Goal: Task Accomplishment & Management: Manage account settings

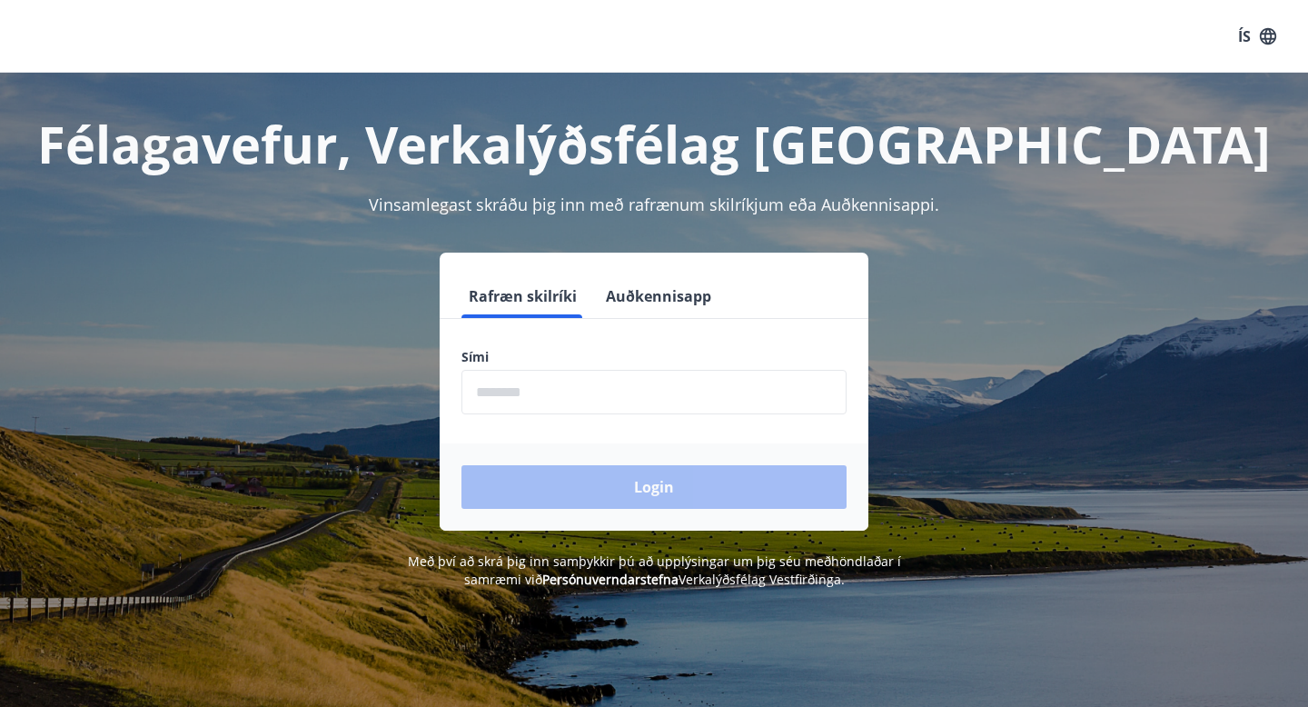
click at [715, 403] on input "phone" at bounding box center [653, 392] width 385 height 45
type input "********"
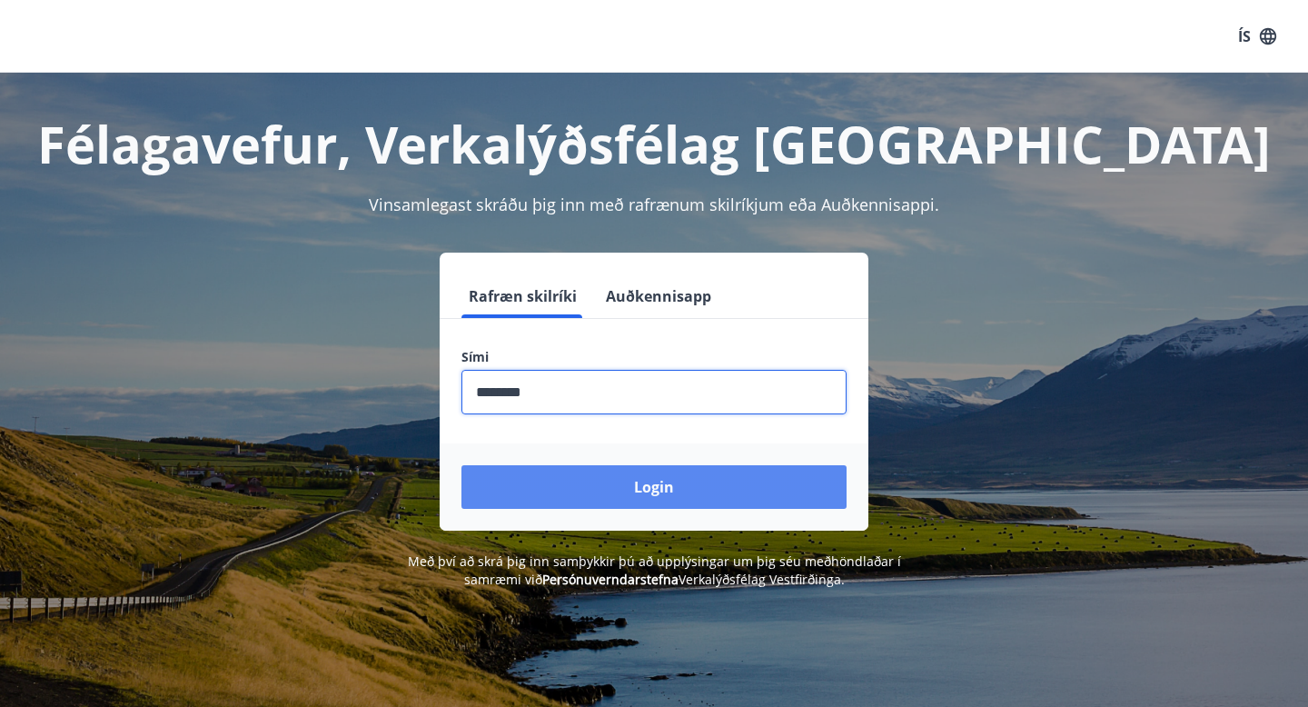
click at [612, 498] on button "Login" at bounding box center [653, 487] width 385 height 44
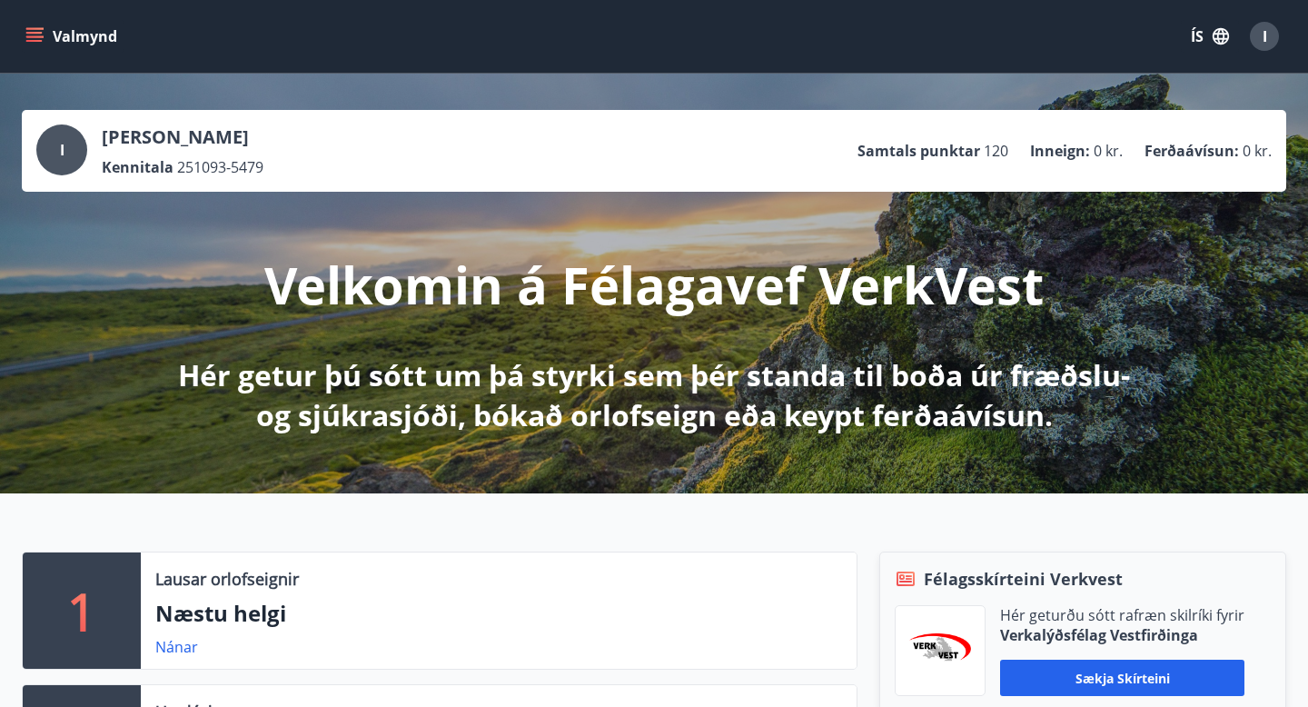
click at [1196, 43] on button "ÍS" at bounding box center [1210, 36] width 58 height 33
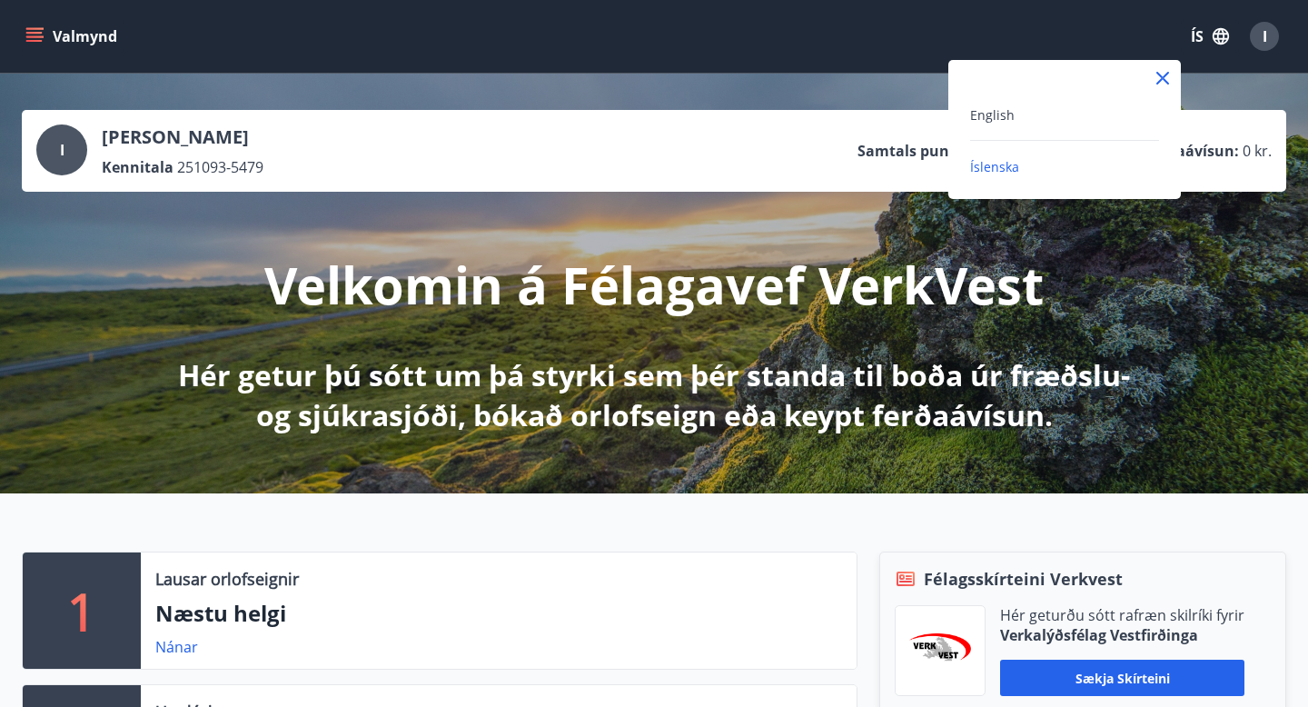
click at [991, 125] on div "English" at bounding box center [1064, 122] width 189 height 37
click at [991, 123] on span "English" at bounding box center [992, 114] width 45 height 17
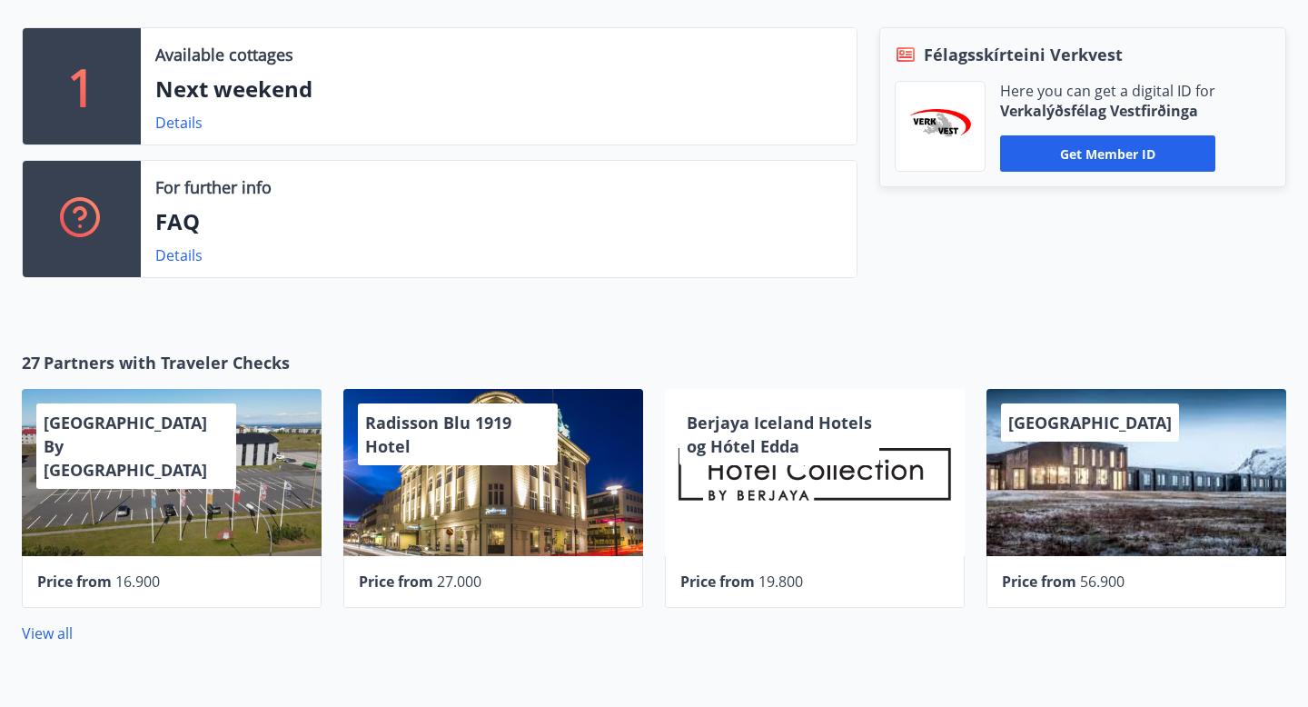
scroll to position [563, 0]
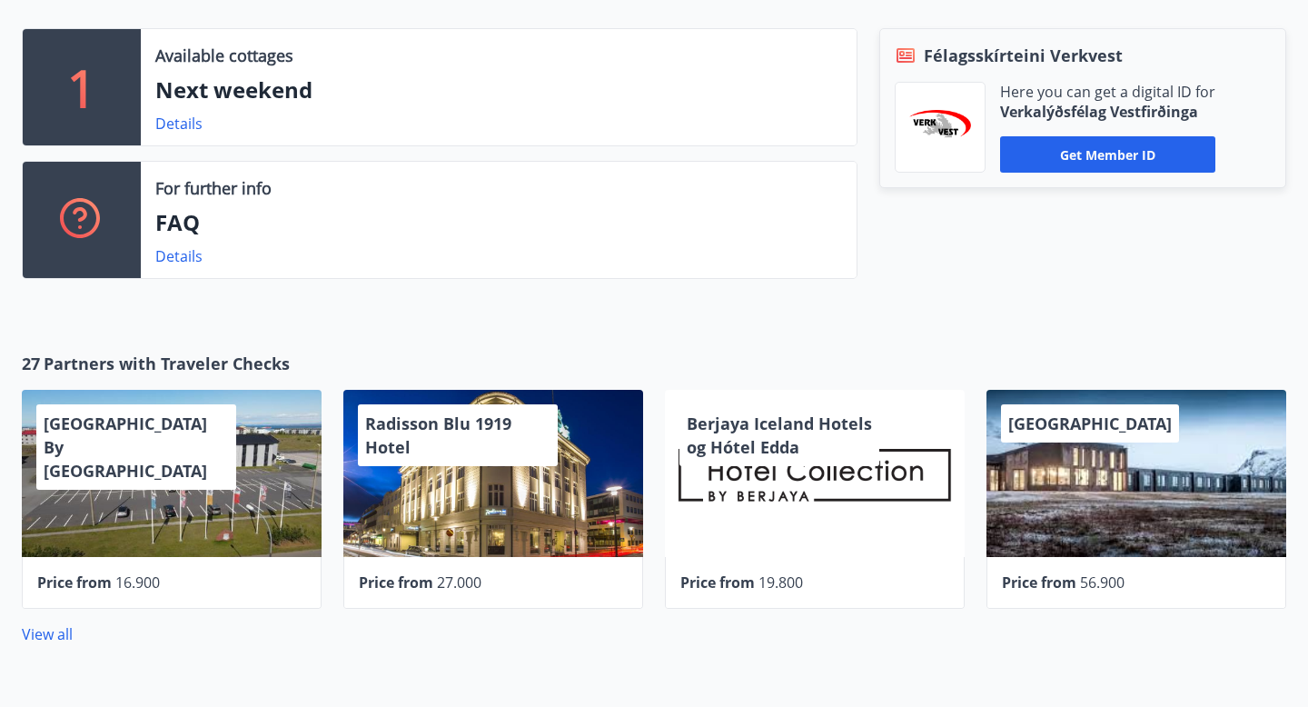
click at [153, 519] on div "Konvin Hotel By Keflavik Airport" at bounding box center [172, 473] width 300 height 167
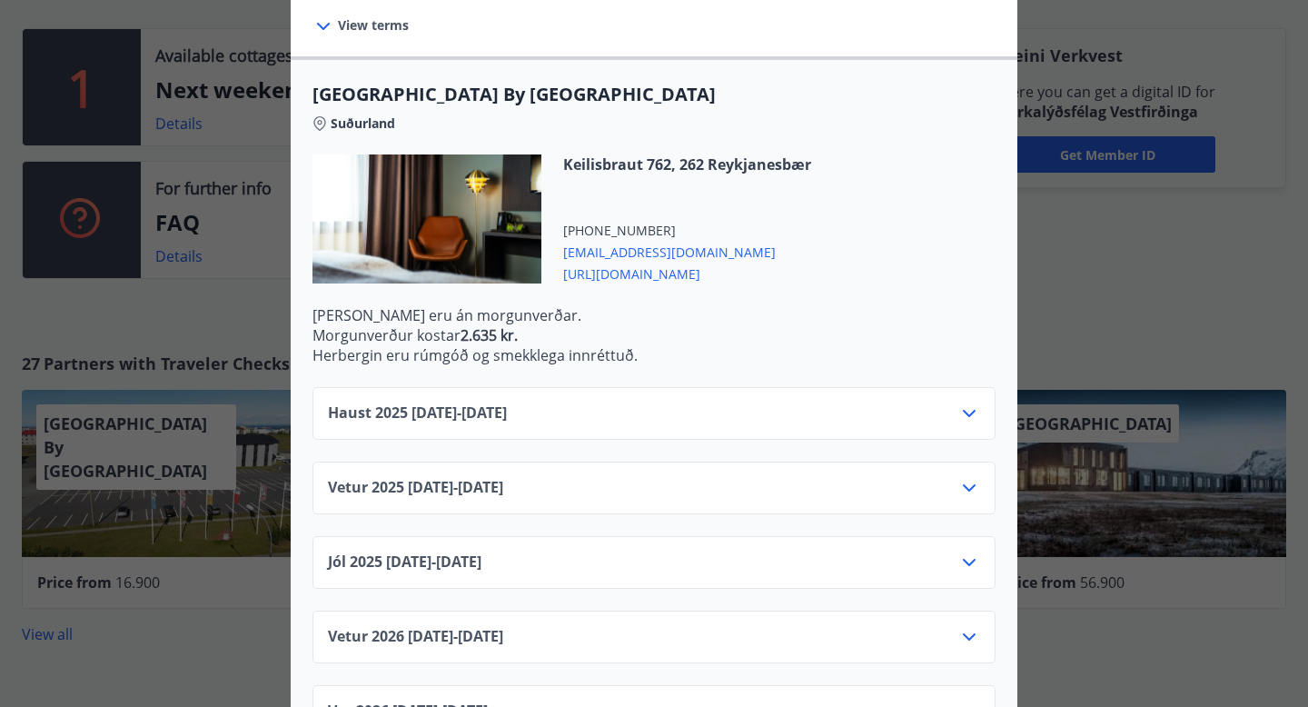
scroll to position [447, 0]
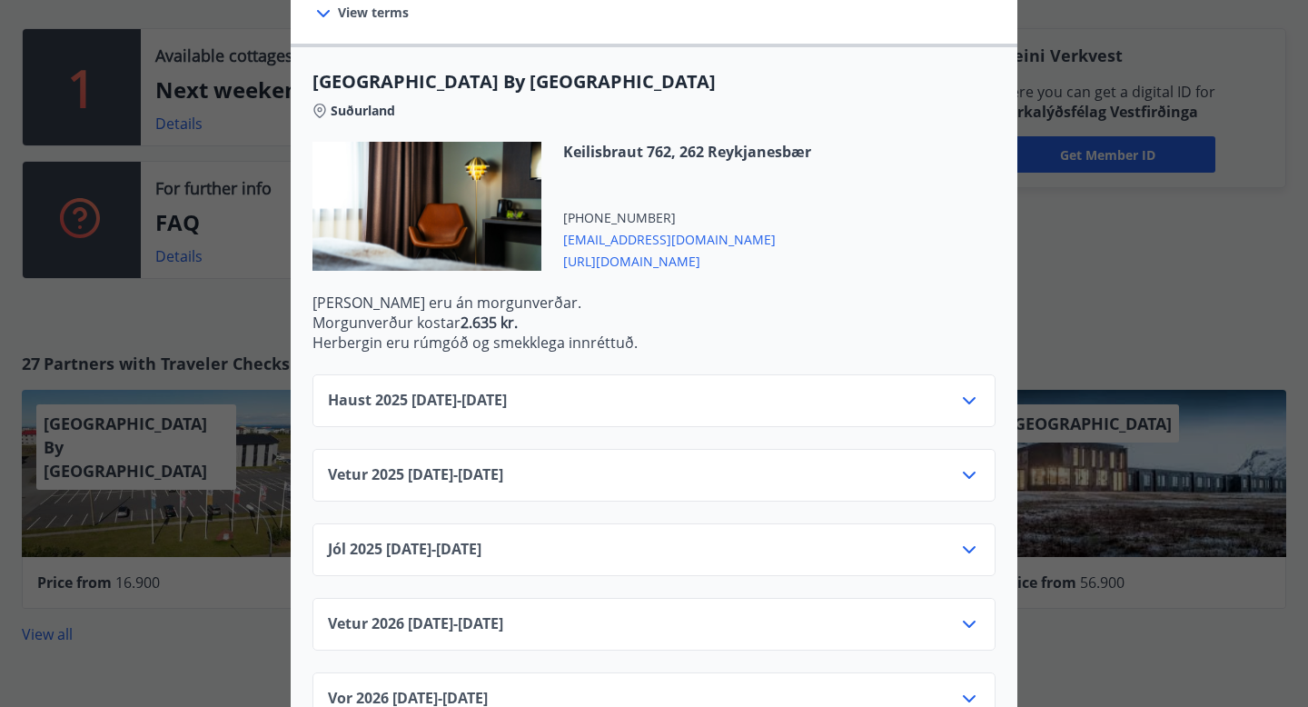
click at [896, 390] on div "Haust 2025 10.09.25 - 31.10.25" at bounding box center [654, 408] width 652 height 36
click at [972, 390] on icon at bounding box center [969, 401] width 22 height 22
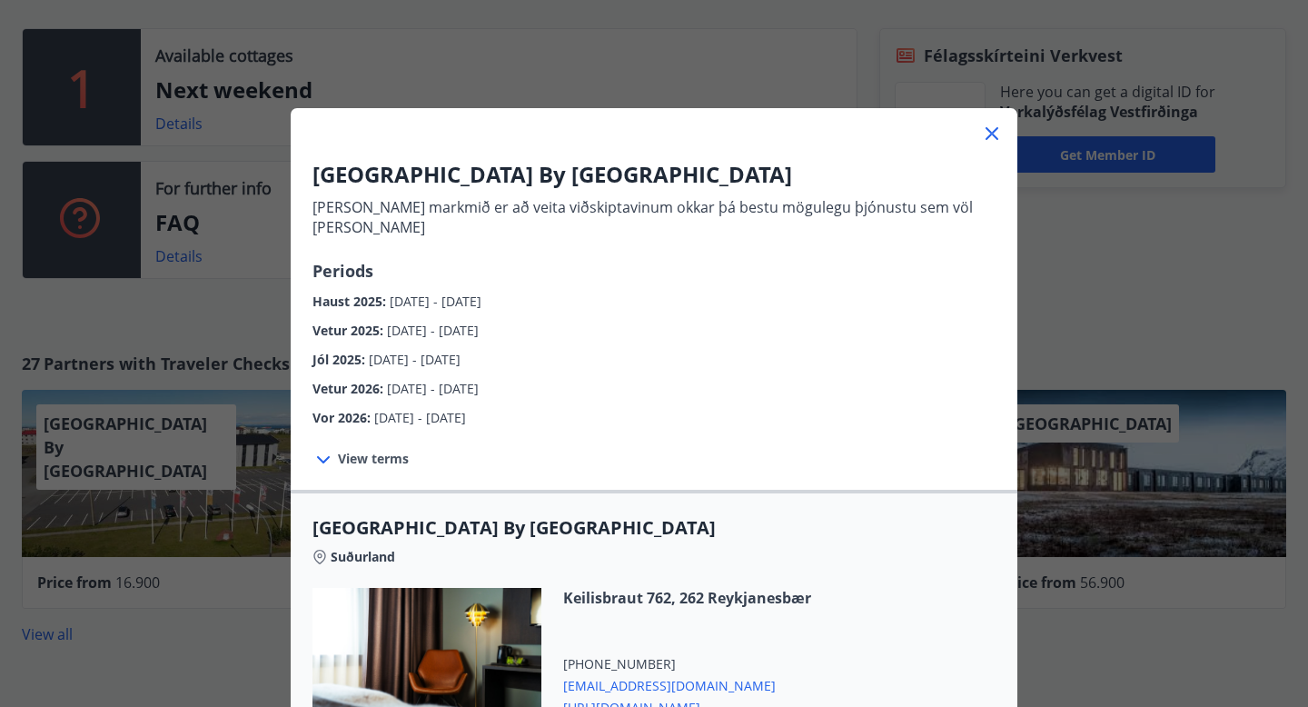
scroll to position [0, 0]
click at [990, 132] on icon at bounding box center [992, 134] width 13 height 13
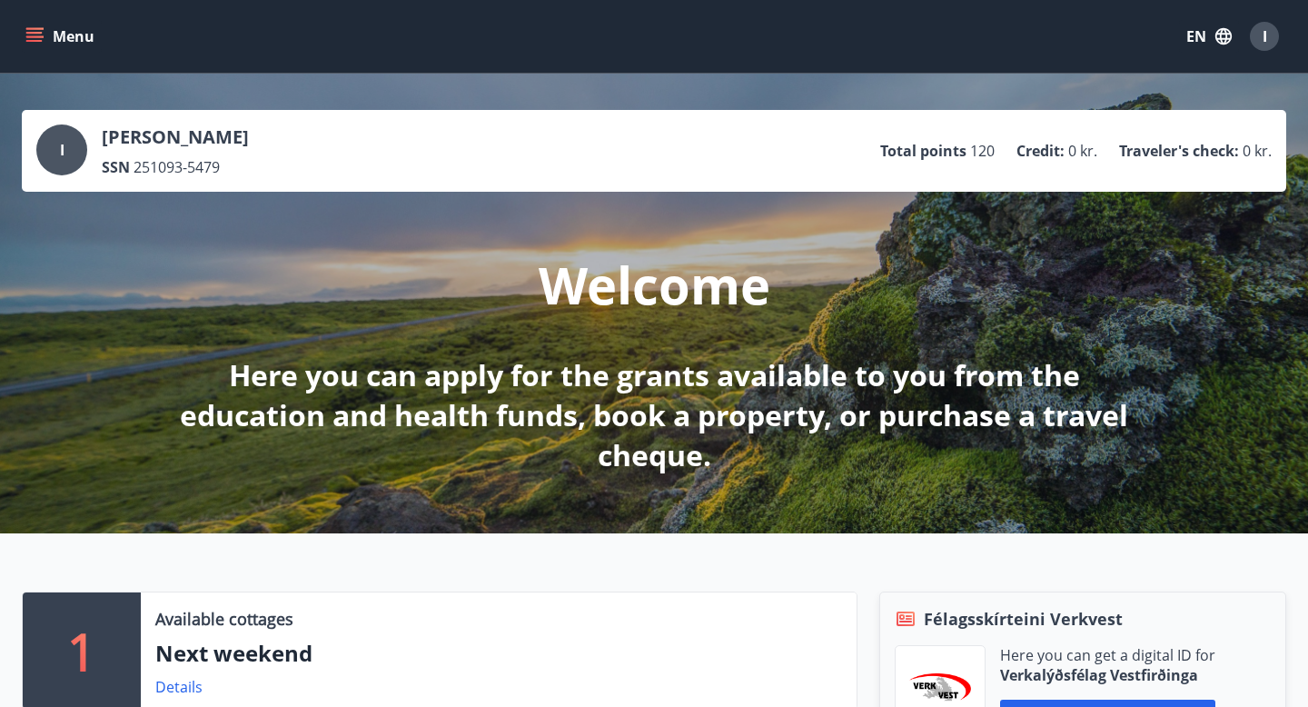
click at [34, 42] on icon "menu" at bounding box center [34, 36] width 18 height 18
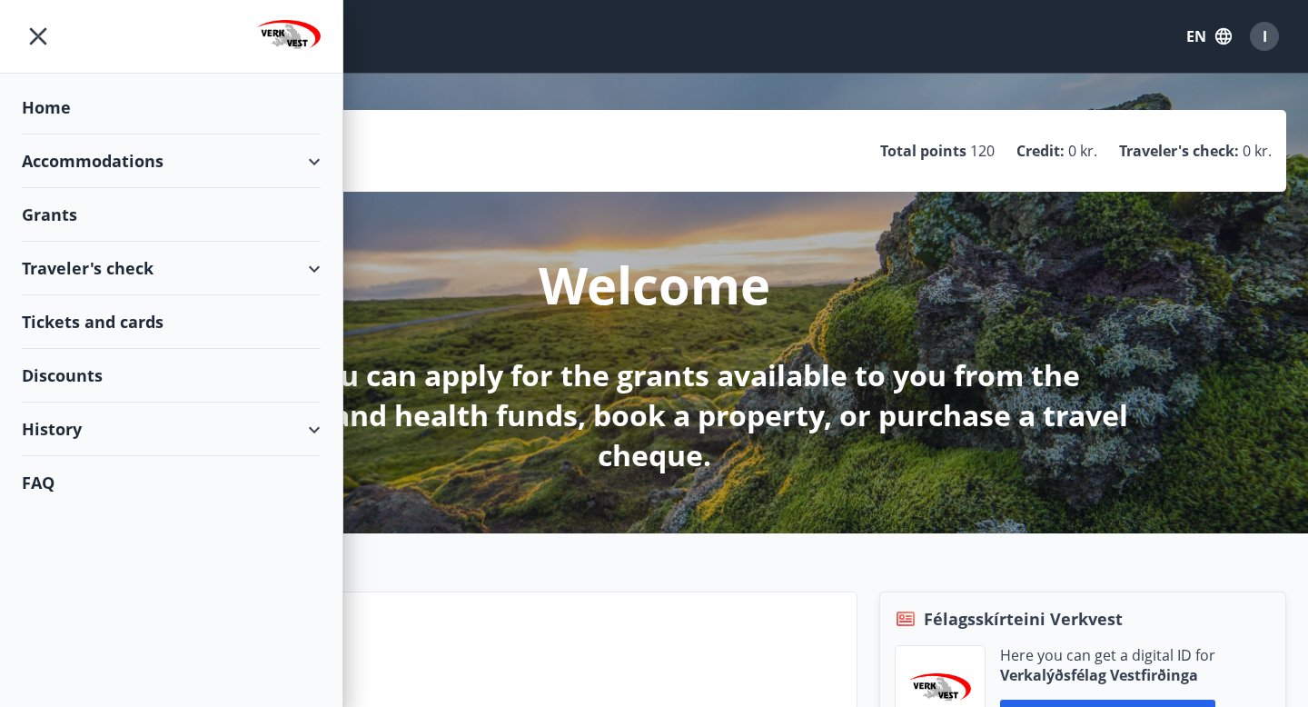
click at [47, 213] on div "Grants" at bounding box center [171, 215] width 299 height 54
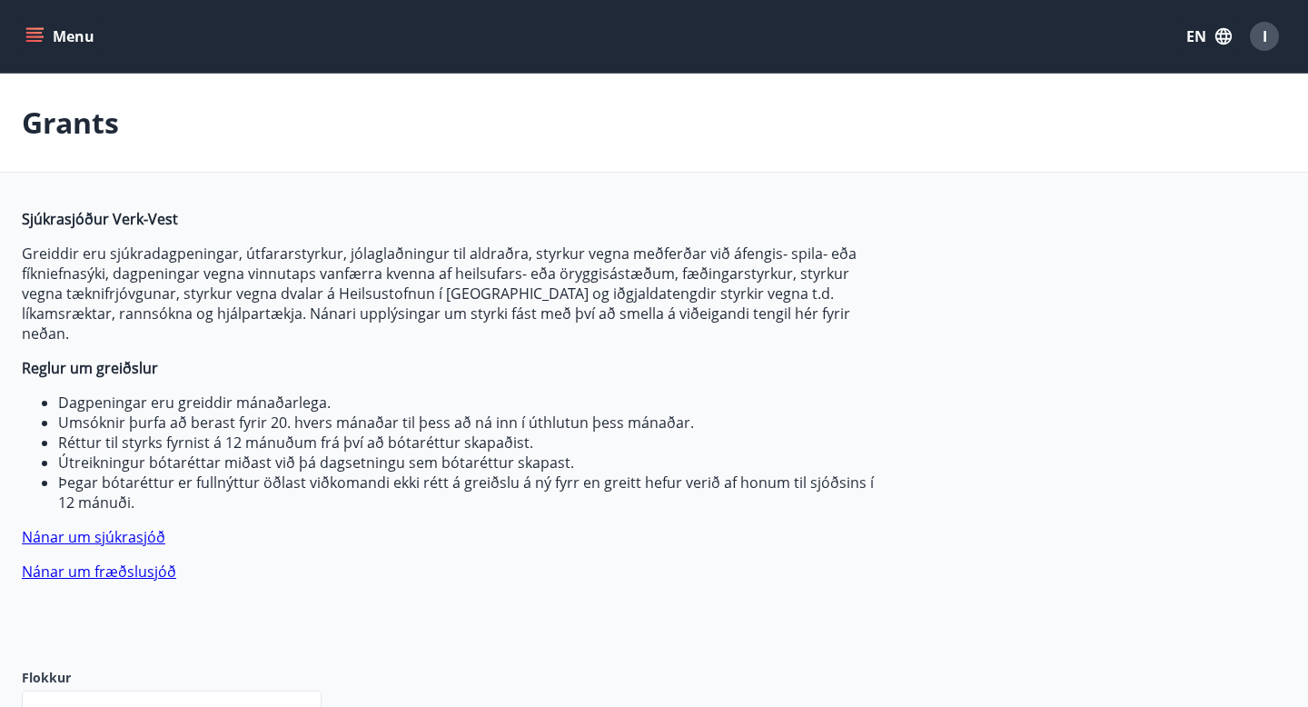
type input "***"
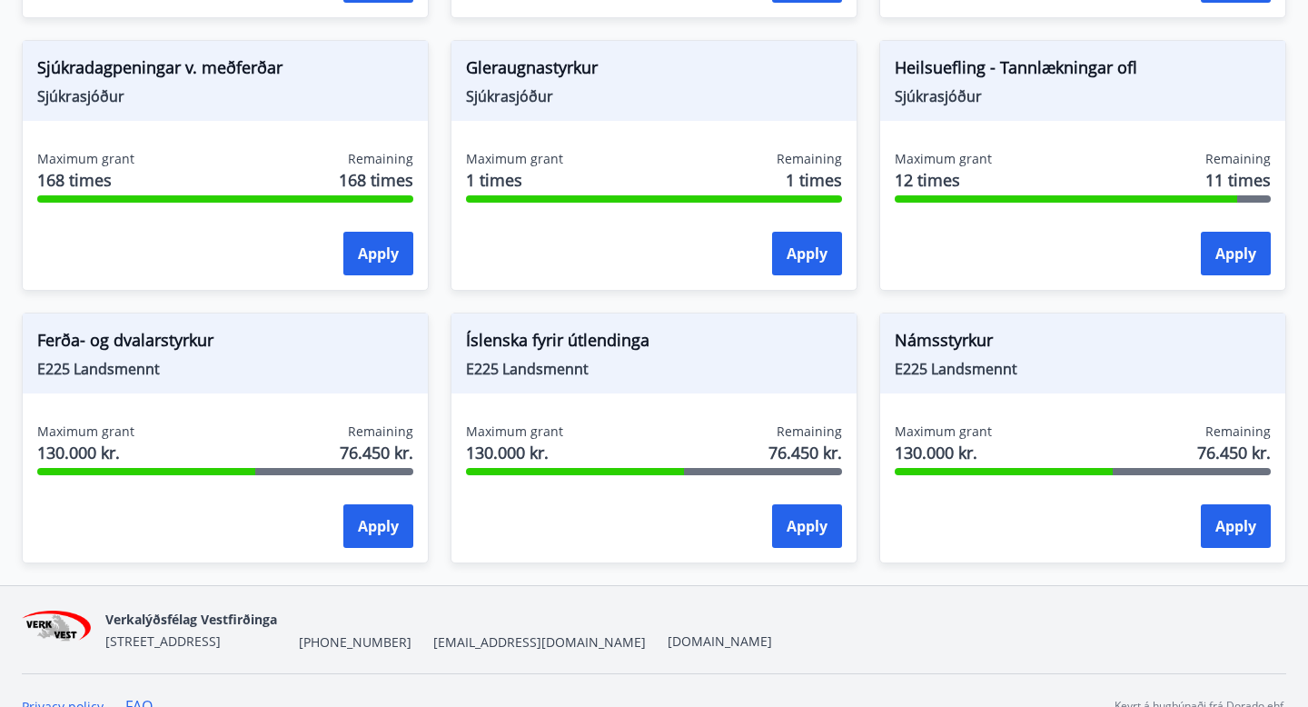
scroll to position [1543, 0]
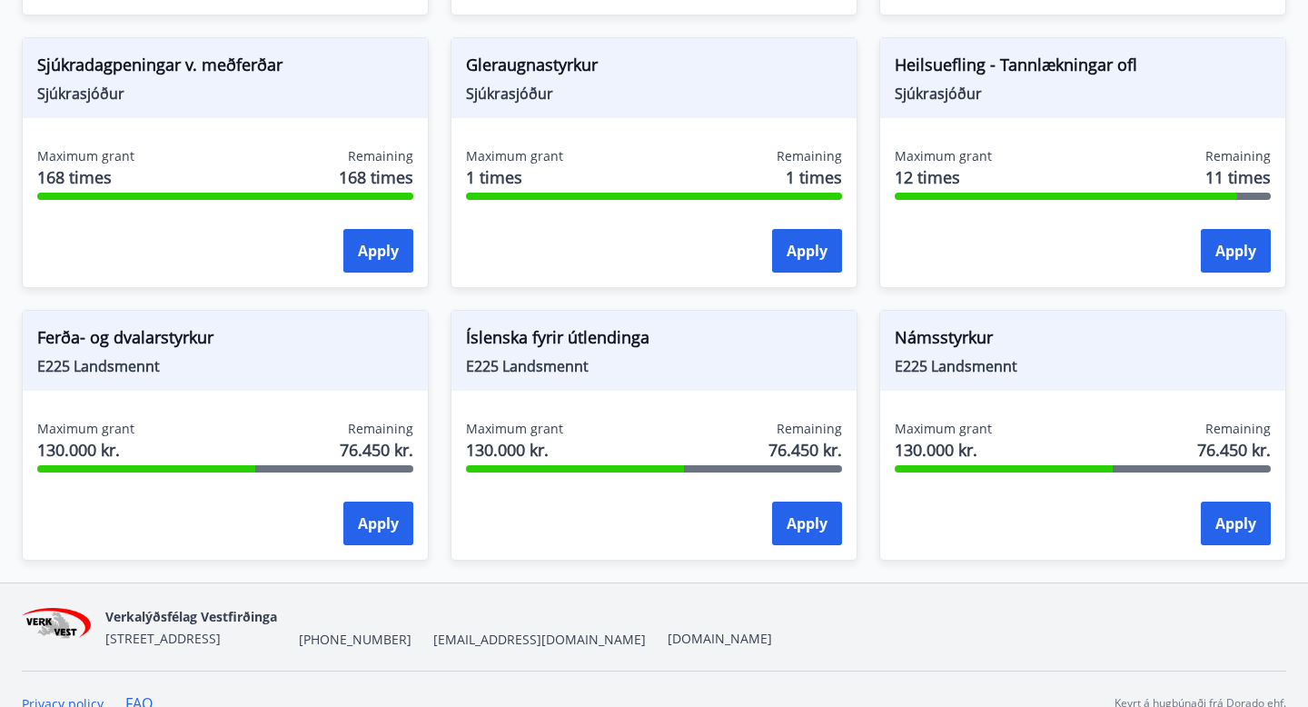
click at [1052, 356] on span "E225 Landsmennt" at bounding box center [1083, 366] width 376 height 20
click at [918, 356] on span "E225 Landsmennt" at bounding box center [1083, 366] width 376 height 20
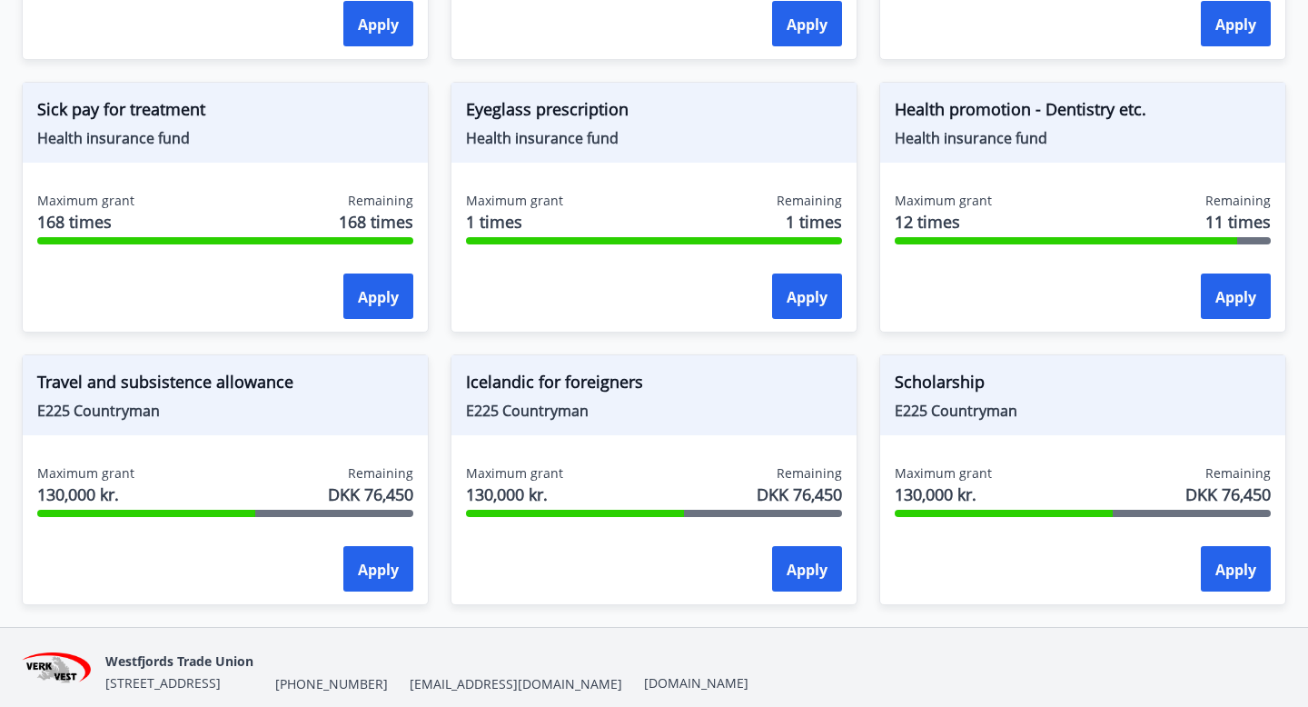
scroll to position [1501, 0]
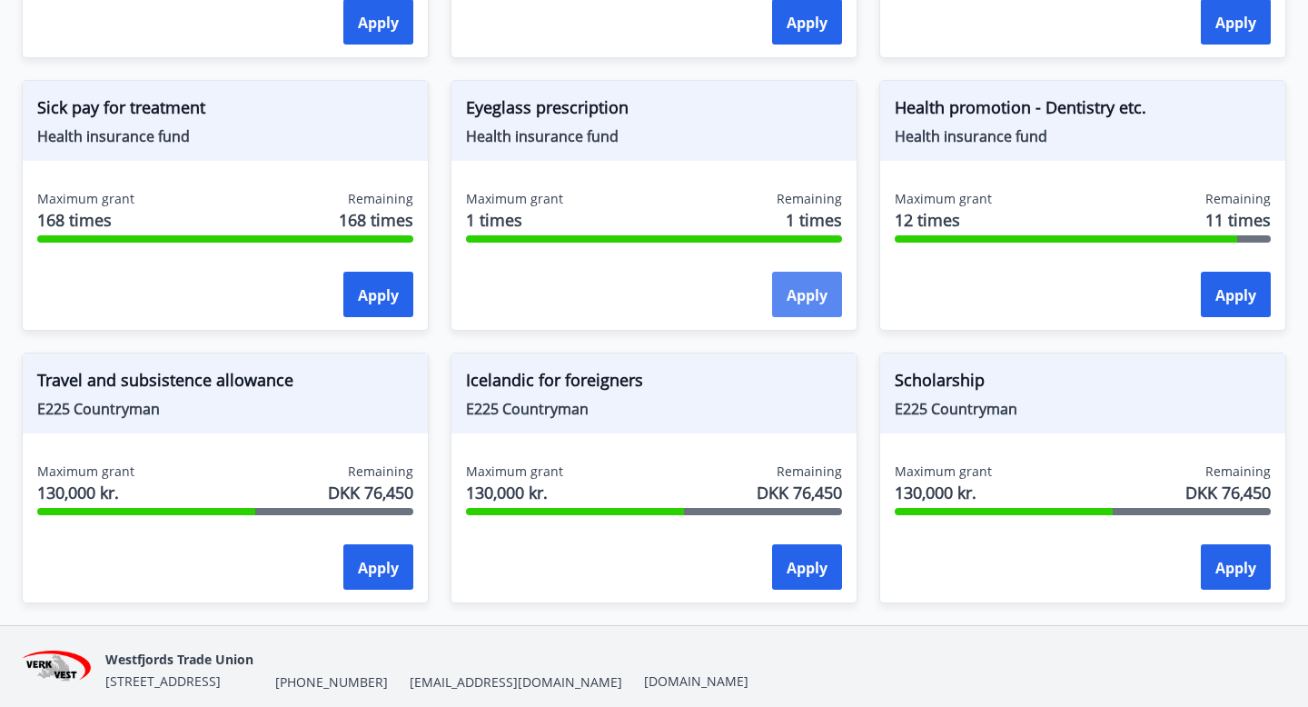
click at [800, 285] on font "Apply" at bounding box center [807, 295] width 41 height 20
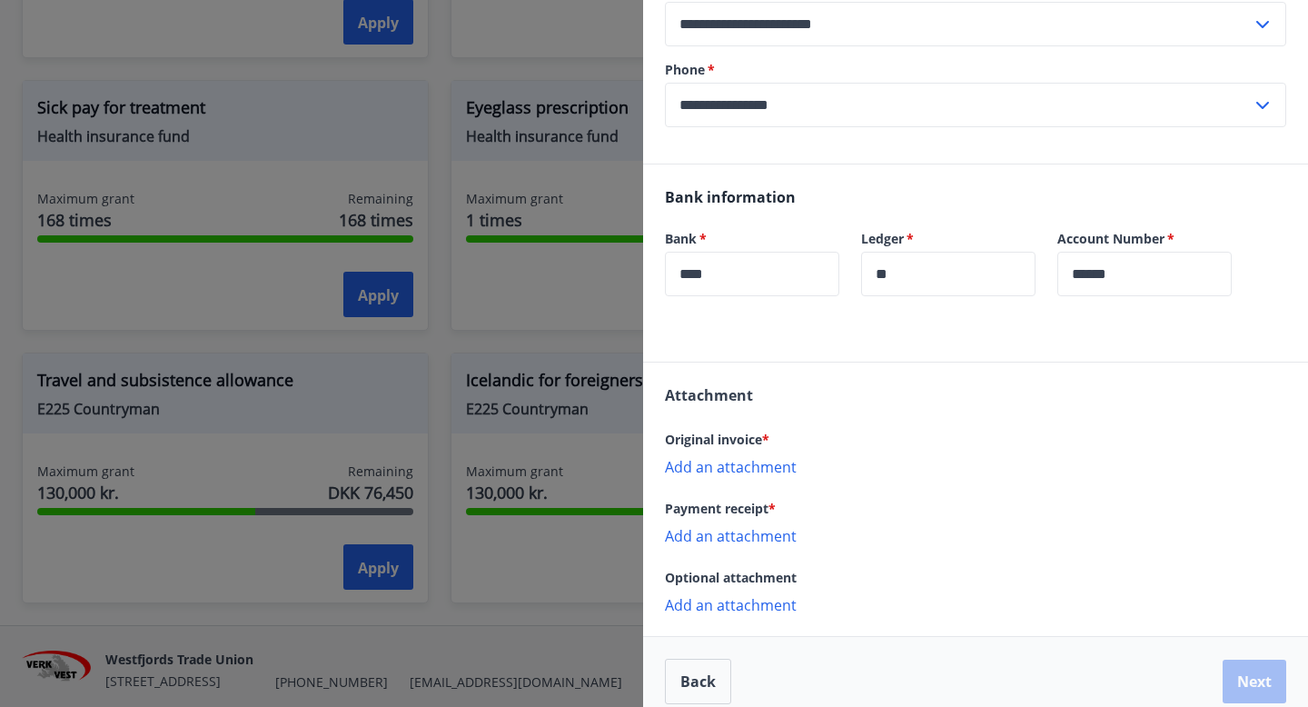
scroll to position [638, 0]
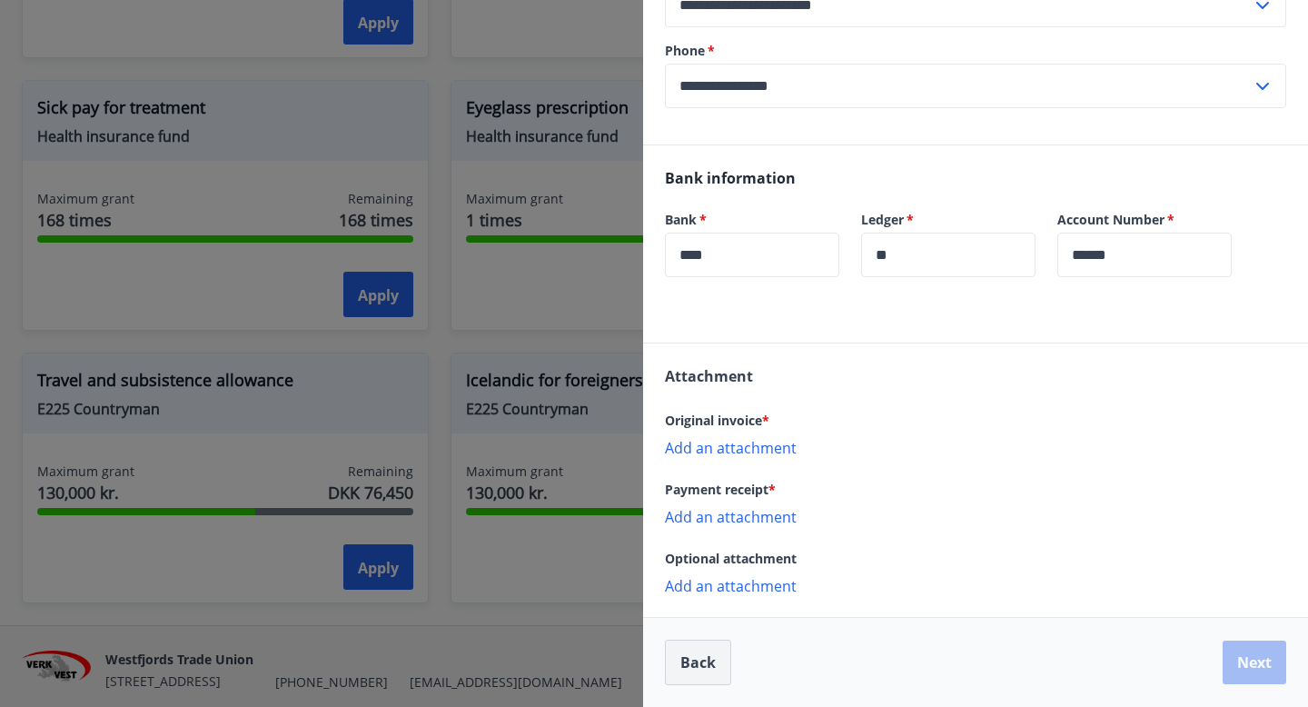
click at [699, 661] on button "Back" at bounding box center [698, 662] width 66 height 45
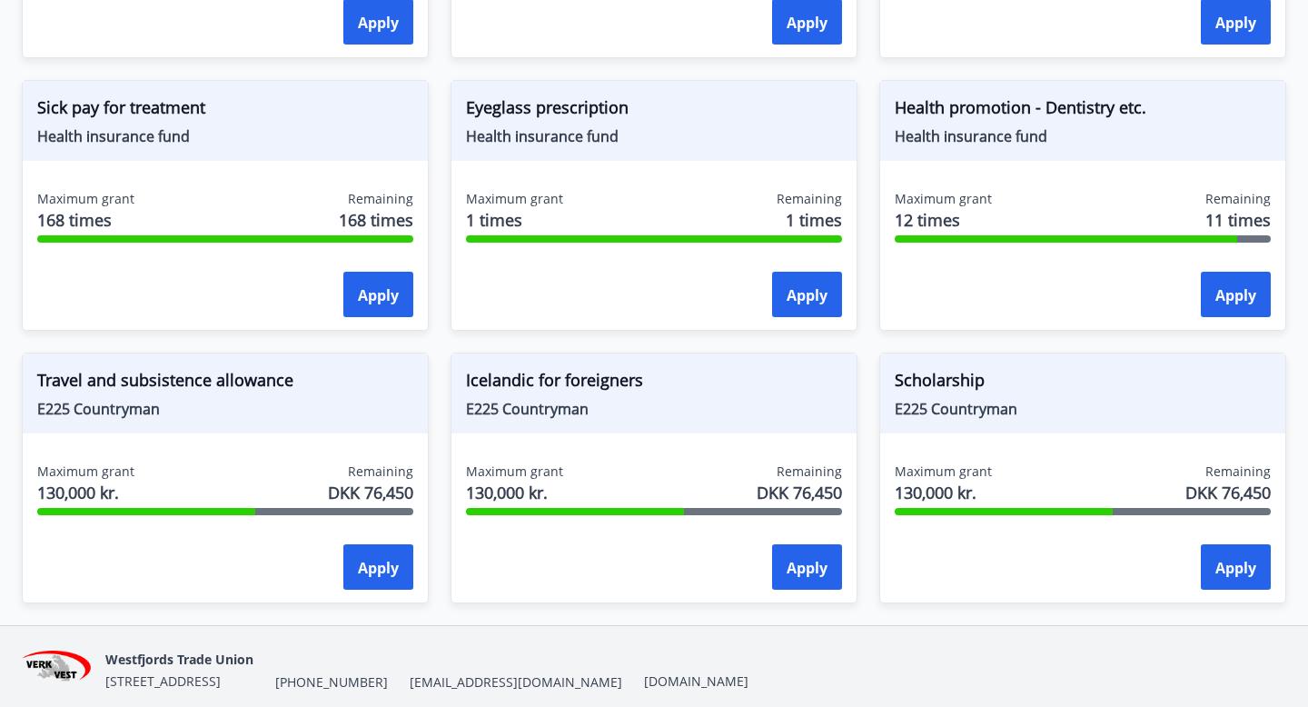
scroll to position [0, 0]
click at [395, 561] on font "Apply" at bounding box center [378, 568] width 41 height 20
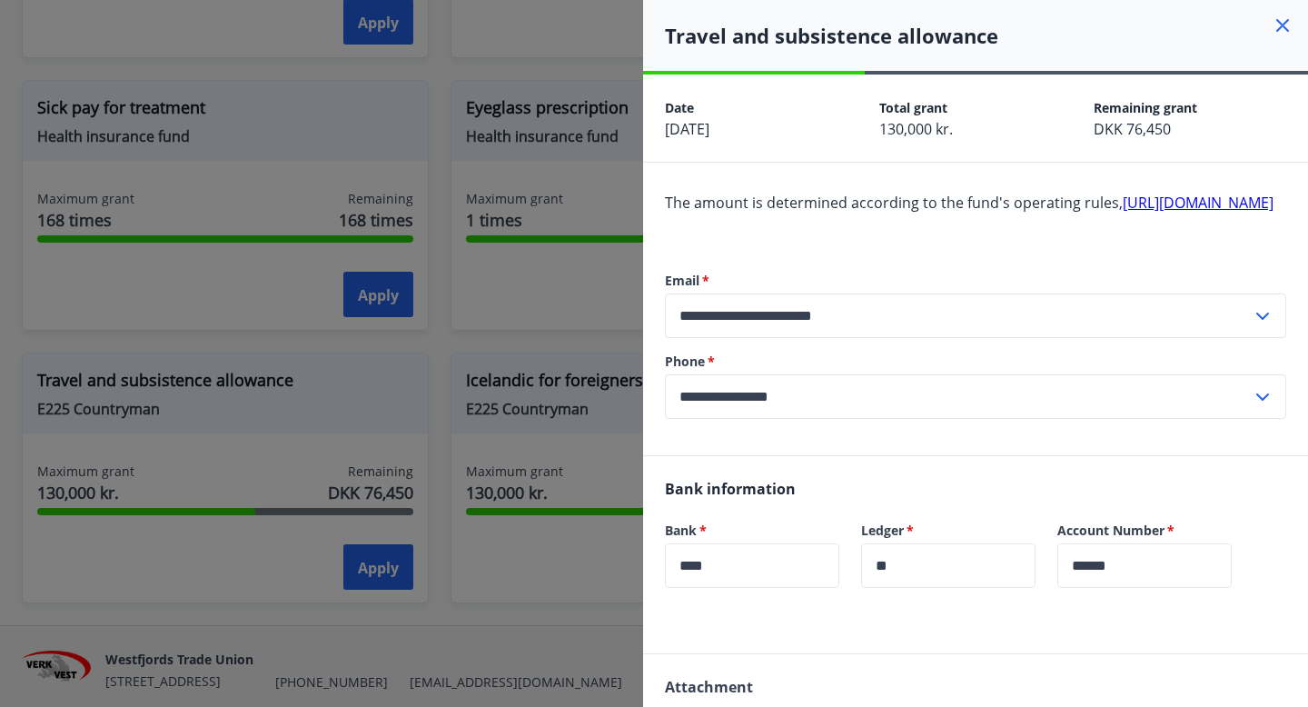
click at [1283, 19] on icon at bounding box center [1283, 26] width 22 height 22
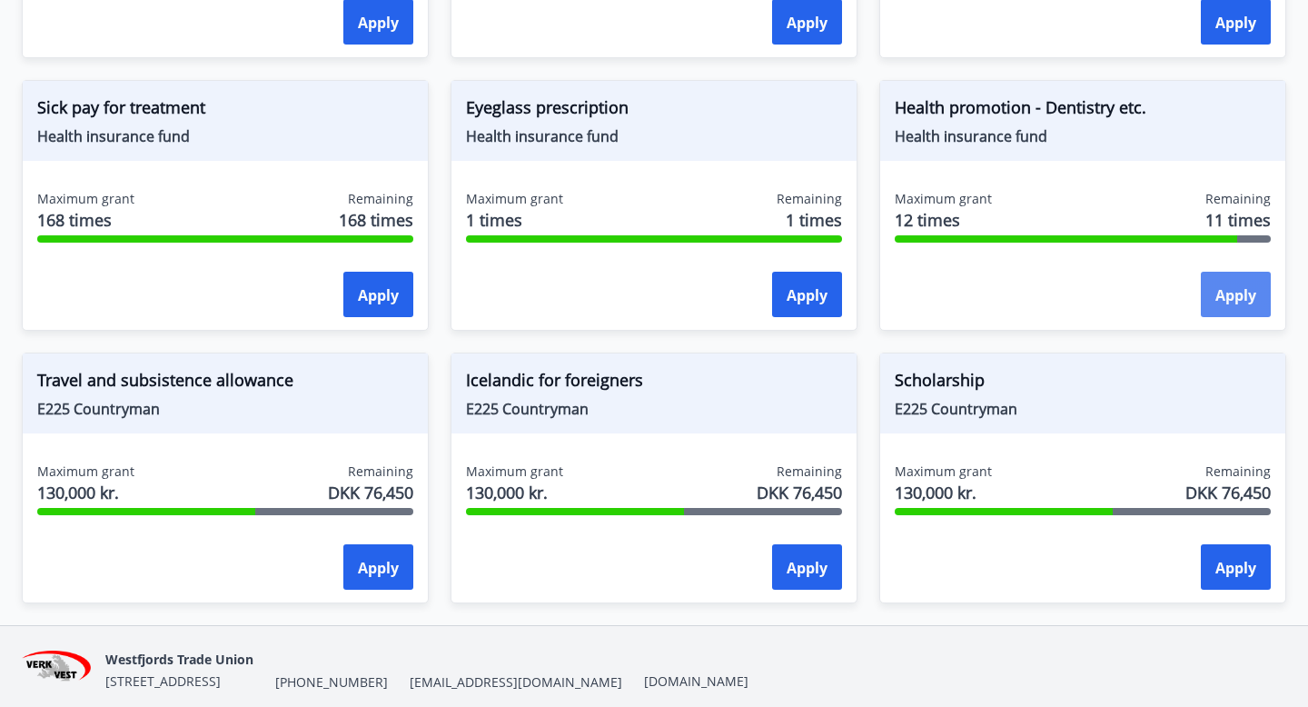
click at [1212, 297] on button "Apply" at bounding box center [1236, 294] width 70 height 45
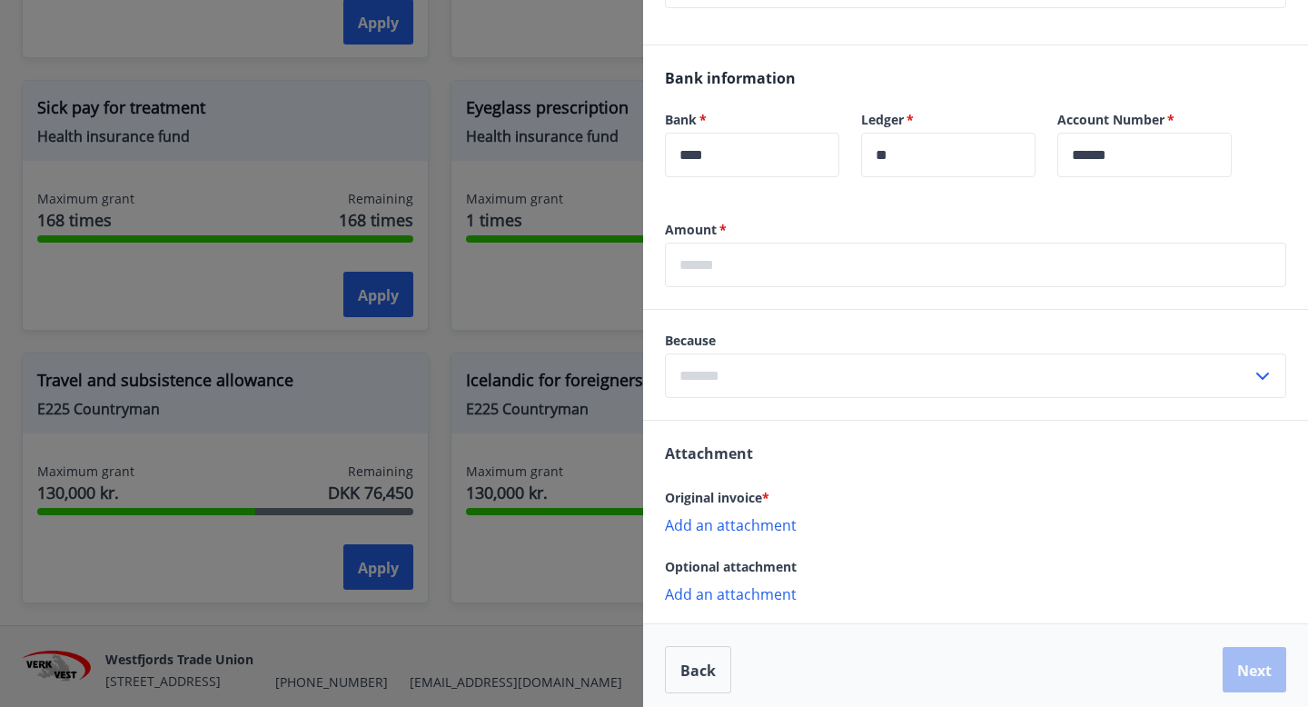
scroll to position [1138, 0]
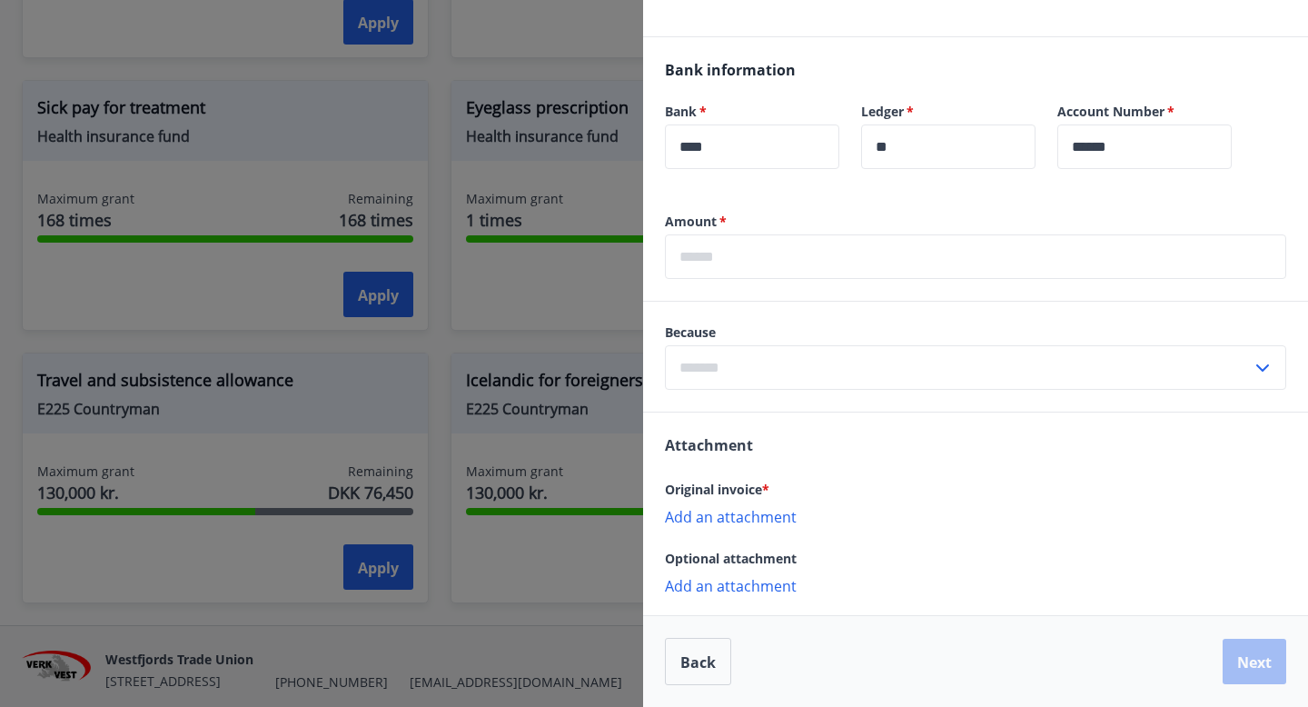
click at [731, 521] on font "Add an attachment" at bounding box center [731, 517] width 132 height 20
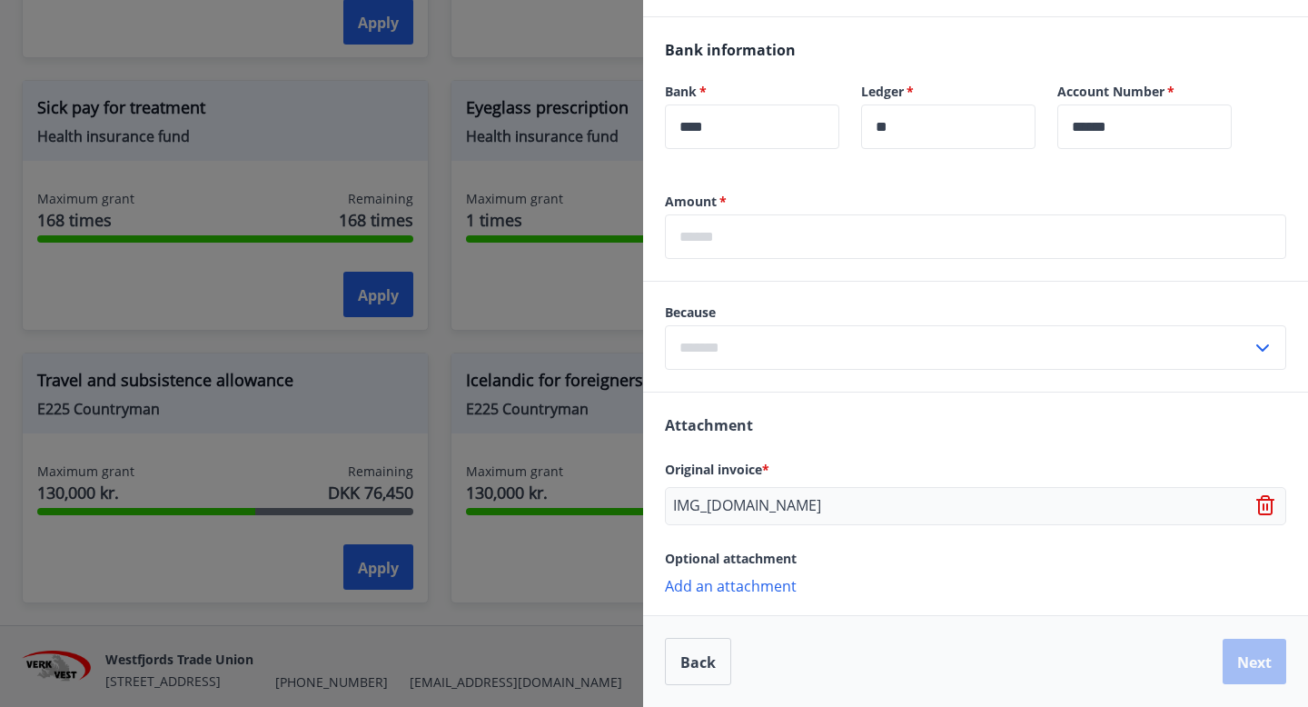
click at [742, 596] on font "Add an attachment" at bounding box center [731, 586] width 132 height 20
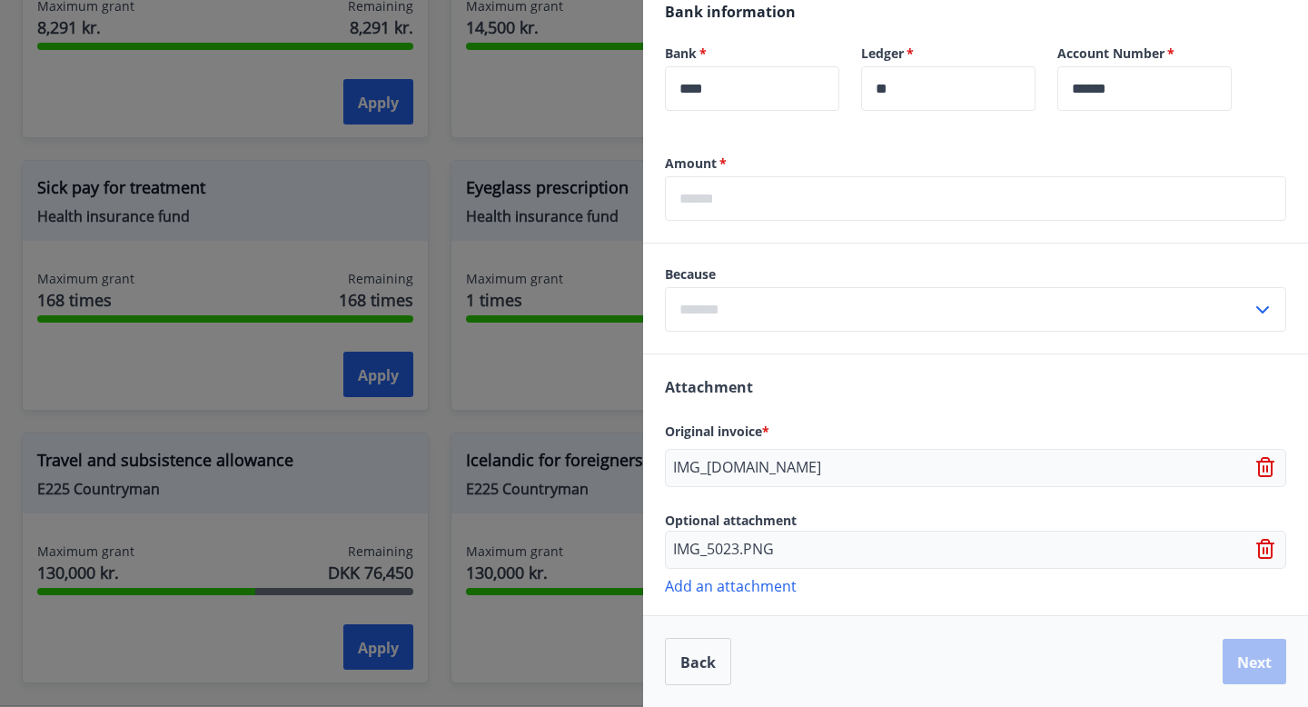
scroll to position [1196, 0]
click at [918, 512] on div "Optional attachment" at bounding box center [975, 520] width 621 height 22
click at [824, 222] on div "Amount   * ​" at bounding box center [975, 198] width 665 height 88
click at [825, 196] on input "text" at bounding box center [975, 198] width 621 height 45
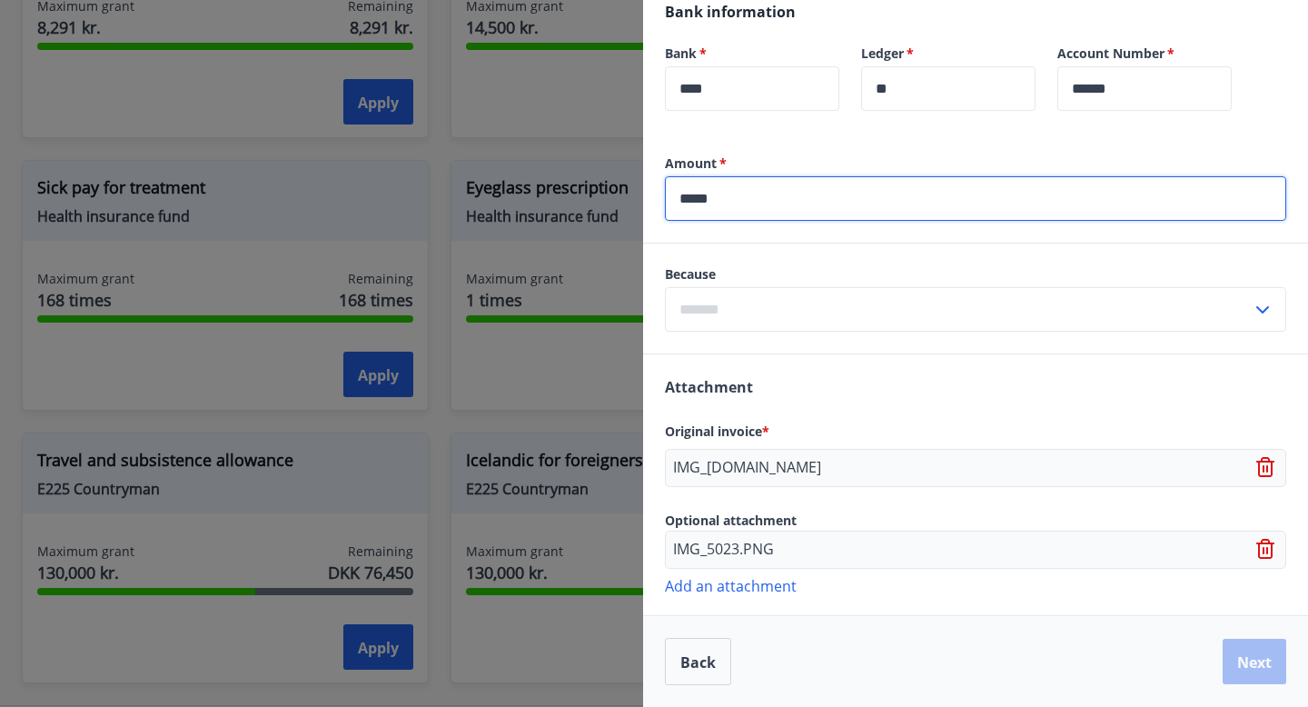
type input "*****"
click at [788, 320] on input "text" at bounding box center [958, 309] width 587 height 45
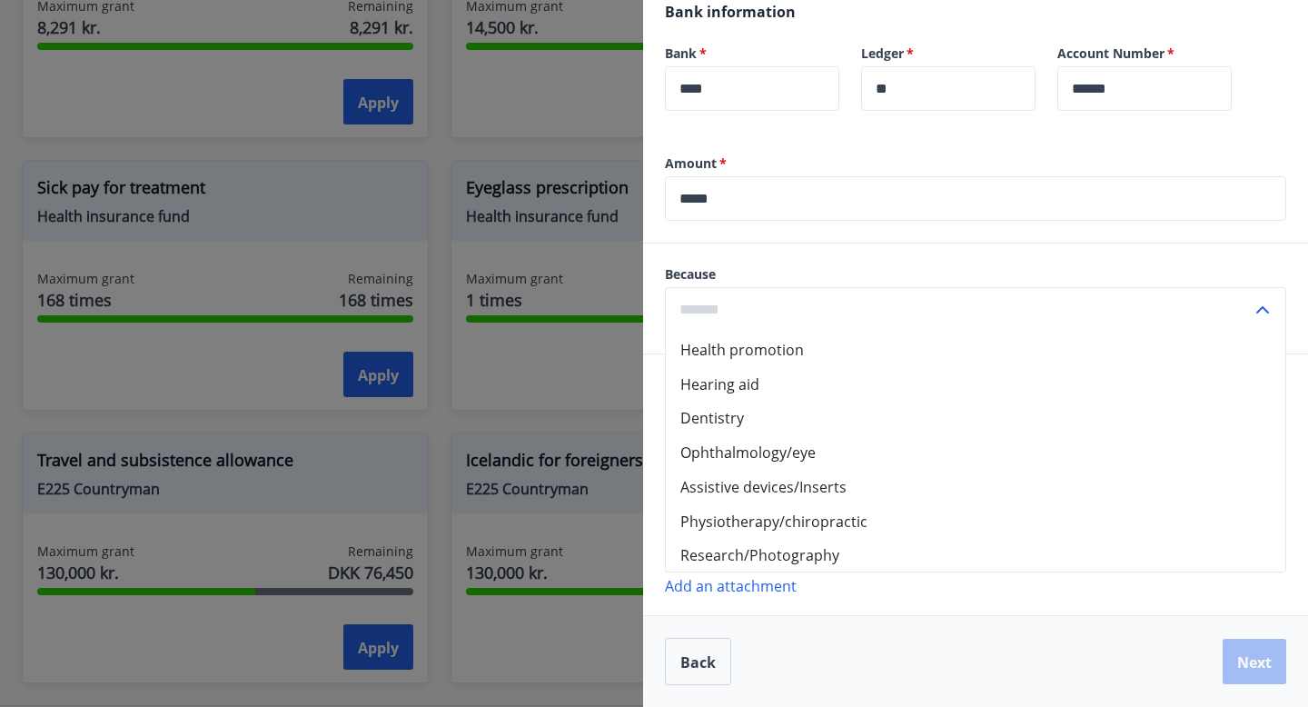
click at [742, 418] on li "Dentistry" at bounding box center [976, 417] width 620 height 35
type input "**********"
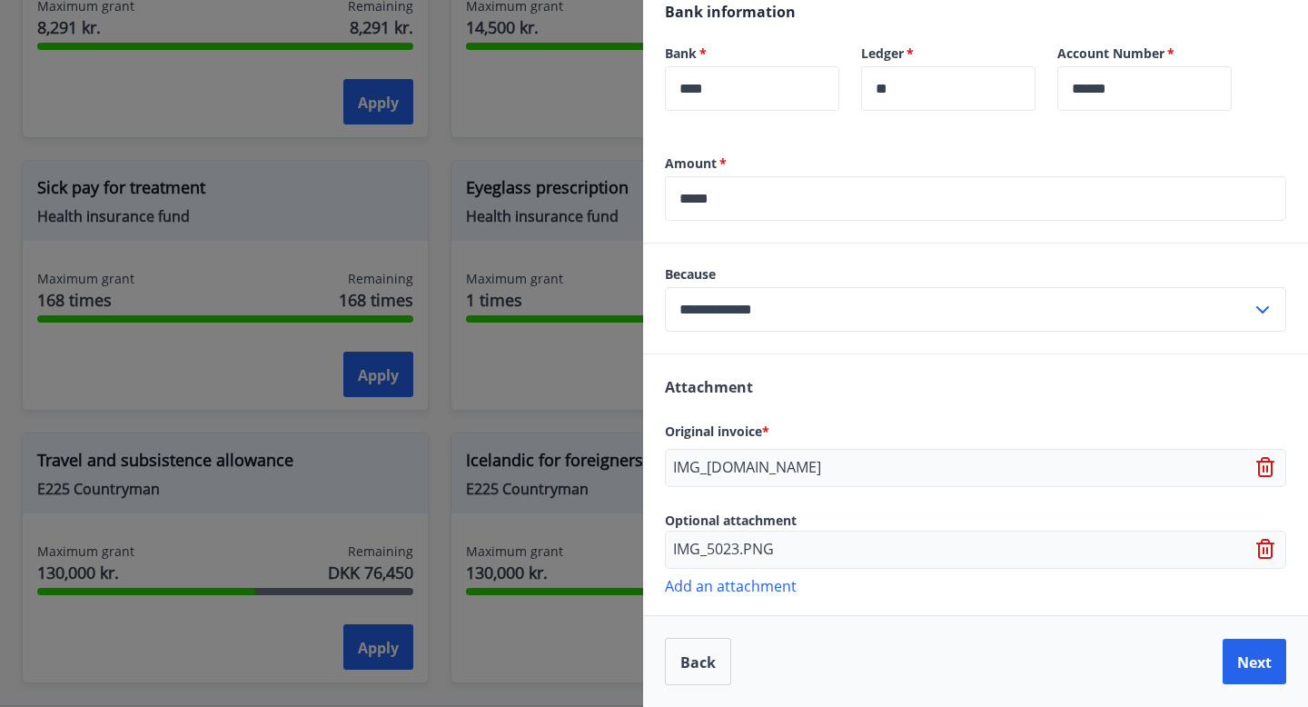
click at [794, 204] on input "*****" at bounding box center [975, 198] width 621 height 45
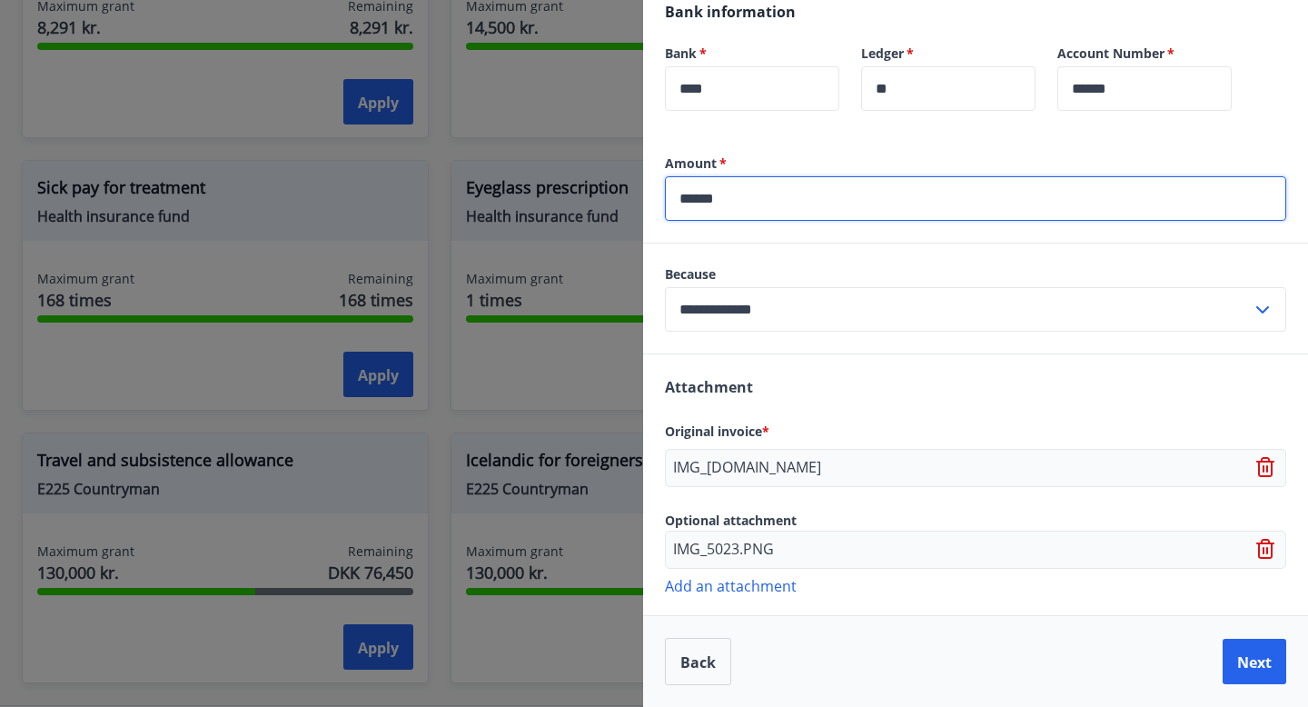
click at [700, 203] on input "*****" at bounding box center [975, 198] width 621 height 45
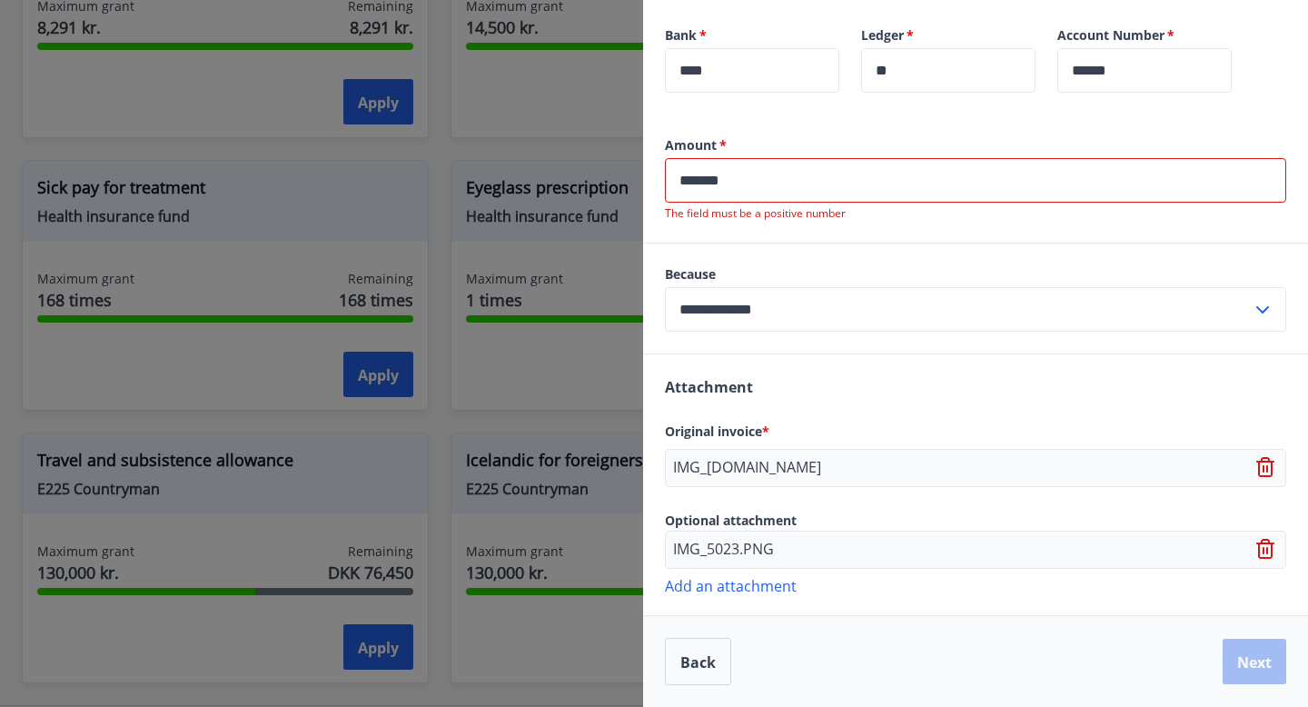
type input "*****"
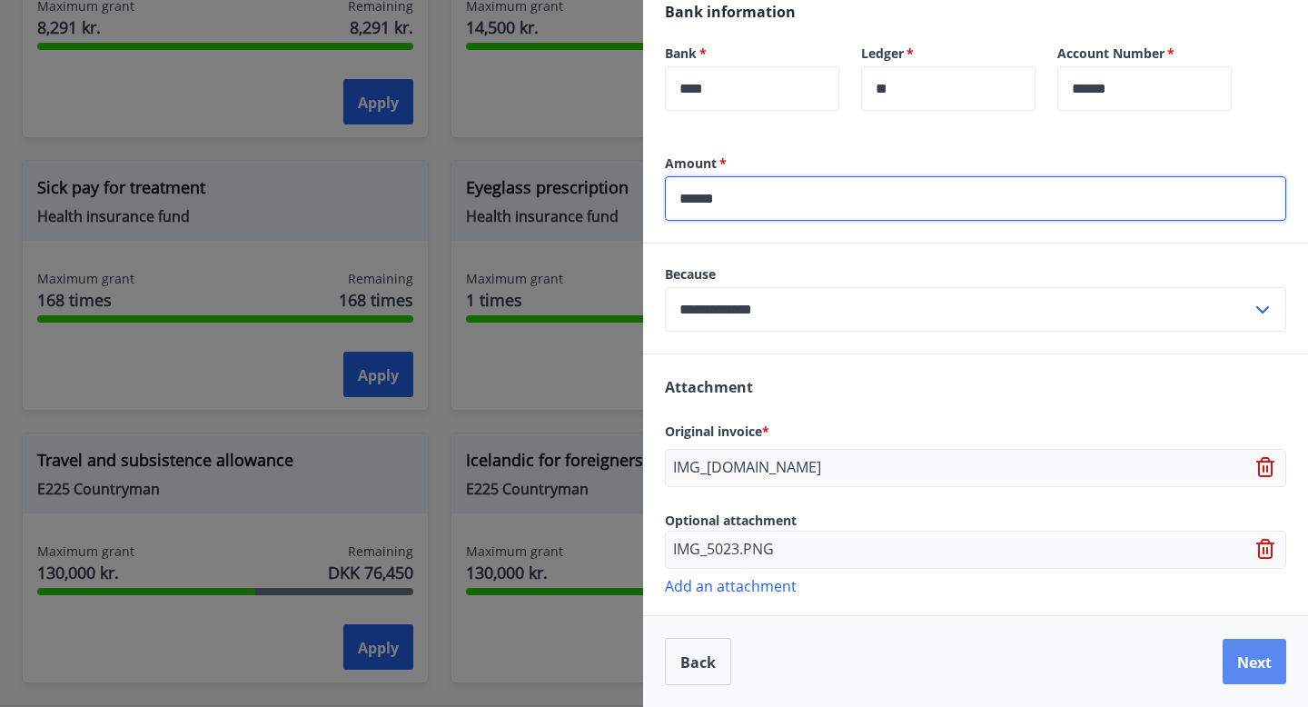
click at [1277, 662] on button "Next" at bounding box center [1255, 661] width 64 height 45
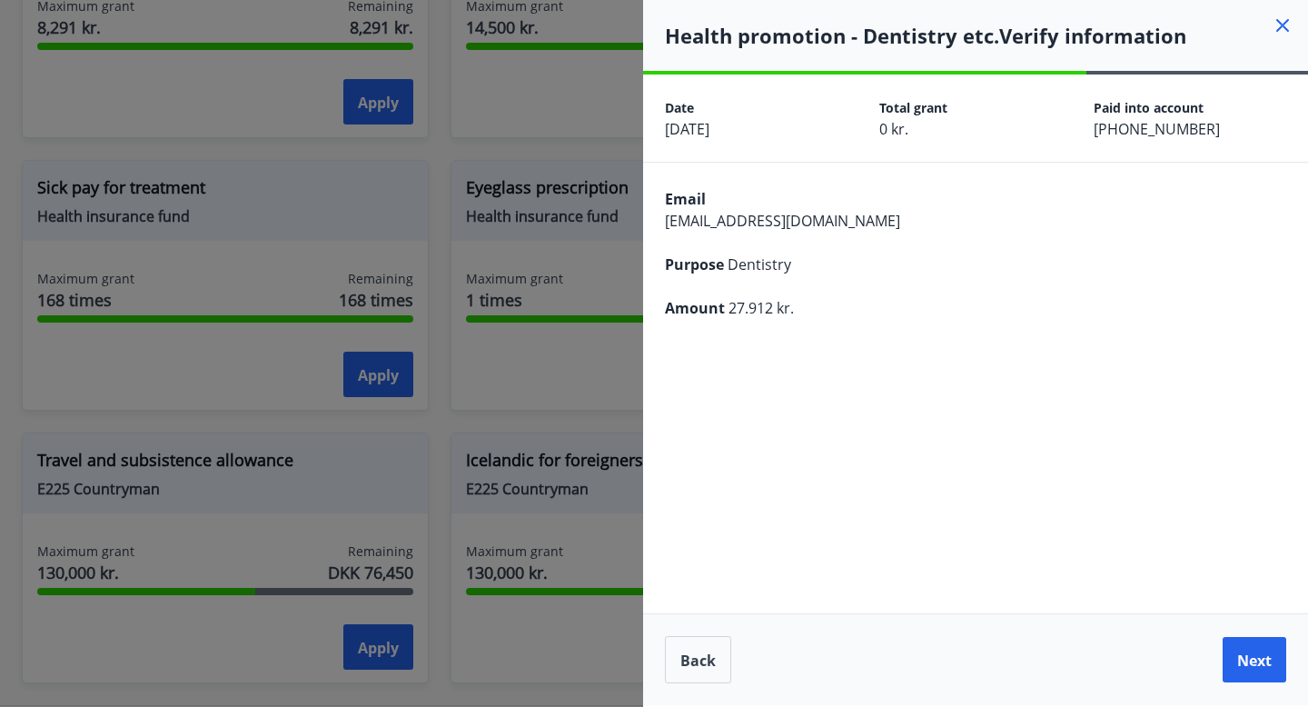
click at [1277, 662] on button "Next" at bounding box center [1255, 659] width 64 height 45
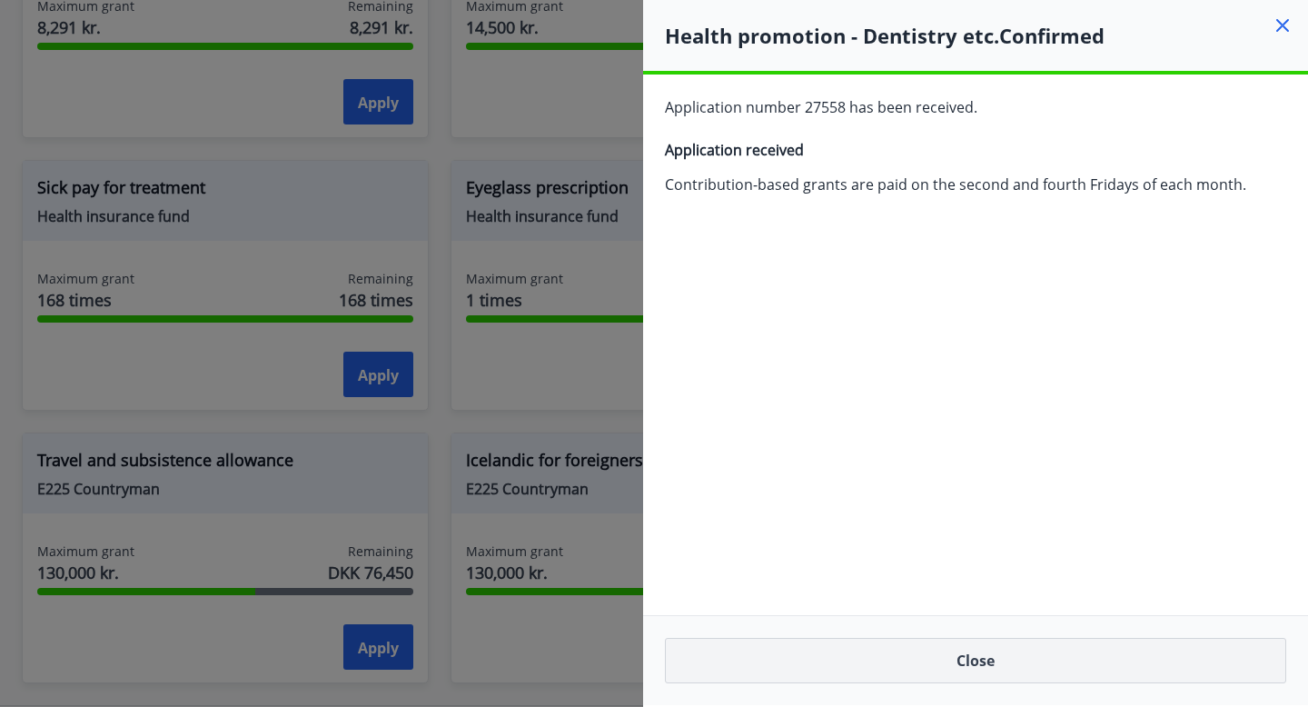
click at [1146, 673] on button "Close" at bounding box center [975, 660] width 621 height 45
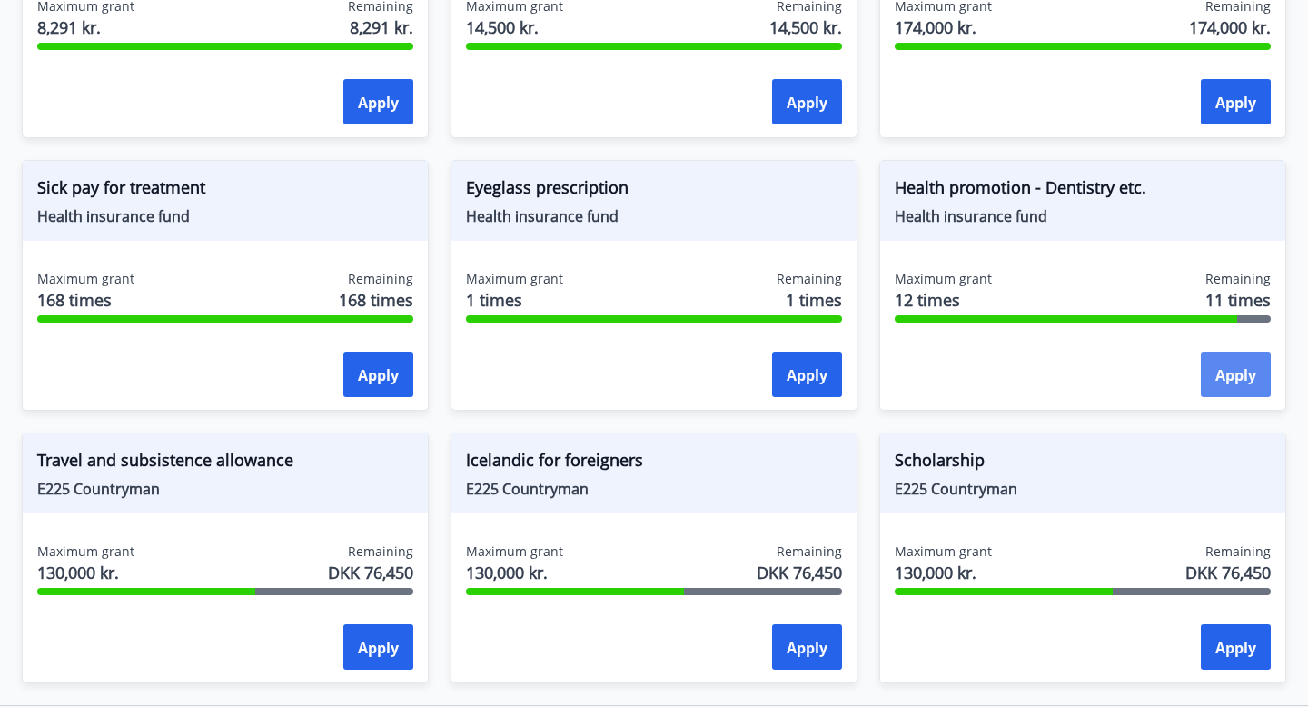
click at [1223, 388] on button "Apply" at bounding box center [1236, 374] width 70 height 45
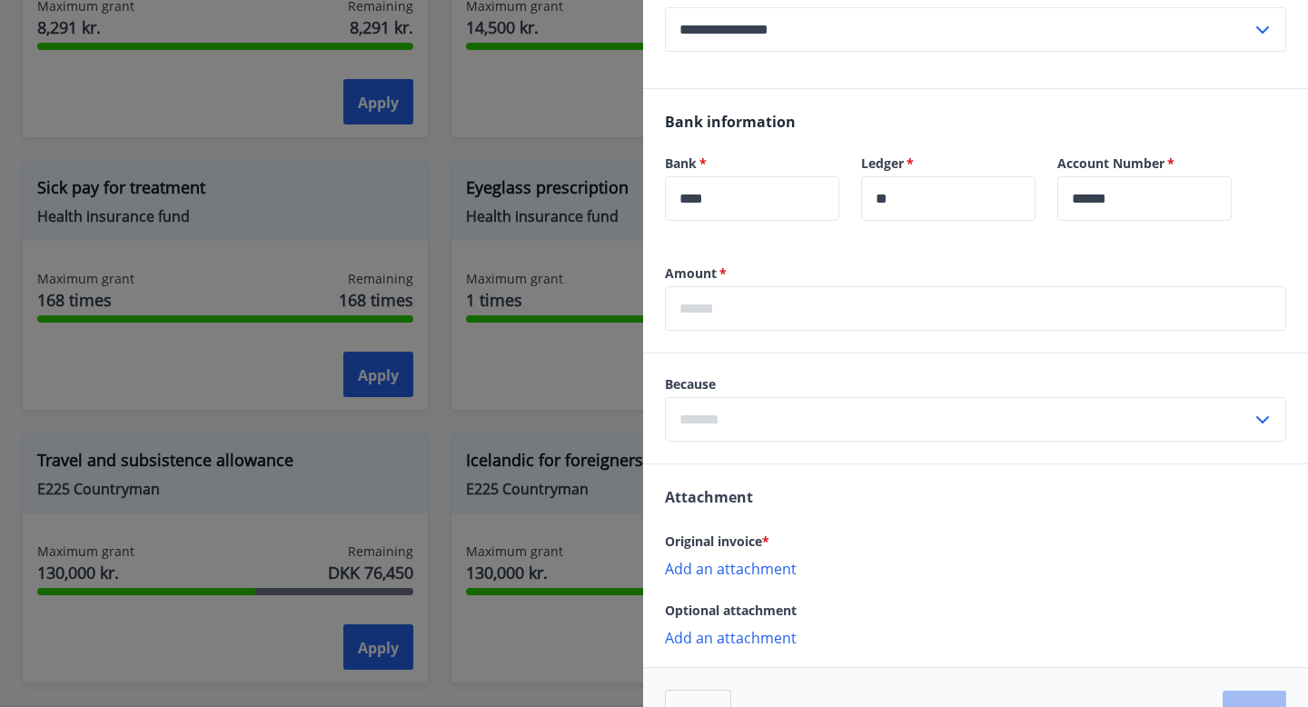
scroll to position [1138, 0]
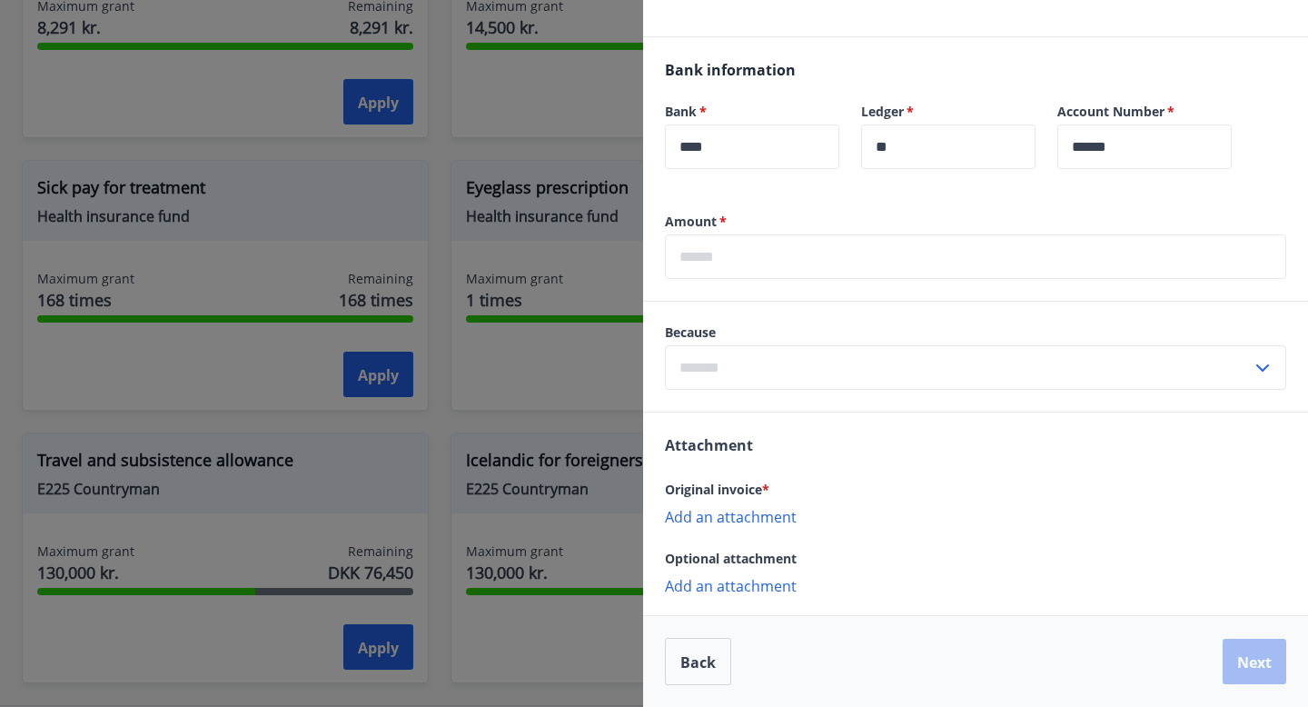
click at [709, 516] on font "Add an attachment" at bounding box center [731, 517] width 132 height 20
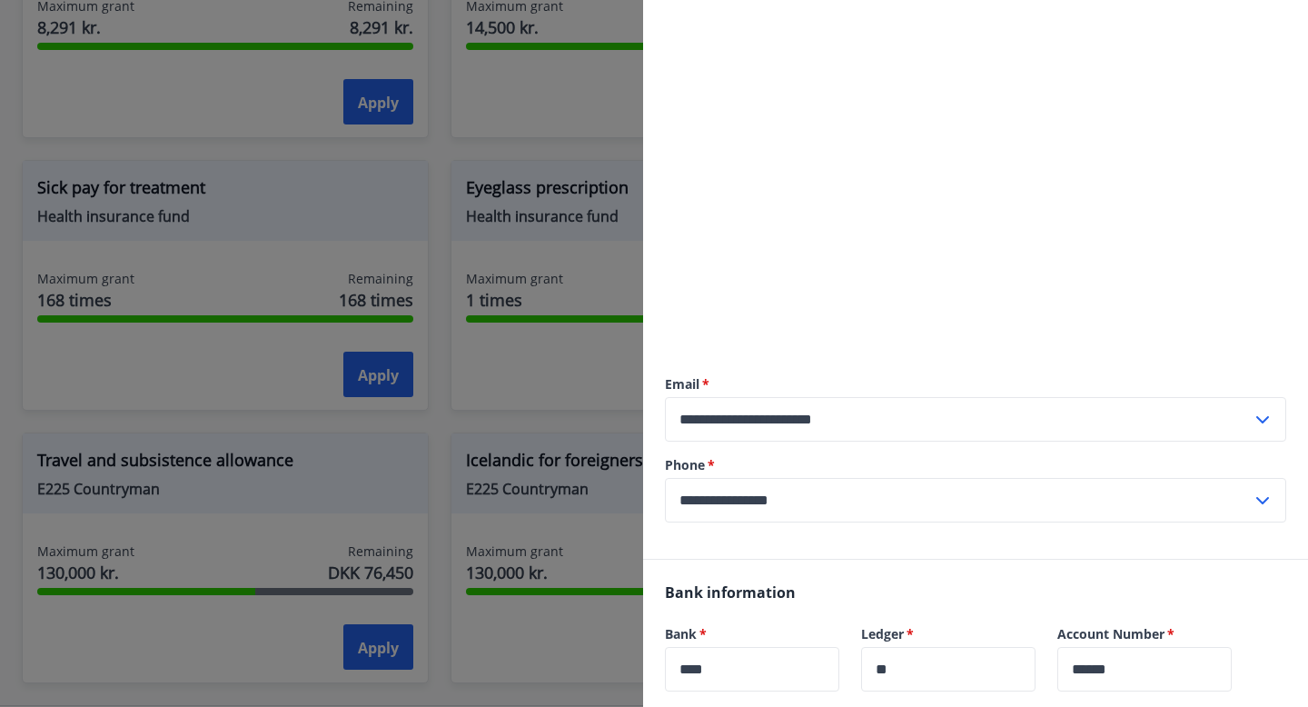
scroll to position [1158, 0]
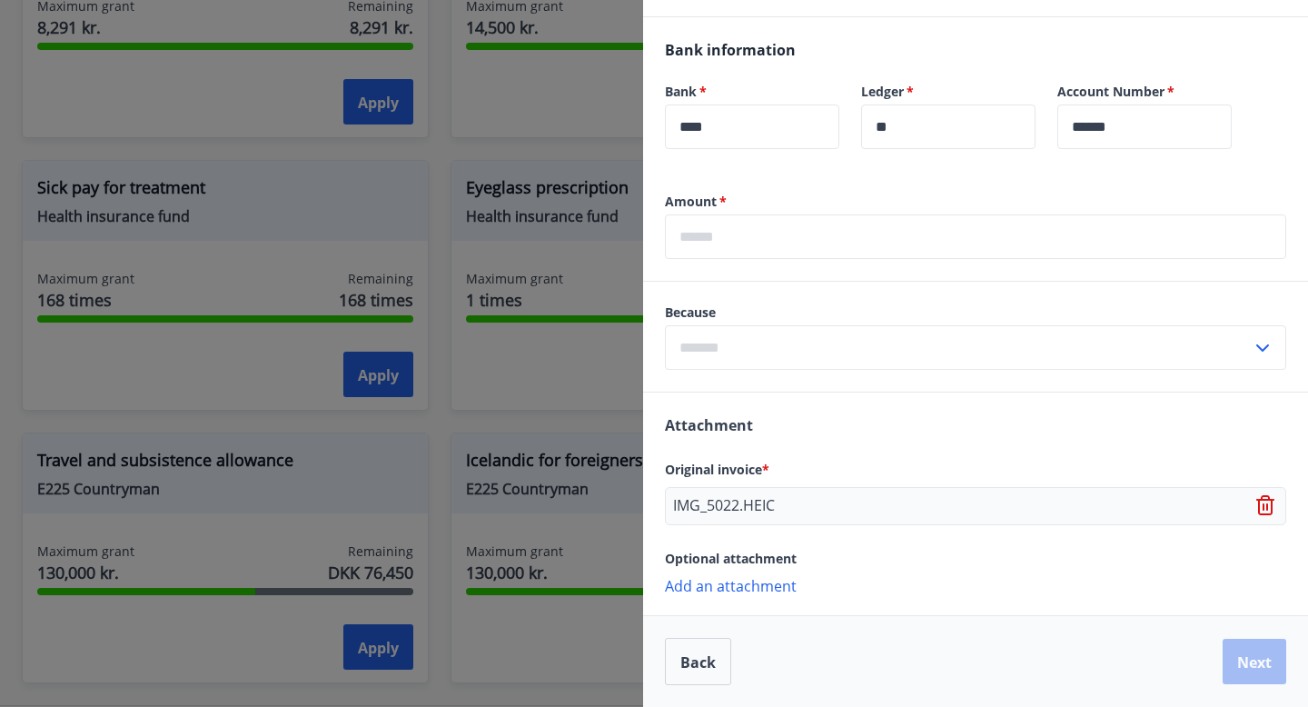
click at [788, 245] on input "text" at bounding box center [975, 236] width 621 height 45
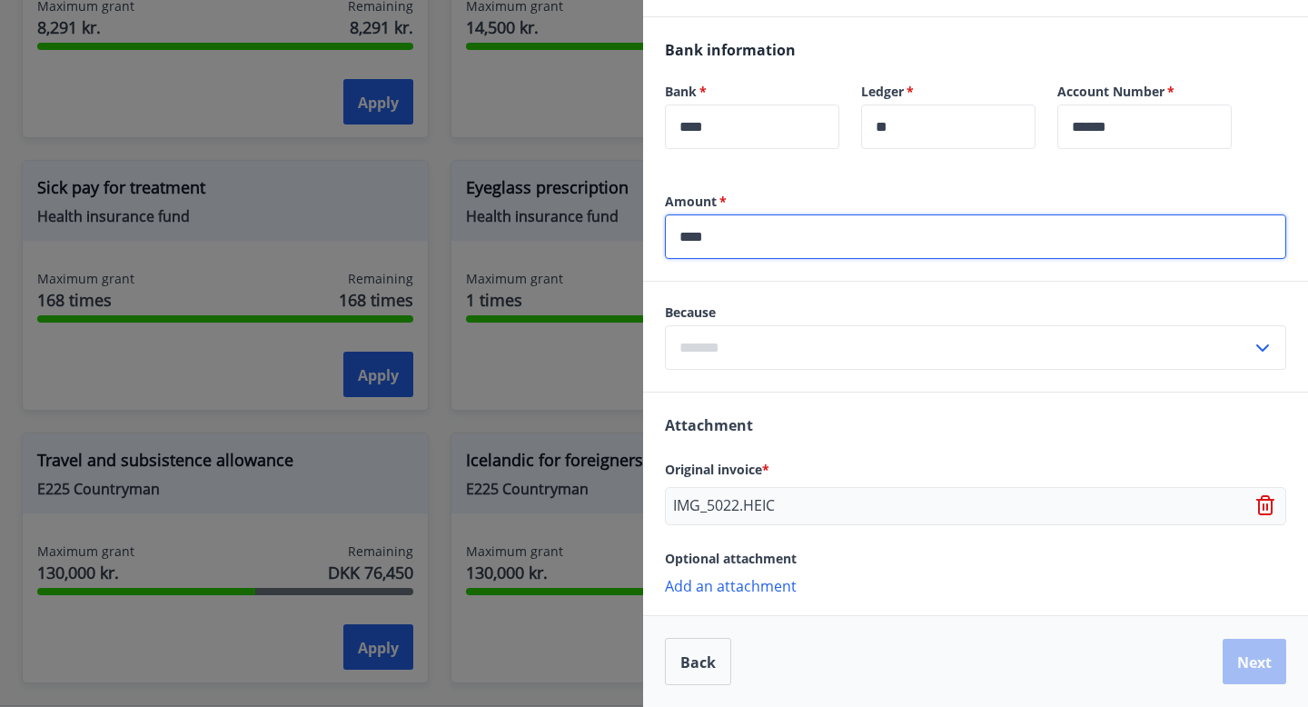
type input "****"
click at [741, 357] on input "text" at bounding box center [958, 347] width 587 height 45
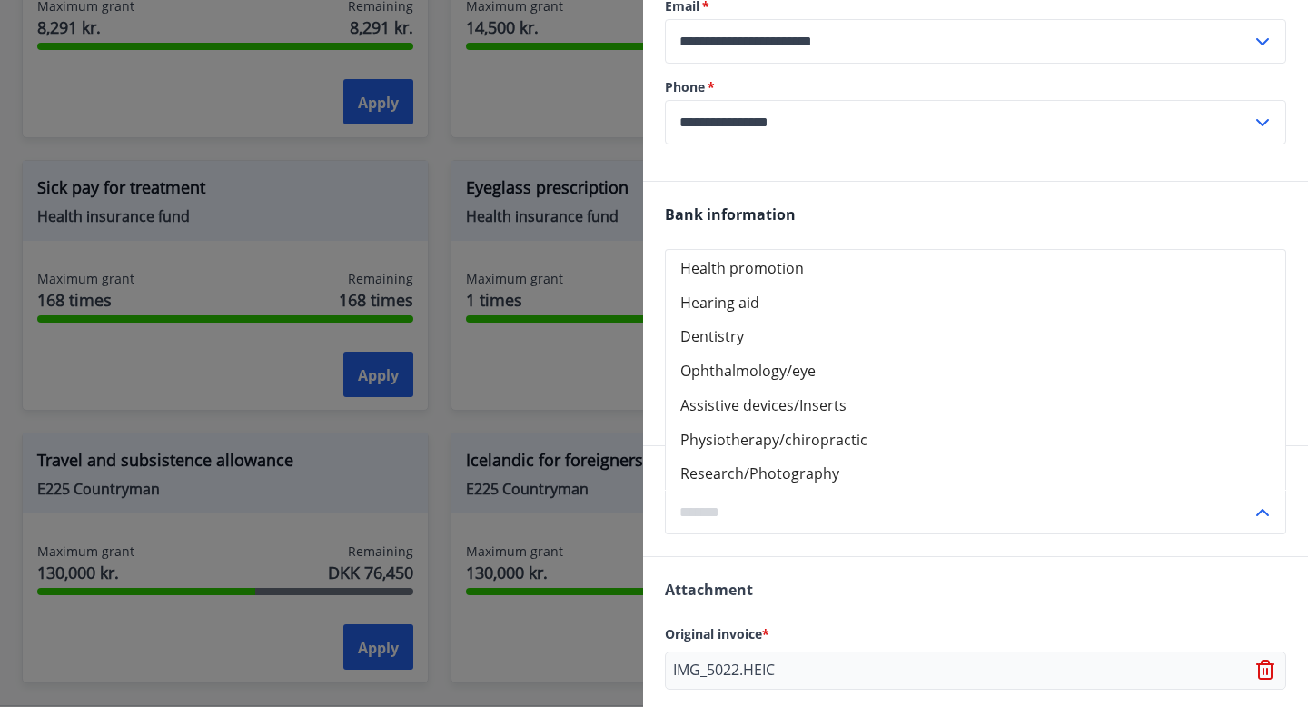
scroll to position [1096, 0]
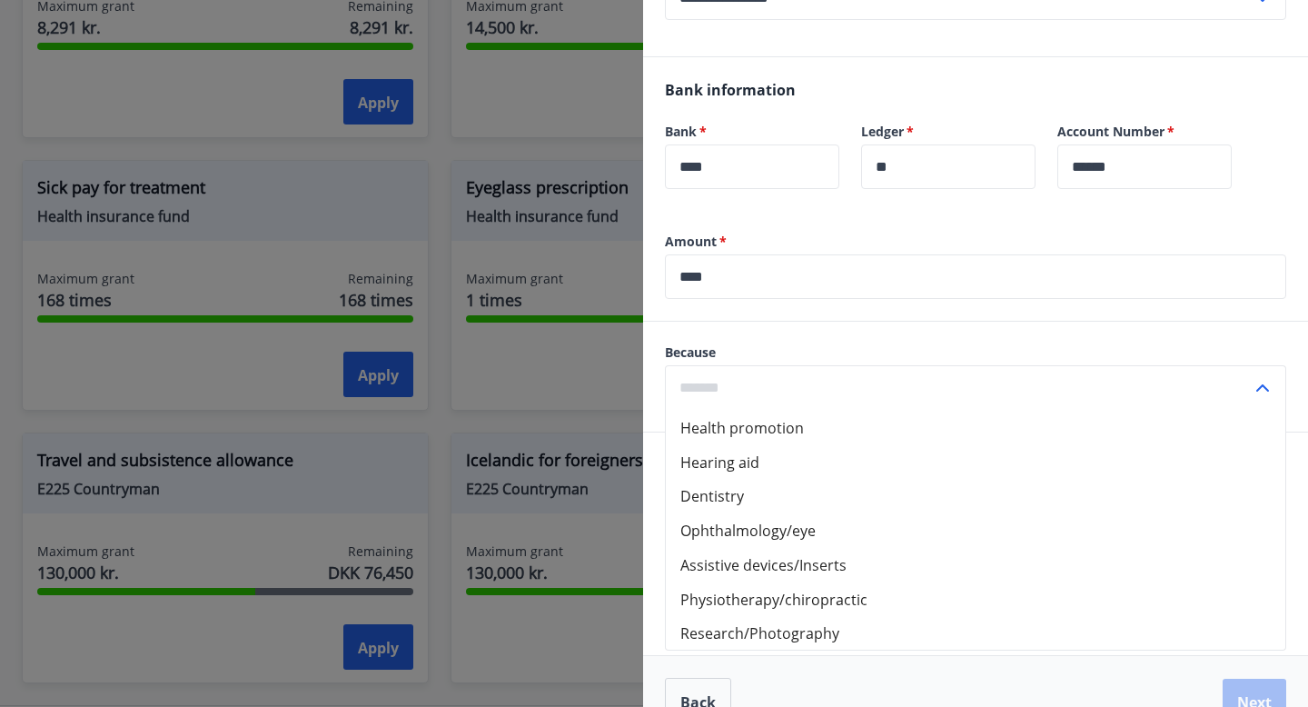
click at [799, 643] on font "Research/Photography" at bounding box center [759, 633] width 159 height 20
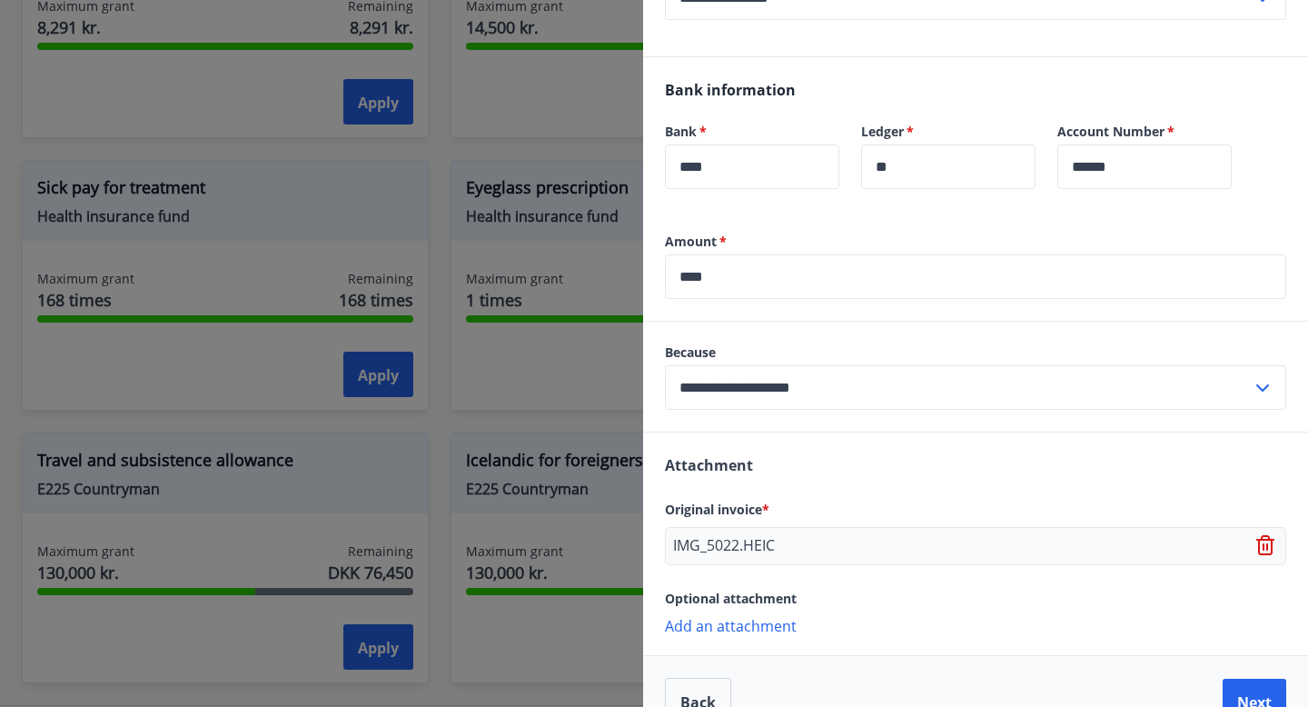
scroll to position [1158, 0]
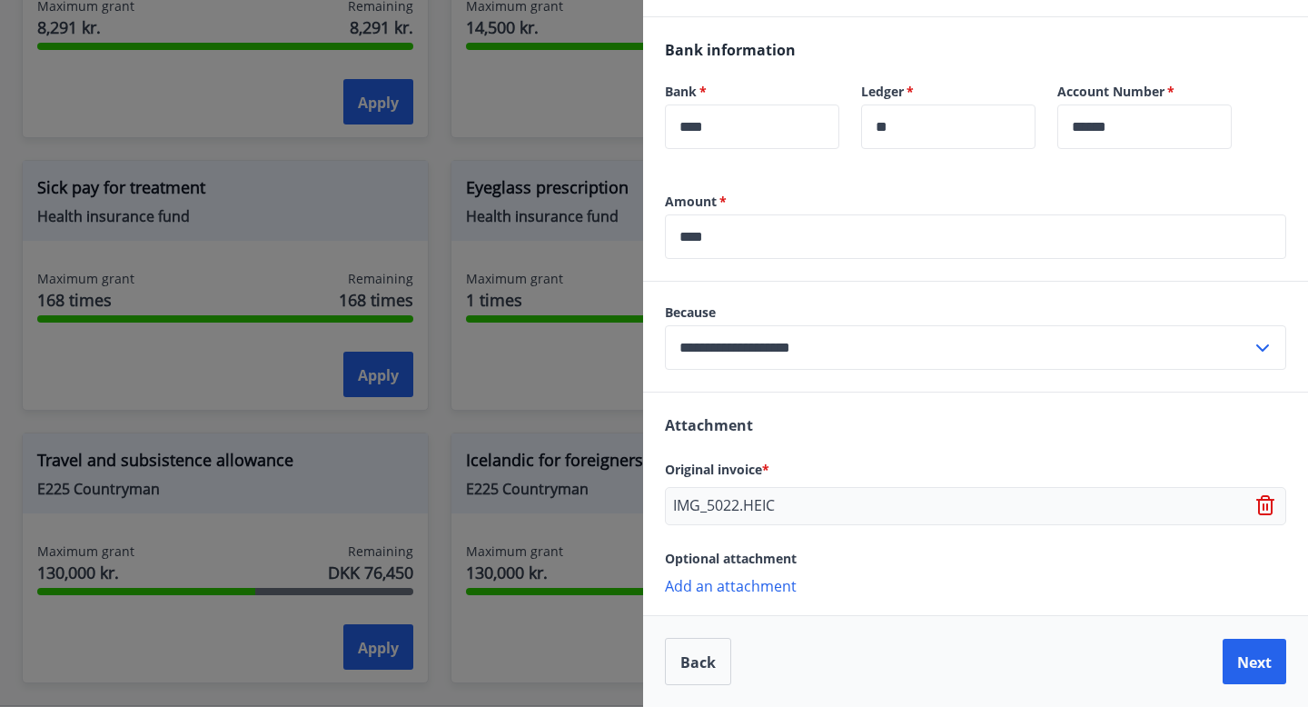
click at [776, 344] on input "**********" at bounding box center [958, 347] width 587 height 45
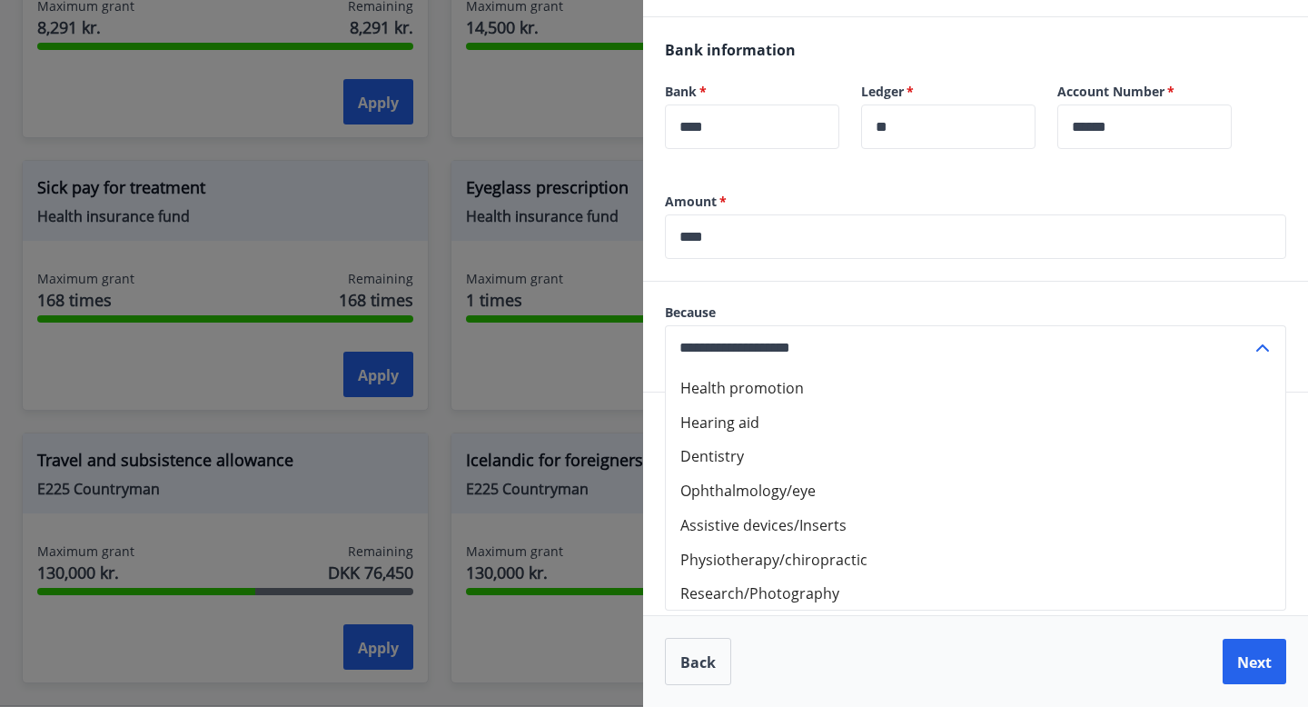
click at [723, 382] on font "Health promotion" at bounding box center [742, 388] width 124 height 20
type input "**********"
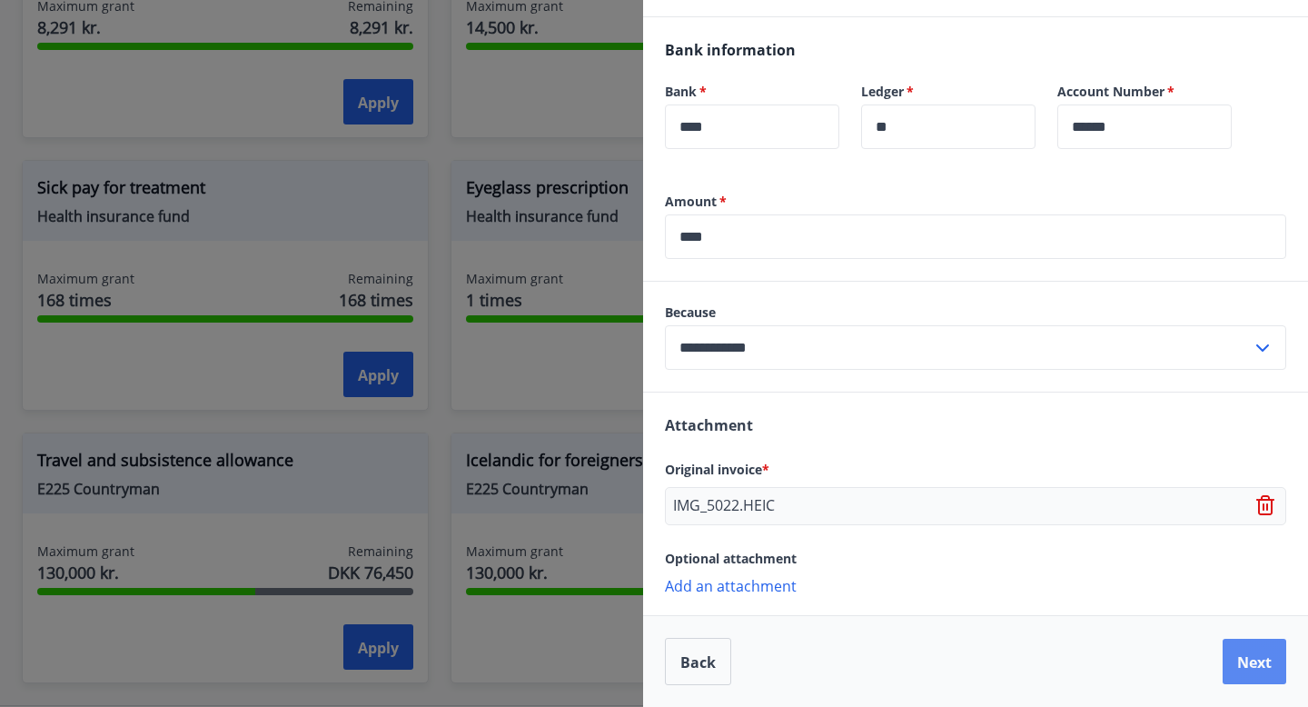
click at [1265, 660] on font "Next" at bounding box center [1254, 662] width 35 height 20
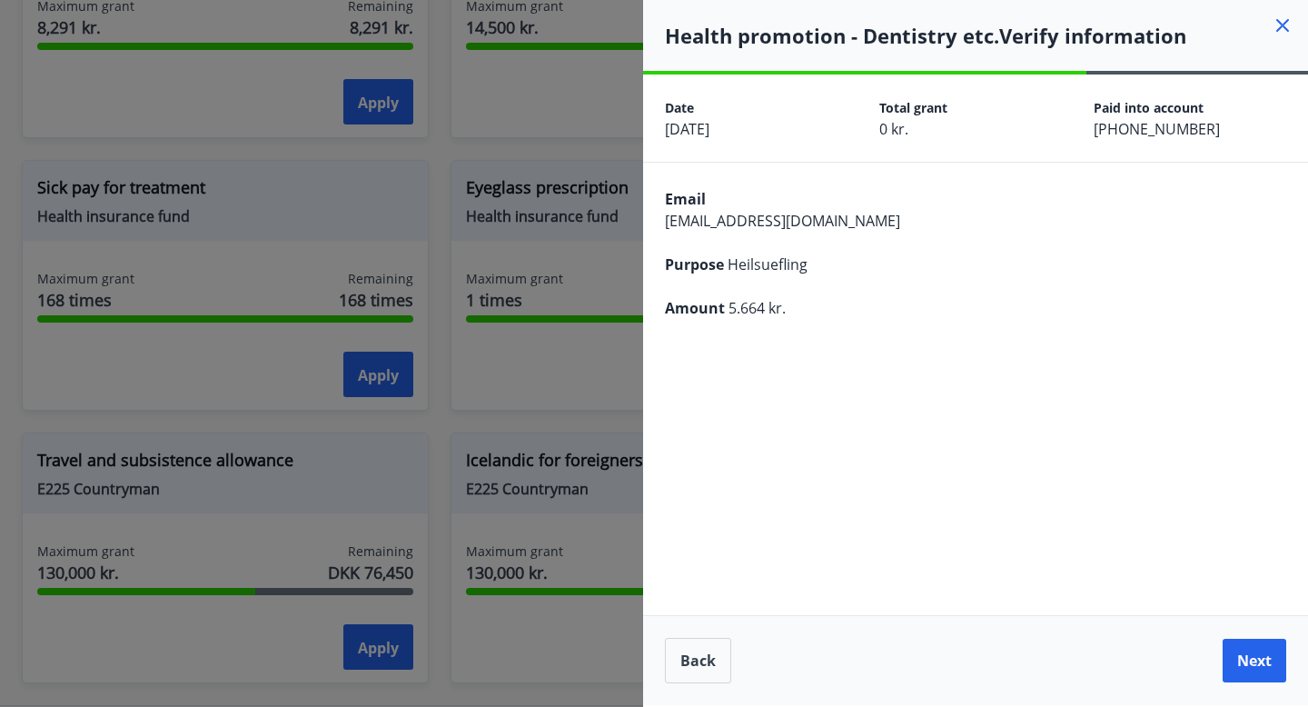
scroll to position [0, 0]
click at [1265, 660] on font "Next" at bounding box center [1254, 660] width 35 height 20
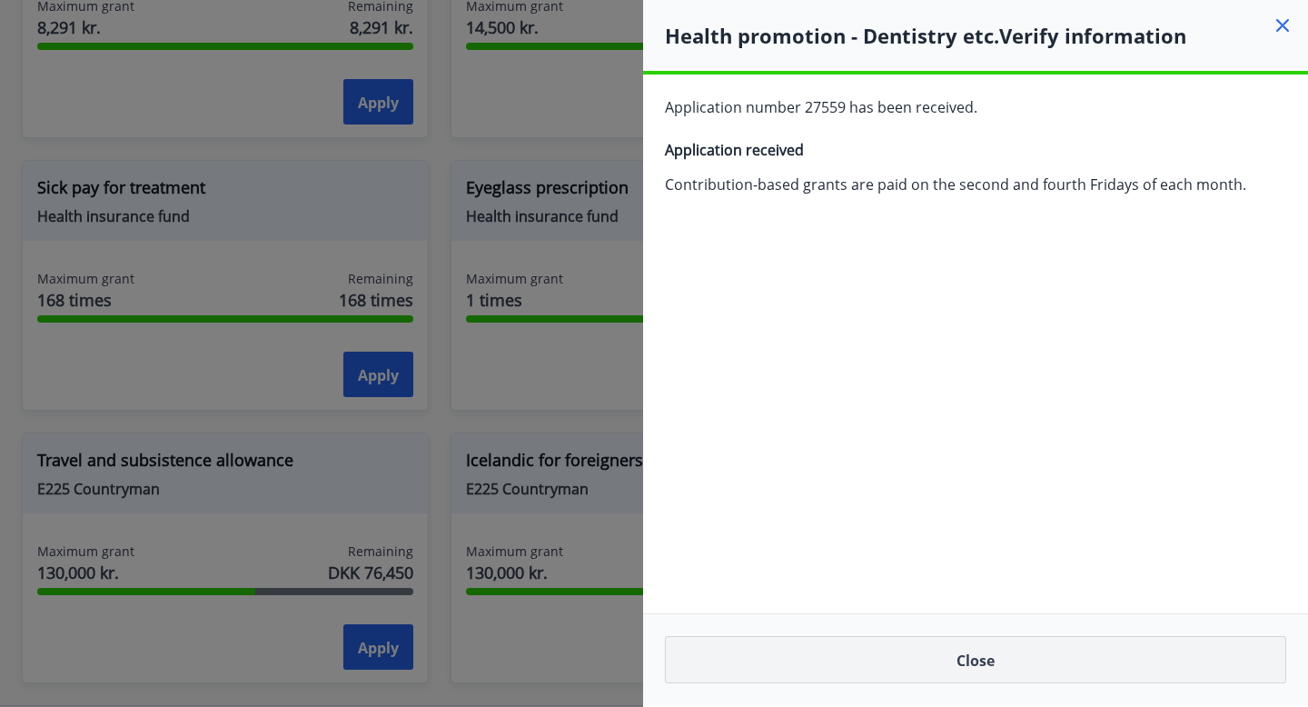
click at [1155, 658] on button "Close" at bounding box center [975, 659] width 621 height 47
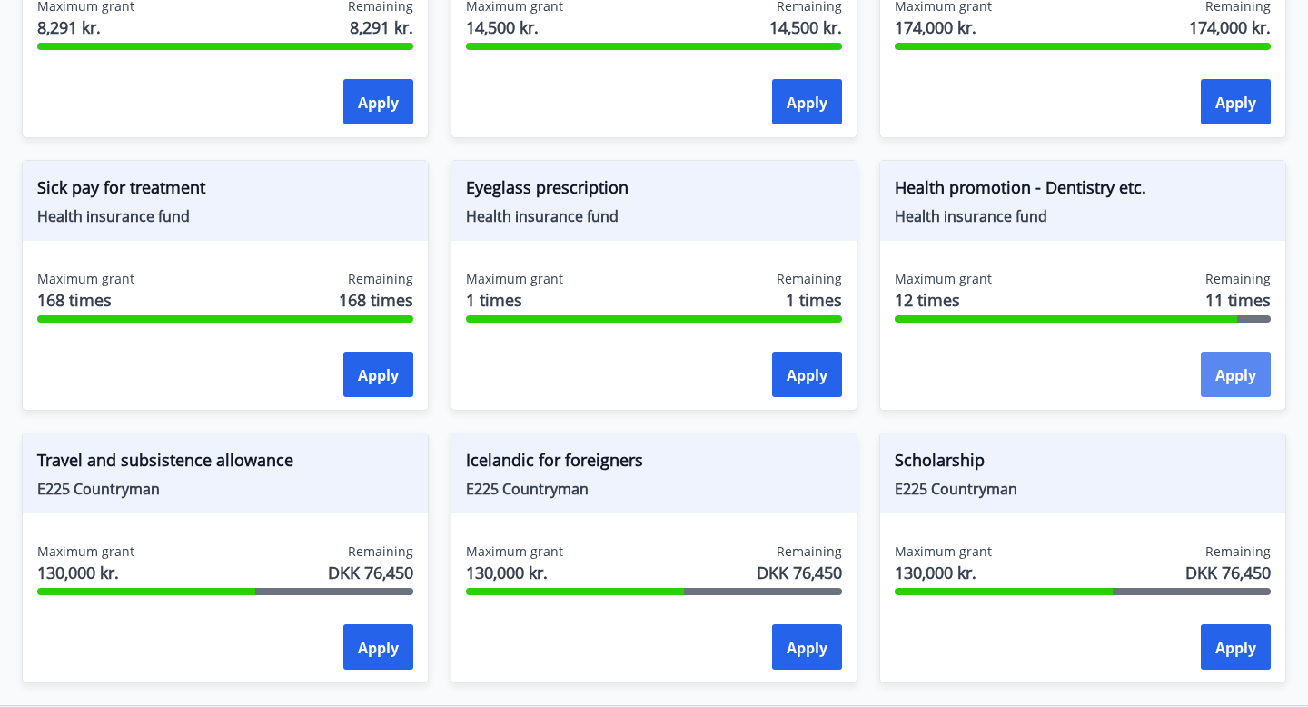
click at [1237, 371] on font "Apply" at bounding box center [1235, 375] width 41 height 20
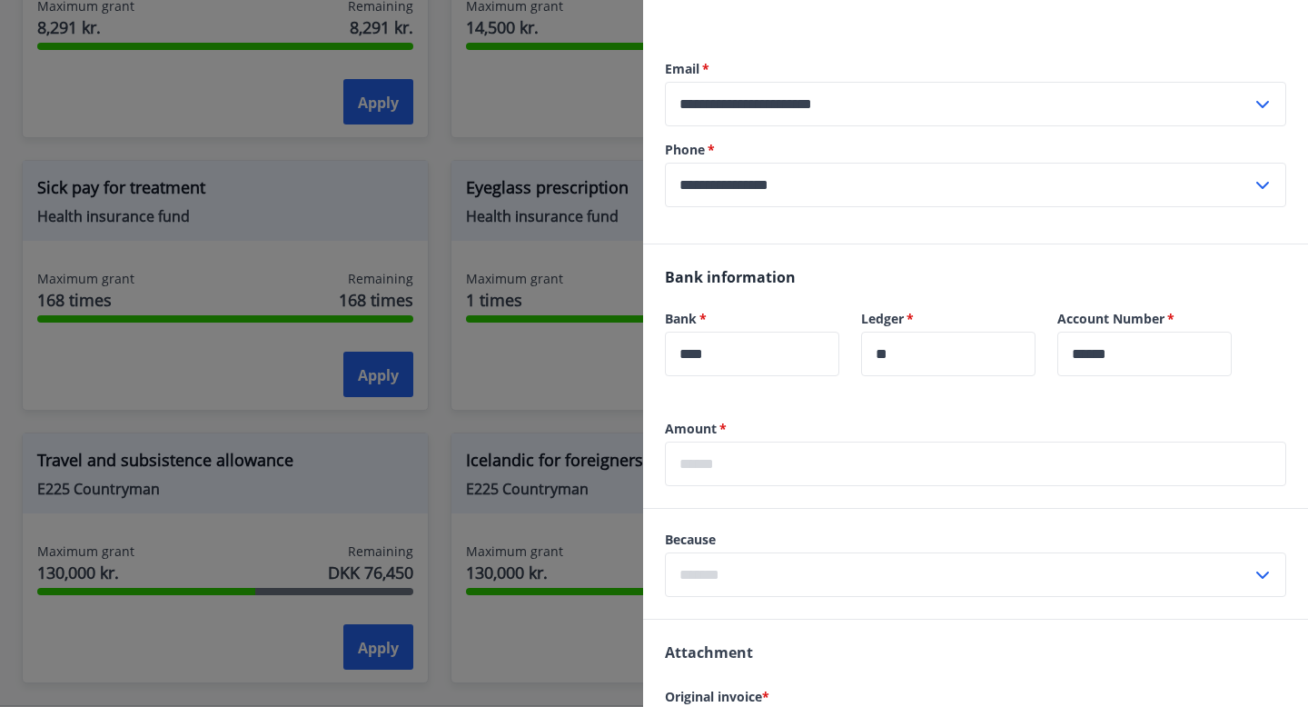
scroll to position [951, 0]
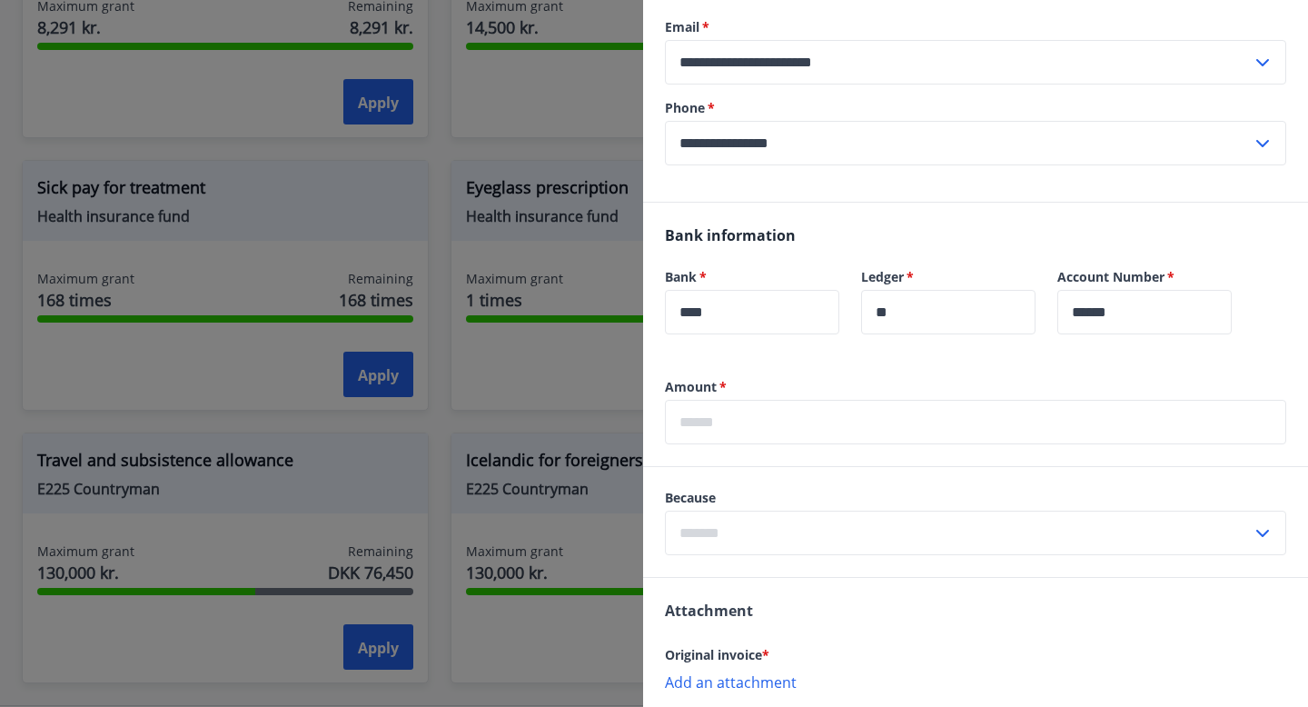
click at [729, 444] on input "text" at bounding box center [975, 422] width 621 height 45
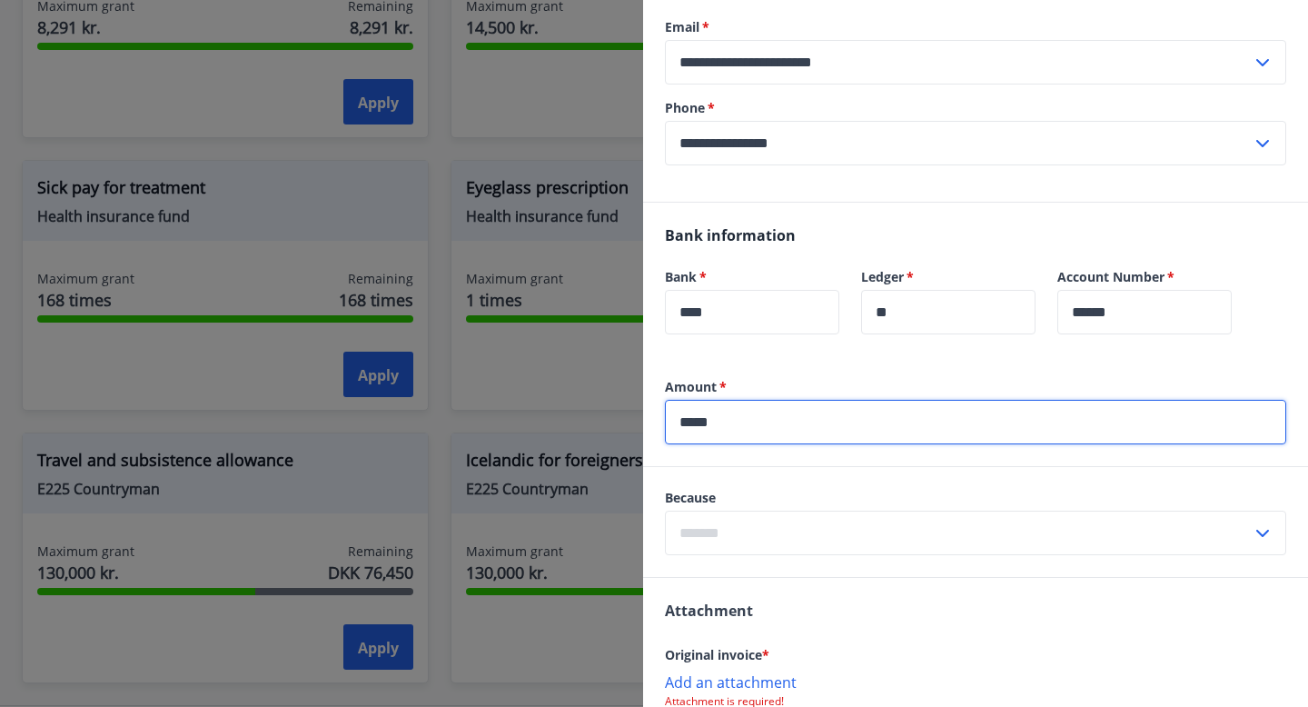
type input "*****"
click at [696, 555] on input "text" at bounding box center [958, 533] width 587 height 45
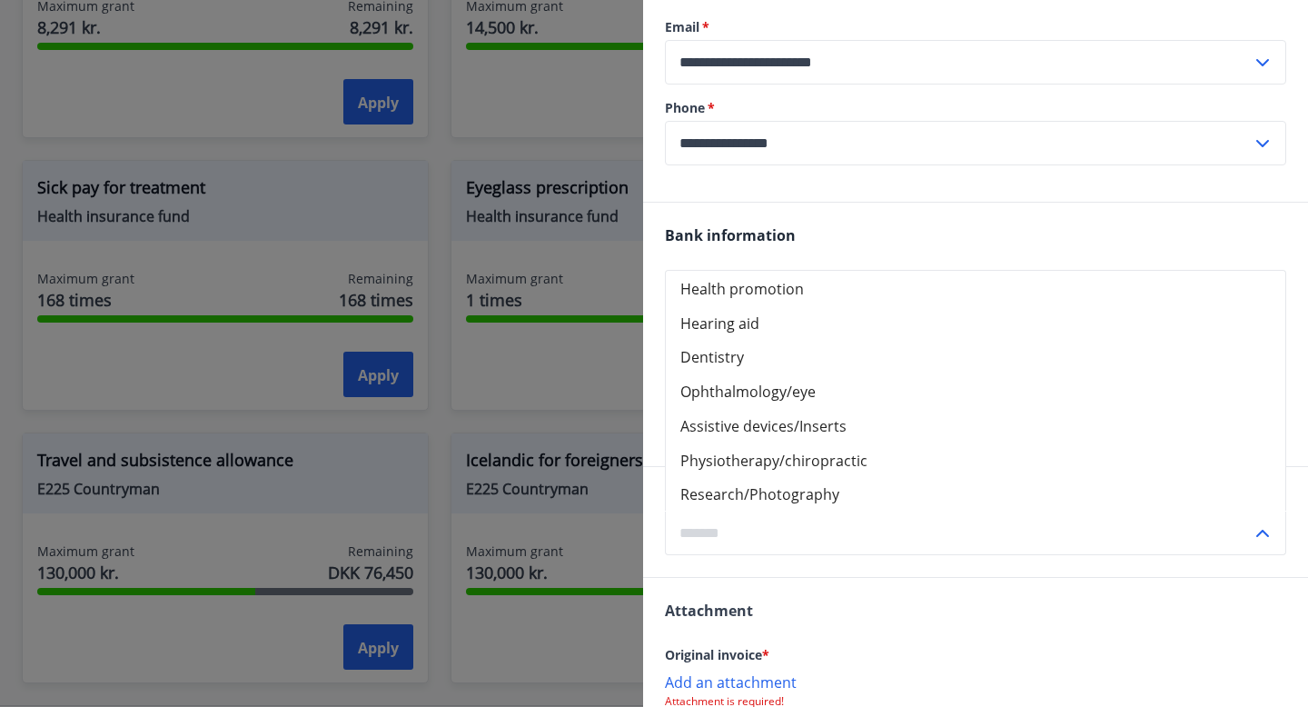
click at [697, 299] on font "Health promotion" at bounding box center [742, 289] width 124 height 20
type input "**********"
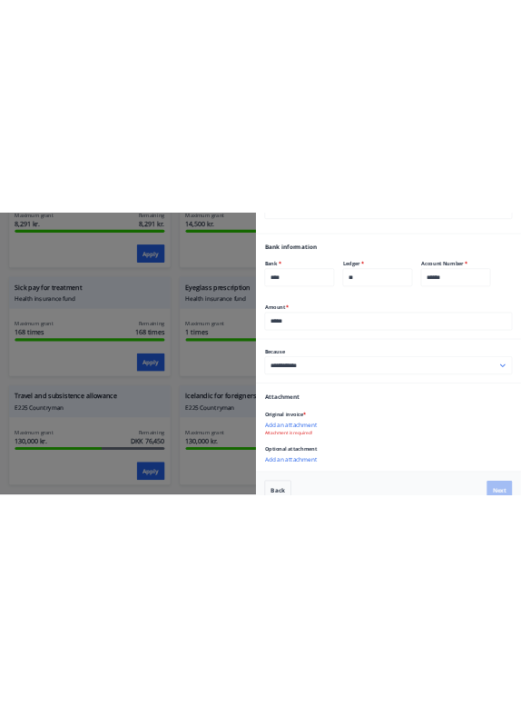
scroll to position [1156, 0]
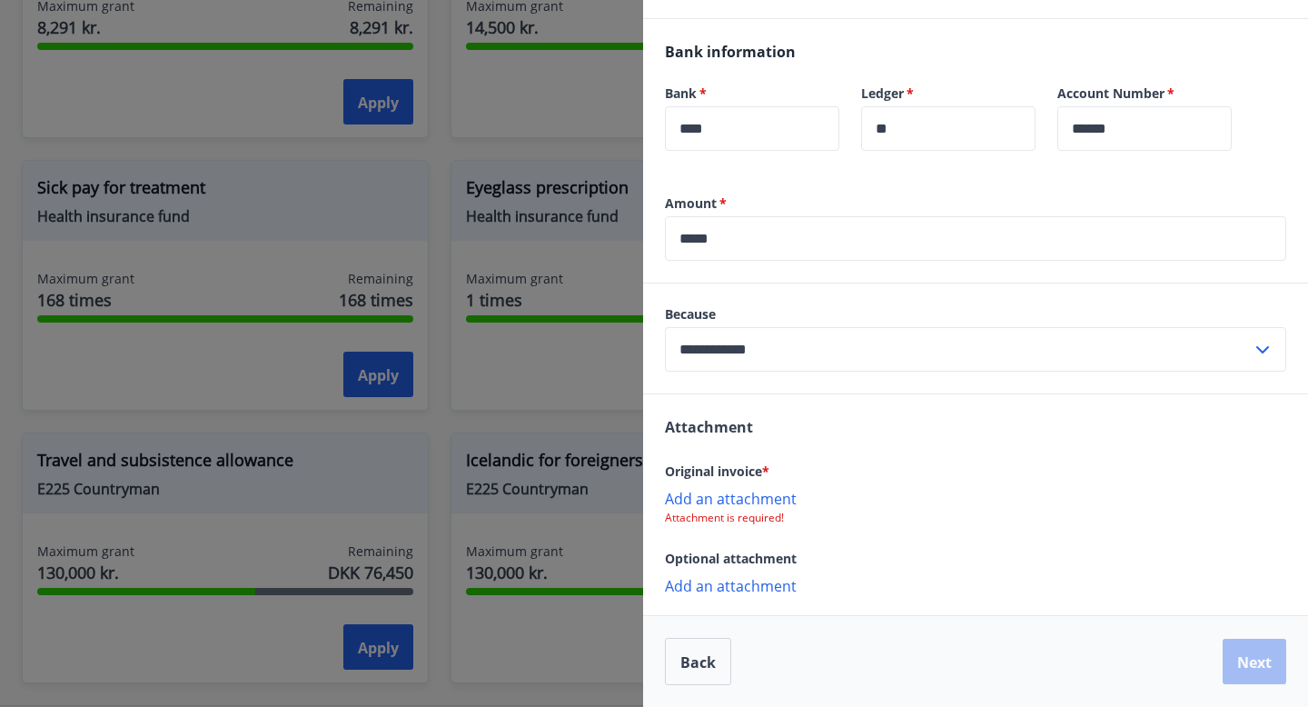
click at [707, 500] on font "Add an attachment" at bounding box center [731, 499] width 132 height 20
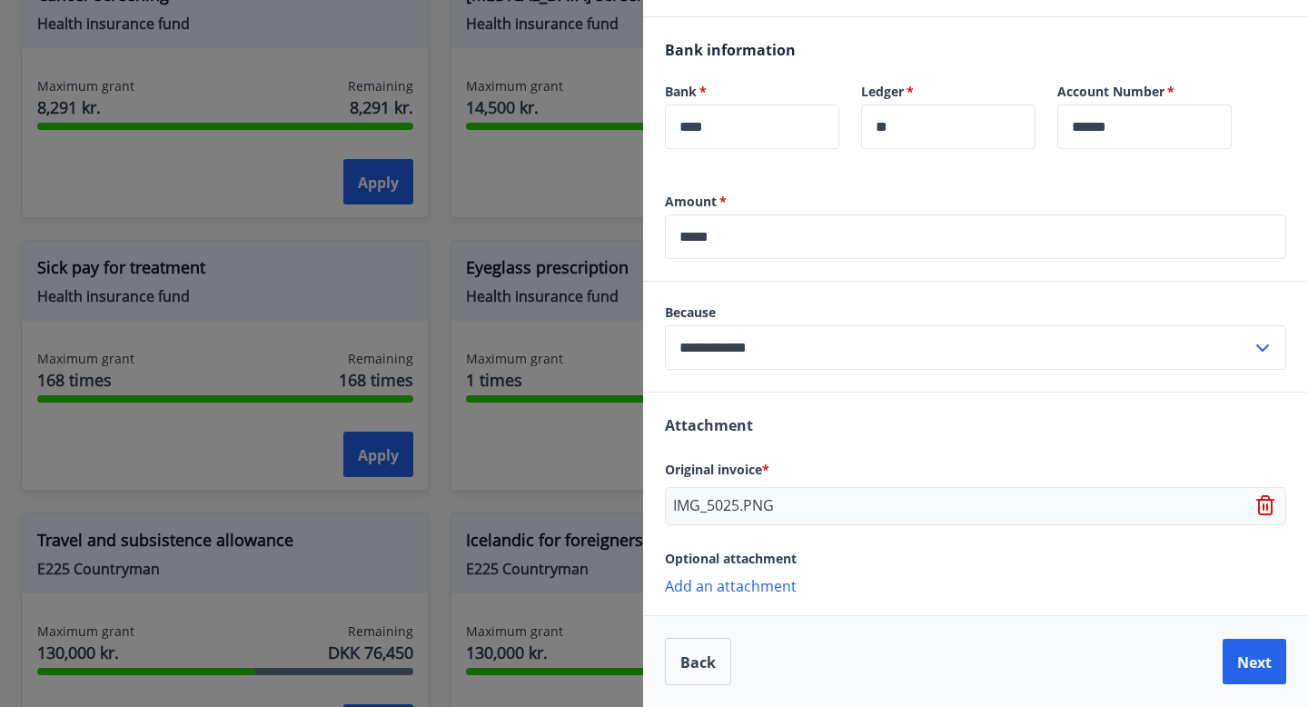
scroll to position [1158, 0]
click at [745, 586] on font "Add an attachment" at bounding box center [731, 586] width 132 height 20
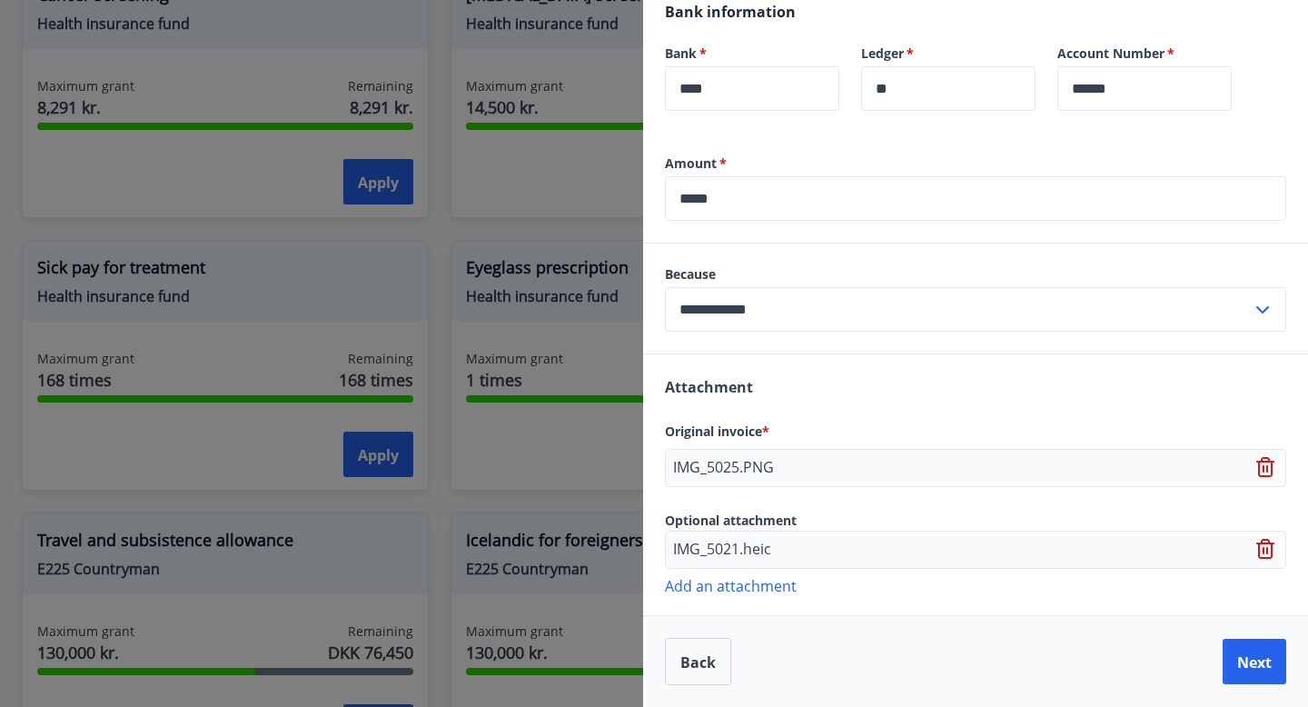
scroll to position [1196, 0]
click at [1277, 665] on button "Next" at bounding box center [1255, 661] width 64 height 45
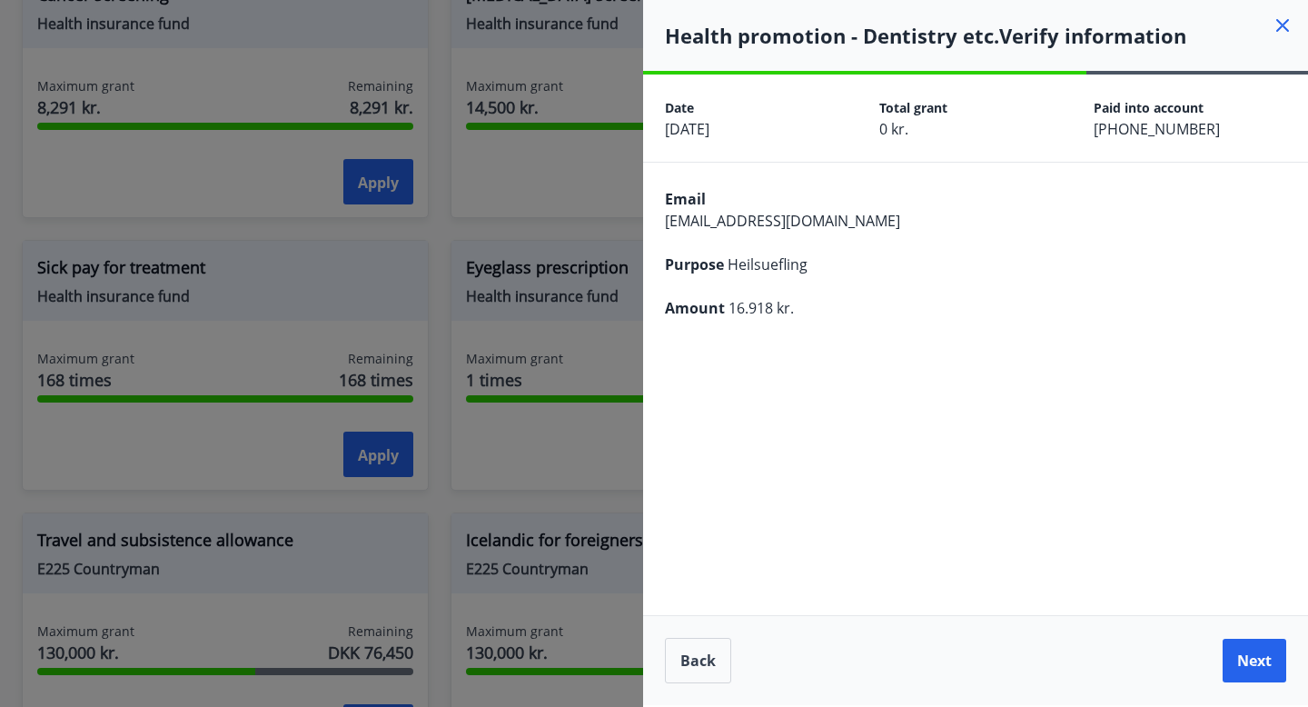
scroll to position [0, 0]
click at [1277, 665] on button "Next" at bounding box center [1255, 659] width 64 height 45
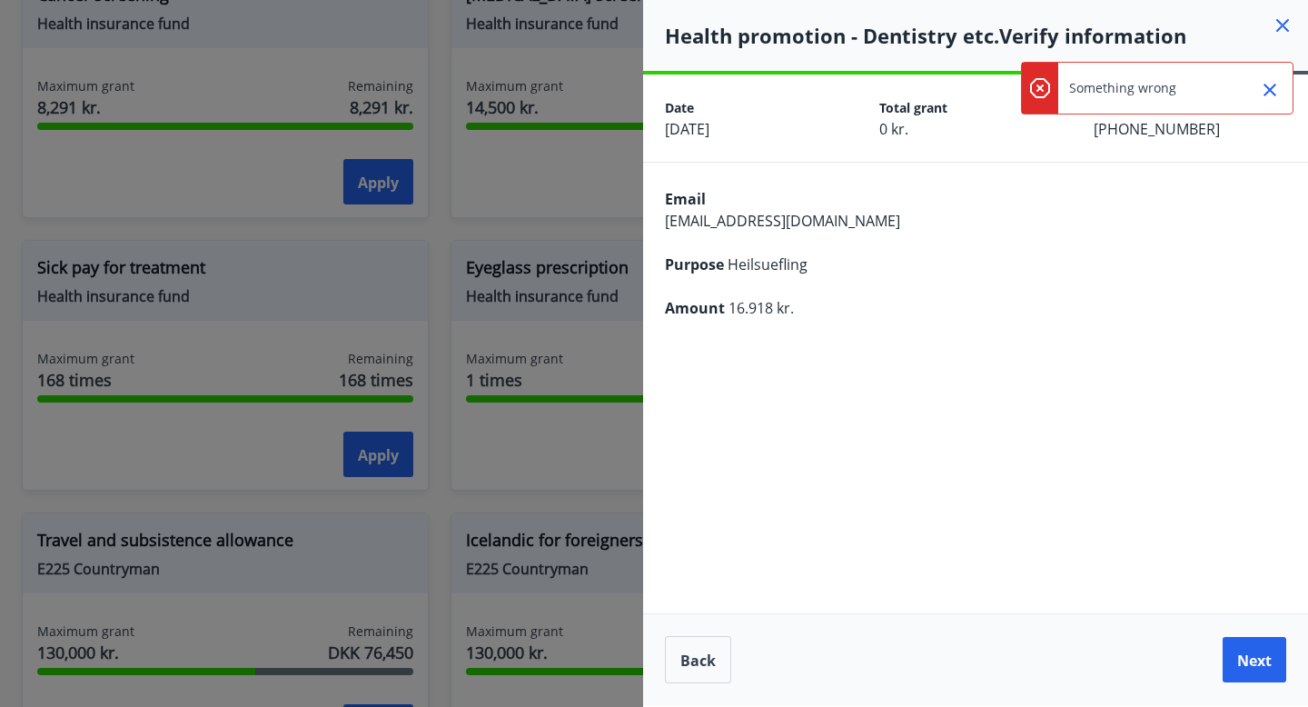
click at [1275, 87] on icon "Close" at bounding box center [1270, 90] width 22 height 22
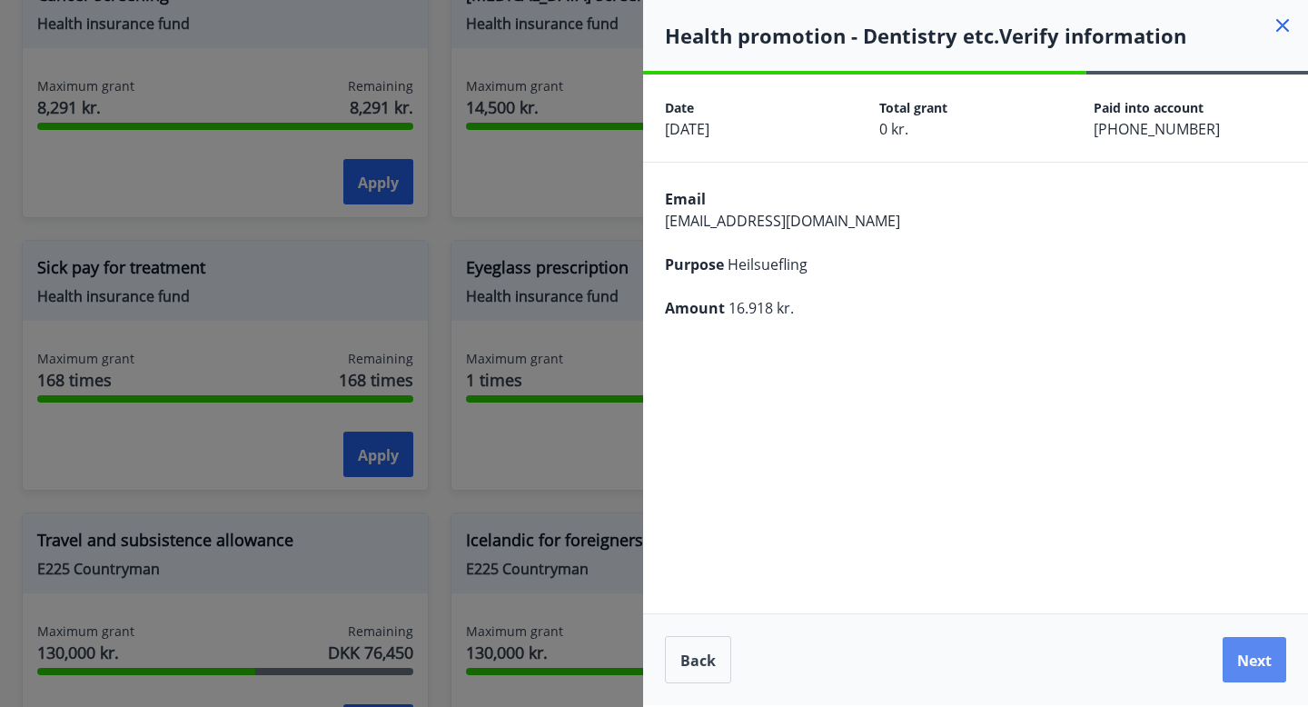
click at [1239, 656] on font "Next" at bounding box center [1254, 660] width 35 height 20
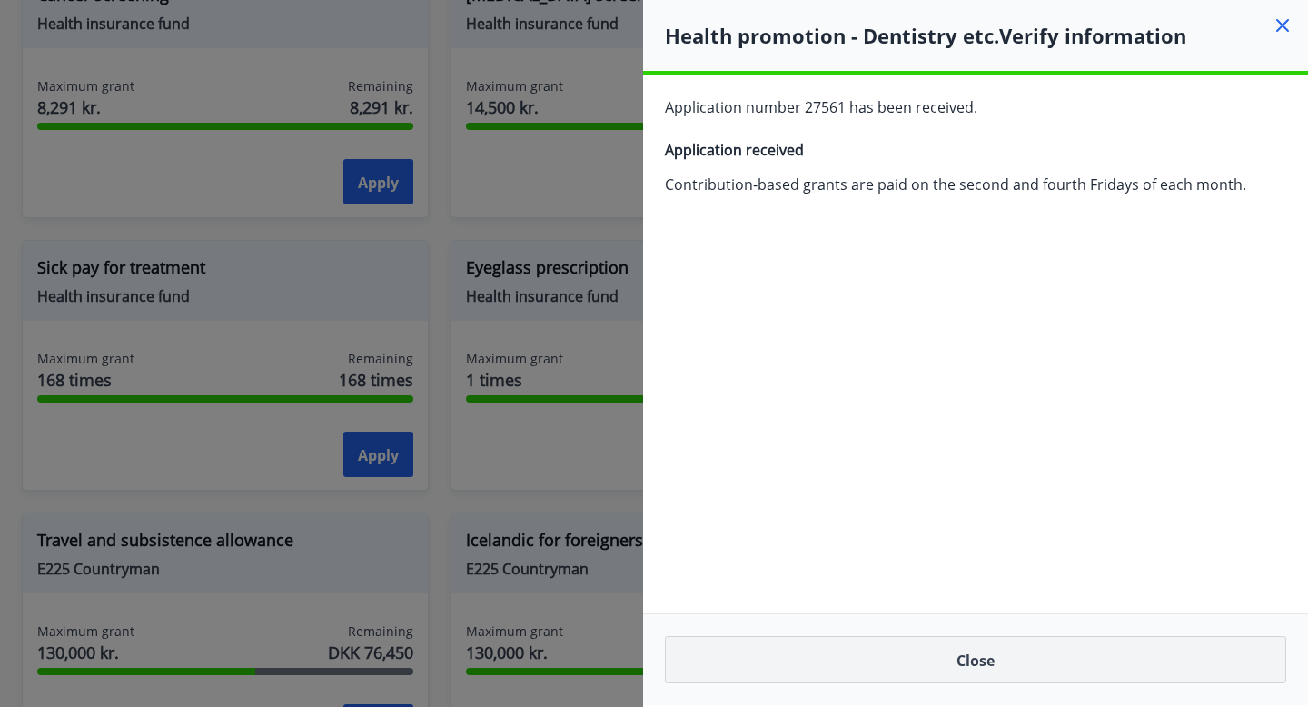
click at [1153, 665] on button "Close" at bounding box center [975, 659] width 621 height 47
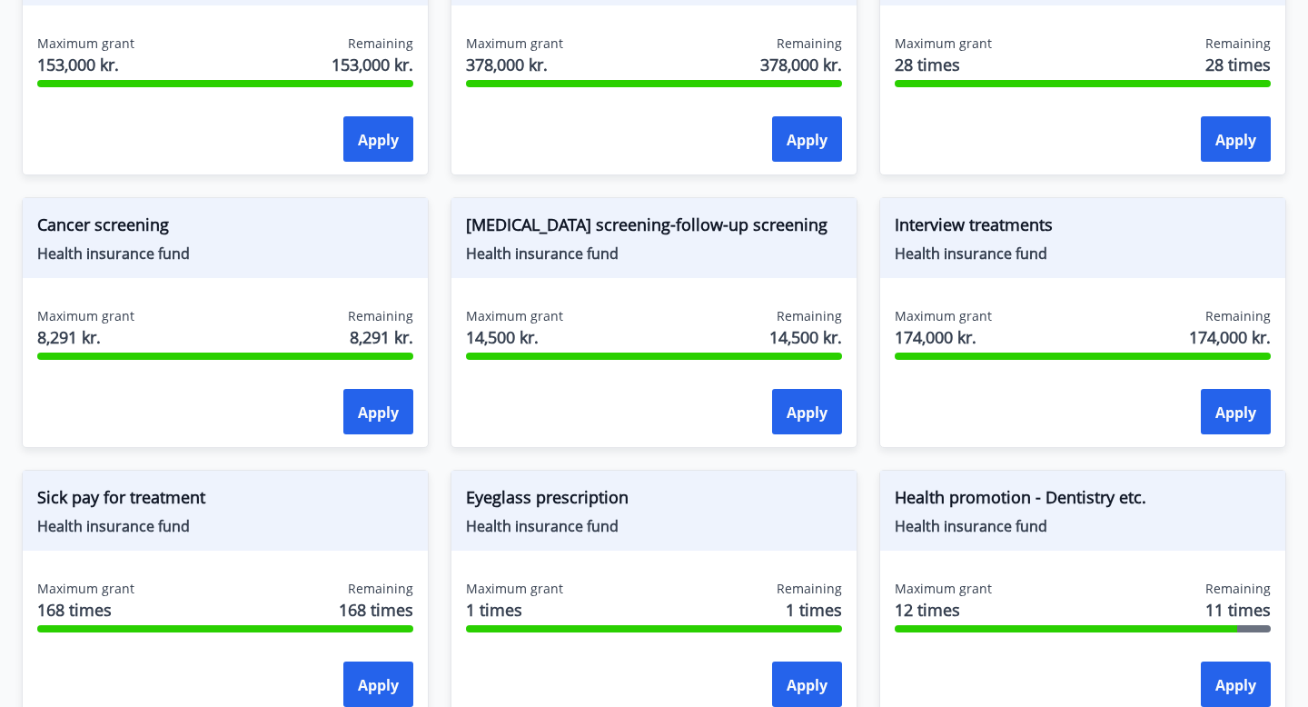
scroll to position [1113, 0]
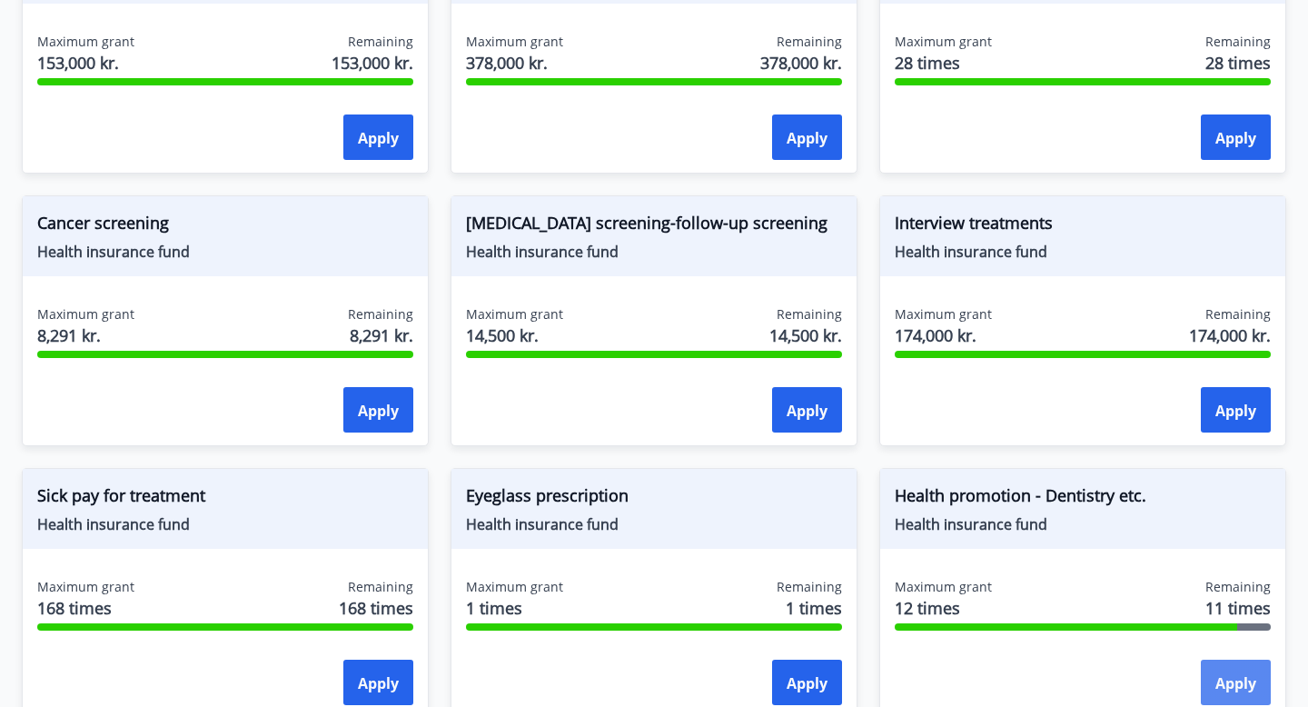
click at [1235, 686] on font "Apply" at bounding box center [1235, 683] width 41 height 20
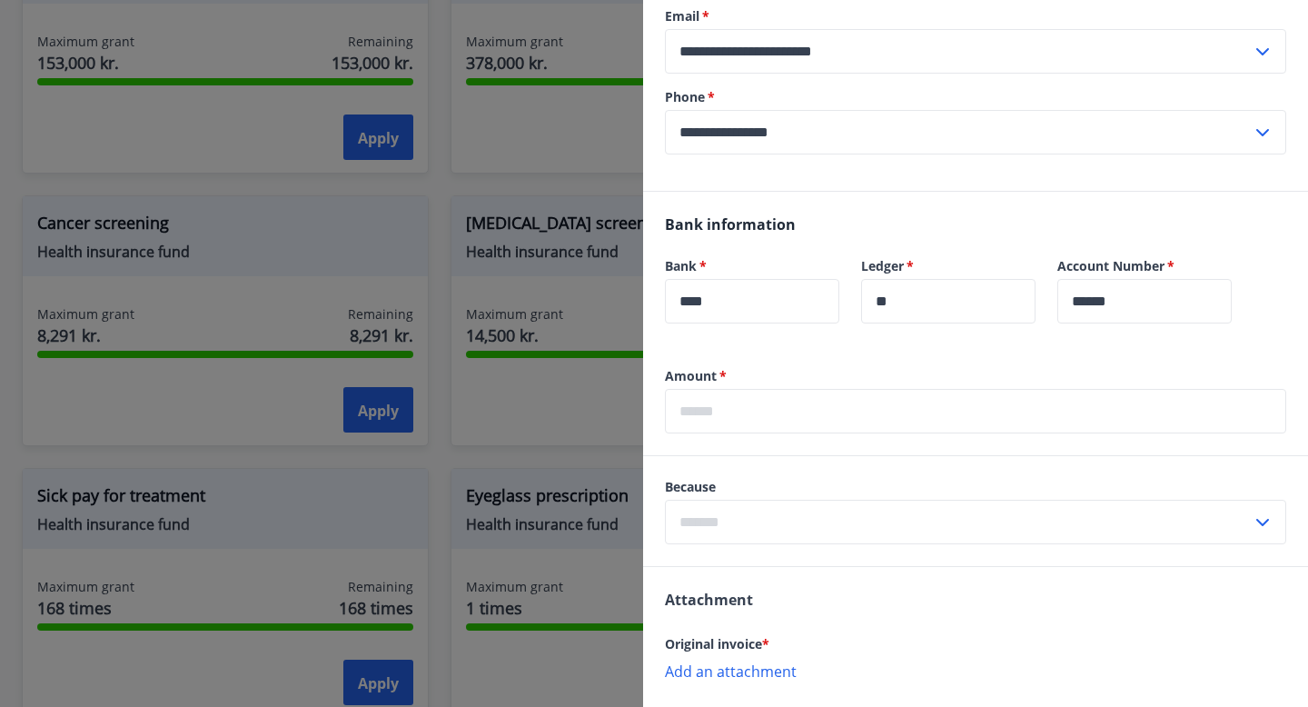
scroll to position [1138, 0]
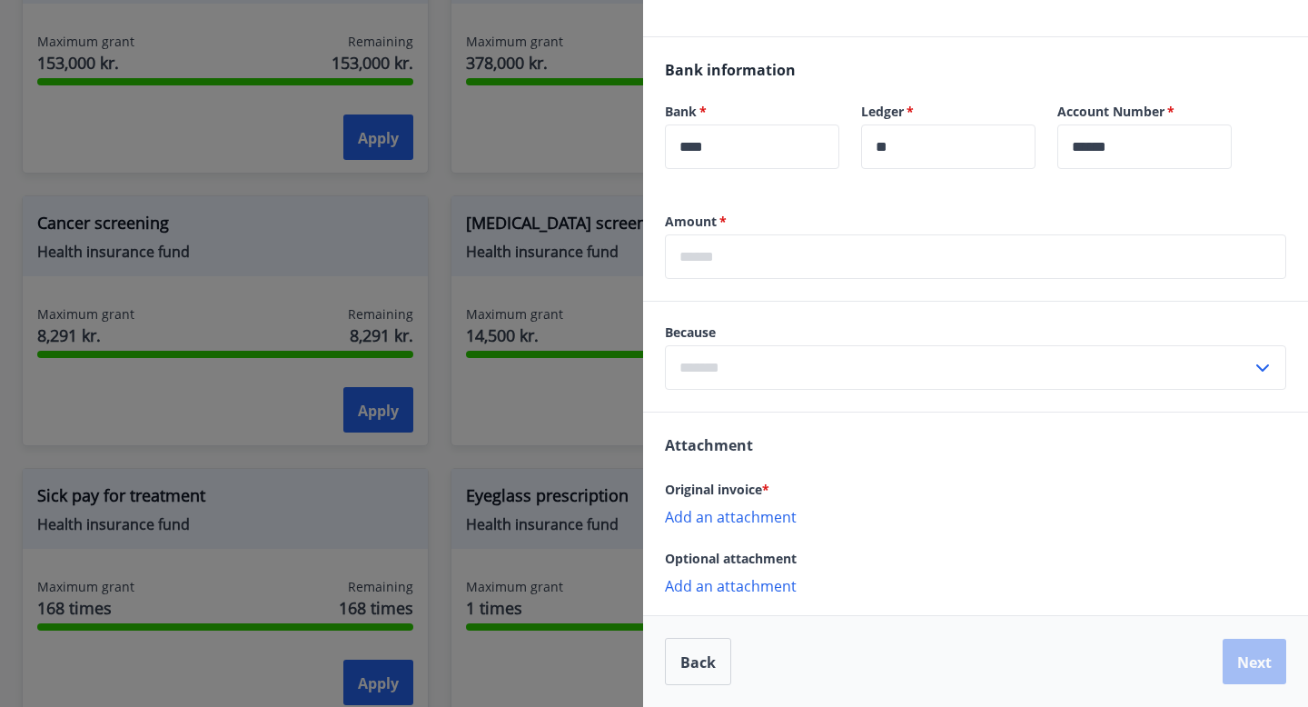
click at [764, 369] on input "text" at bounding box center [958, 367] width 587 height 45
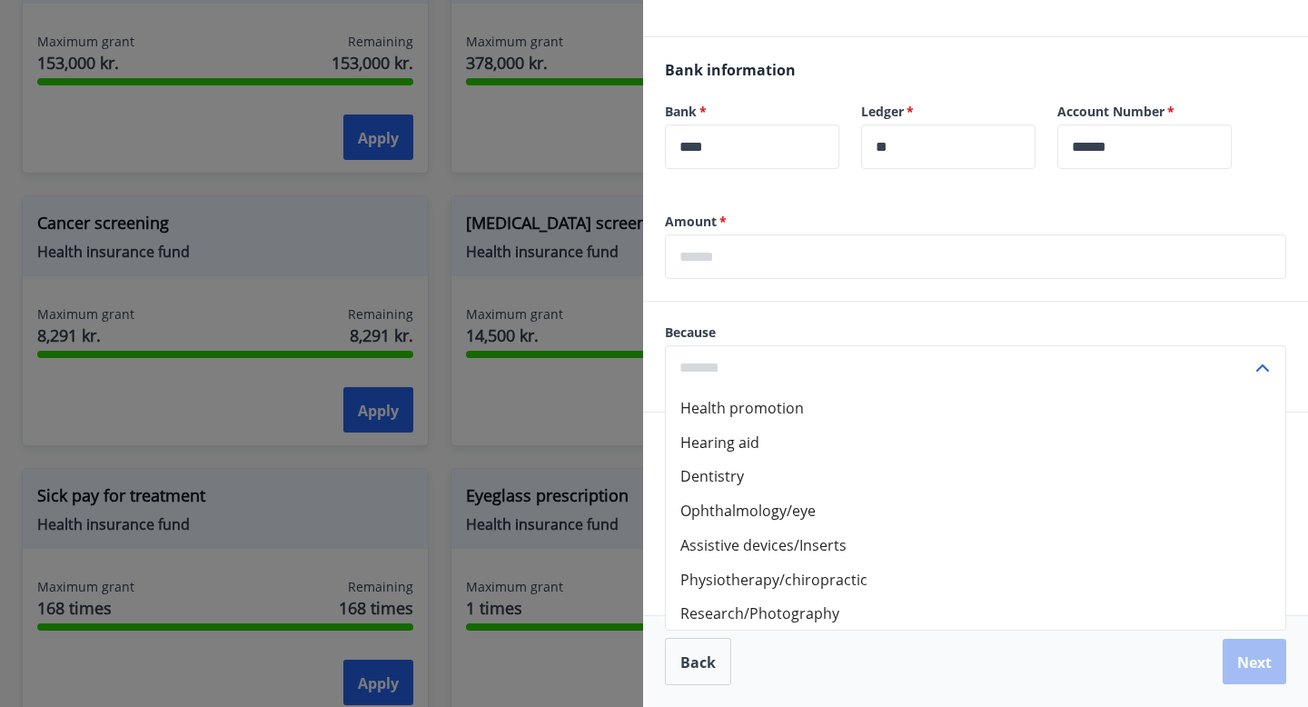
click at [744, 501] on font "Ophthalmology/eye" at bounding box center [747, 511] width 135 height 20
type input "**********"
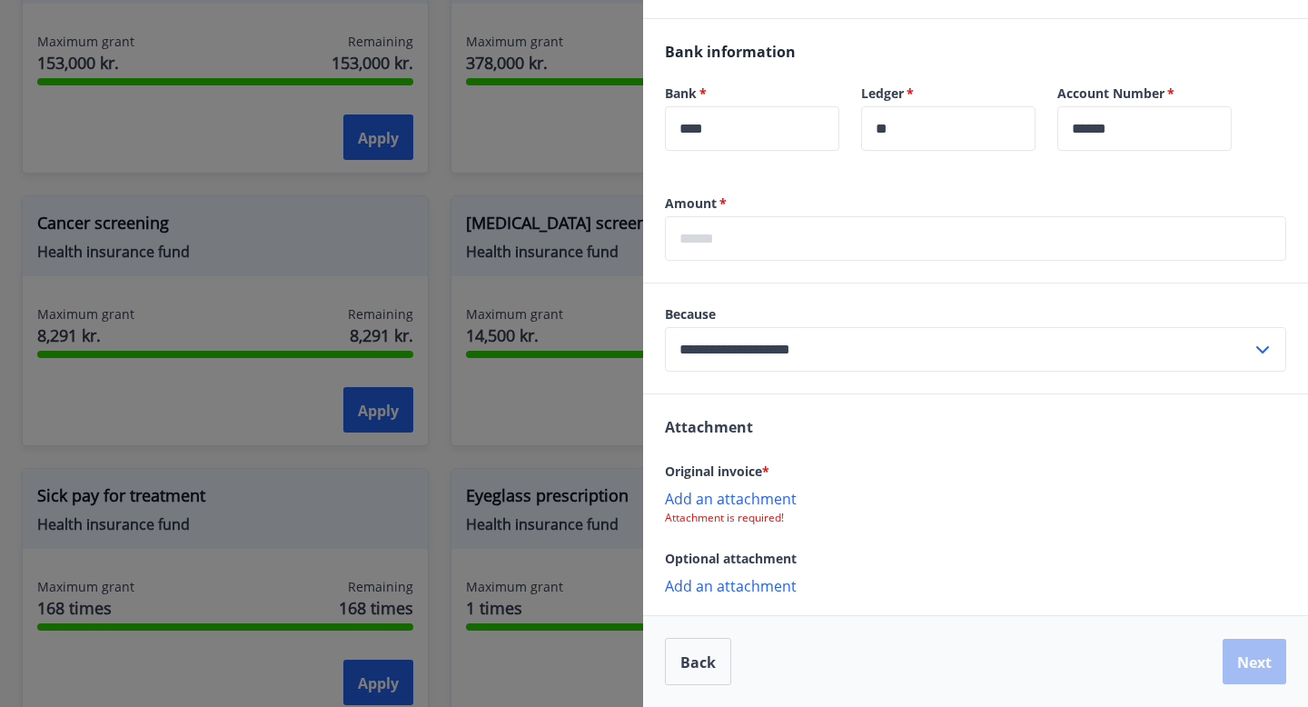
click at [769, 261] on input "text" at bounding box center [975, 238] width 621 height 45
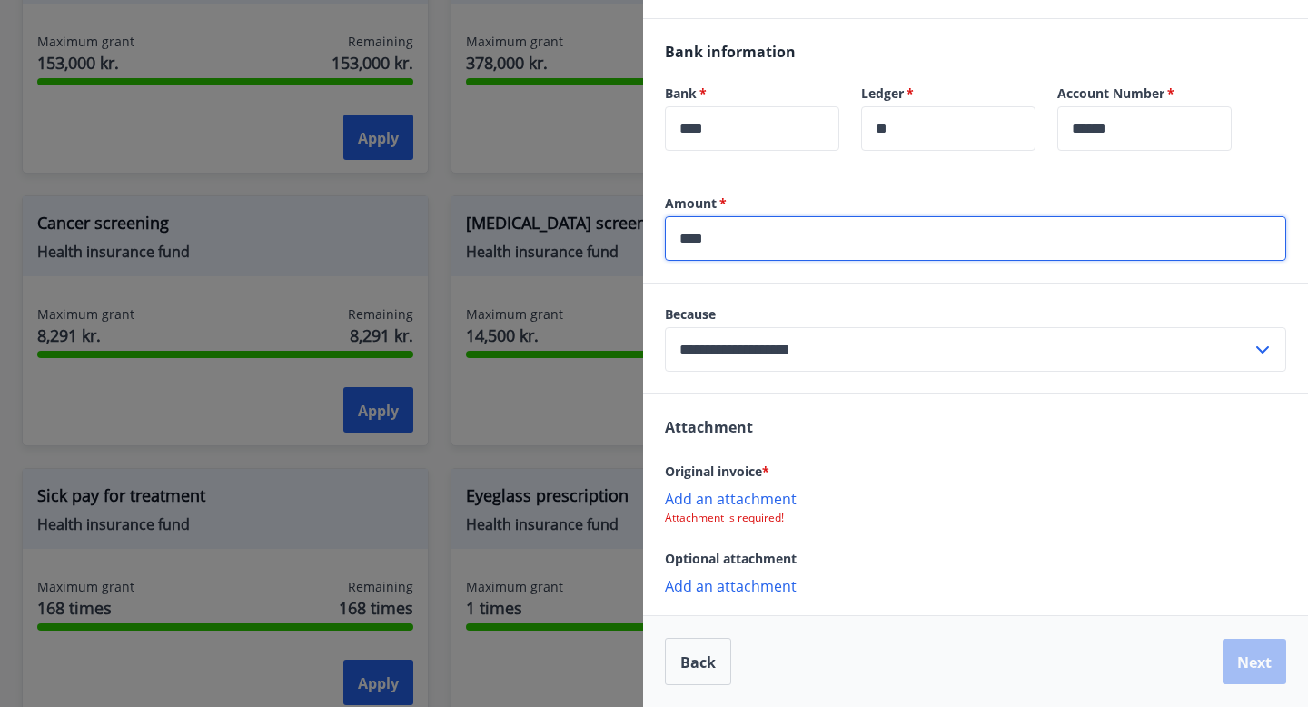
type input "****"
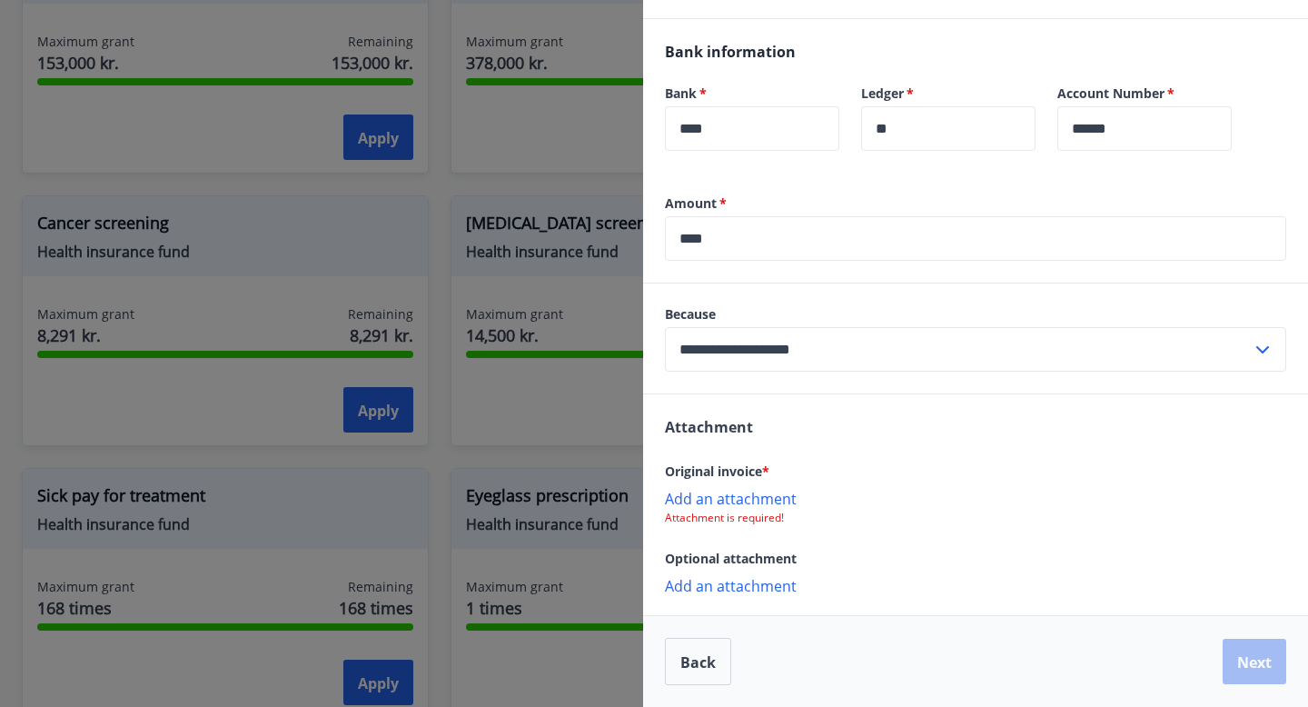
click at [750, 509] on font "Add an attachment" at bounding box center [731, 499] width 132 height 20
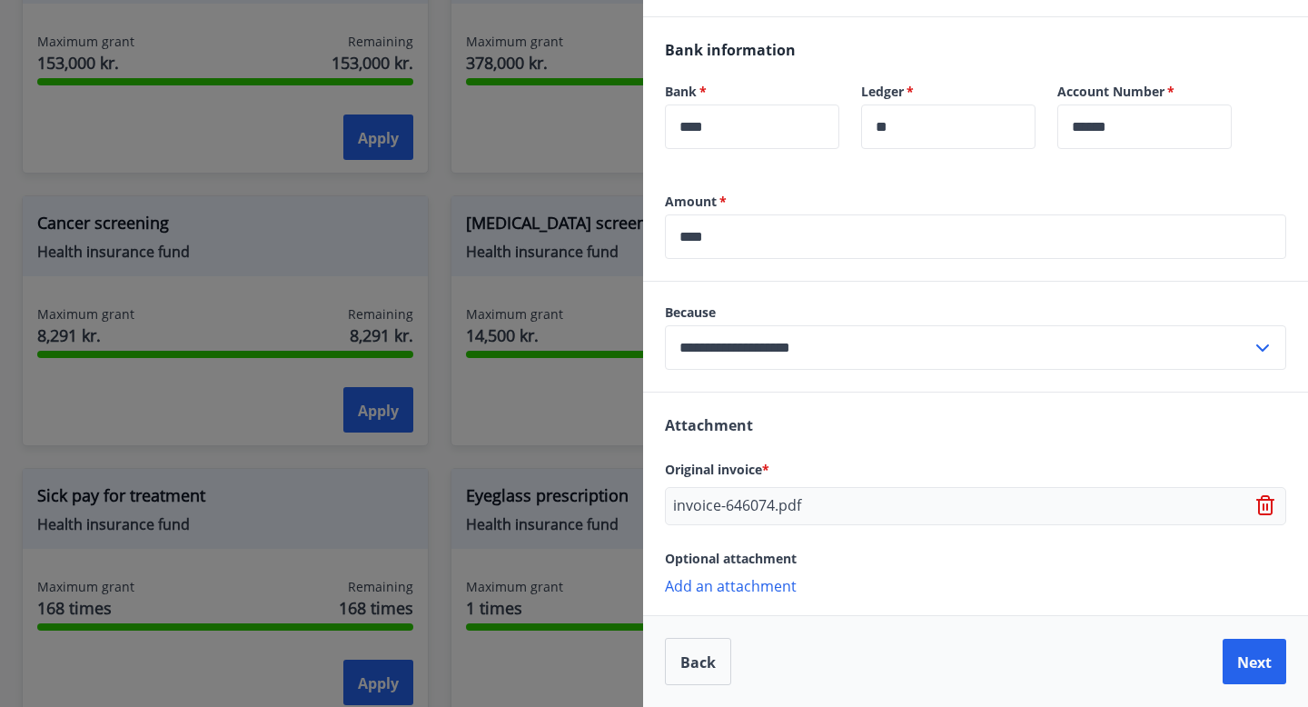
scroll to position [1158, 0]
click at [789, 590] on font "Add an attachment" at bounding box center [731, 586] width 132 height 20
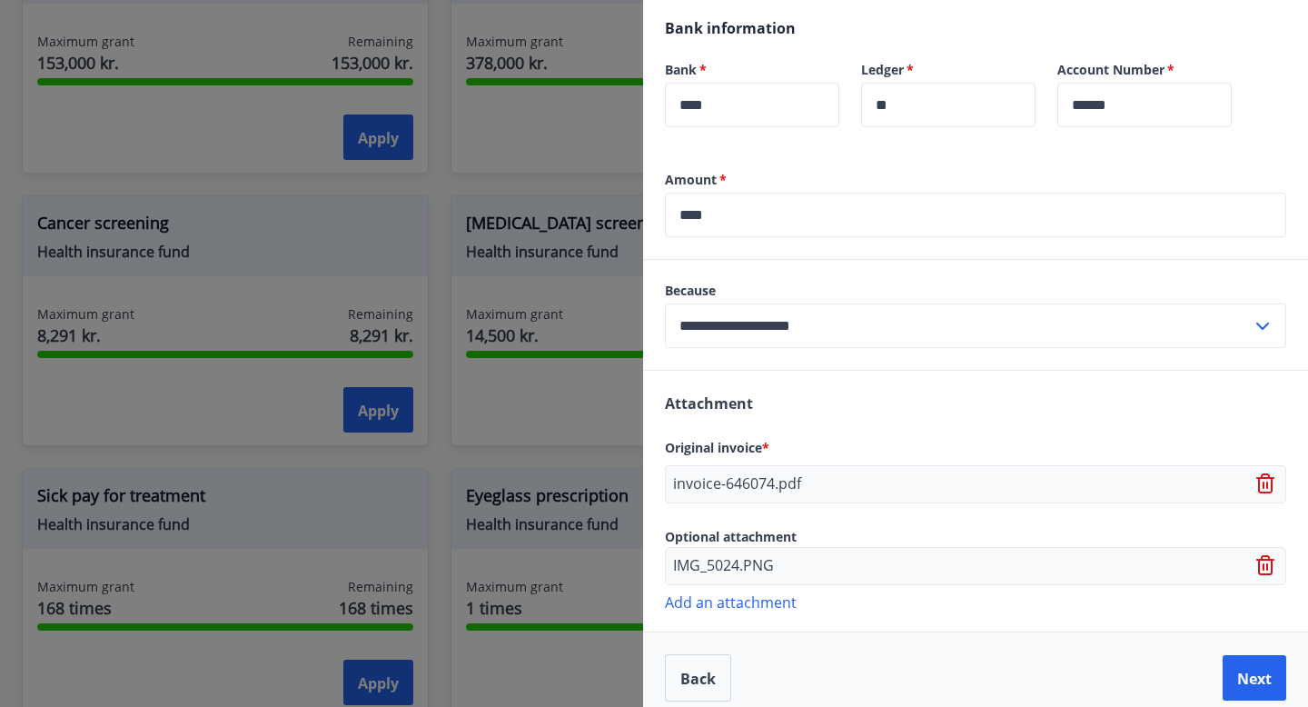
scroll to position [1196, 0]
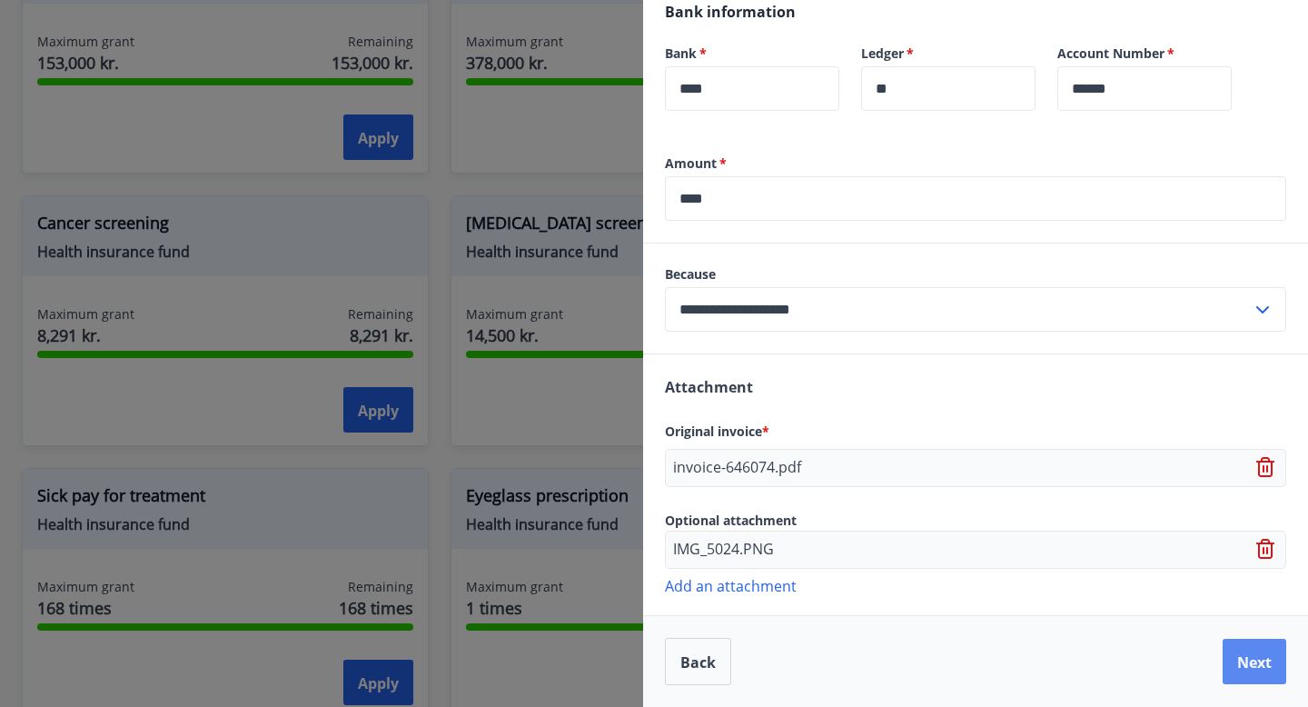
click at [1239, 670] on font "Next" at bounding box center [1254, 662] width 35 height 20
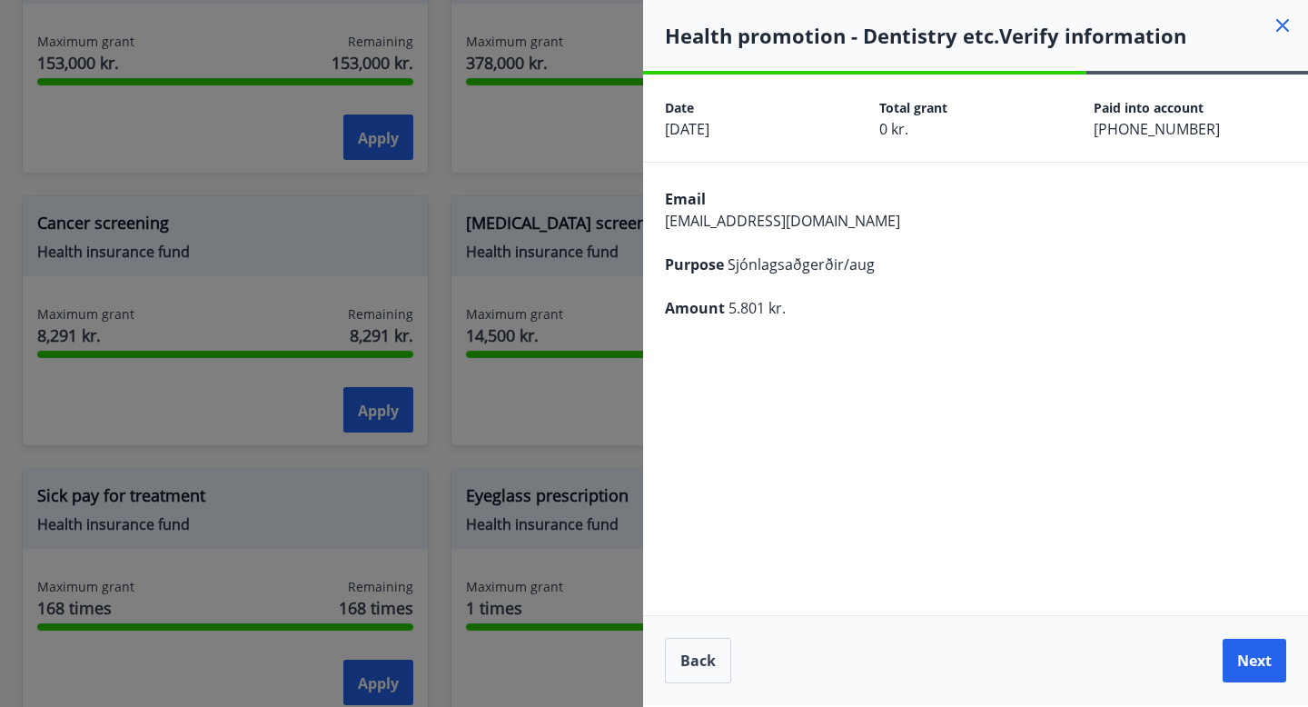
scroll to position [0, 0]
click at [1239, 670] on button "Next" at bounding box center [1255, 659] width 64 height 45
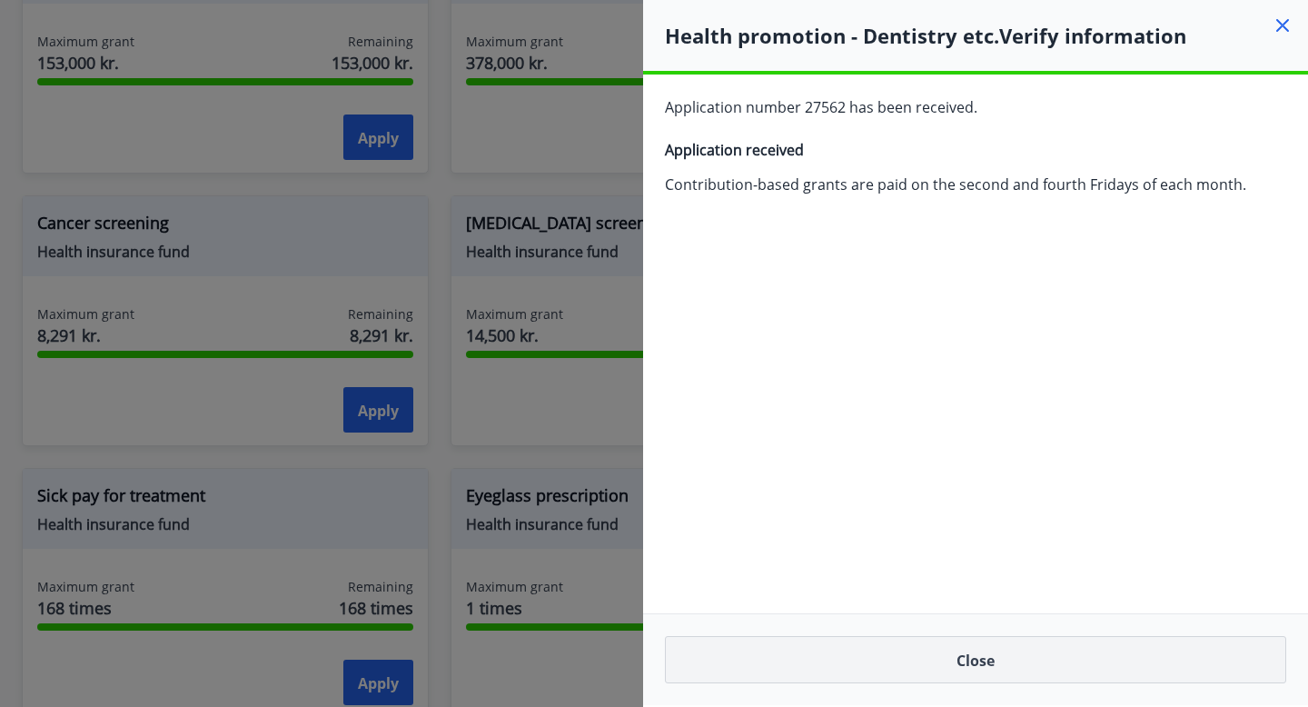
click at [1160, 650] on button "Close" at bounding box center [975, 659] width 621 height 47
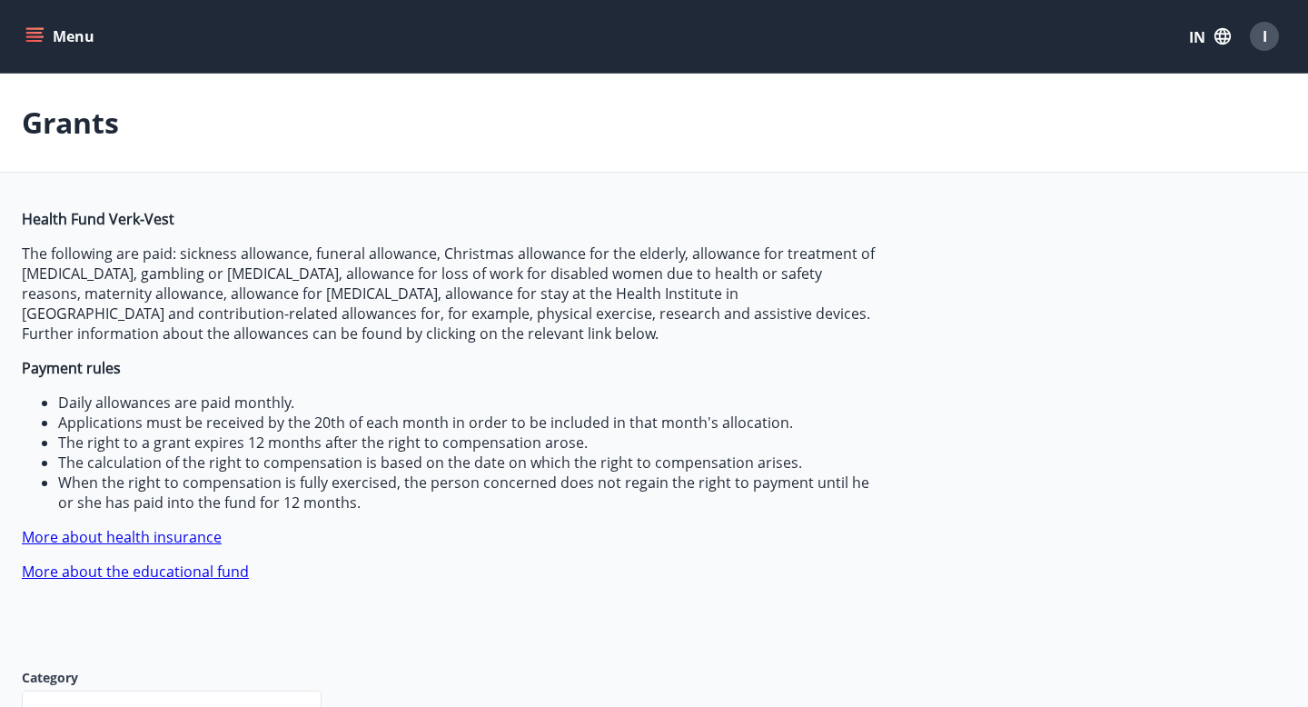
click at [43, 39] on icon "menu" at bounding box center [34, 36] width 18 height 18
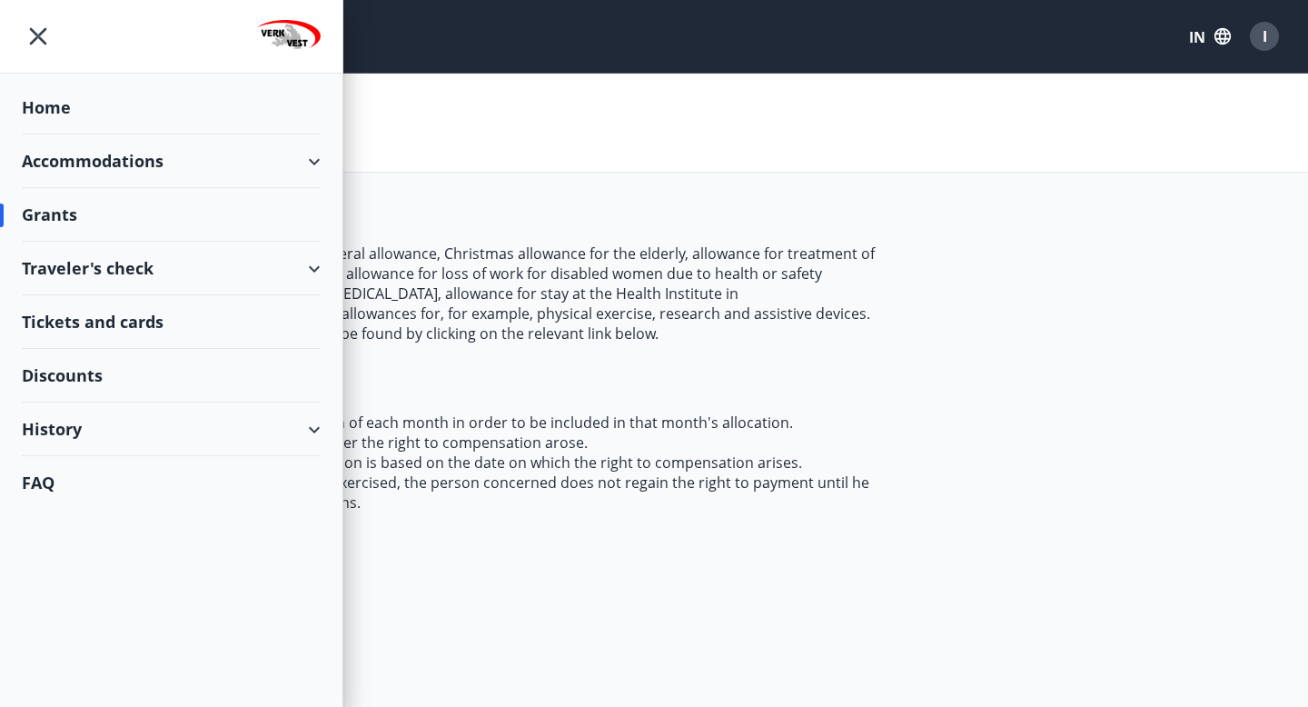
click at [57, 110] on div "Home" at bounding box center [171, 108] width 299 height 54
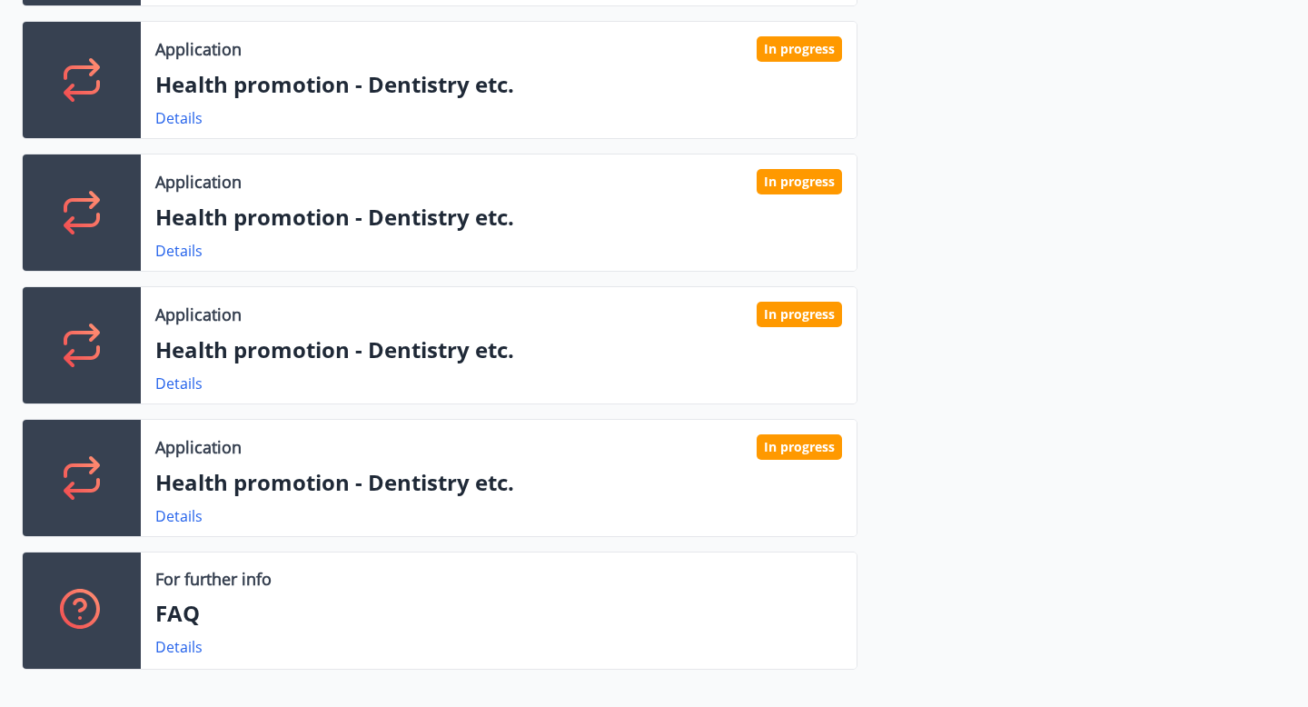
scroll to position [843, 0]
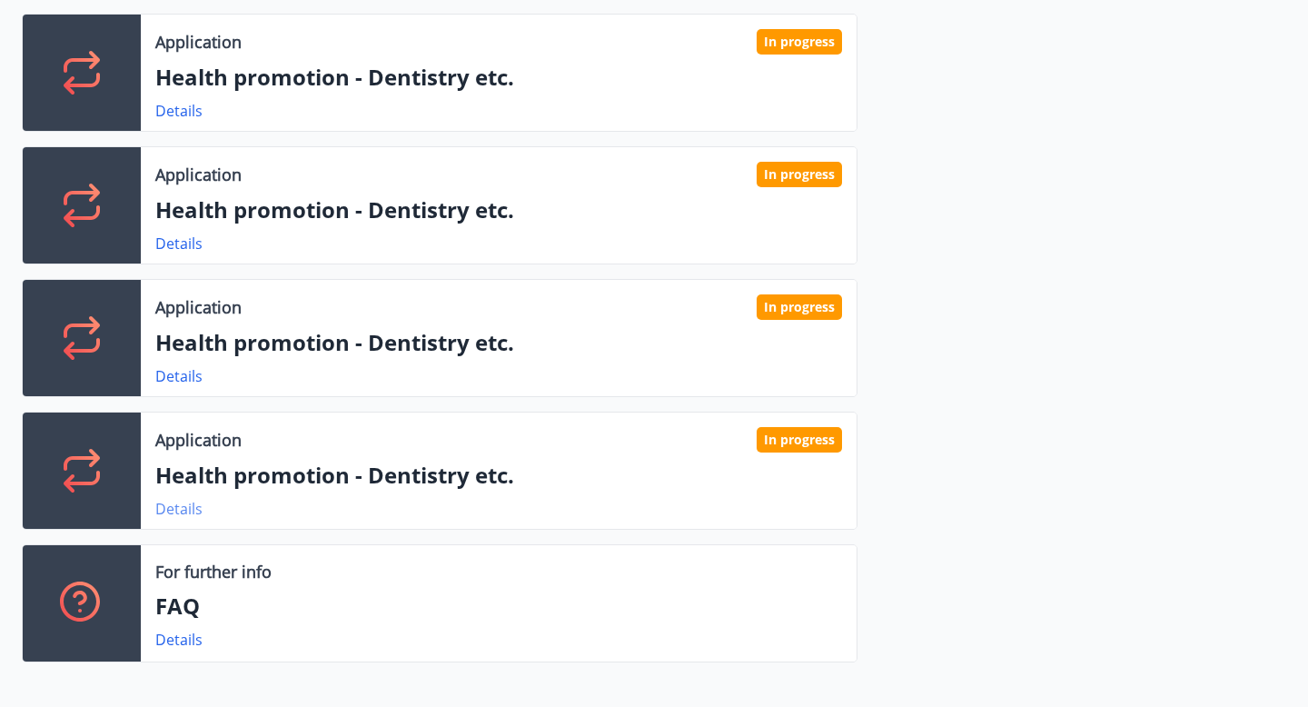
click at [174, 508] on font "Details" at bounding box center [178, 509] width 47 height 20
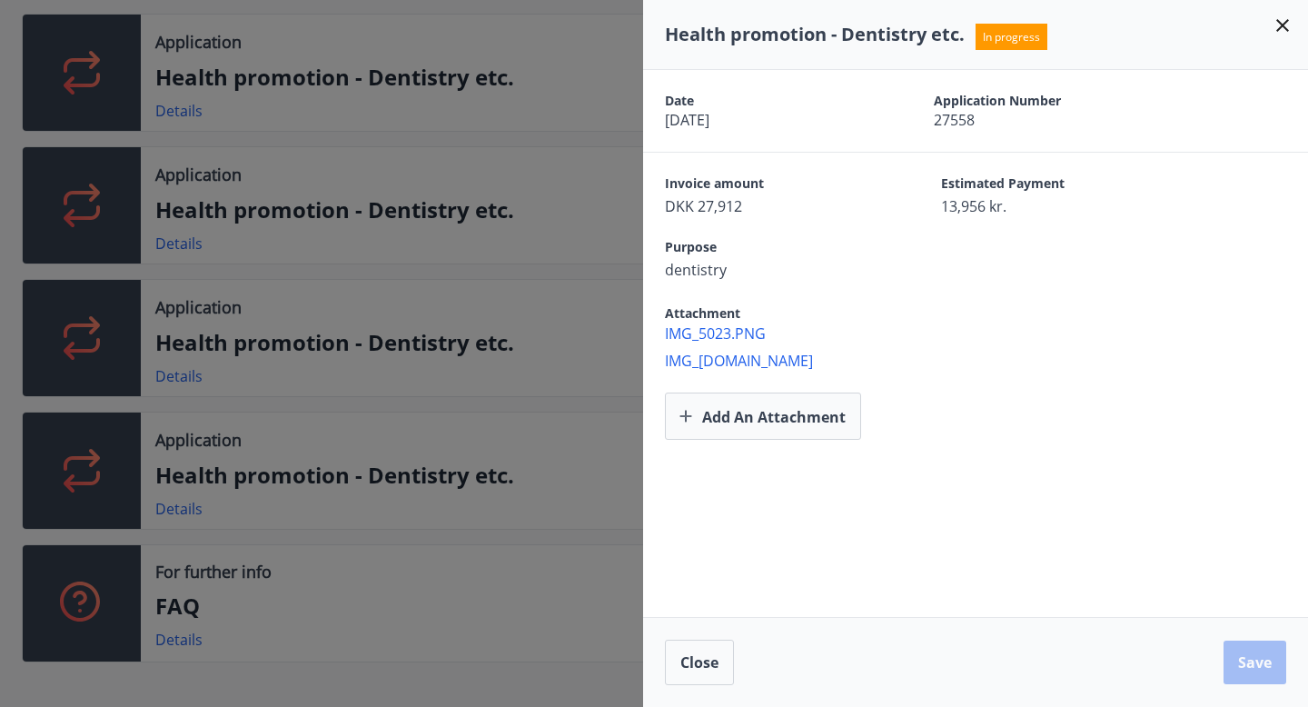
click at [303, 440] on div at bounding box center [654, 353] width 1308 height 707
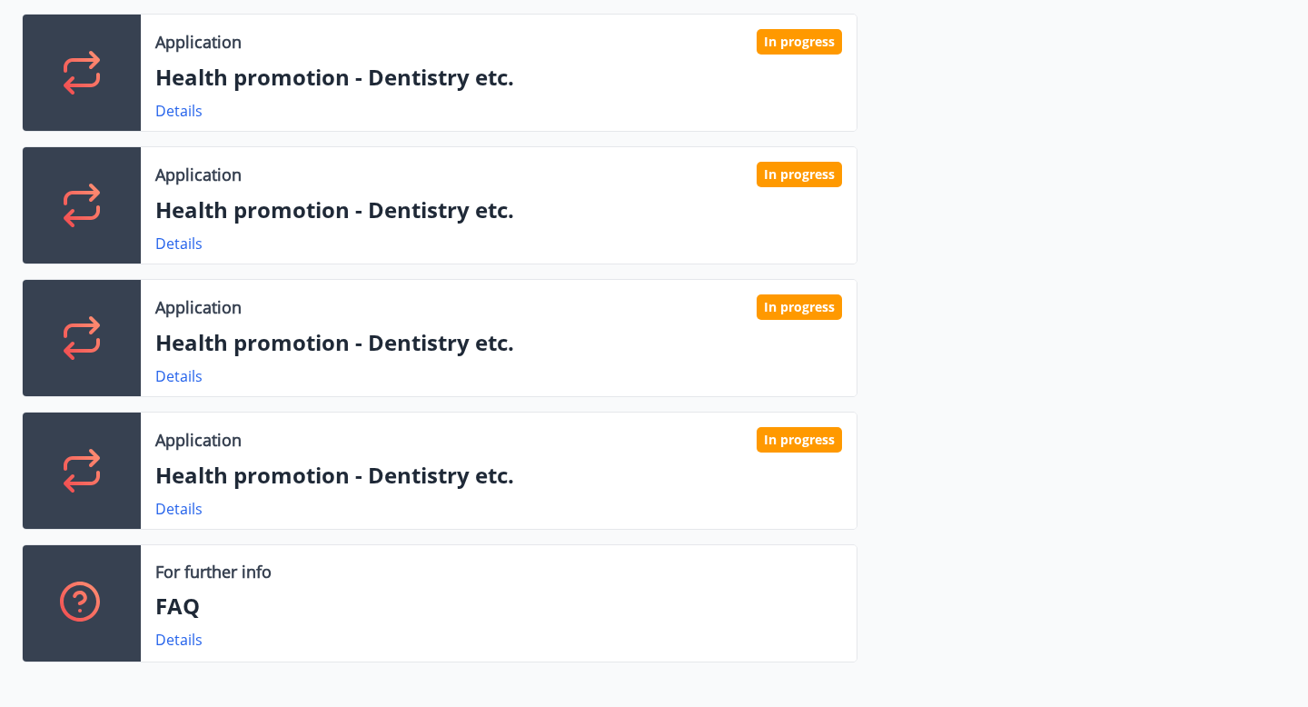
click at [334, 342] on font "Health promotion - Dentistry etc." at bounding box center [334, 342] width 359 height 30
click at [193, 378] on font "Details" at bounding box center [178, 376] width 47 height 20
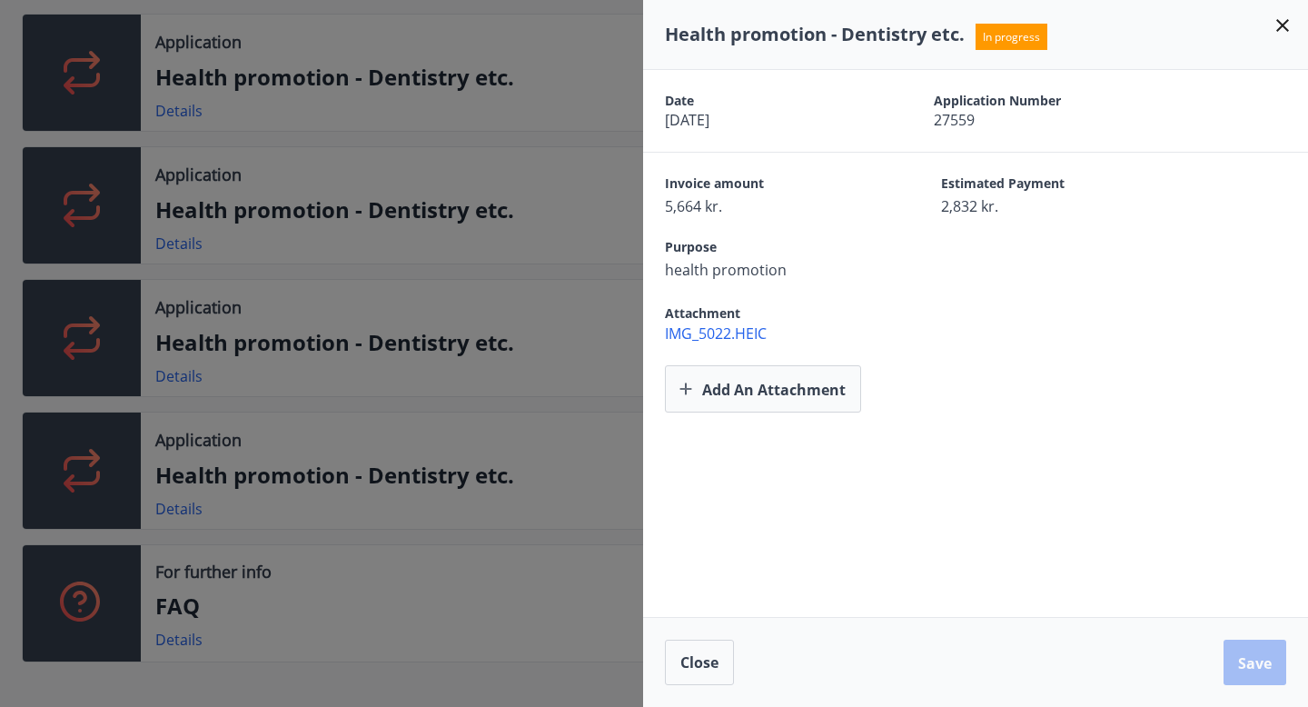
click at [303, 312] on div at bounding box center [654, 353] width 1308 height 707
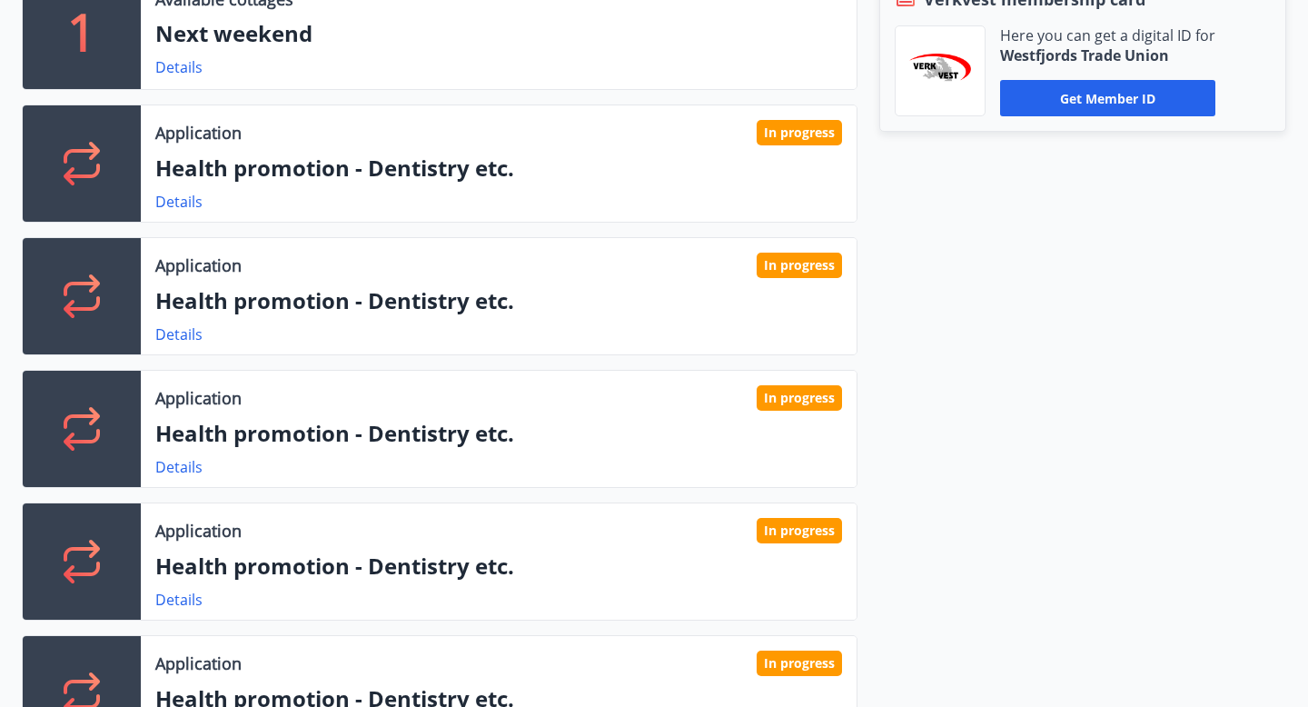
scroll to position [607, 0]
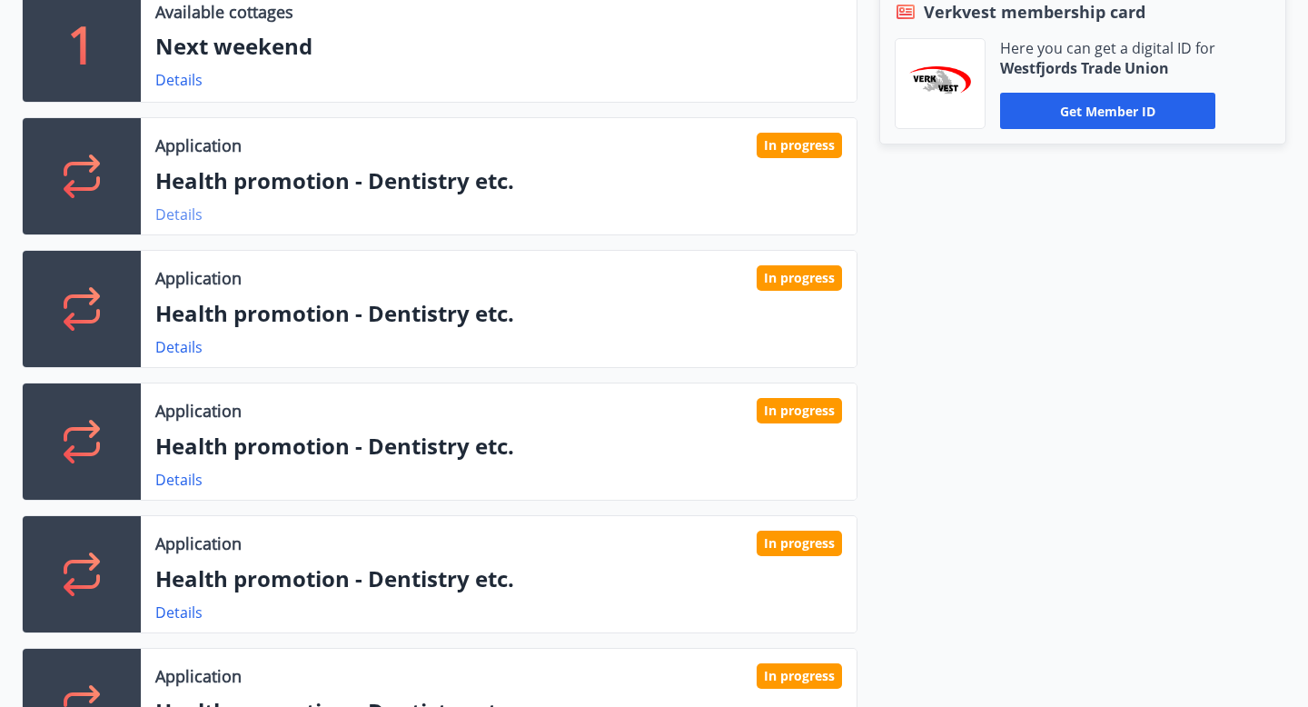
click at [164, 211] on font "Details" at bounding box center [178, 214] width 47 height 20
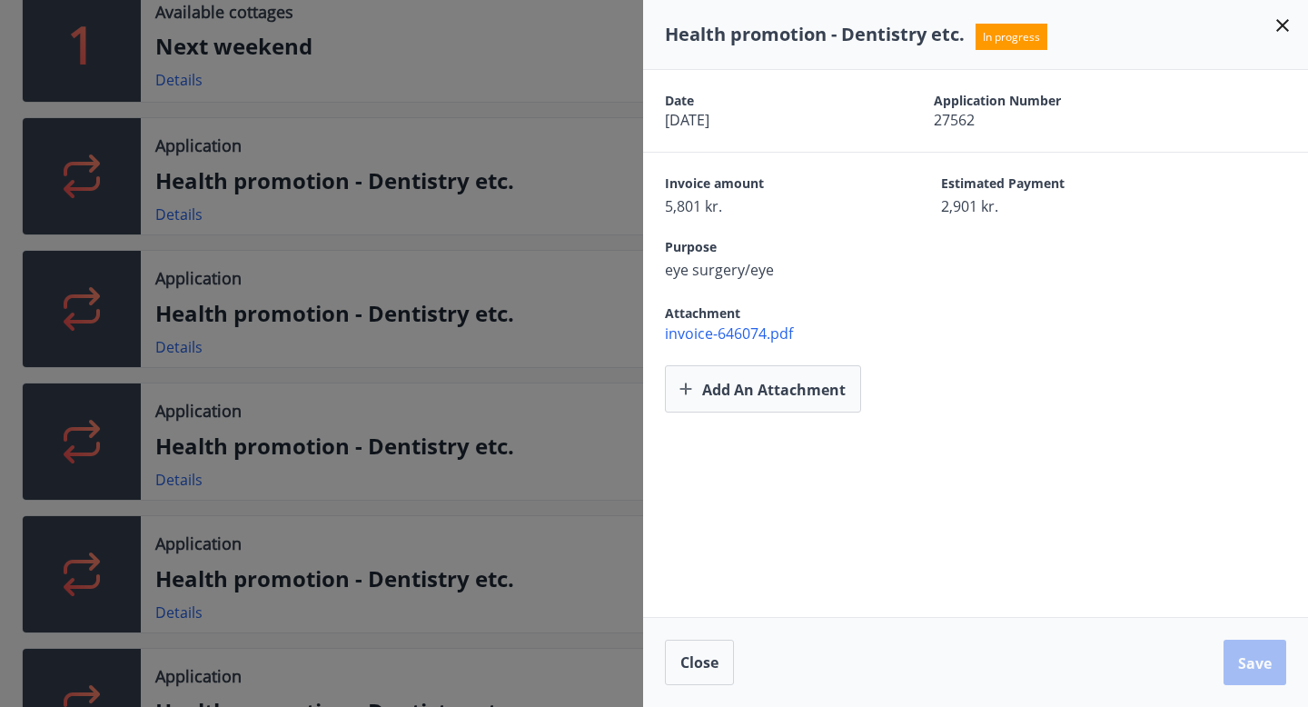
click at [1284, 34] on icon at bounding box center [1283, 26] width 22 height 22
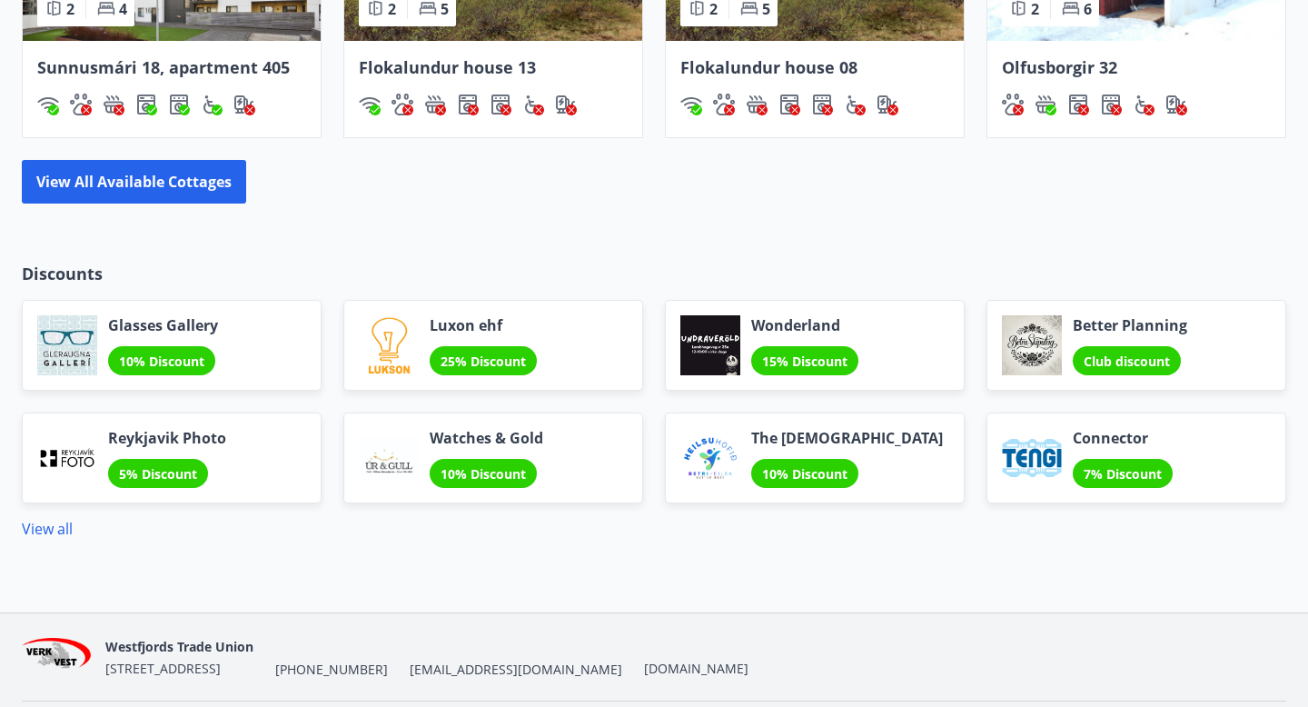
scroll to position [2192, 0]
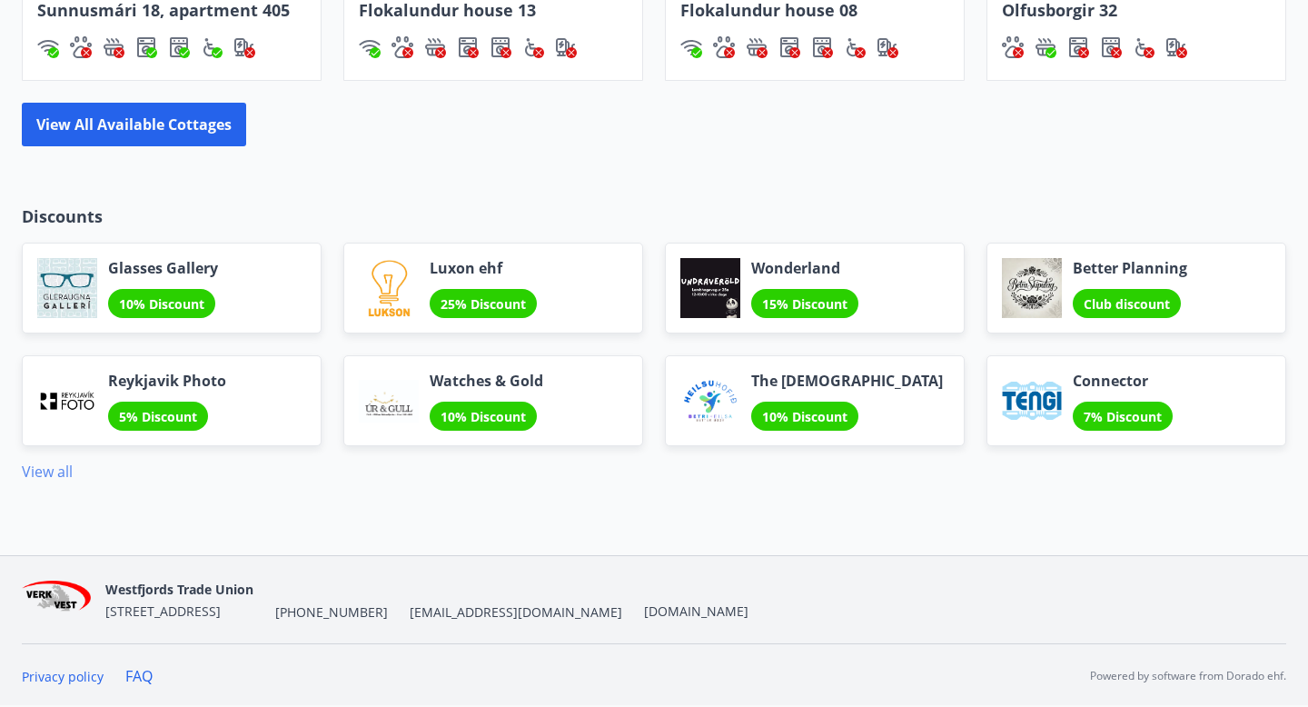
click at [35, 470] on font "View all" at bounding box center [47, 471] width 51 height 20
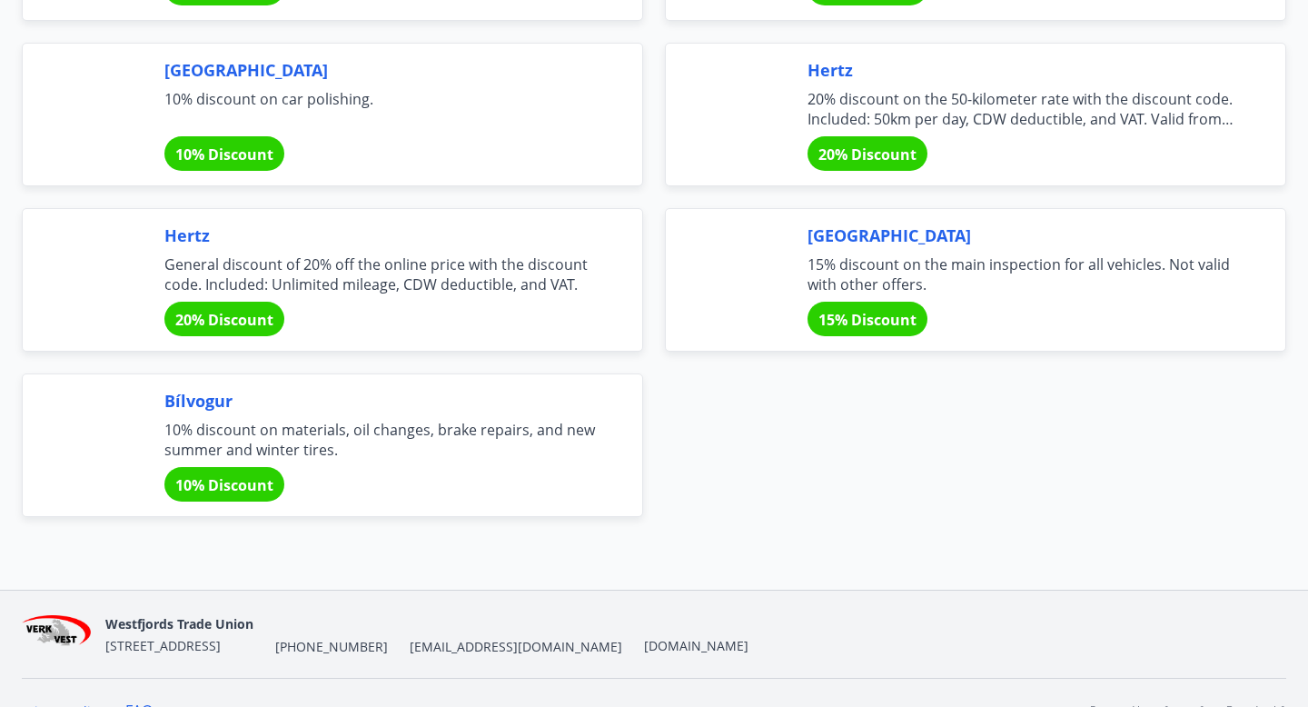
scroll to position [6181, 0]
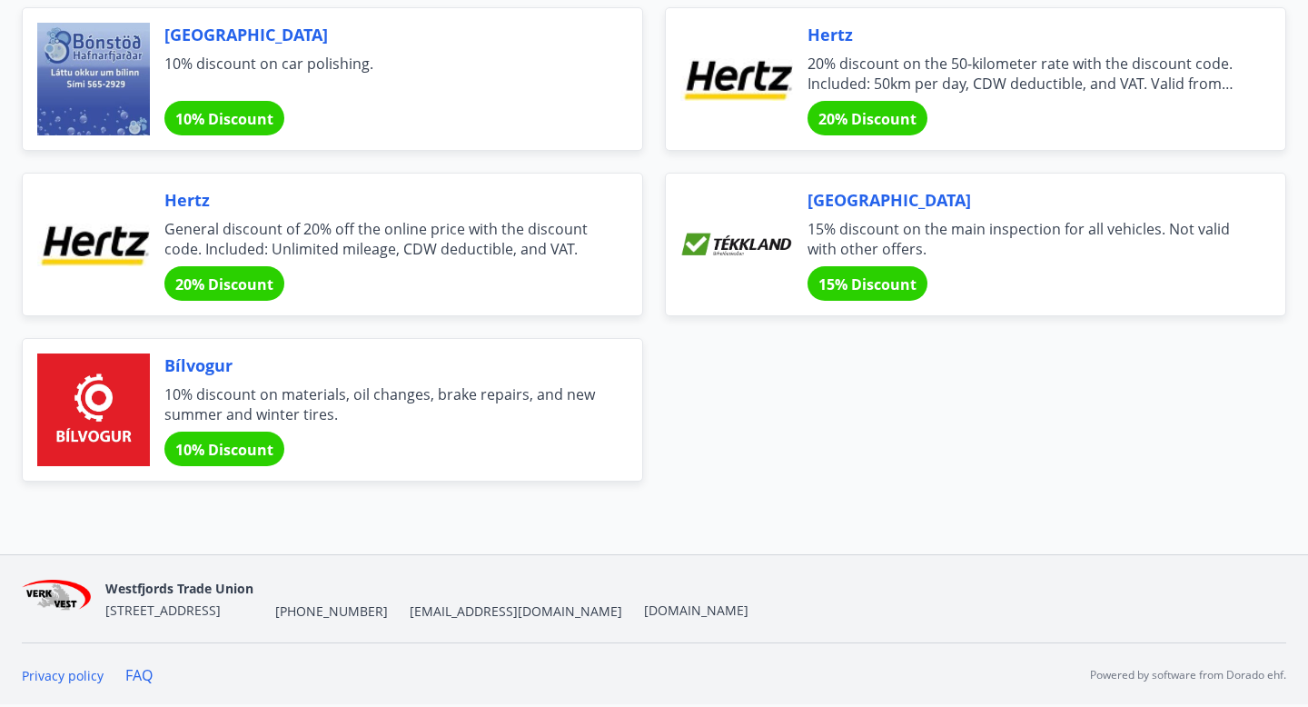
click at [312, 266] on div "Hertz General discount of 20% off the online price with the discount code. Incl…" at bounding box center [381, 244] width 434 height 113
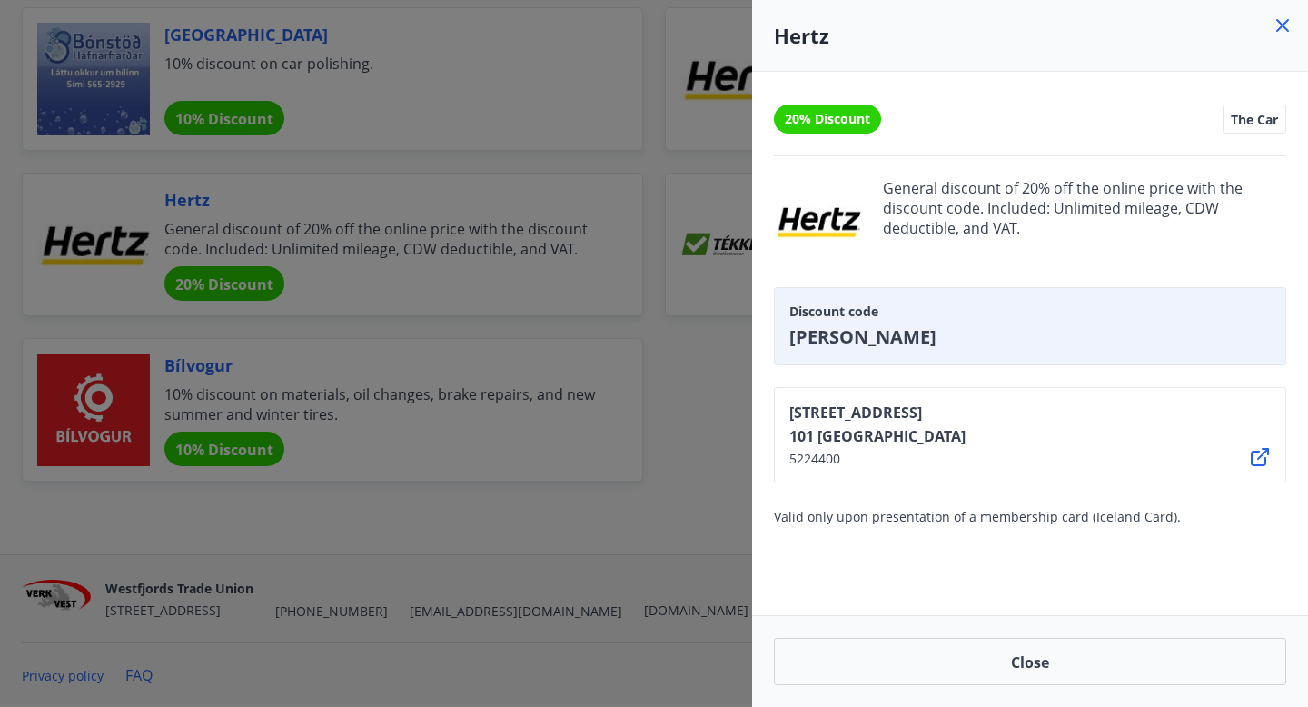
click at [1277, 25] on icon at bounding box center [1283, 26] width 22 height 22
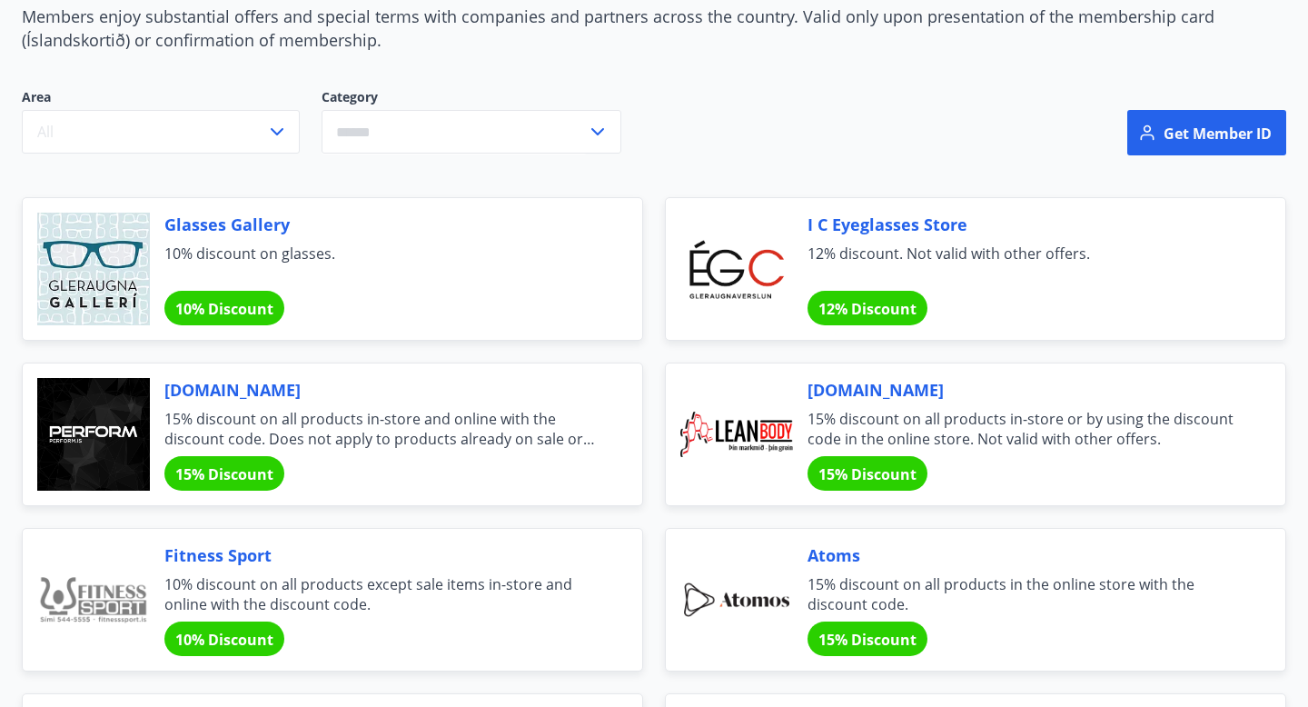
scroll to position [0, 0]
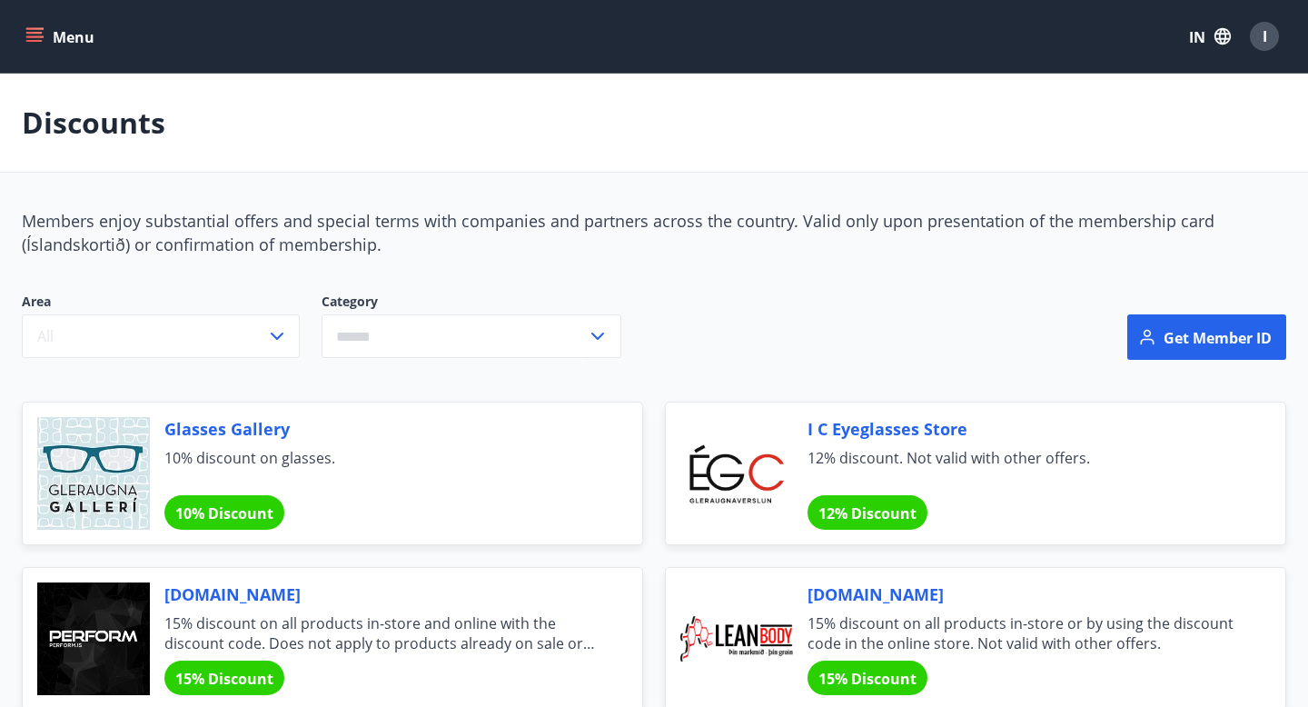
click at [75, 35] on font "Menu" at bounding box center [74, 37] width 42 height 20
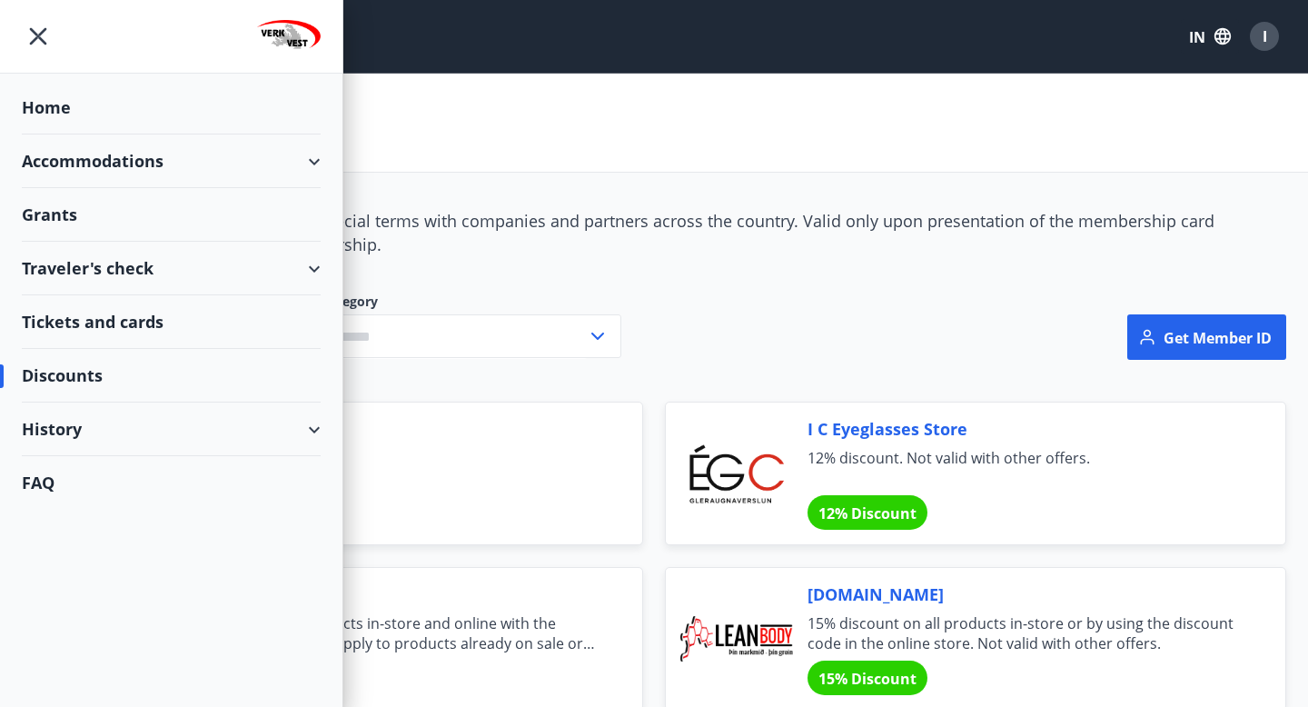
click at [66, 210] on font "Grants" at bounding box center [49, 214] width 55 height 22
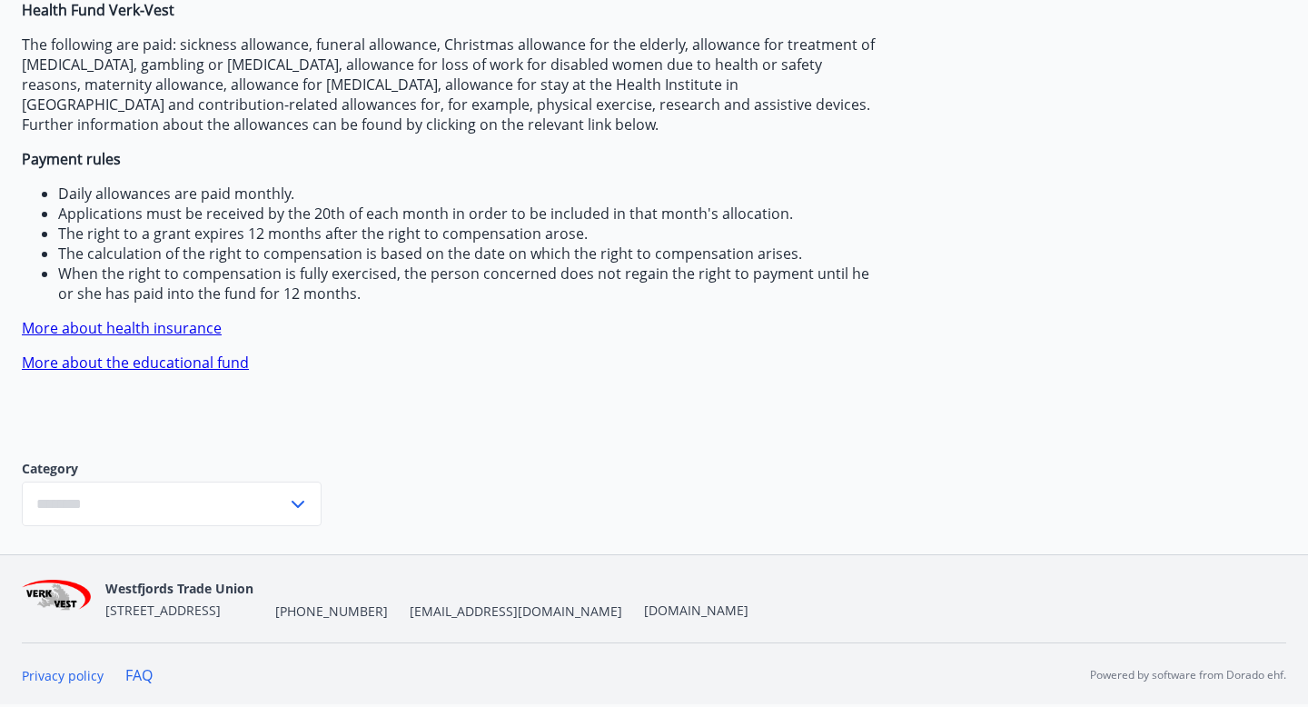
type input "***"
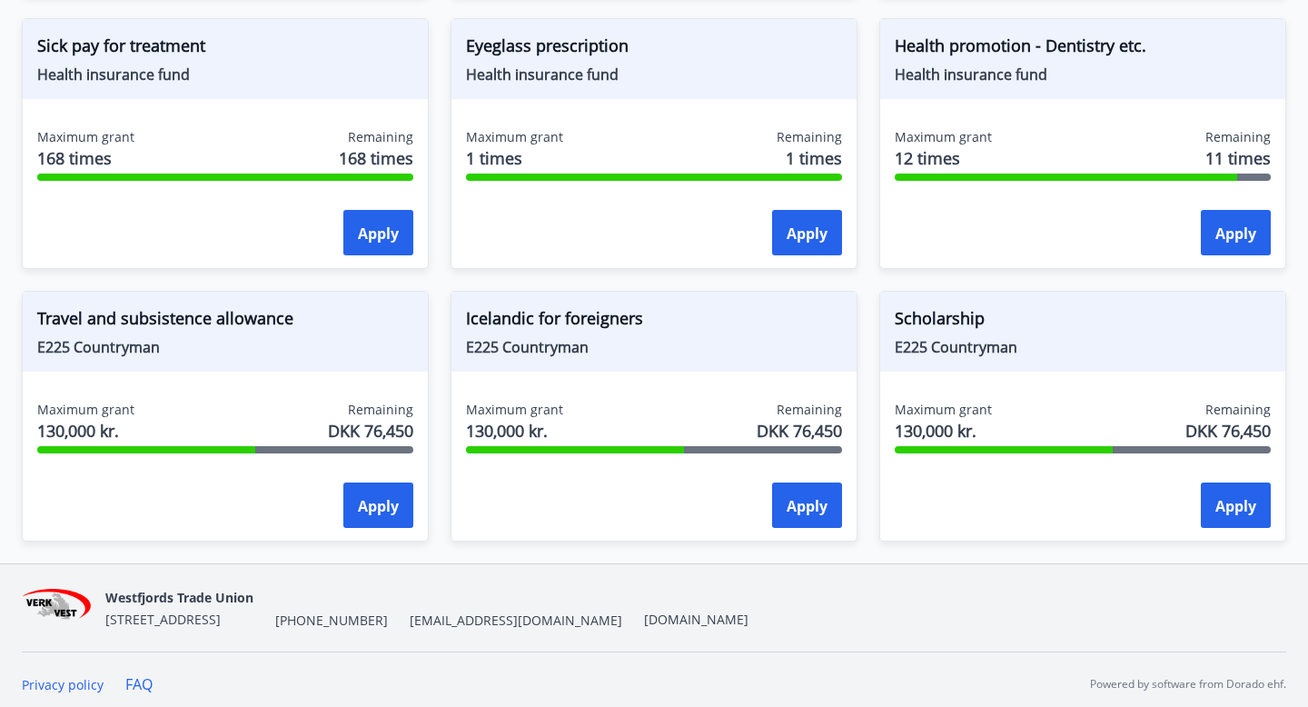
scroll to position [1572, 0]
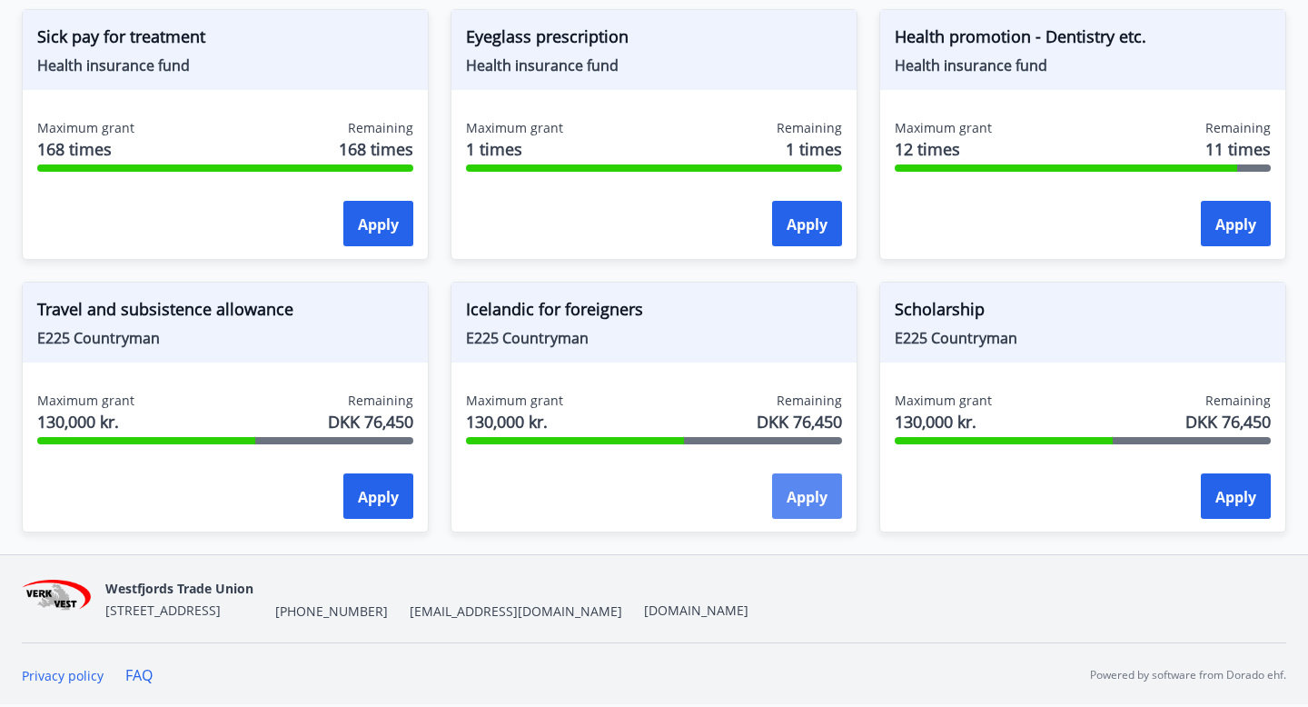
click at [810, 500] on font "Apply" at bounding box center [807, 497] width 41 height 20
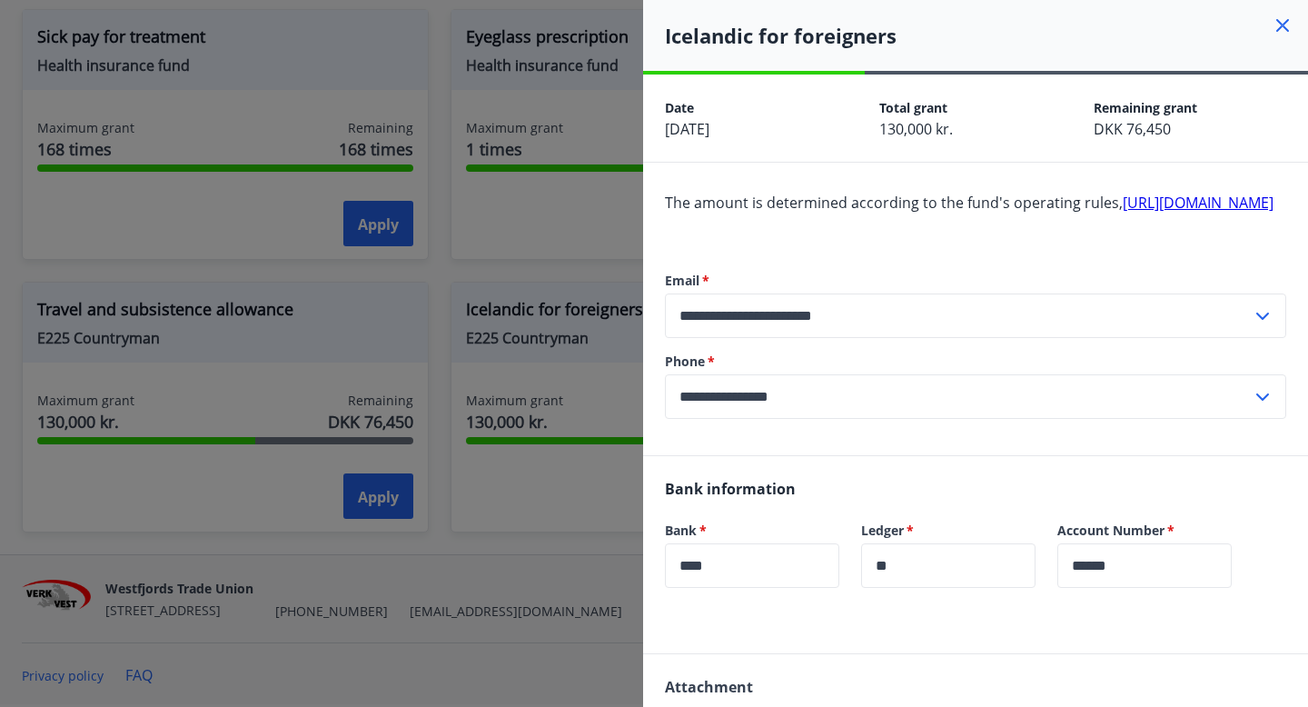
scroll to position [332, 0]
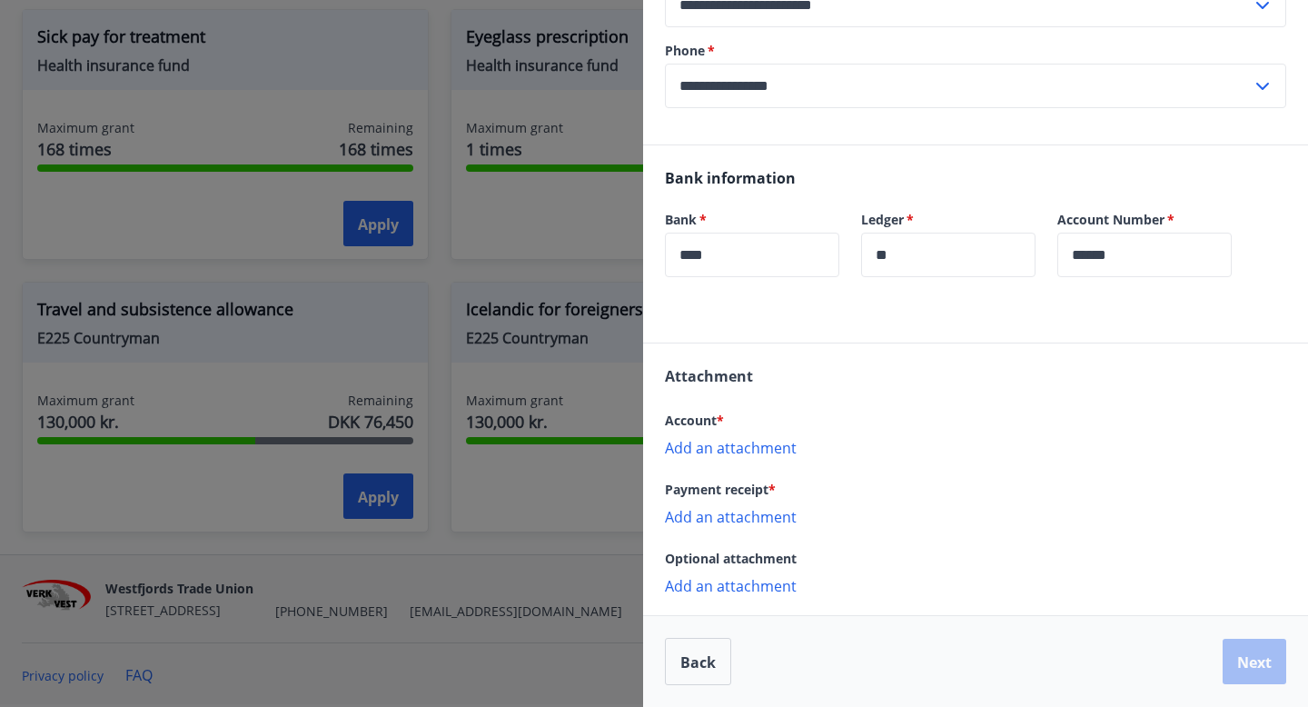
click at [607, 551] on div at bounding box center [654, 353] width 1308 height 707
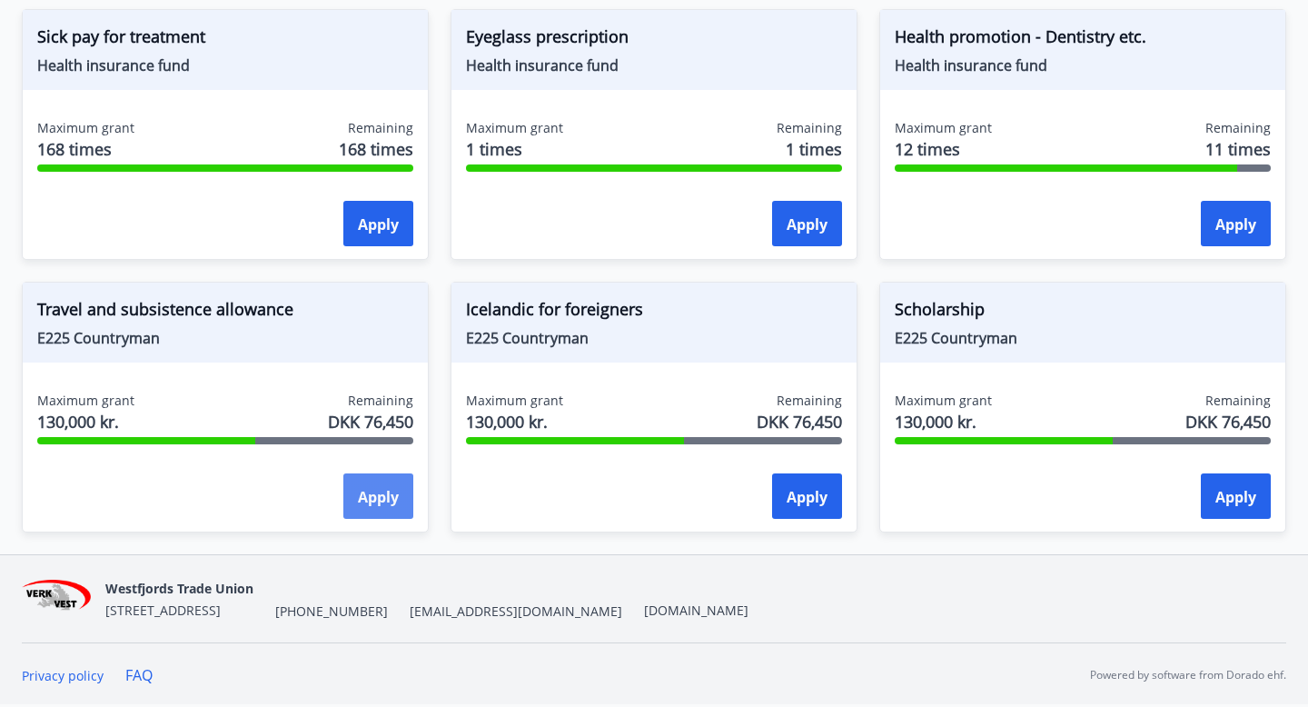
click at [384, 515] on button "Apply" at bounding box center [378, 495] width 70 height 45
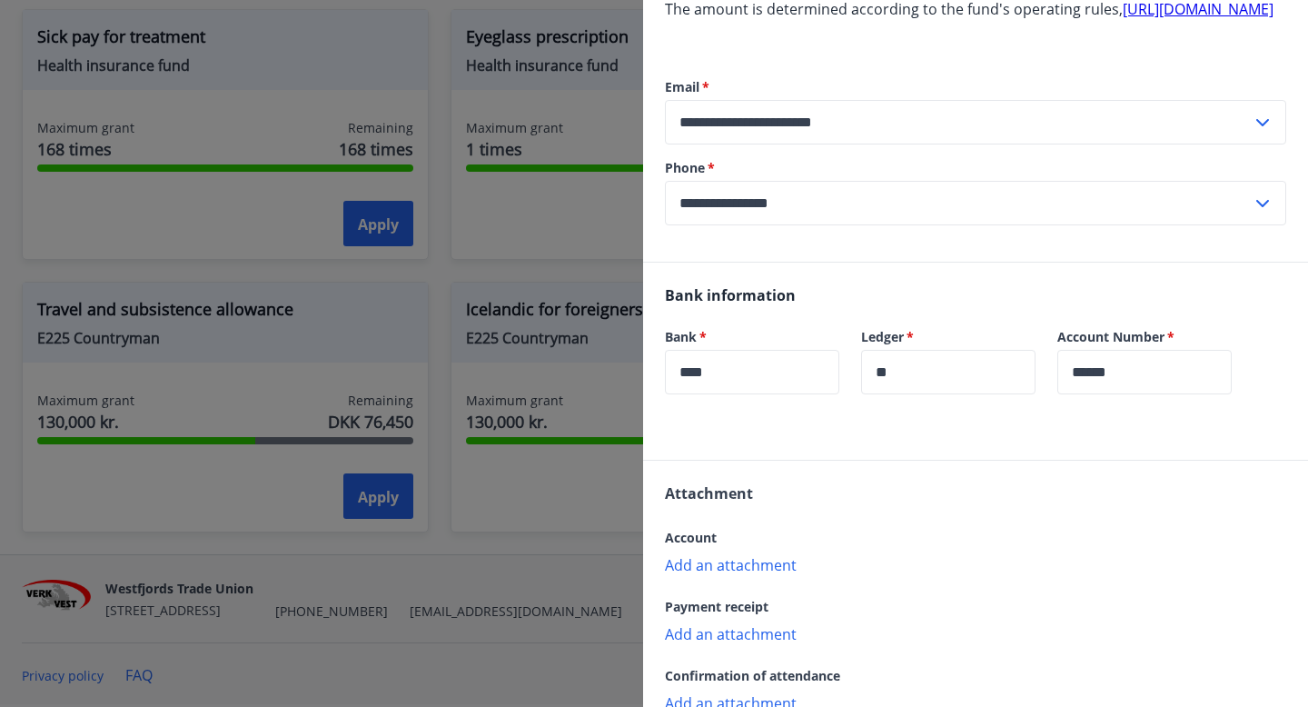
scroll to position [402, 0]
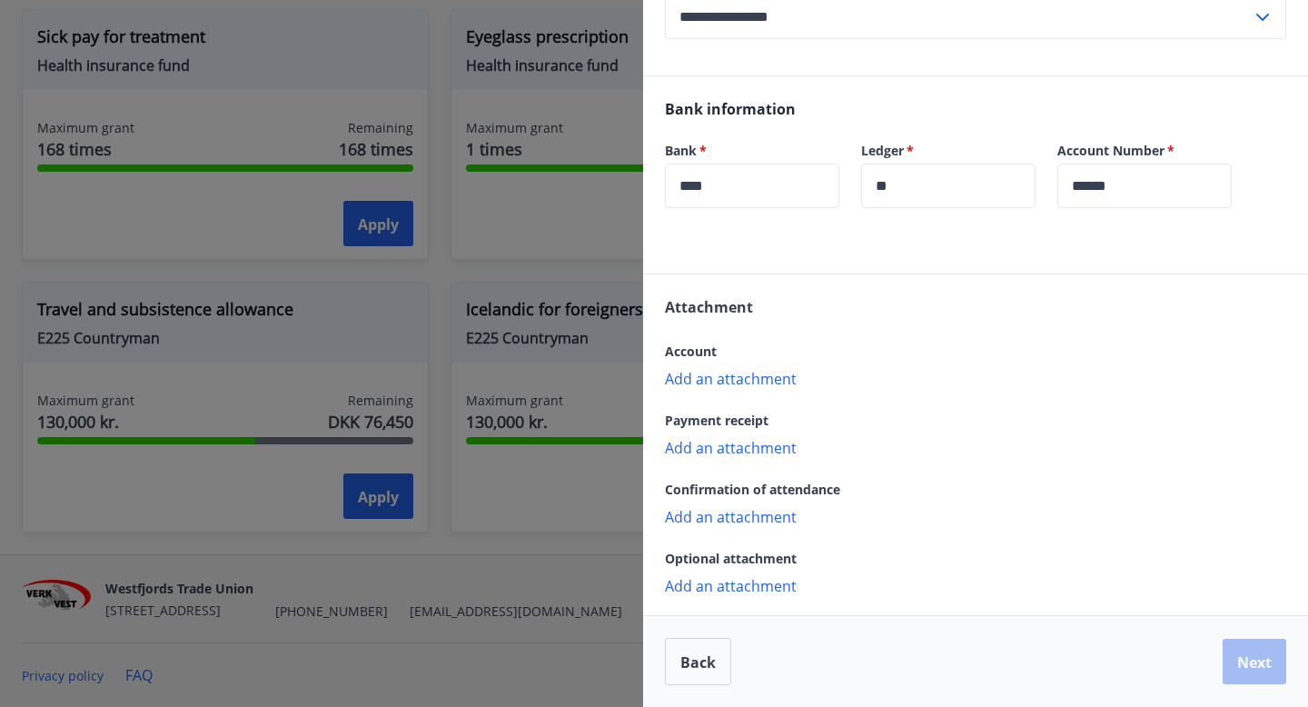
click at [484, 573] on div at bounding box center [654, 353] width 1308 height 707
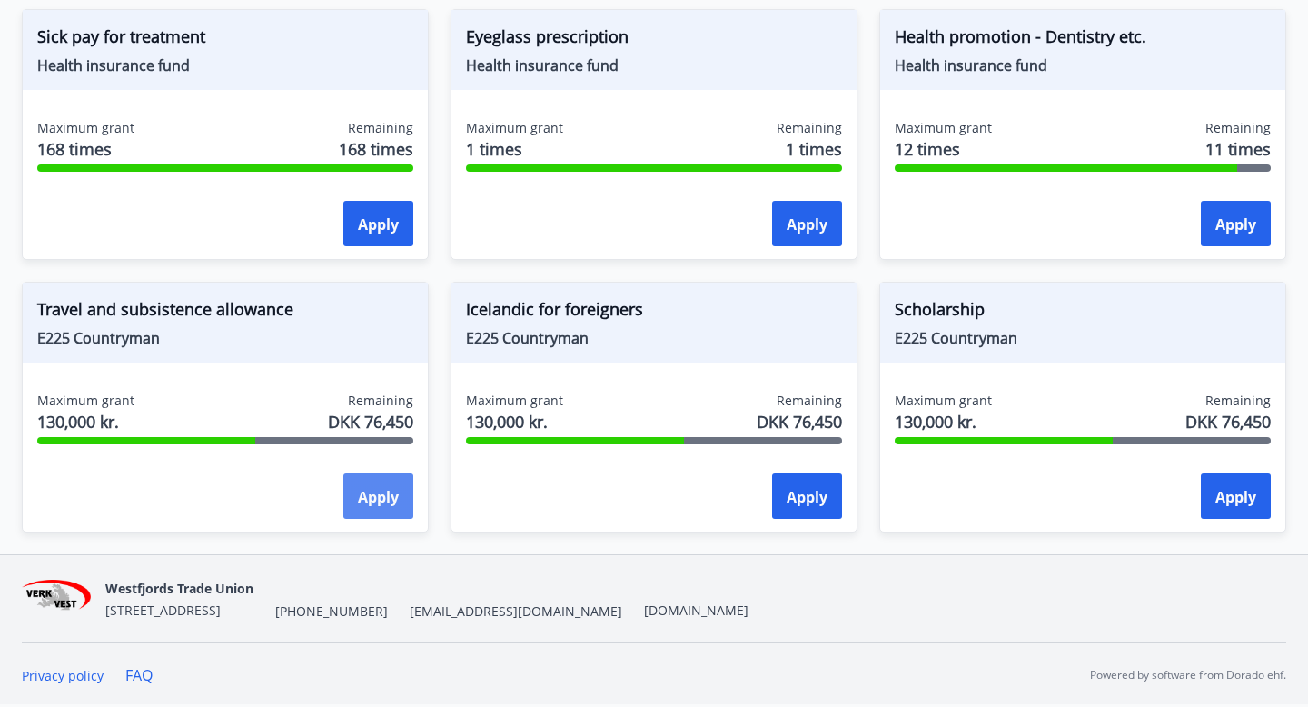
click at [398, 490] on font "Apply" at bounding box center [378, 497] width 41 height 20
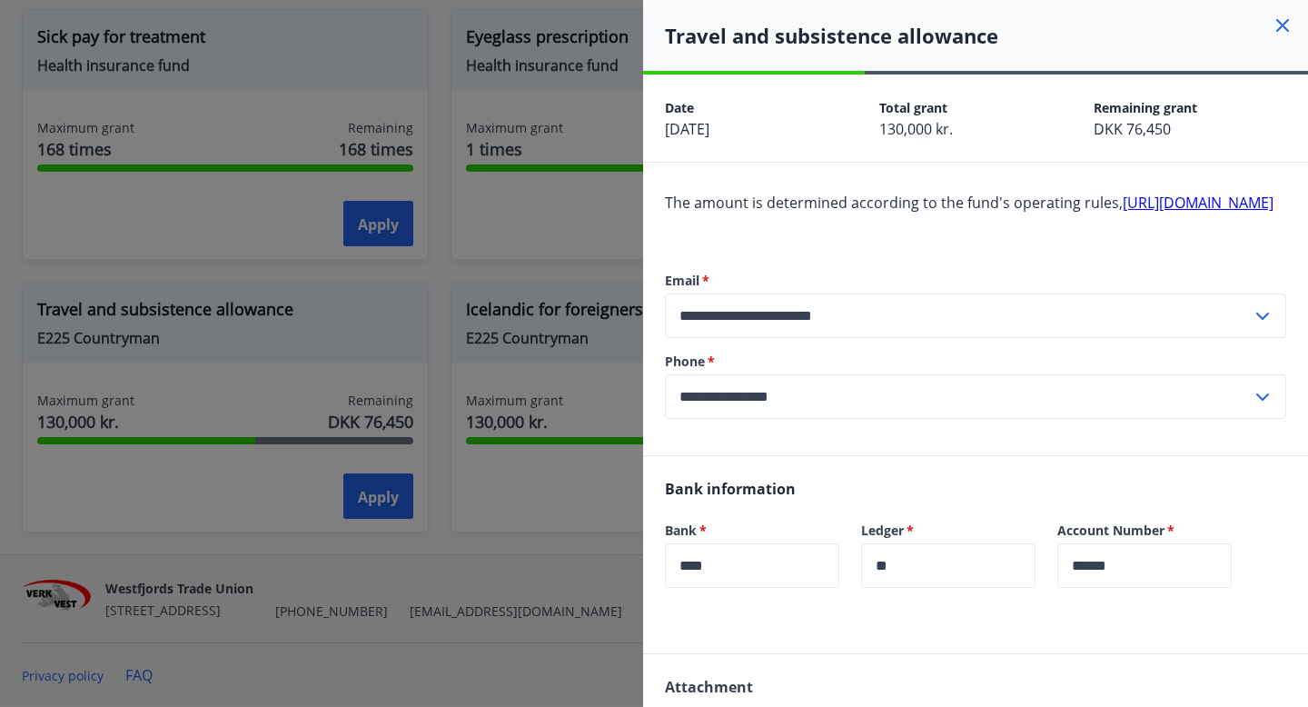
click at [1123, 213] on font "http://landsmennt.is/landsmennt/styrkir-til-einstaklinga/" at bounding box center [1198, 203] width 151 height 20
click at [374, 531] on div at bounding box center [654, 353] width 1308 height 707
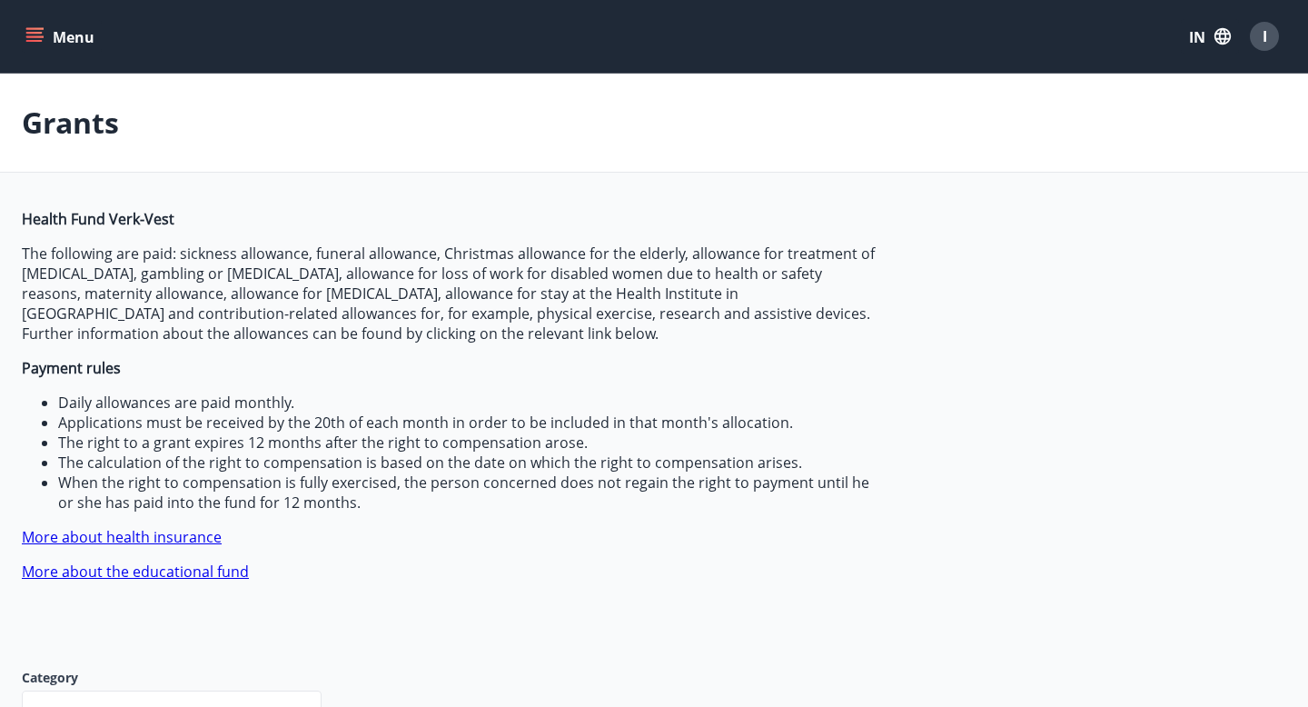
click at [25, 41] on icon "menu" at bounding box center [34, 36] width 18 height 18
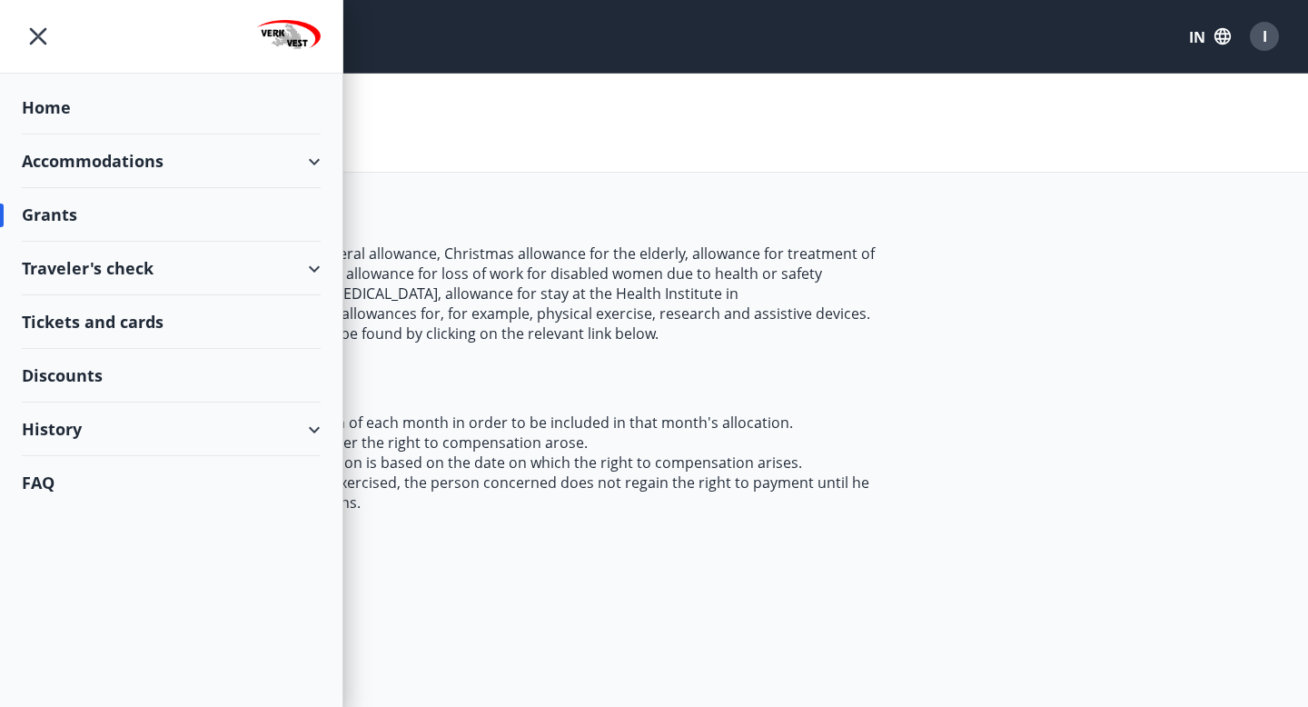
click at [74, 170] on font "Accommodations" at bounding box center [93, 161] width 142 height 22
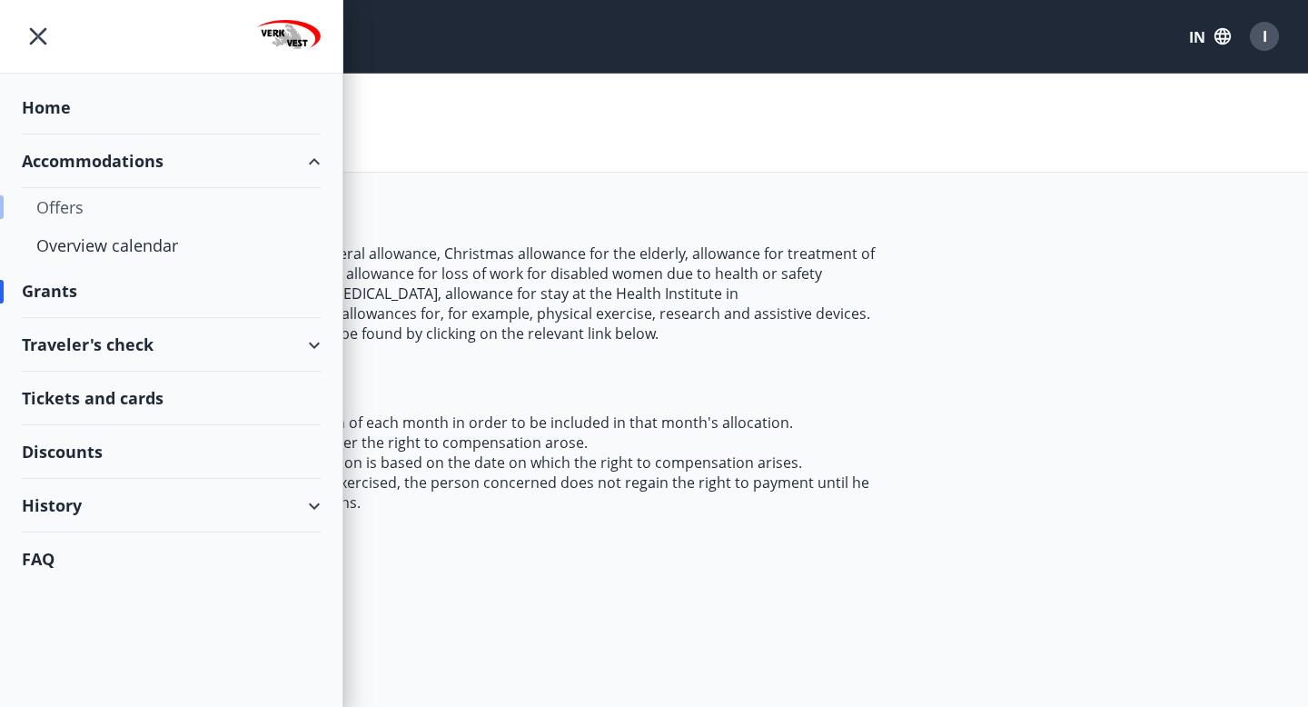
click at [64, 203] on div "Offers" at bounding box center [171, 207] width 270 height 38
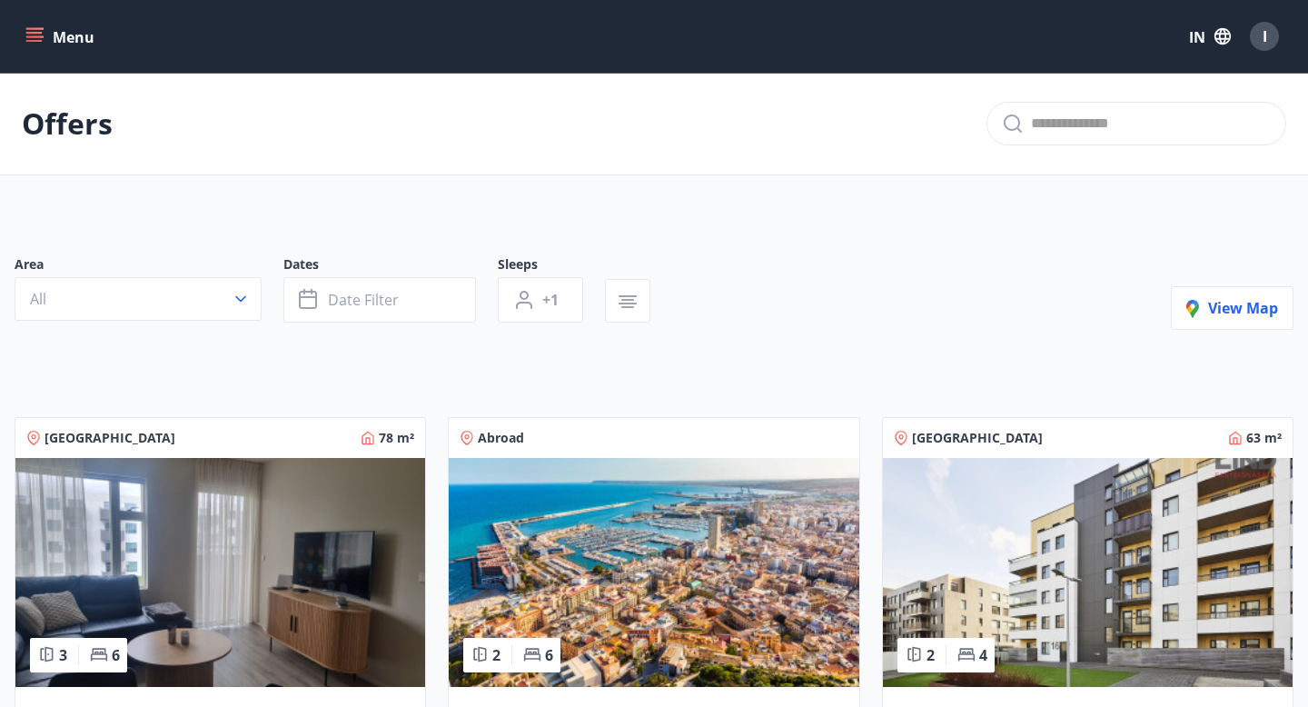
click at [205, 510] on img at bounding box center [220, 572] width 410 height 229
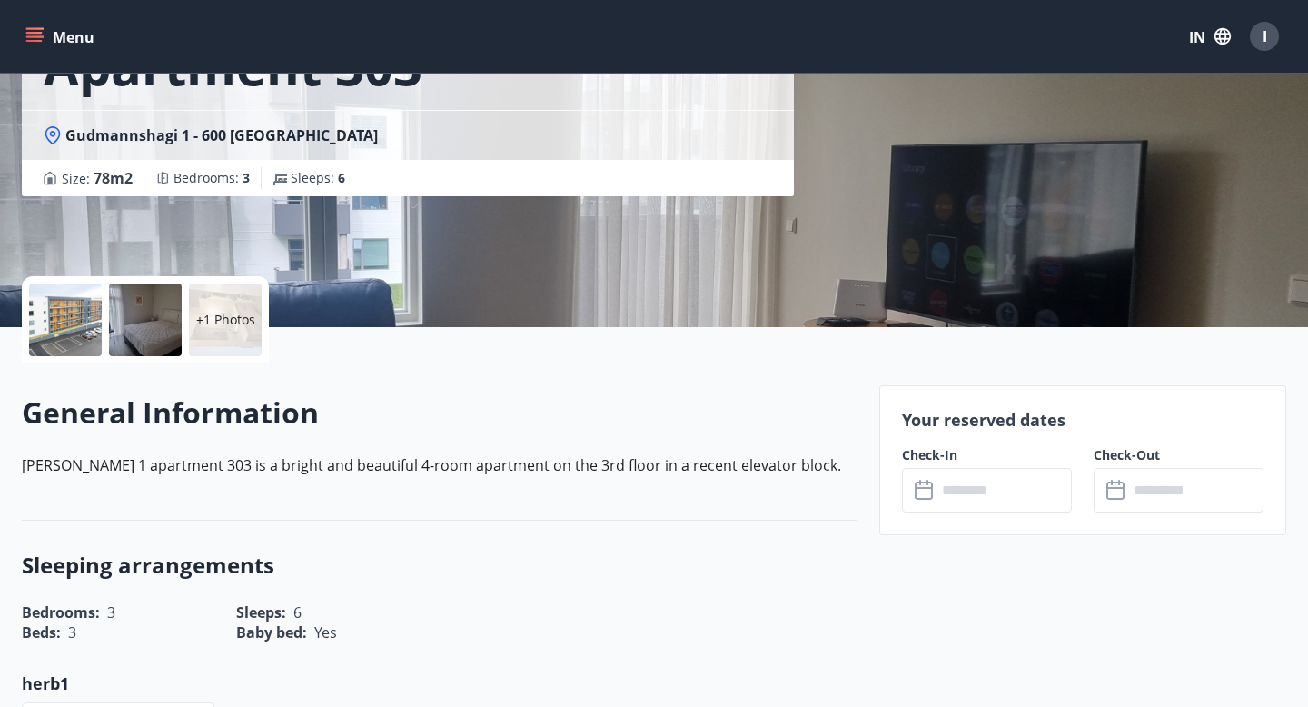
scroll to position [106, 0]
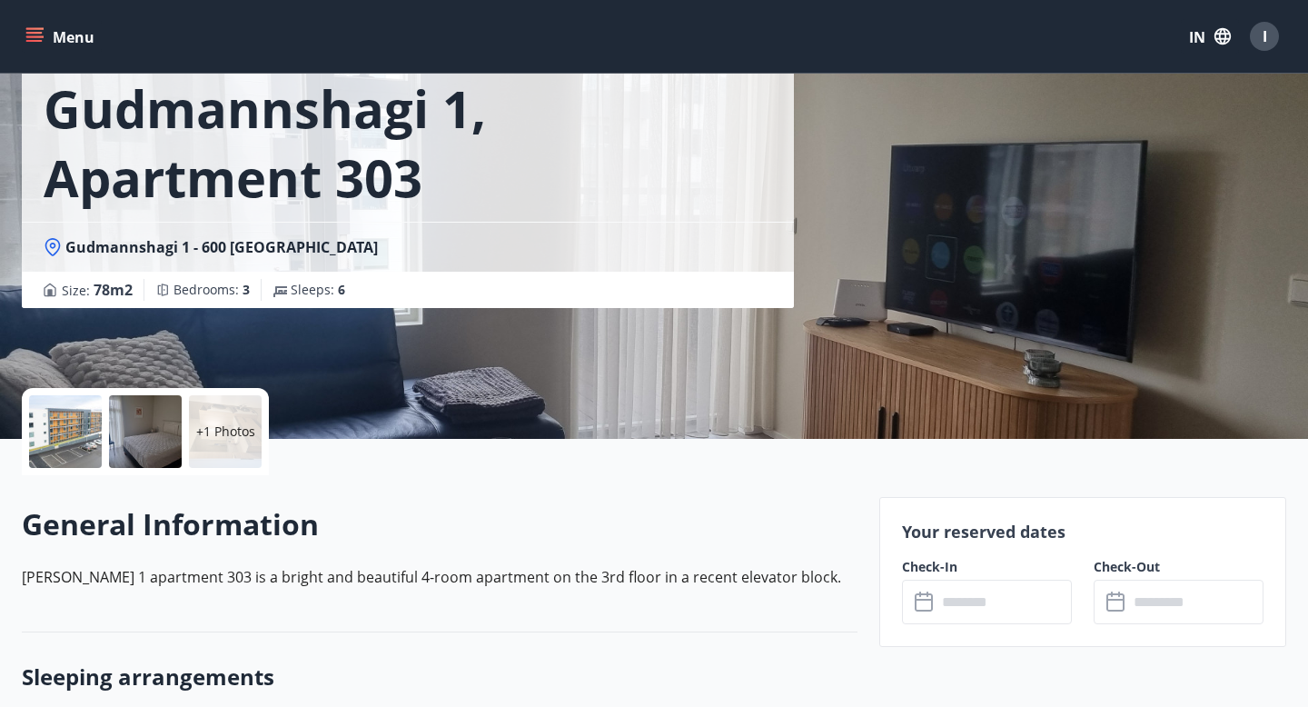
click at [92, 423] on div at bounding box center [65, 431] width 73 height 73
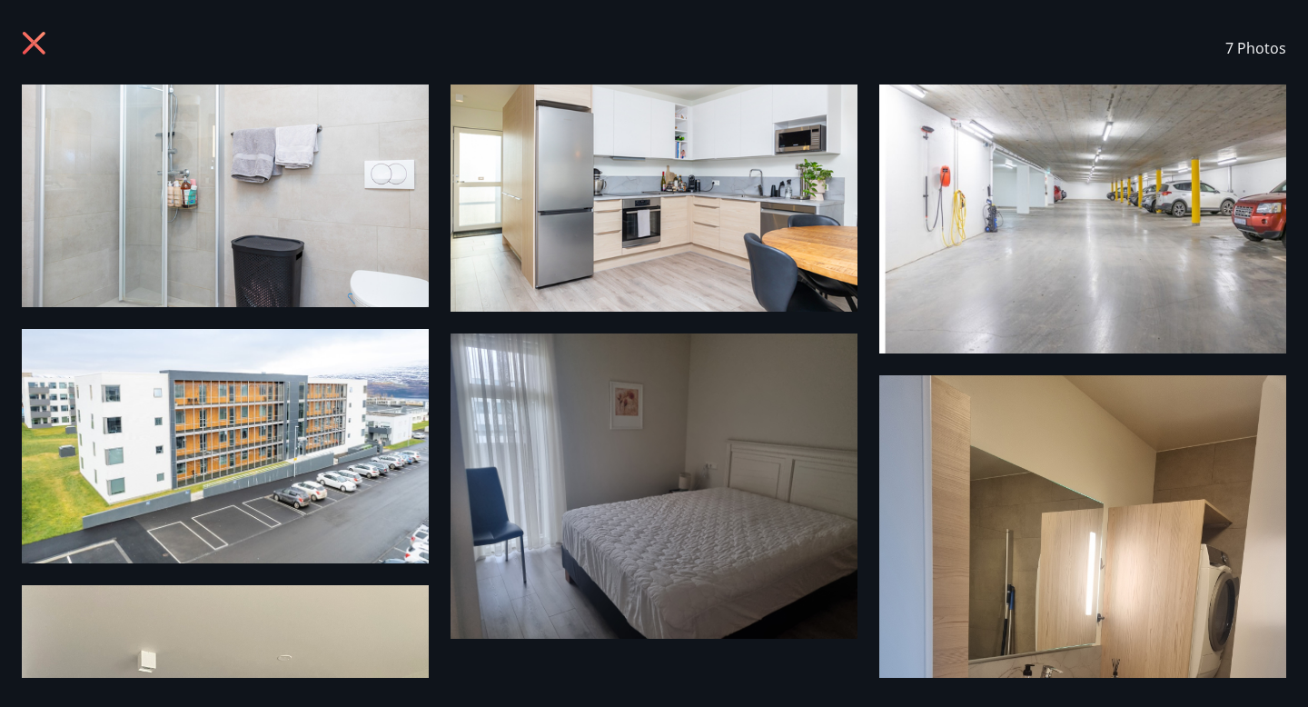
scroll to position [0, 0]
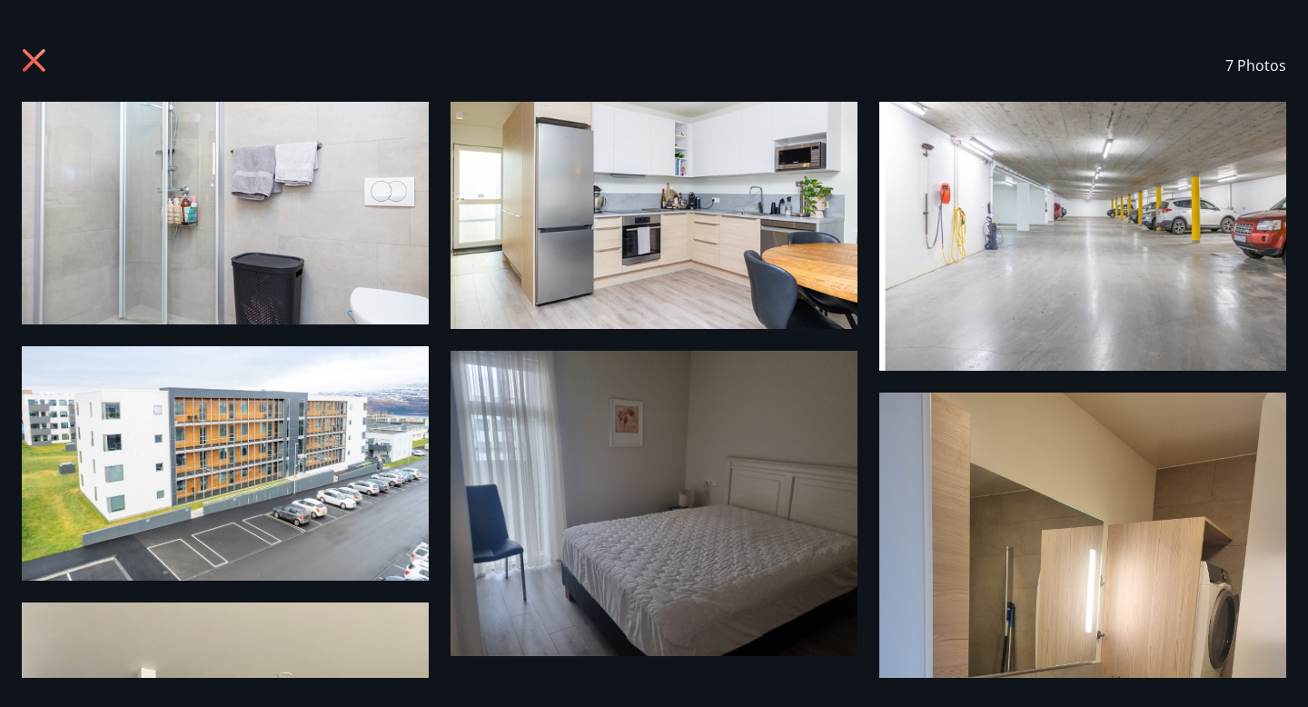
click at [36, 65] on icon at bounding box center [36, 62] width 29 height 29
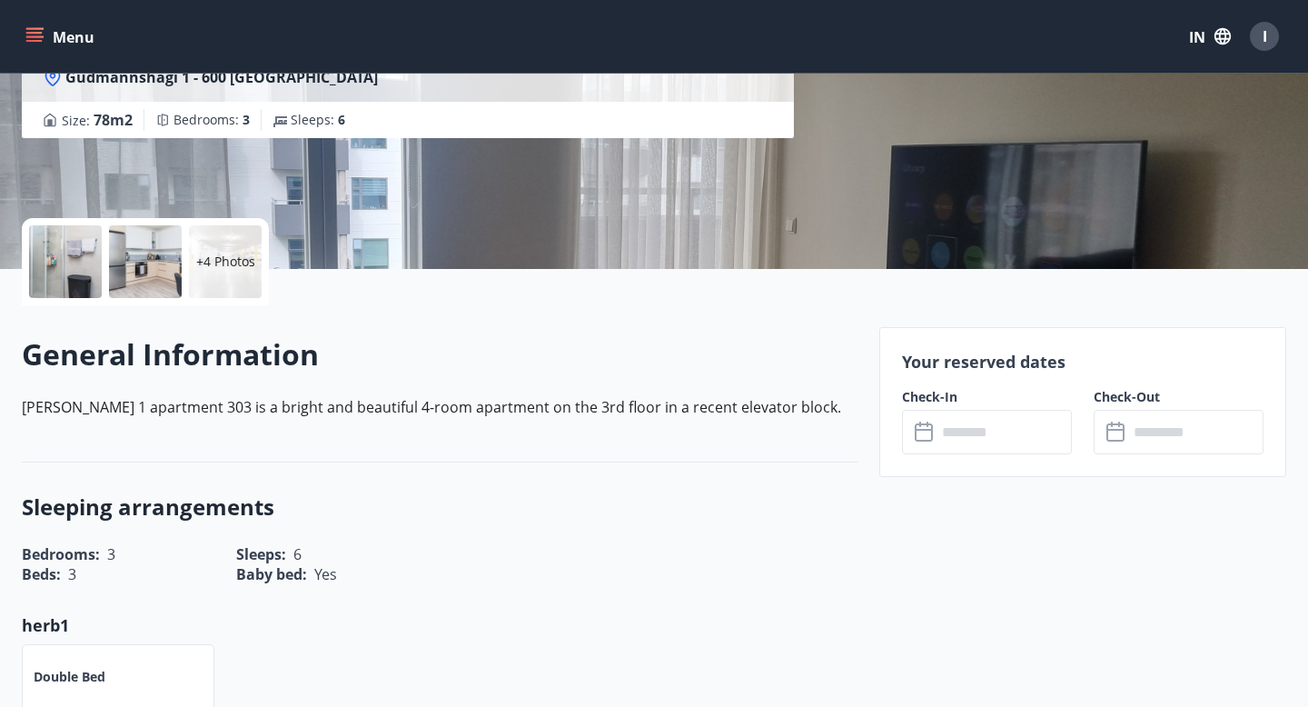
scroll to position [381, 0]
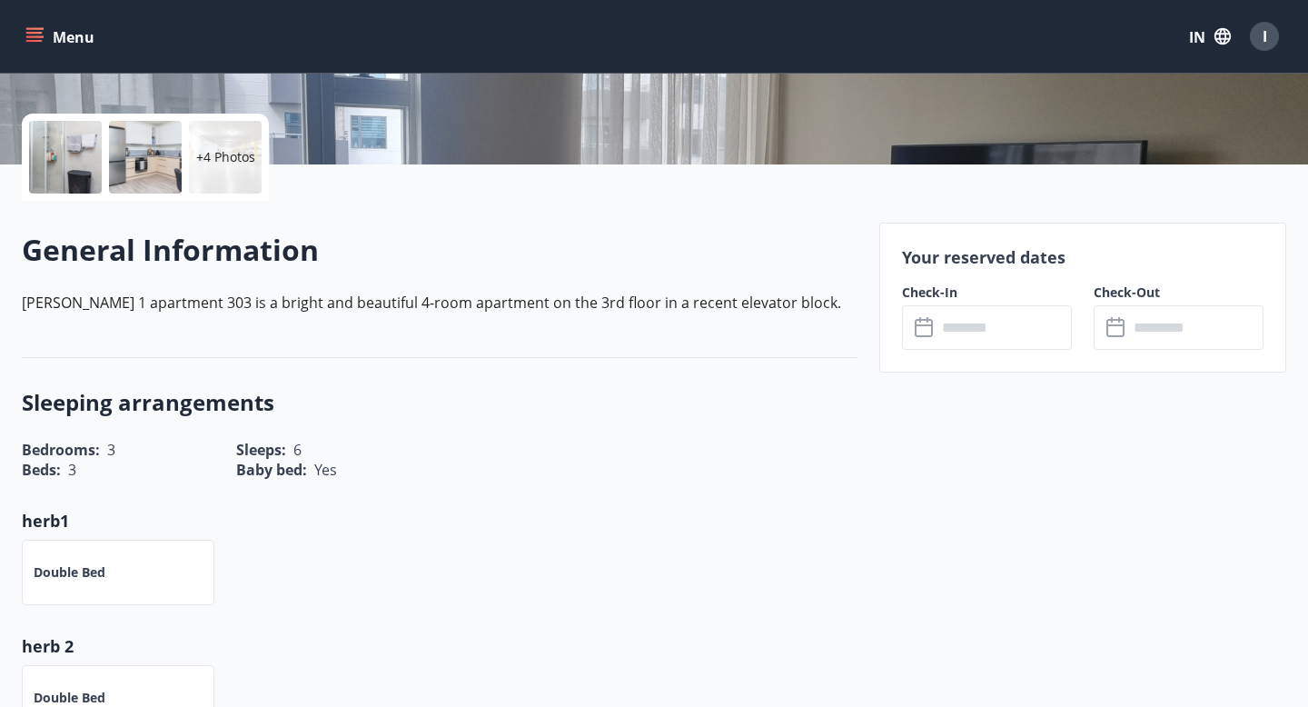
click at [940, 320] on input "text" at bounding box center [1004, 327] width 135 height 45
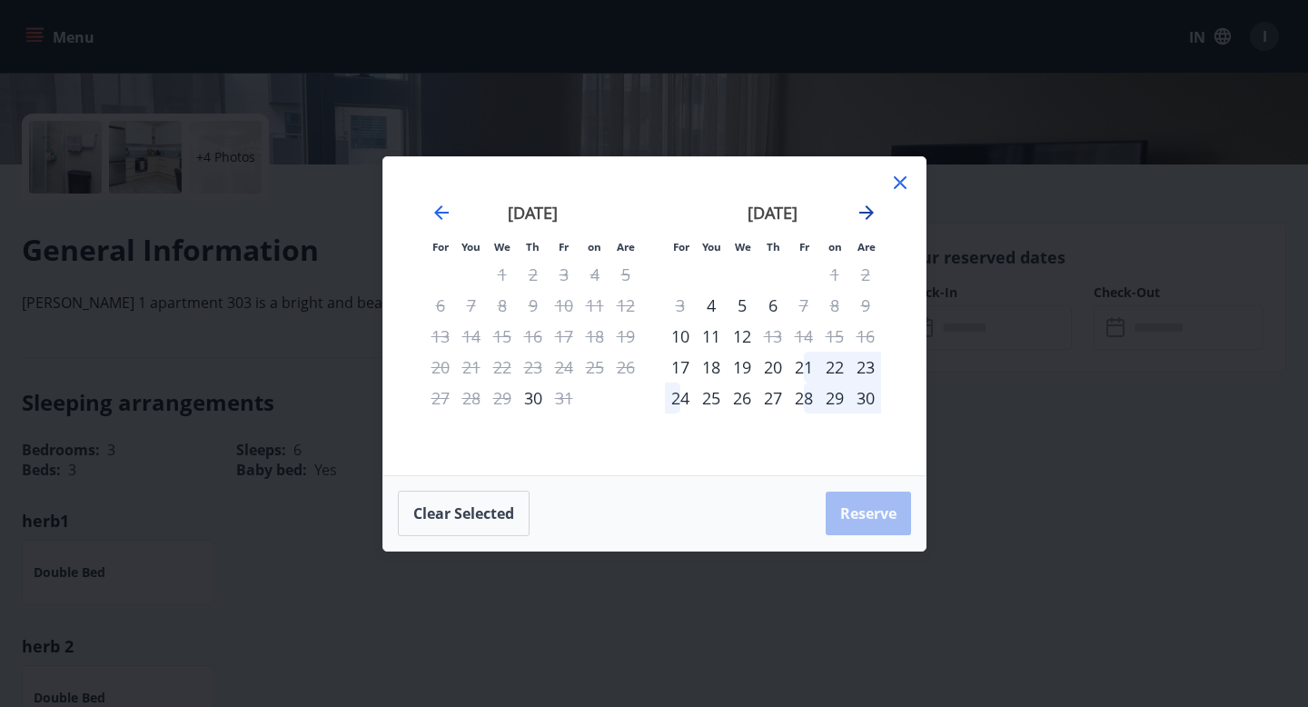
click at [866, 213] on icon "Move forward to switch to the next month." at bounding box center [867, 213] width 22 height 22
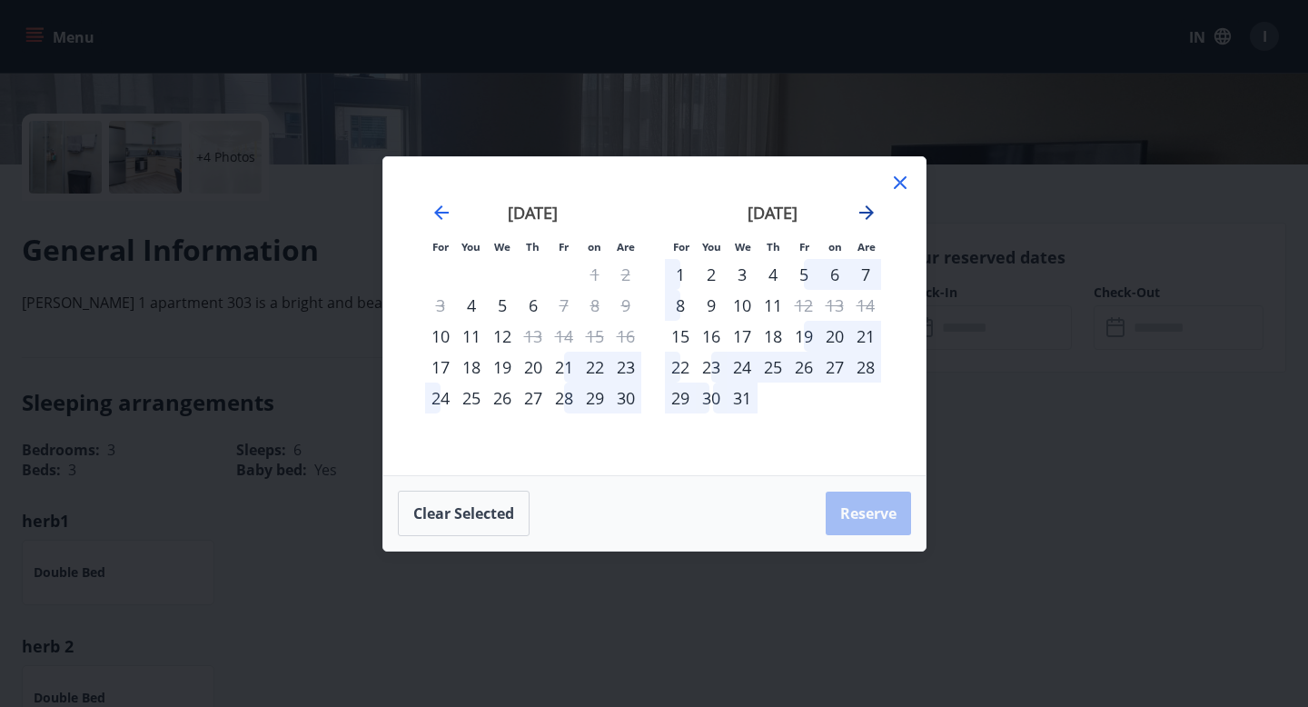
click at [866, 213] on icon "Move forward to switch to the next month." at bounding box center [867, 213] width 22 height 22
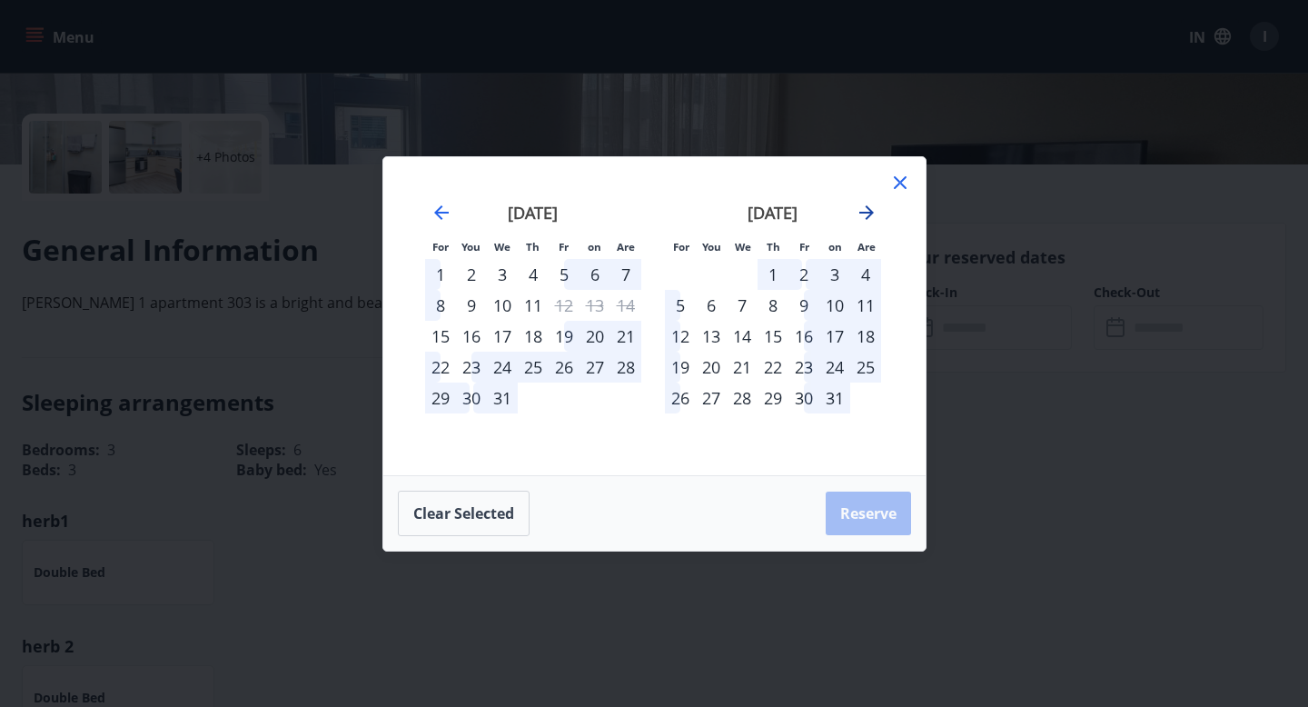
click at [866, 213] on icon "Move forward to switch to the next month." at bounding box center [867, 213] width 22 height 22
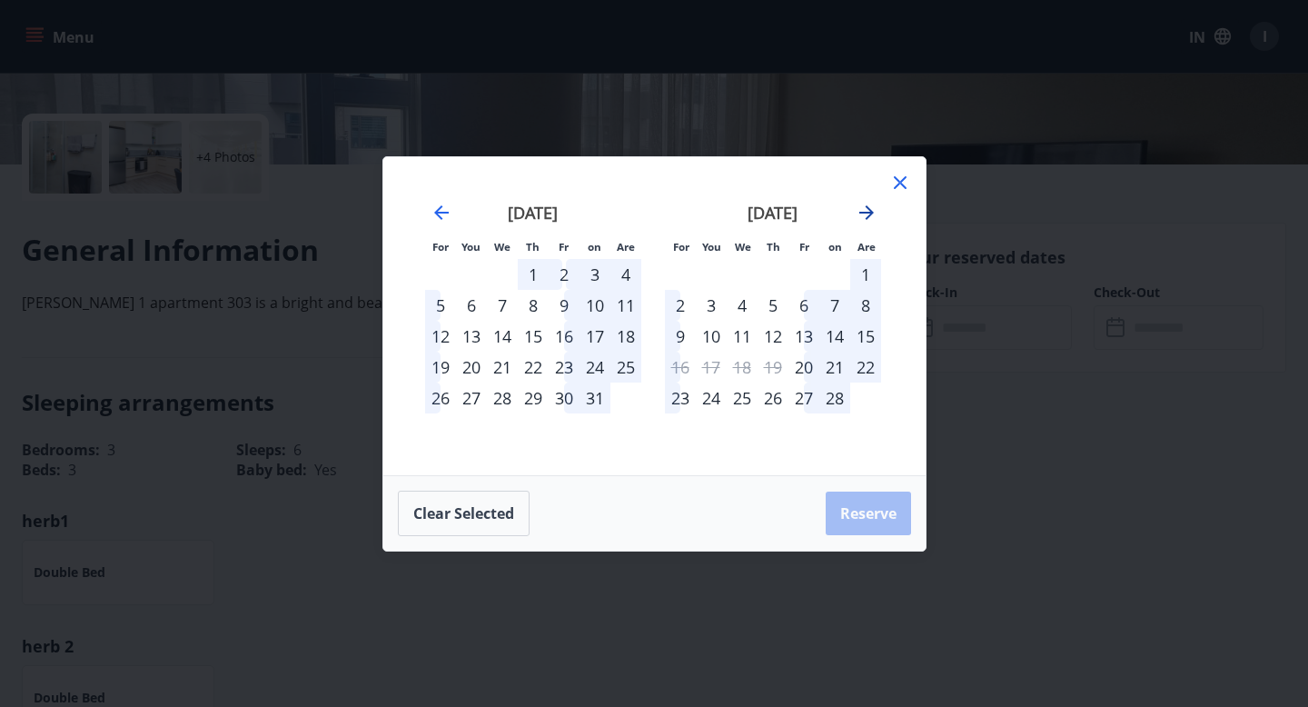
click at [866, 213] on icon "Move forward to switch to the next month." at bounding box center [867, 213] width 22 height 22
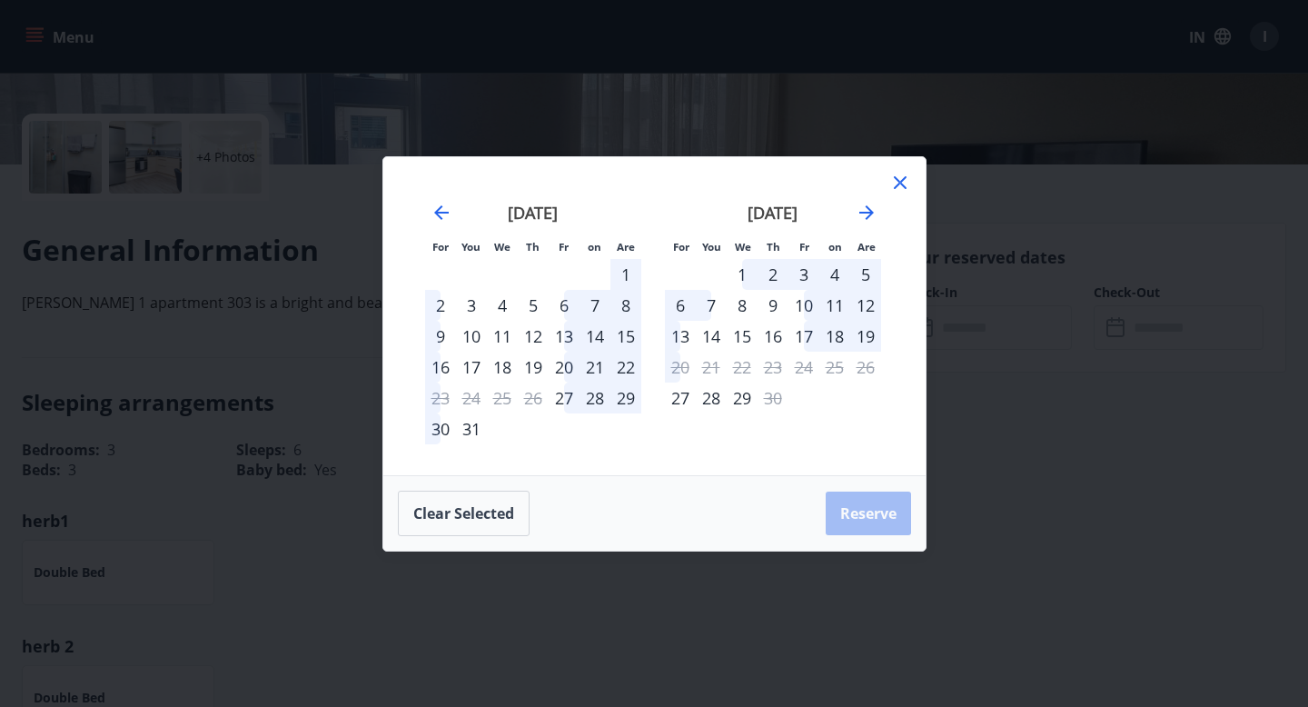
click at [900, 191] on icon at bounding box center [900, 183] width 22 height 22
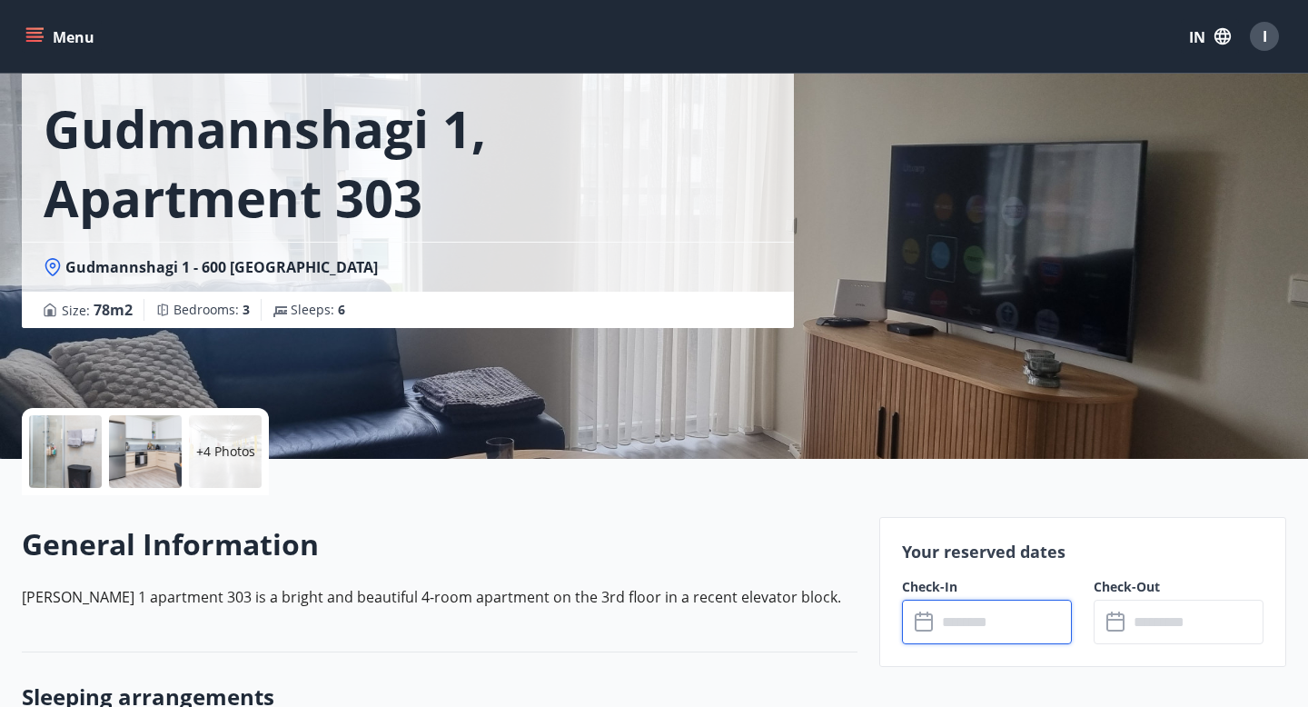
scroll to position [0, 0]
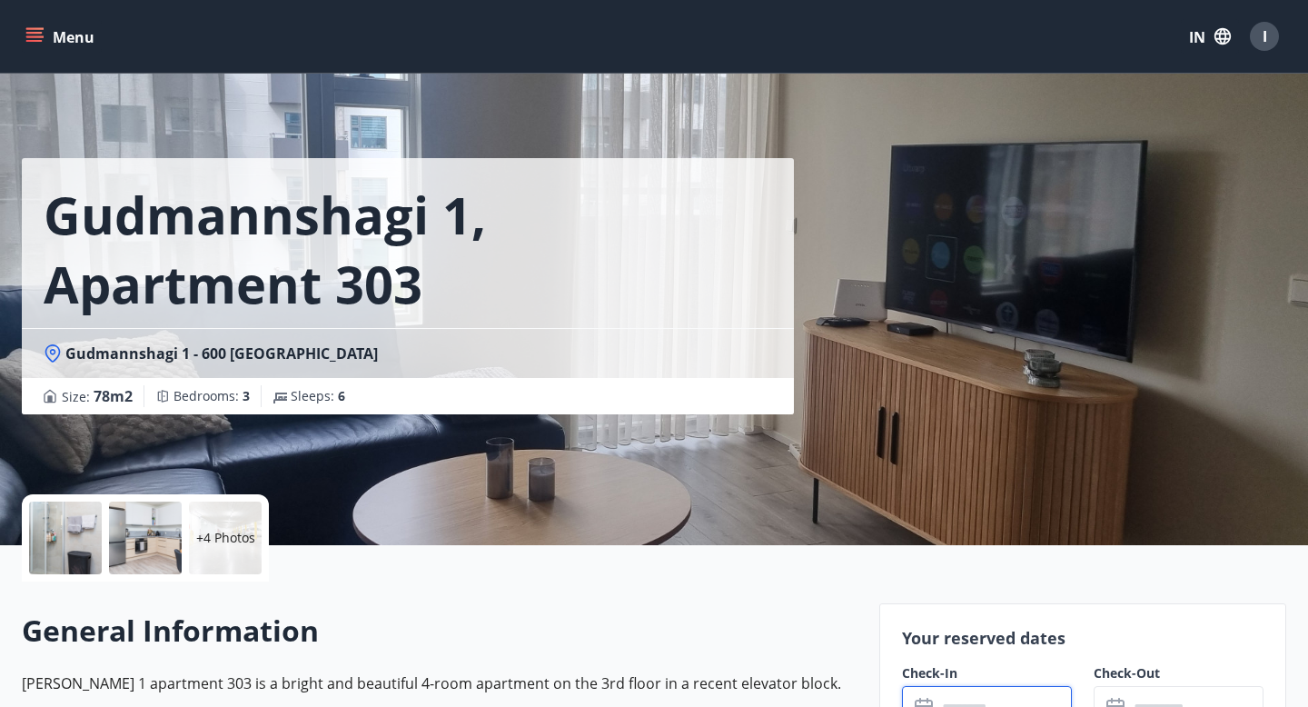
click at [45, 32] on button "Menu" at bounding box center [62, 36] width 80 height 33
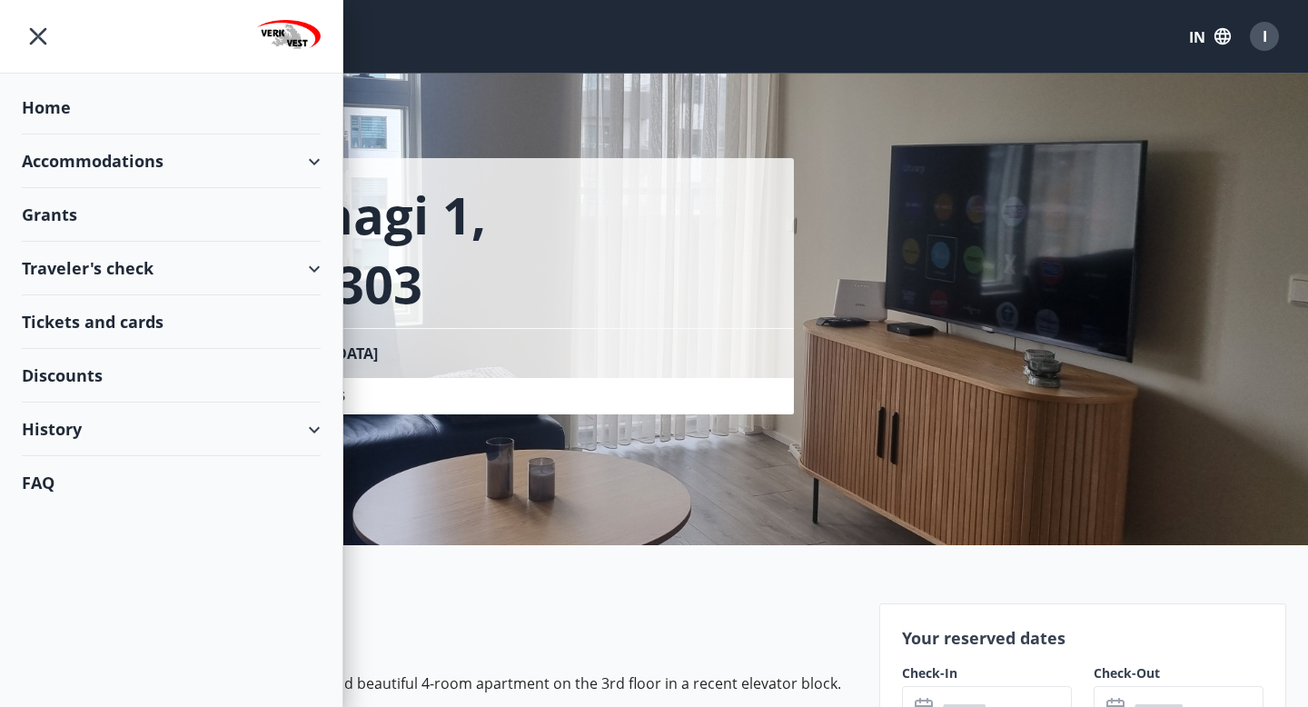
click at [48, 105] on font "Home" at bounding box center [46, 107] width 49 height 22
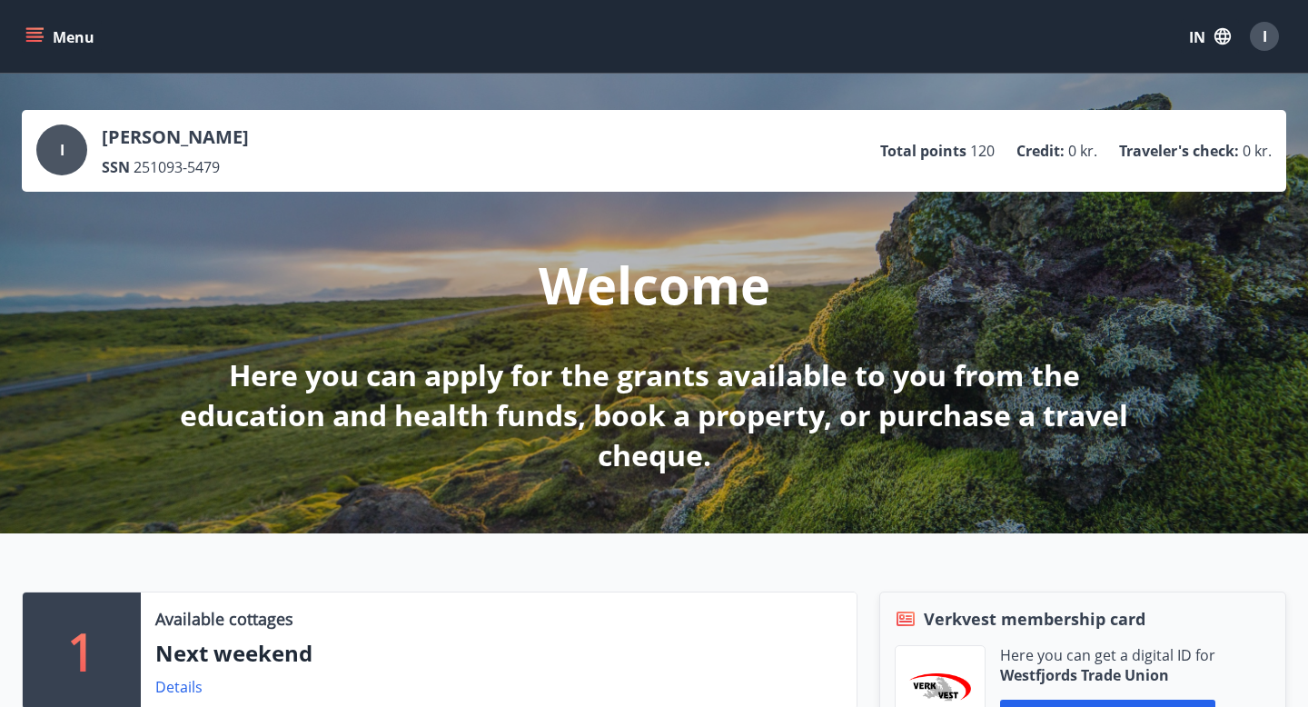
click at [969, 455] on p "Here you can apply for the grants available to you from the education and healt…" at bounding box center [653, 415] width 959 height 120
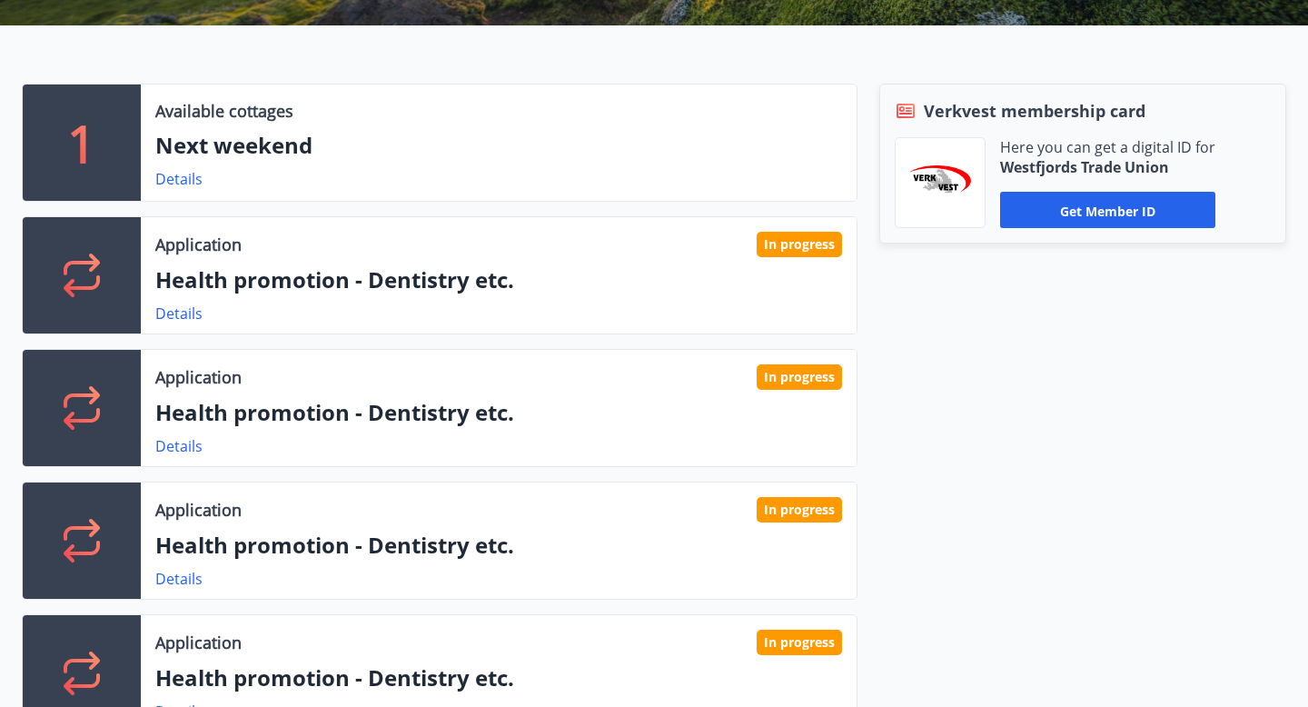
scroll to position [511, 0]
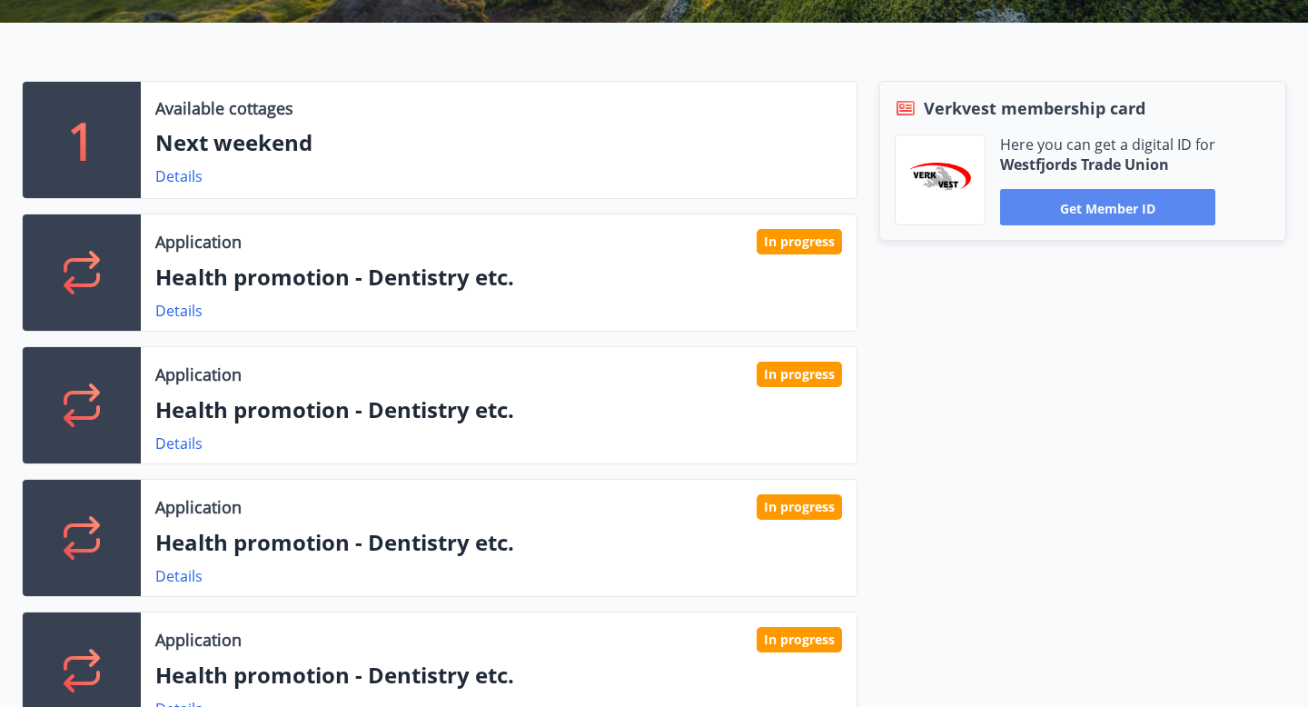
click at [1087, 214] on font "Get member ID" at bounding box center [1107, 207] width 95 height 17
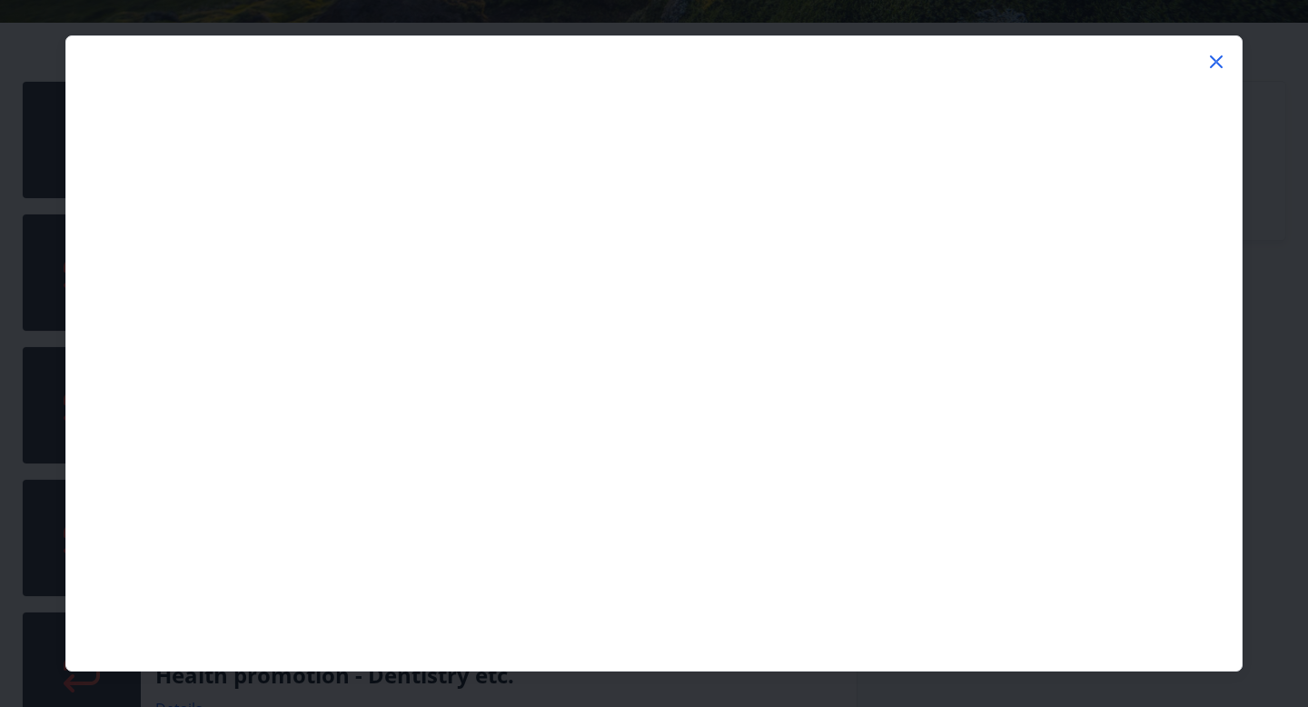
click at [1215, 57] on icon at bounding box center [1216, 62] width 22 height 22
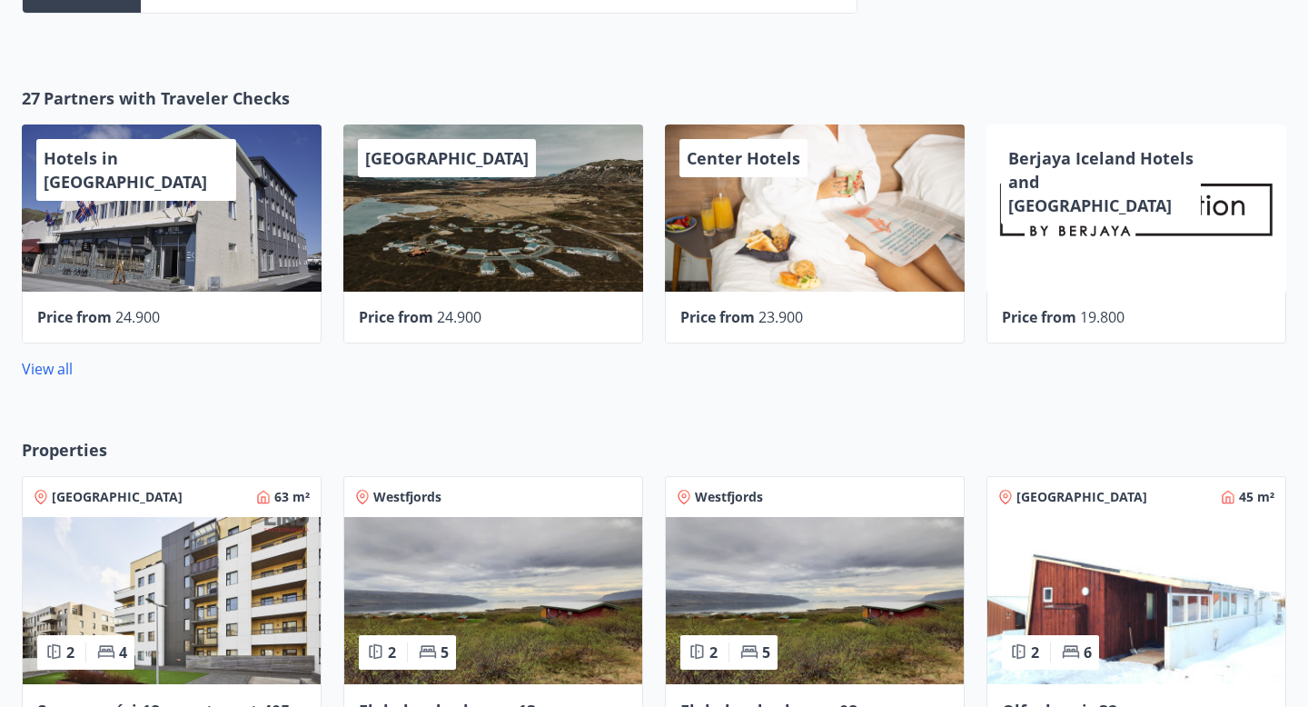
scroll to position [1487, 0]
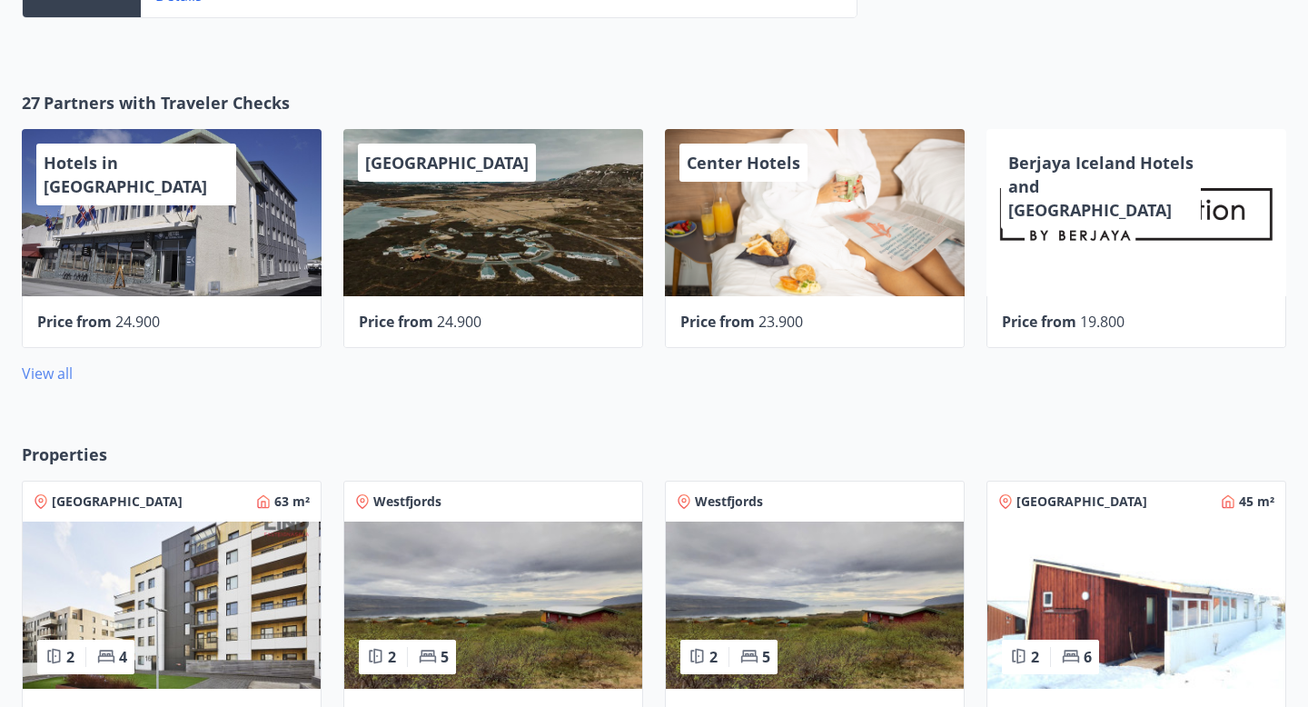
click at [64, 369] on font "View all" at bounding box center [47, 373] width 51 height 20
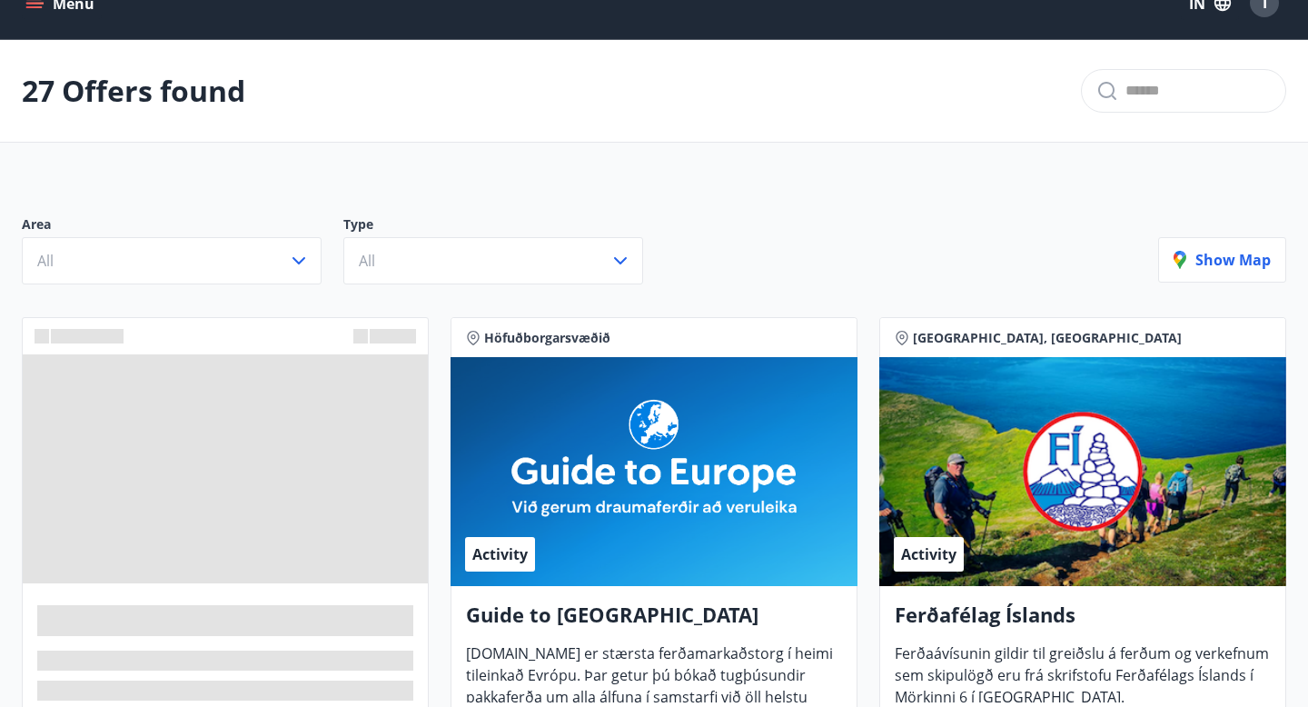
scroll to position [35, 0]
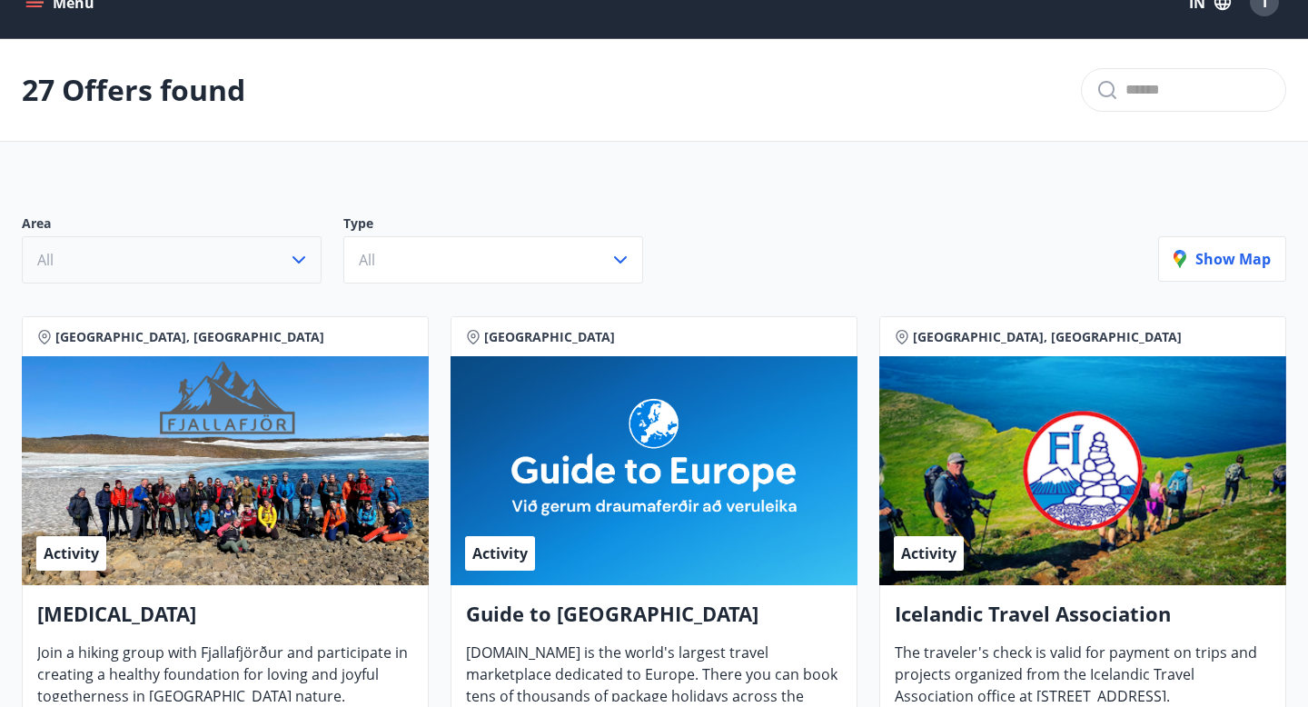
click at [278, 271] on button "All" at bounding box center [172, 259] width 300 height 47
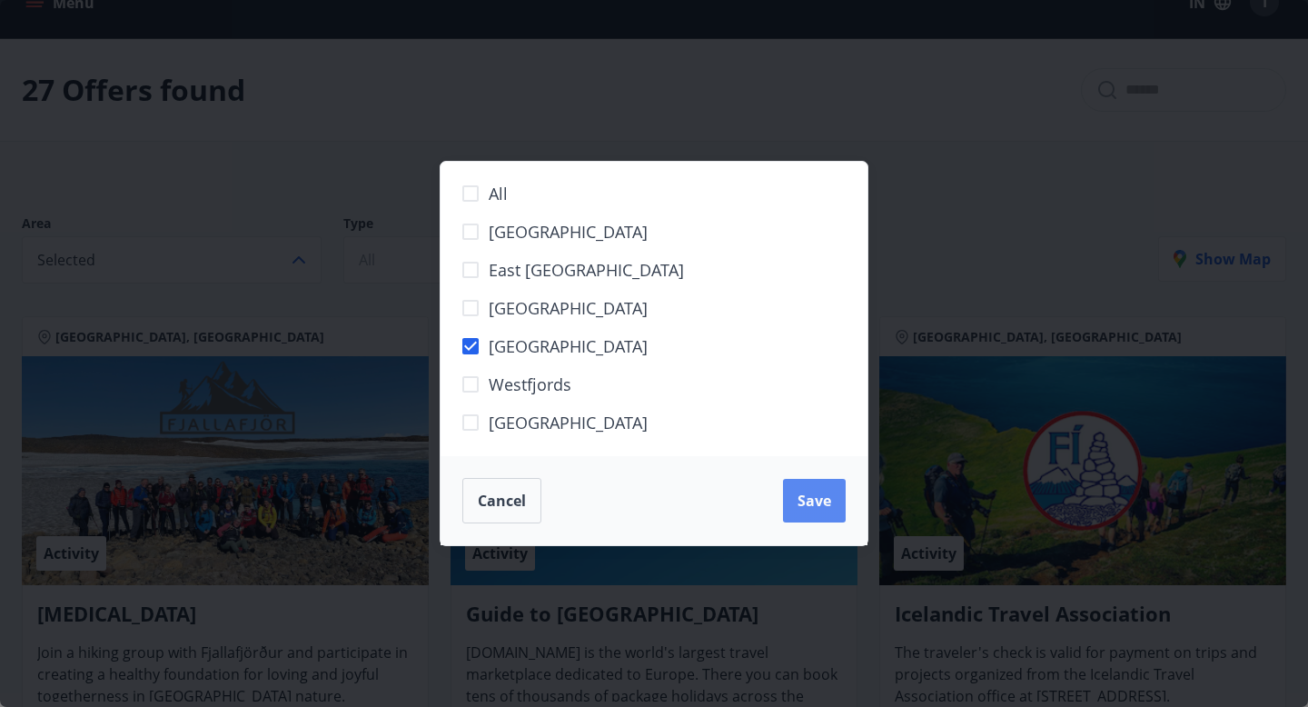
click at [800, 503] on font "Save" at bounding box center [815, 501] width 34 height 20
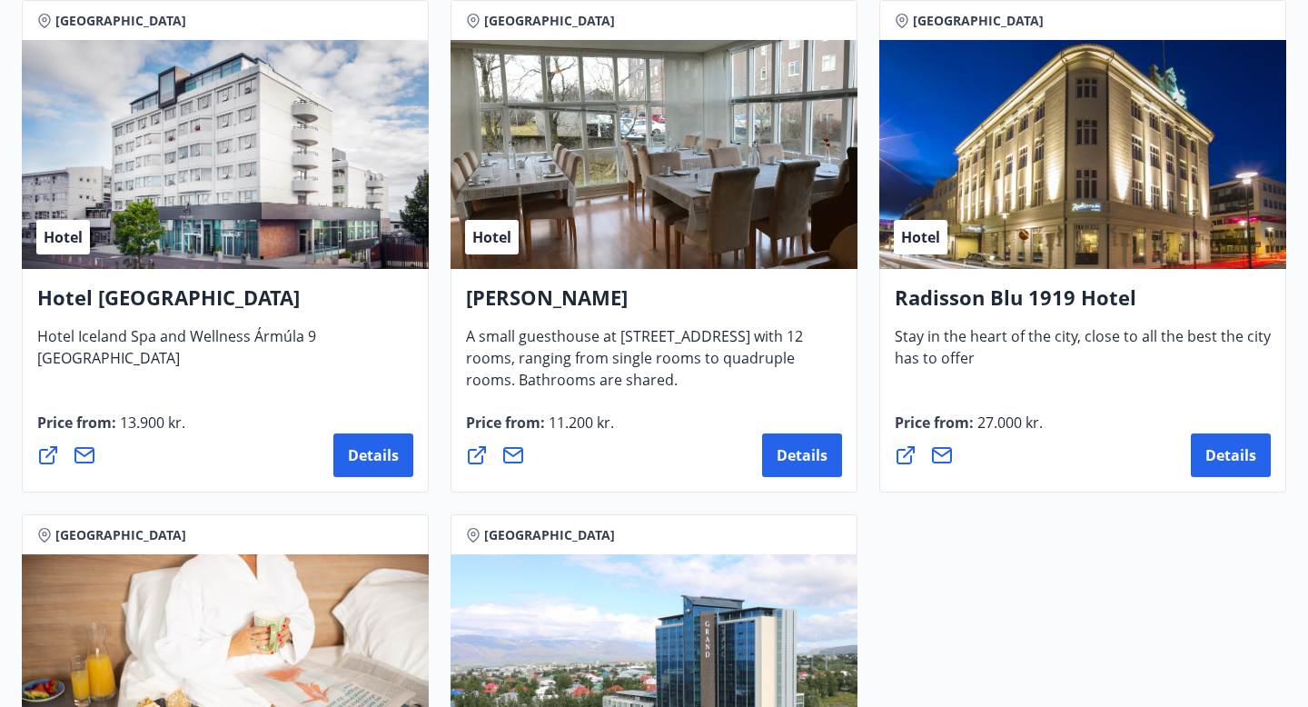
scroll to position [1415, 0]
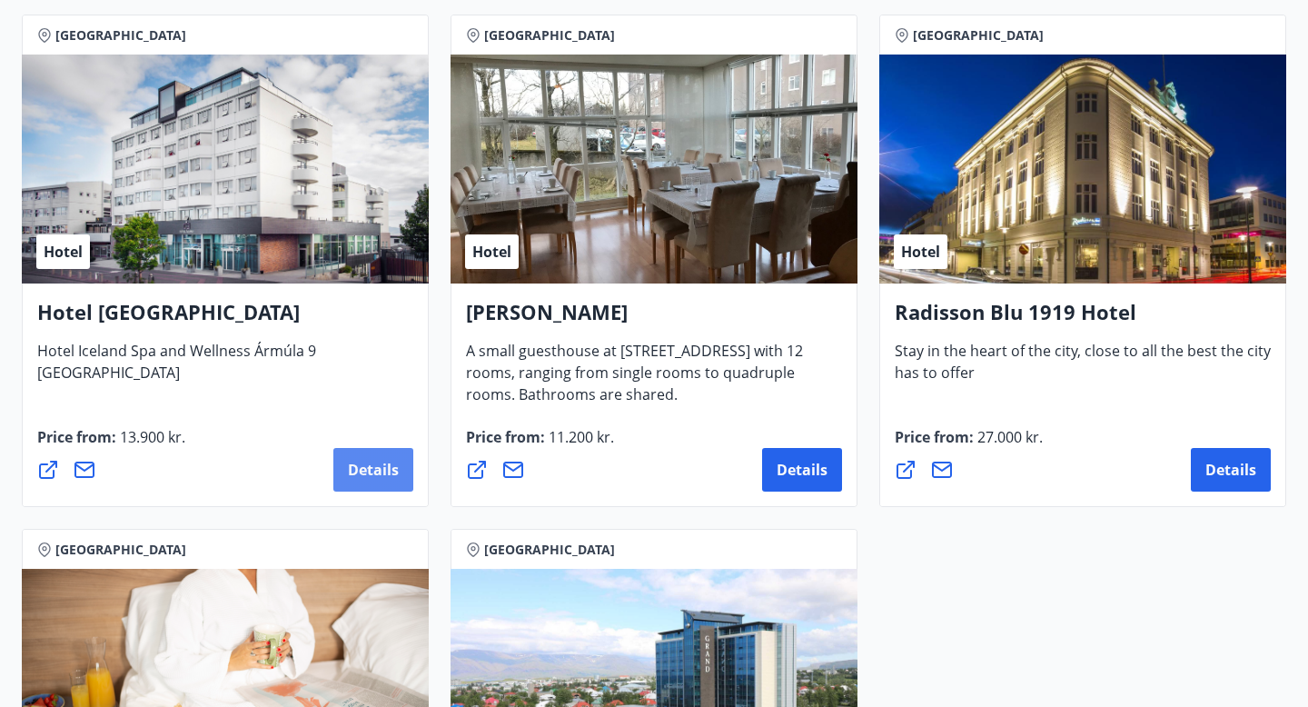
click at [352, 465] on font "Details" at bounding box center [373, 470] width 51 height 20
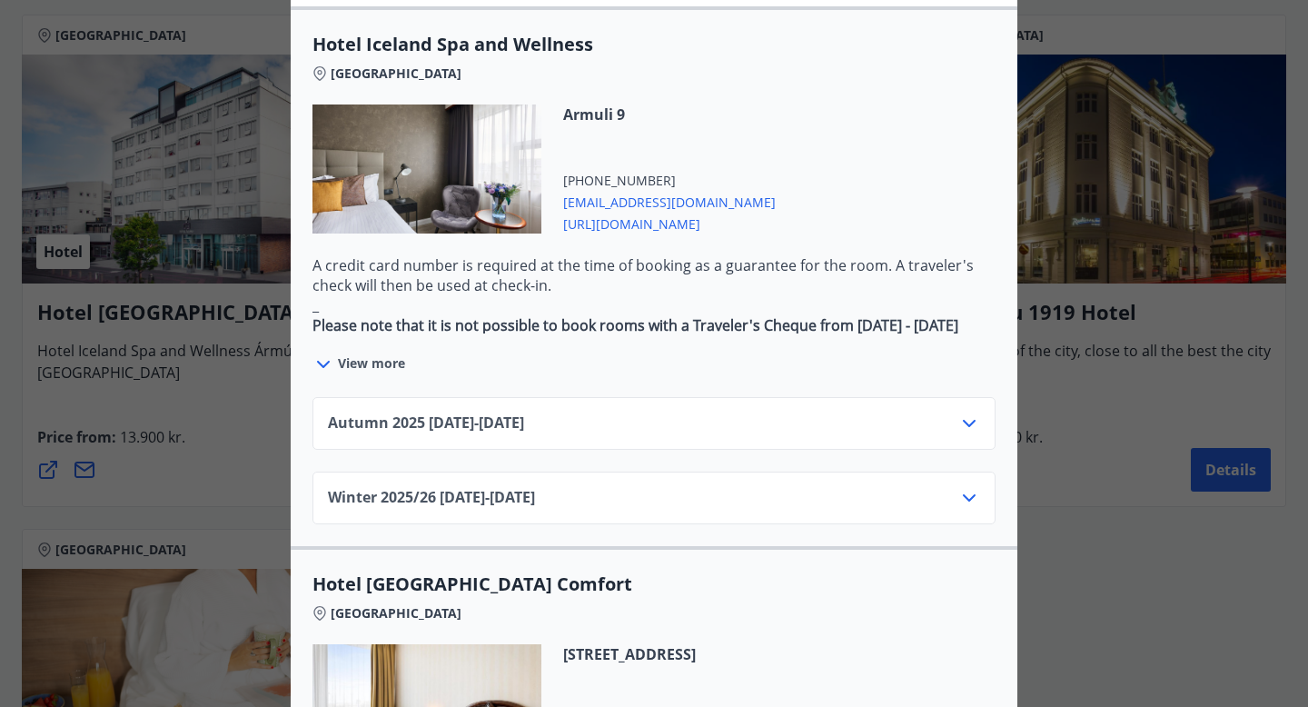
scroll to position [957, 0]
click at [524, 412] on span "Autumn 2025 01.10.25 - 28.10.25" at bounding box center [426, 423] width 196 height 22
click at [963, 412] on icon at bounding box center [969, 423] width 22 height 22
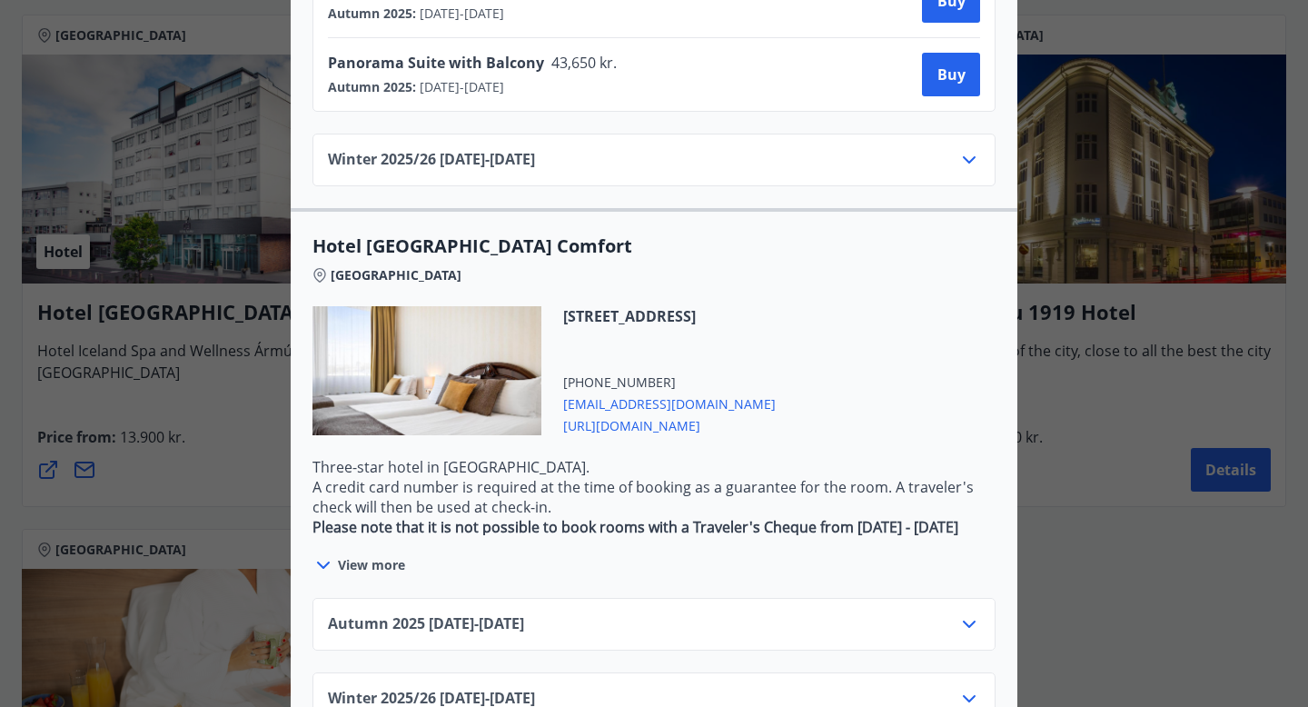
scroll to position [1658, 0]
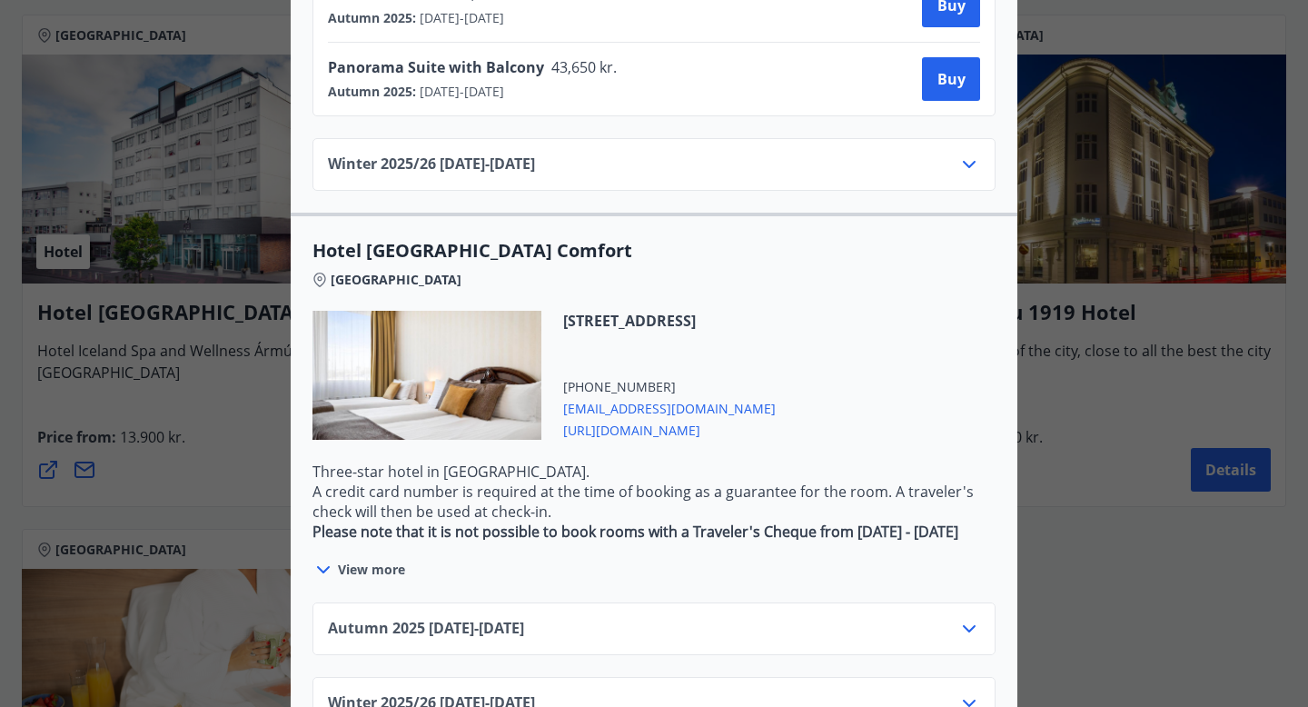
click at [930, 154] on div "Winter 2025/26 02.01.26 - 30.04.26" at bounding box center [654, 172] width 652 height 36
click at [938, 138] on div "Winter 2025/26 02.01.26 - 30.04.26" at bounding box center [653, 164] width 683 height 53
click at [975, 154] on icon at bounding box center [969, 165] width 22 height 22
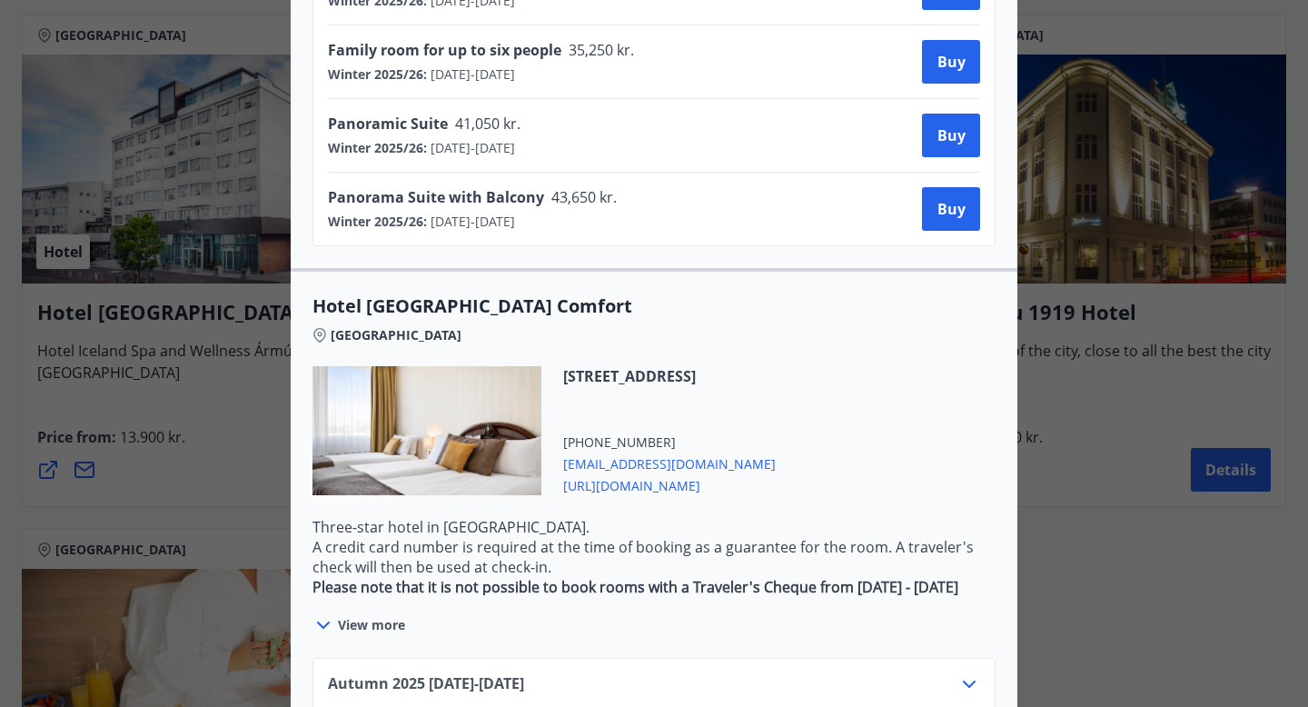
scroll to position [1662, 0]
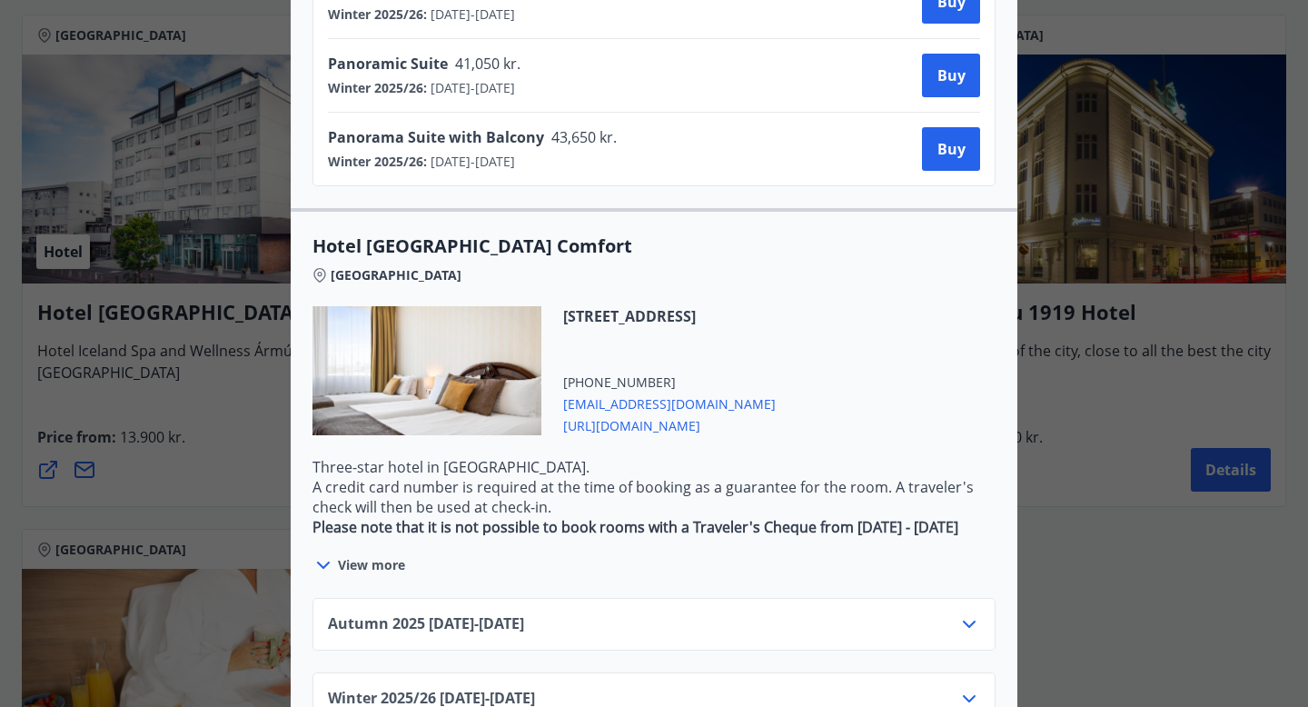
click at [324, 554] on icon at bounding box center [323, 565] width 22 height 22
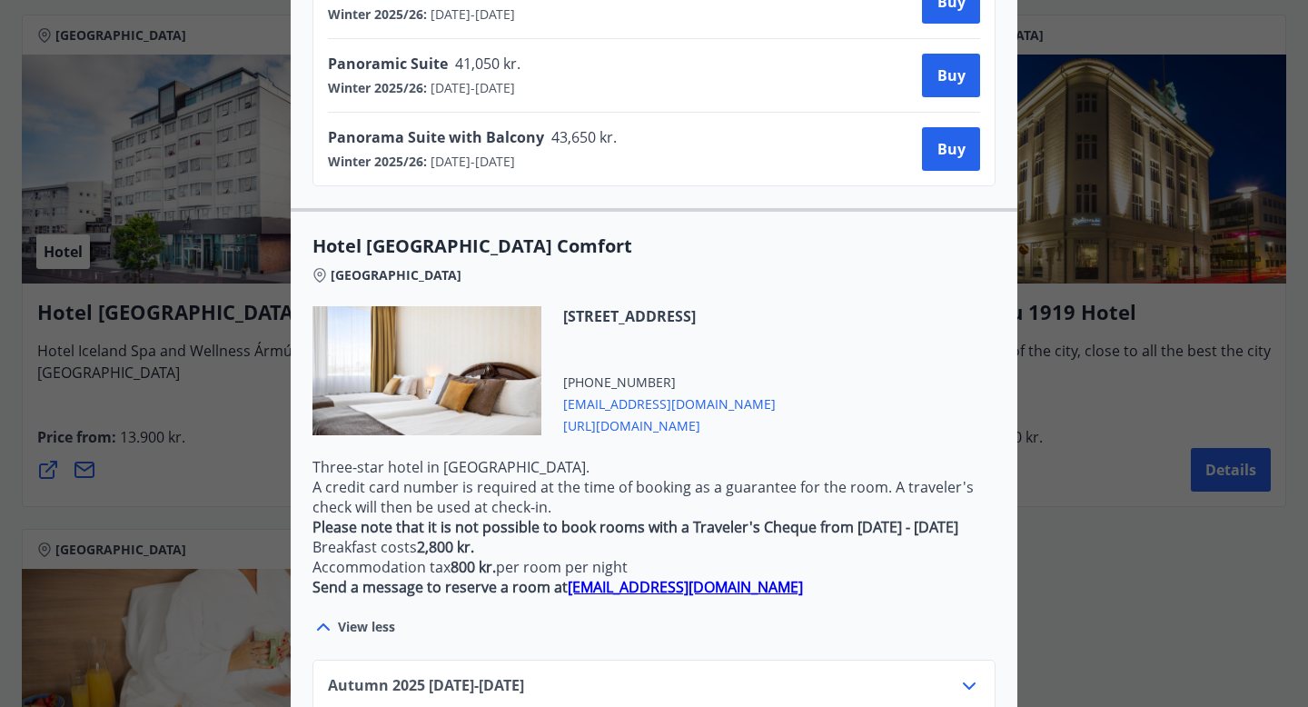
scroll to position [1668, 0]
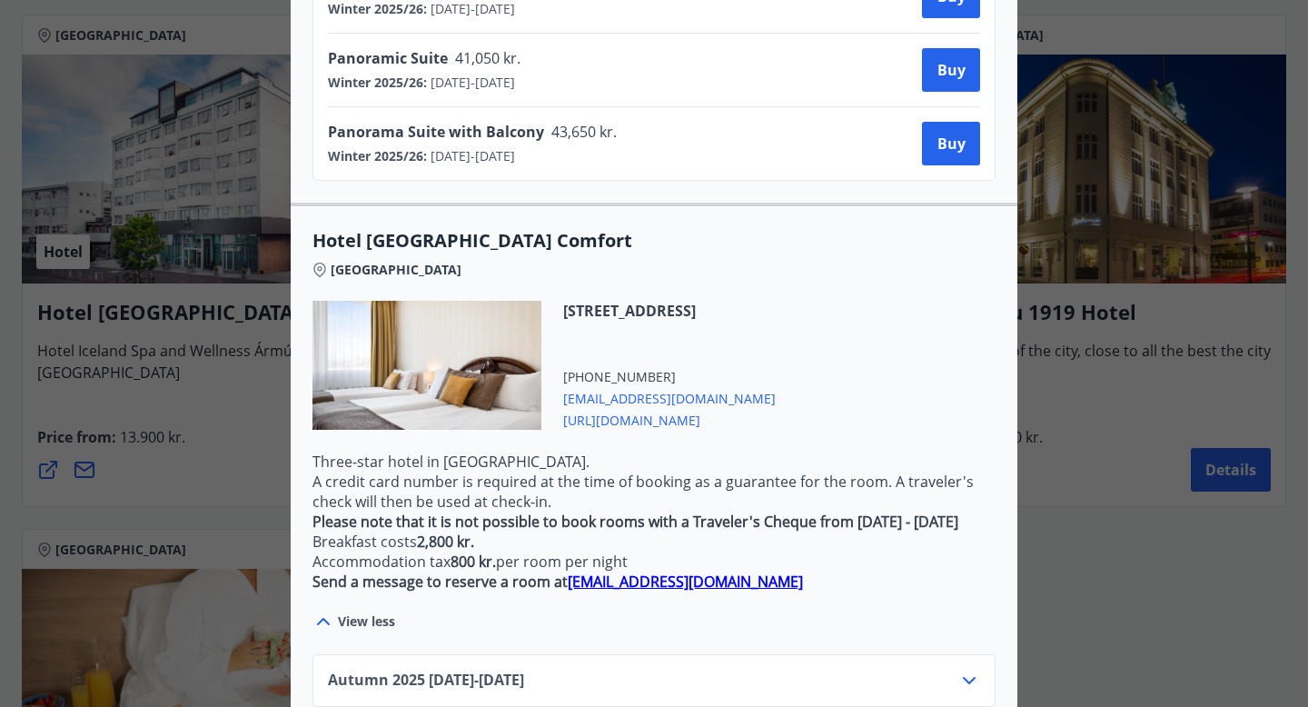
click at [640, 412] on font "http://www.hotelisland.is/" at bounding box center [631, 420] width 137 height 17
click at [111, 445] on div at bounding box center [654, 353] width 1308 height 707
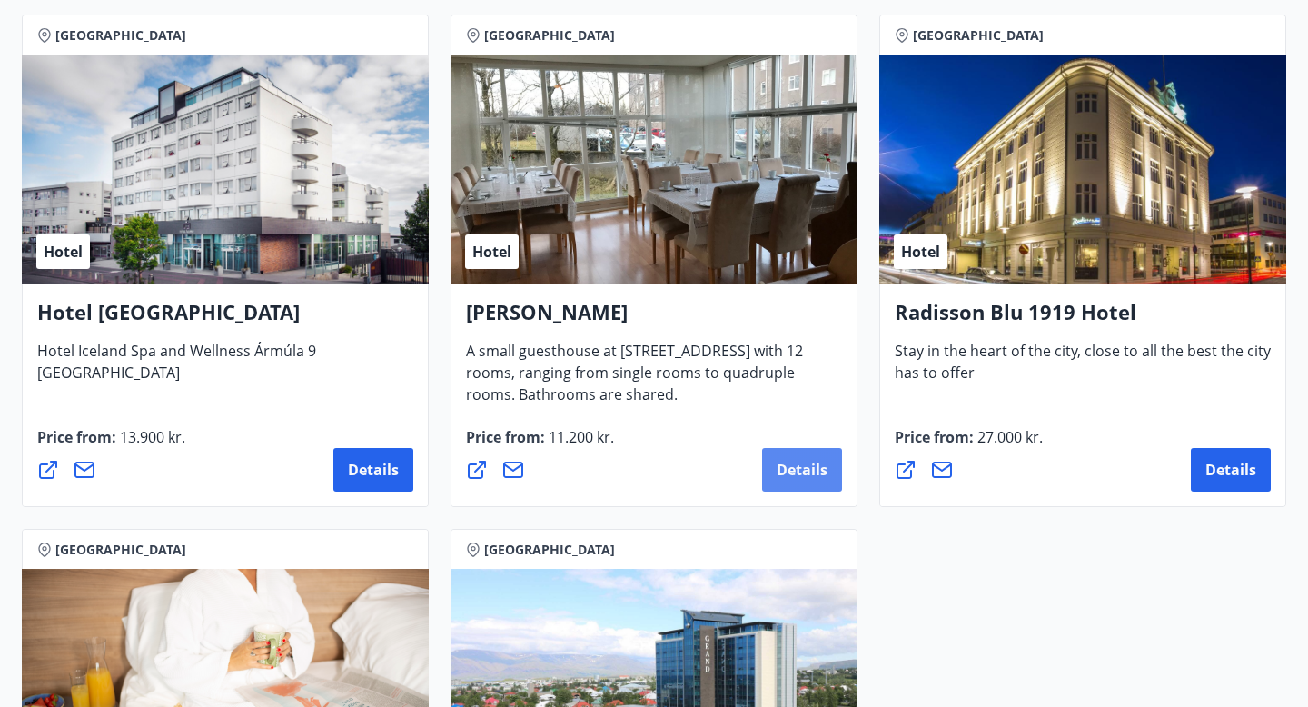
click at [811, 470] on font "Details" at bounding box center [802, 470] width 51 height 20
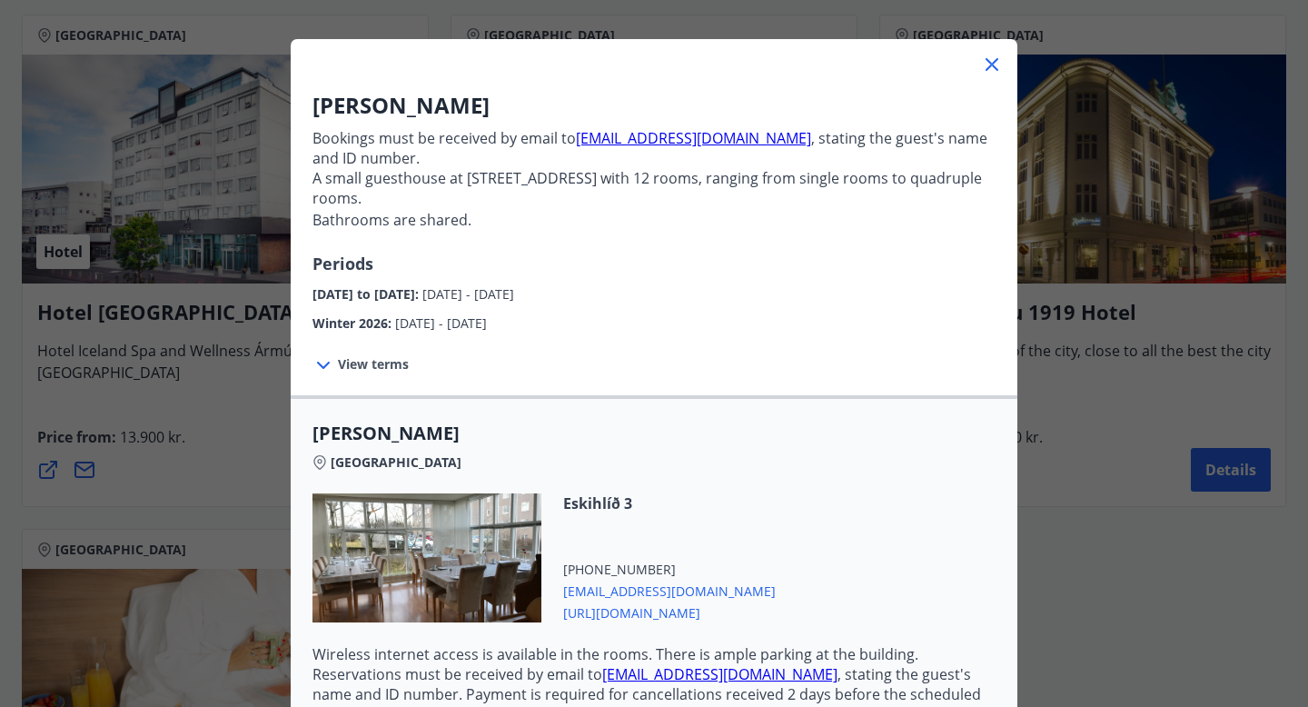
scroll to position [217, 0]
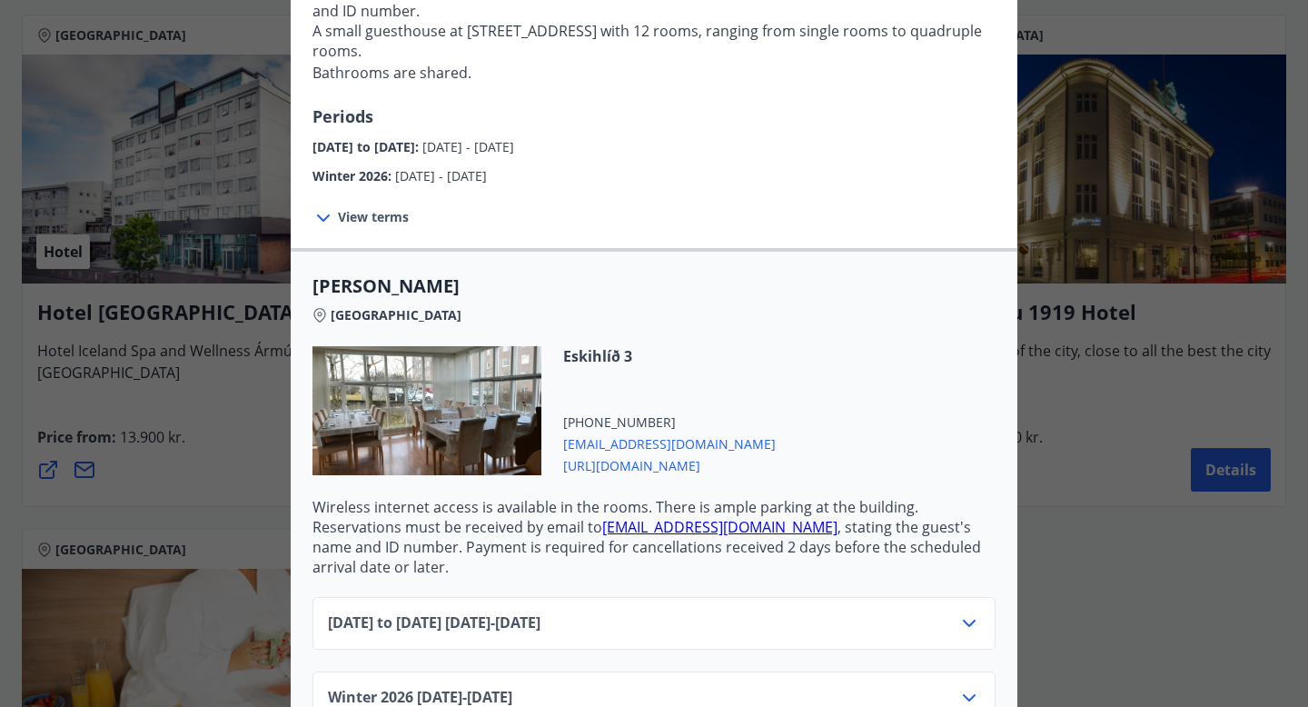
click at [757, 612] on div "October to December 2025 01.10.25 - 22.12.25" at bounding box center [654, 630] width 652 height 36
click at [961, 612] on icon at bounding box center [969, 623] width 22 height 22
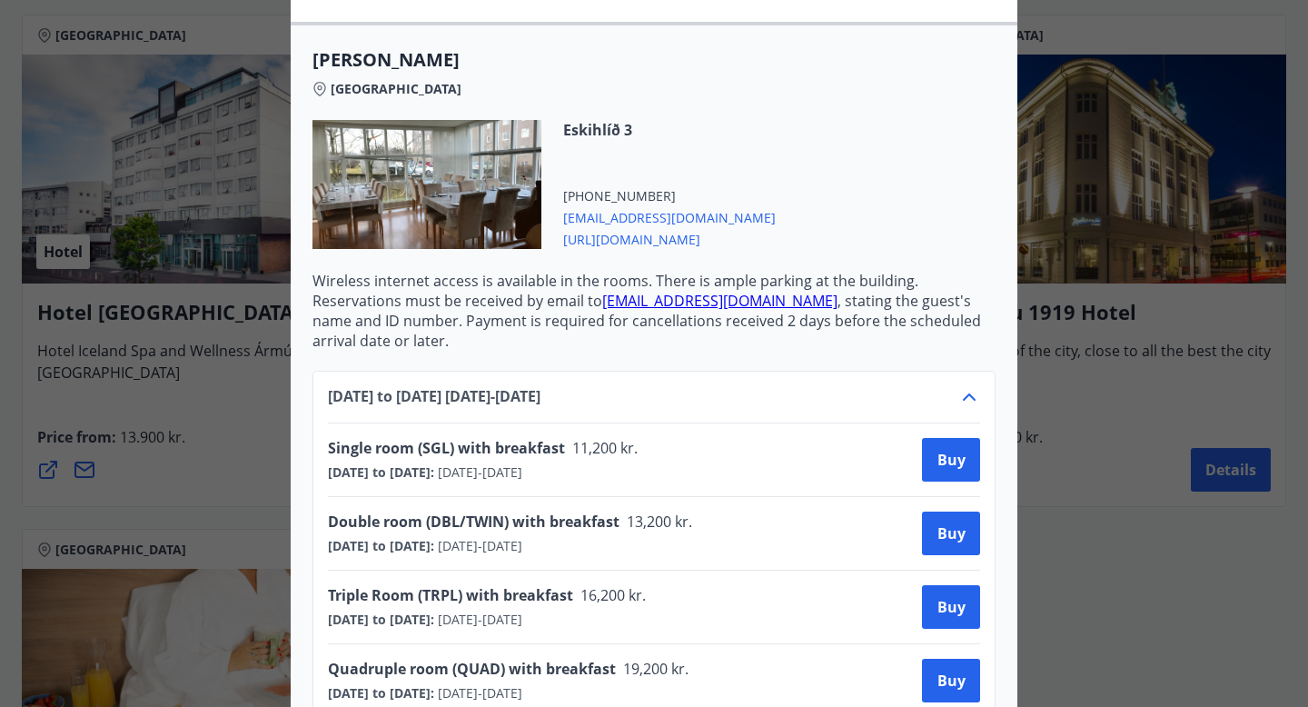
scroll to position [511, 0]
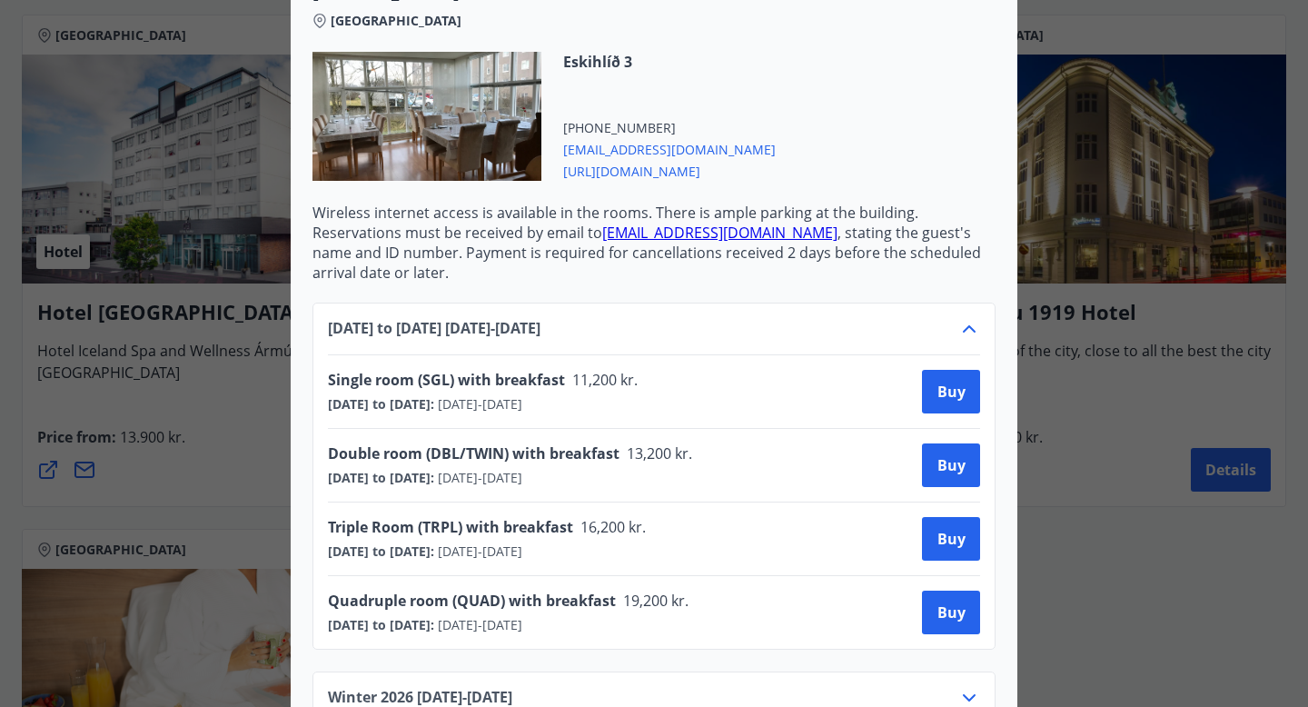
click at [628, 159] on span "https://www.alba.is/" at bounding box center [669, 170] width 213 height 22
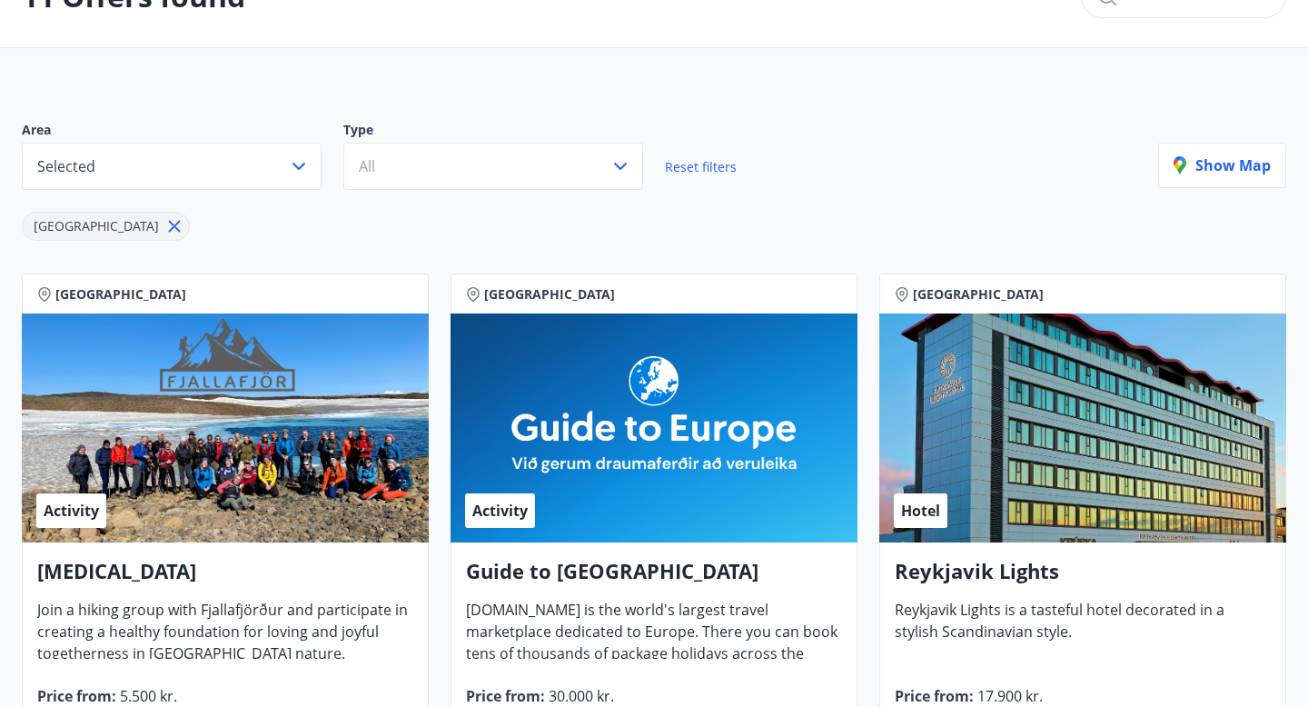
scroll to position [0, 0]
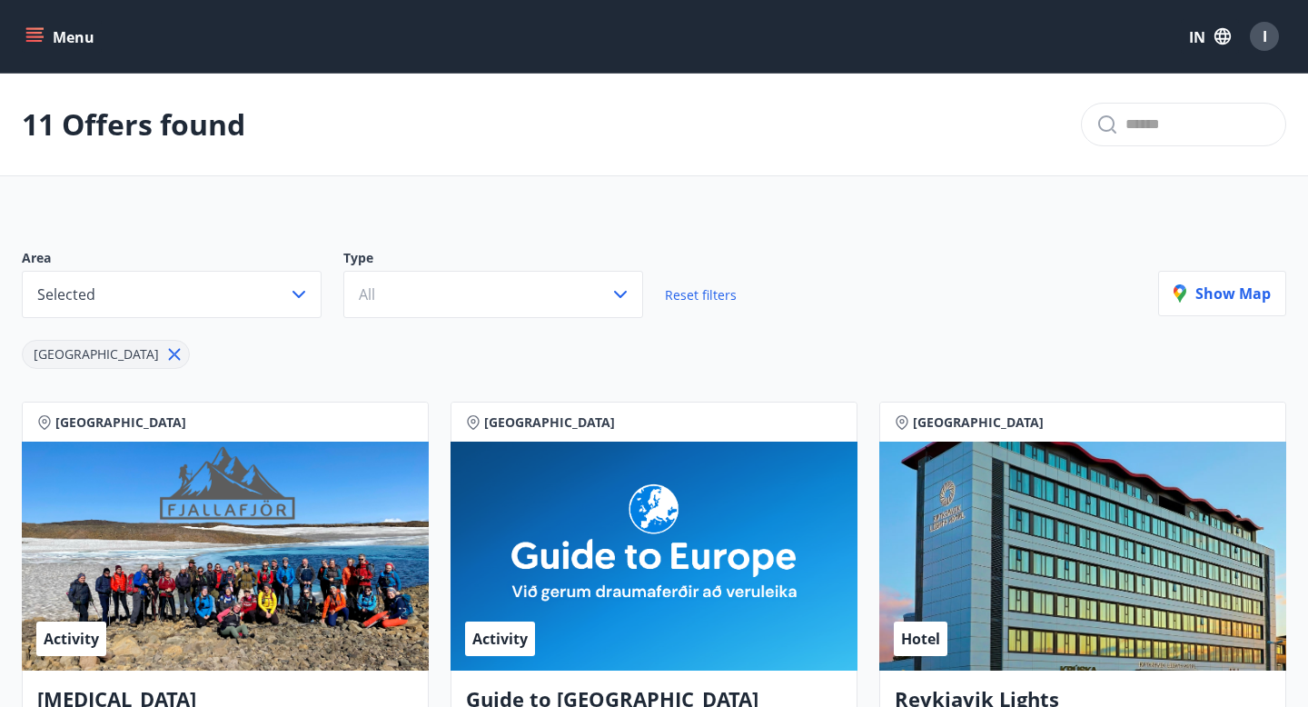
click at [38, 66] on div "Menu IN I" at bounding box center [654, 36] width 1308 height 73
click at [38, 31] on icon "menu" at bounding box center [34, 36] width 18 height 18
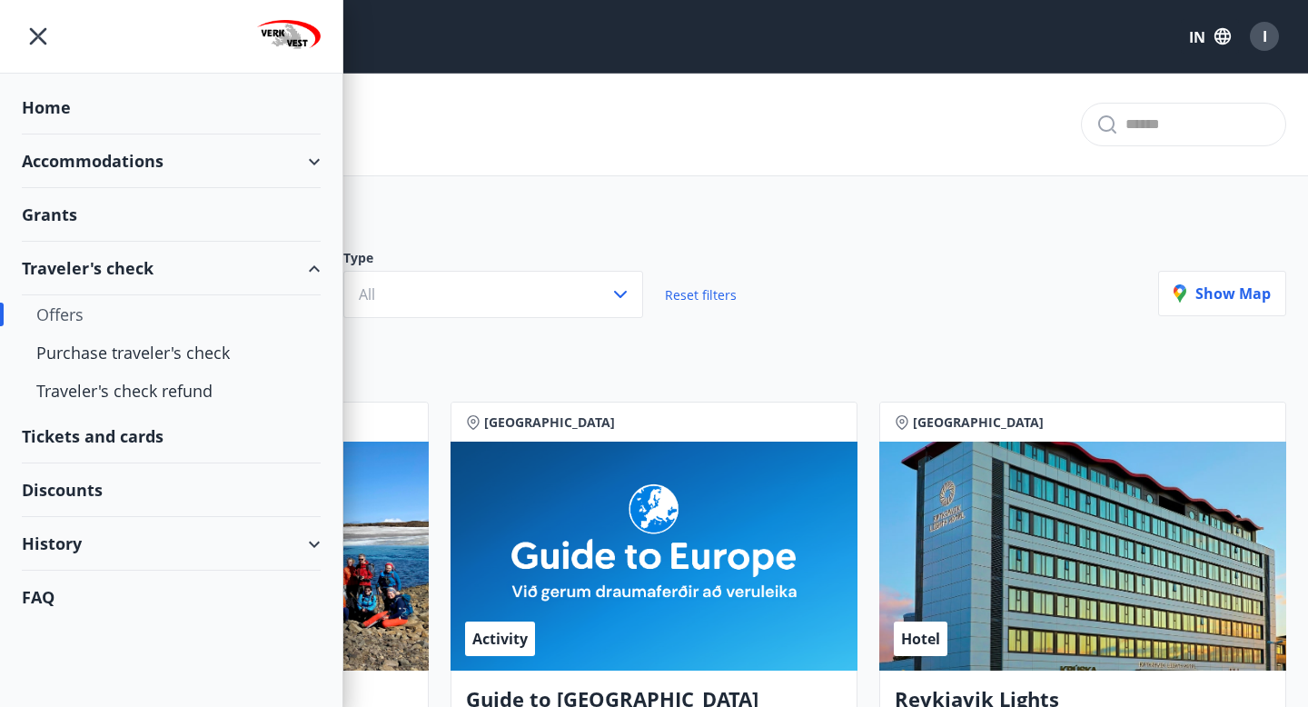
click at [45, 486] on font "Discounts" at bounding box center [62, 490] width 81 height 22
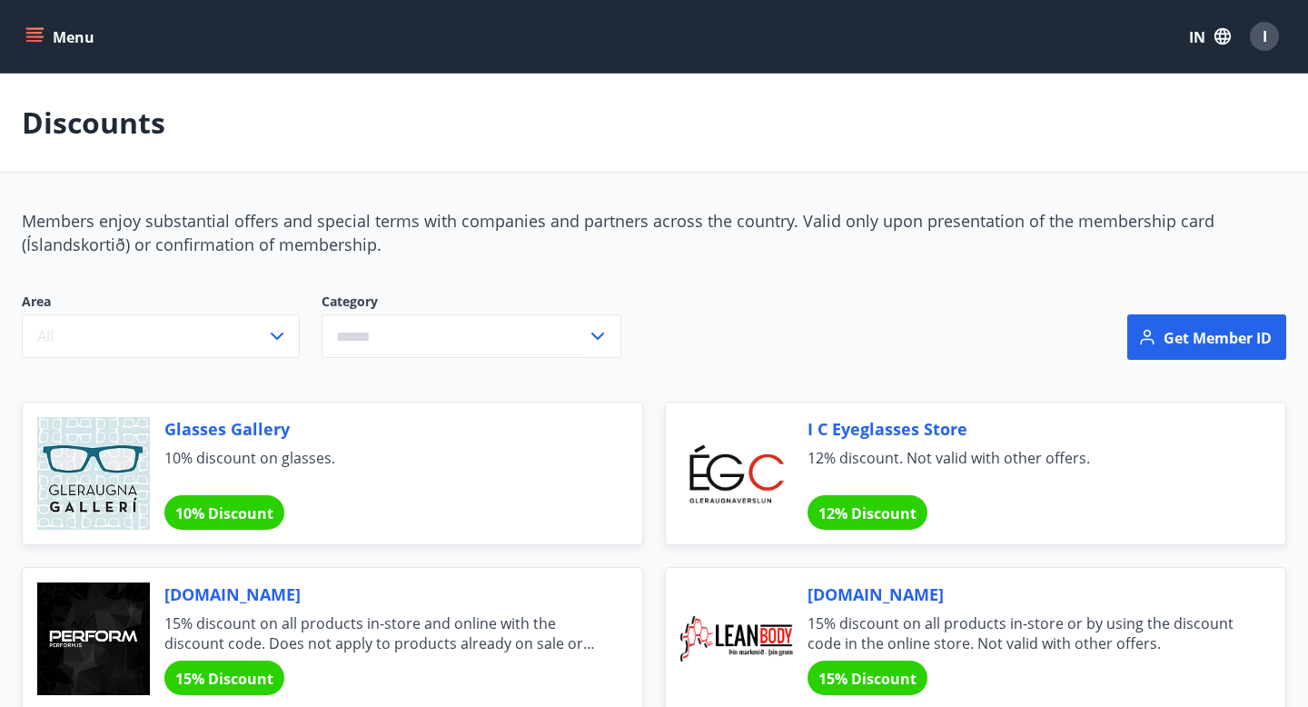
click at [22, 46] on button "Menu" at bounding box center [62, 36] width 80 height 33
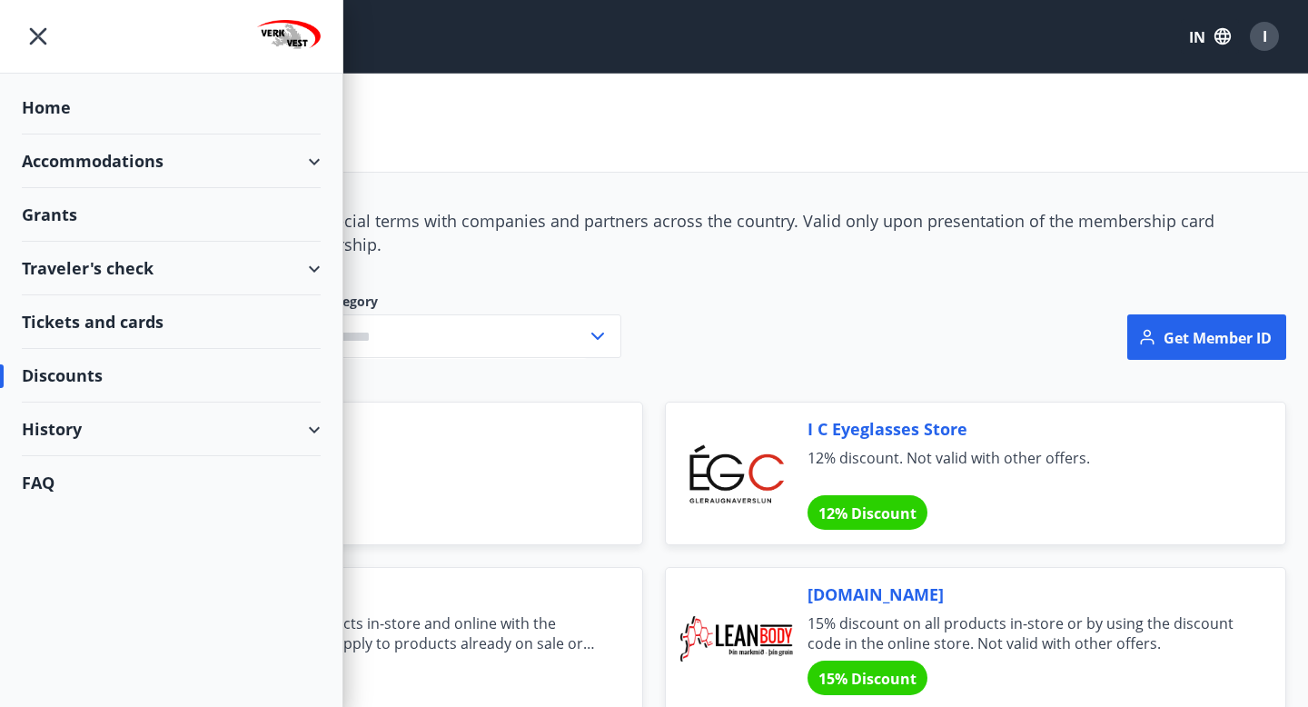
click at [47, 426] on font "History" at bounding box center [52, 429] width 60 height 22
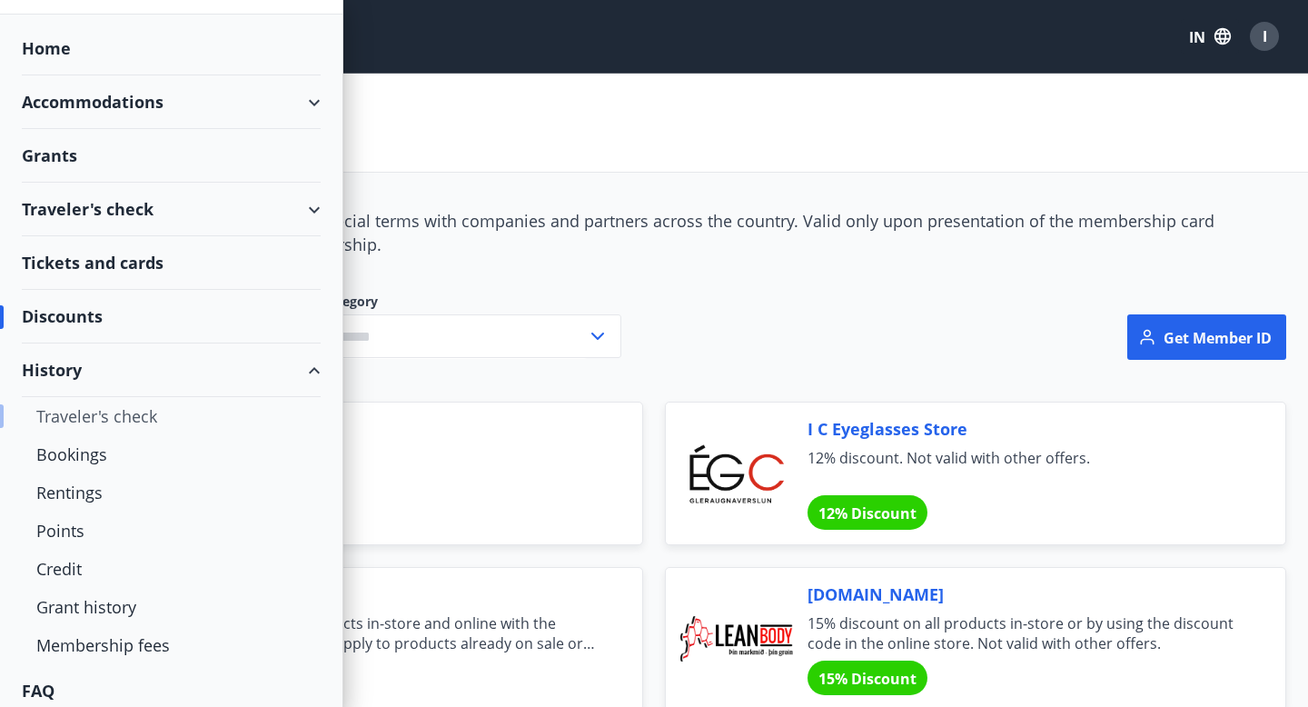
scroll to position [69, 0]
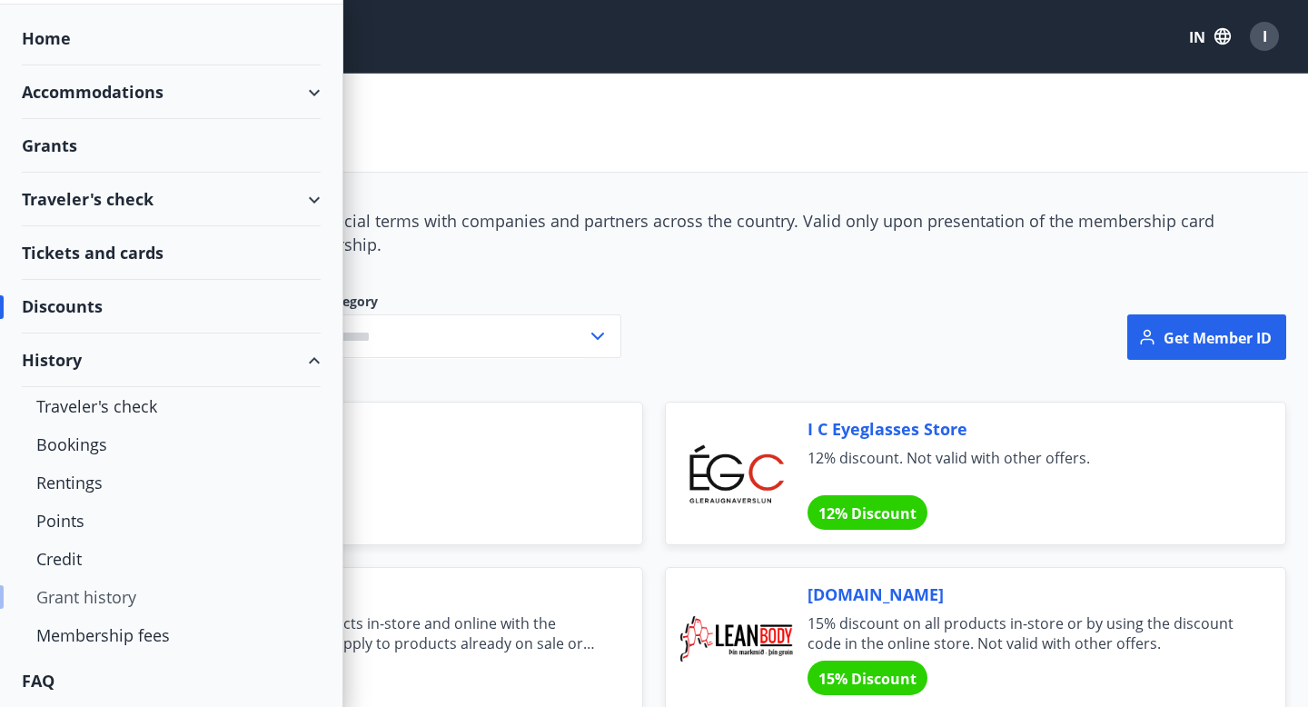
click at [75, 606] on div "Grant history" at bounding box center [171, 597] width 270 height 38
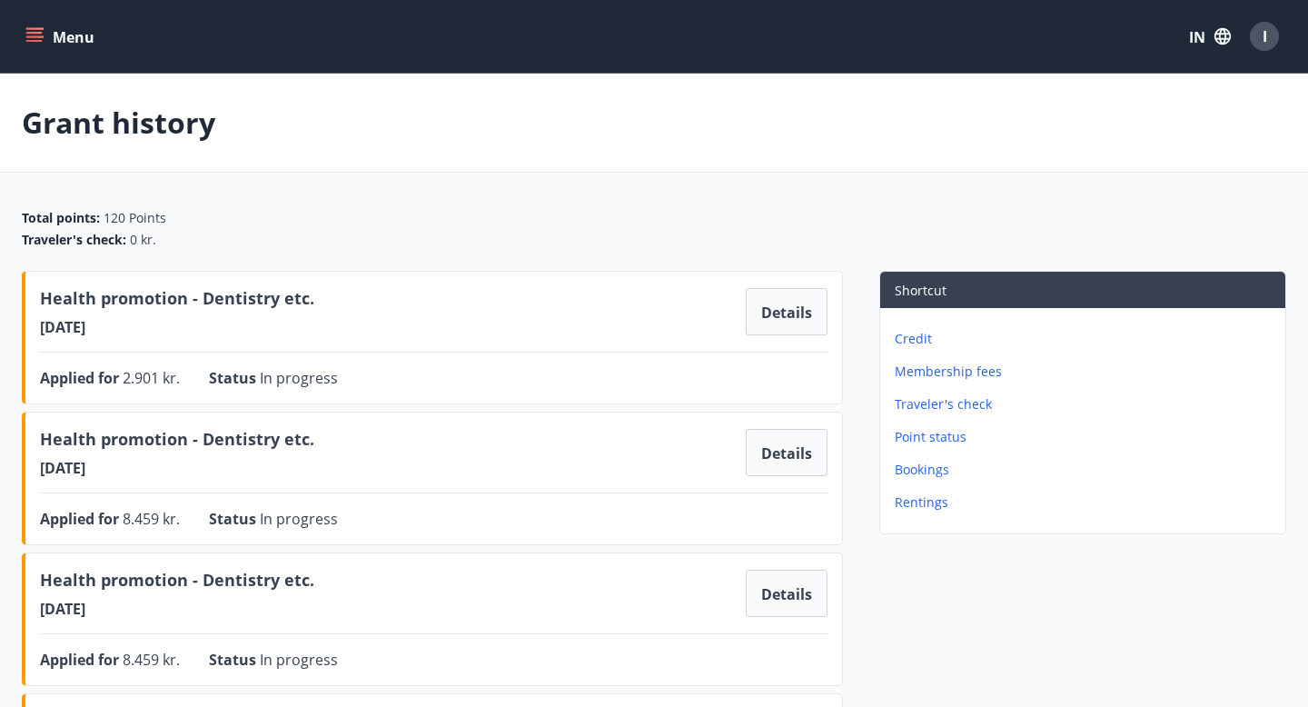
click at [936, 505] on font "Rentings" at bounding box center [922, 501] width 54 height 17
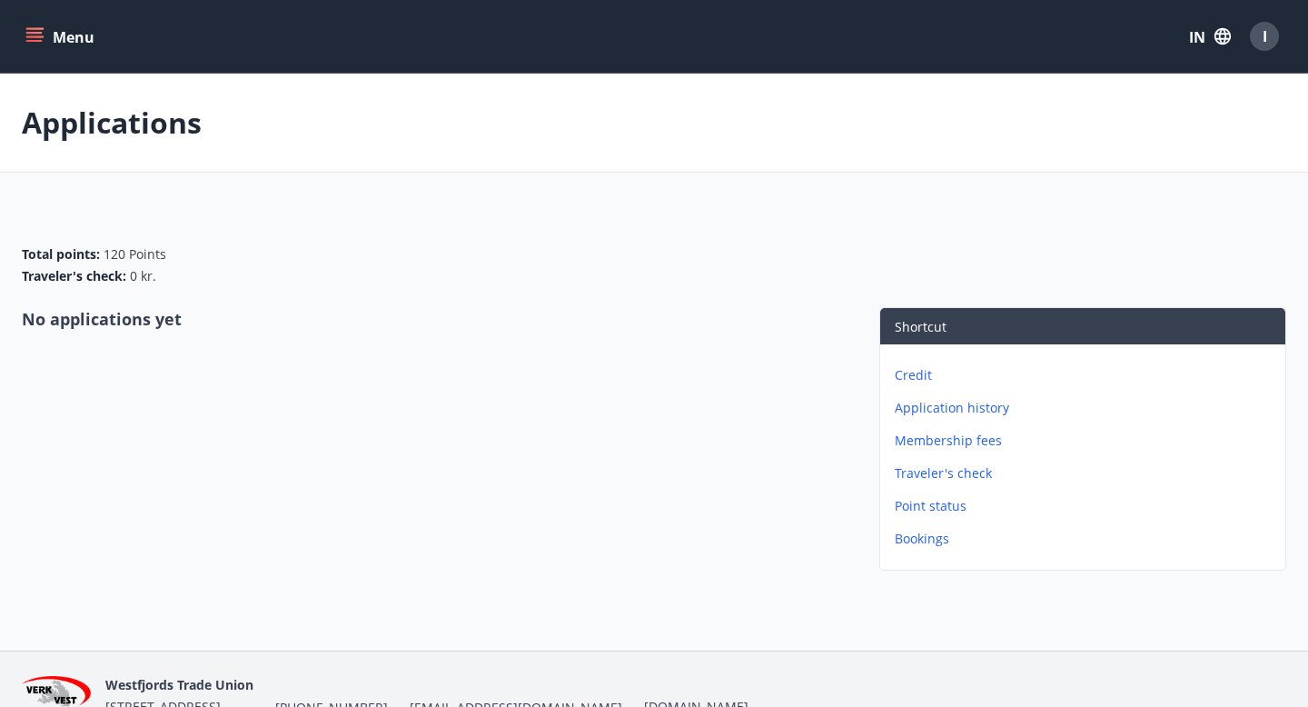
click at [930, 511] on font "Point status" at bounding box center [931, 505] width 72 height 17
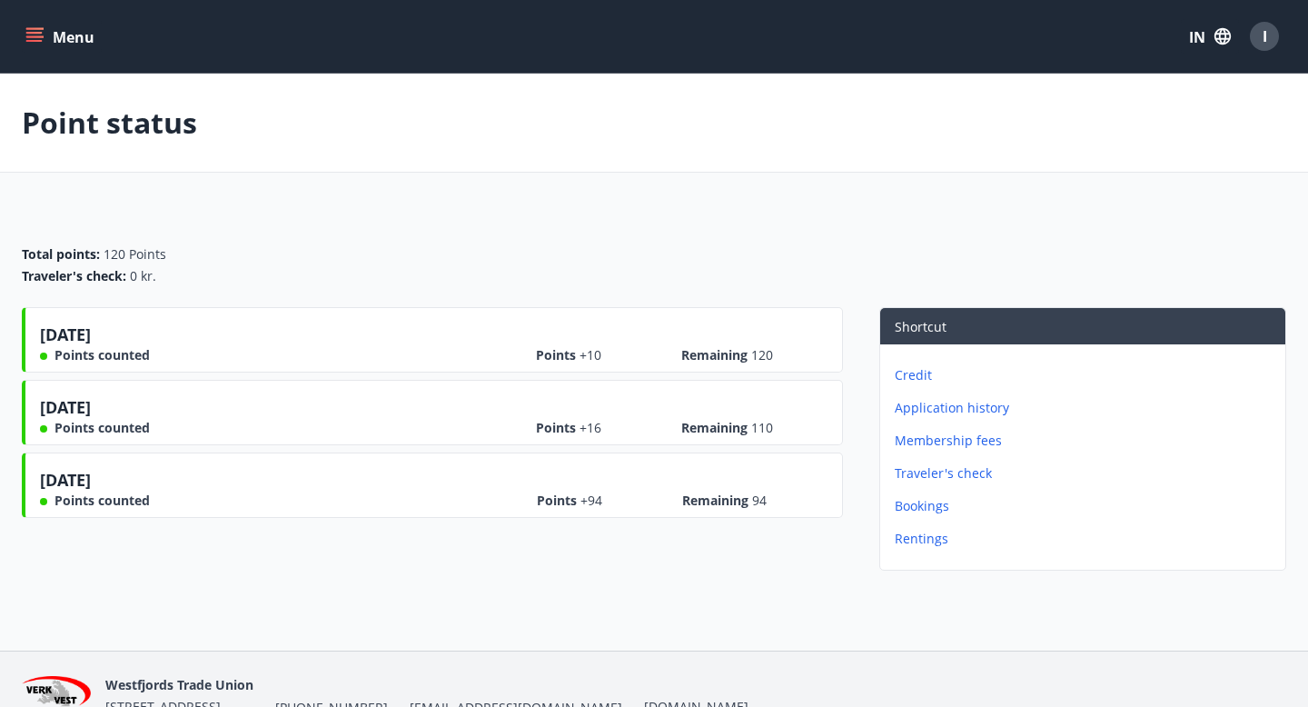
click at [926, 376] on font "Credit" at bounding box center [913, 374] width 37 height 17
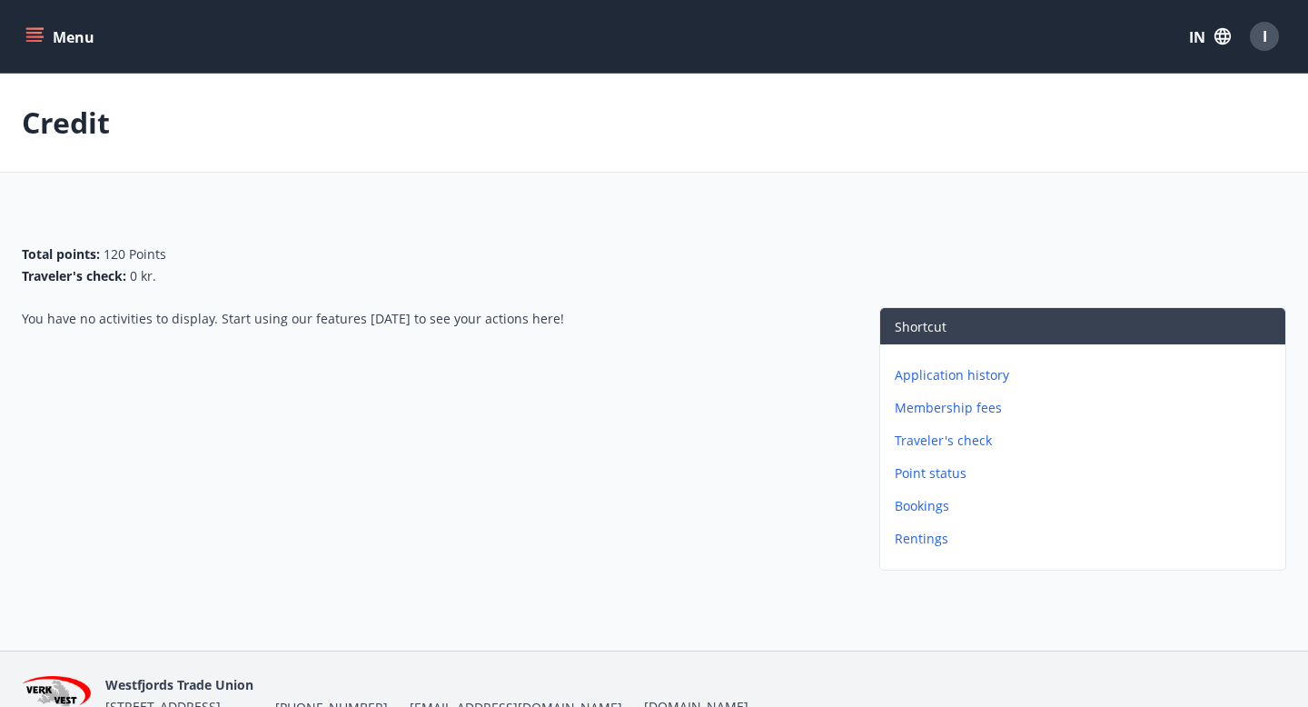
scroll to position [96, 0]
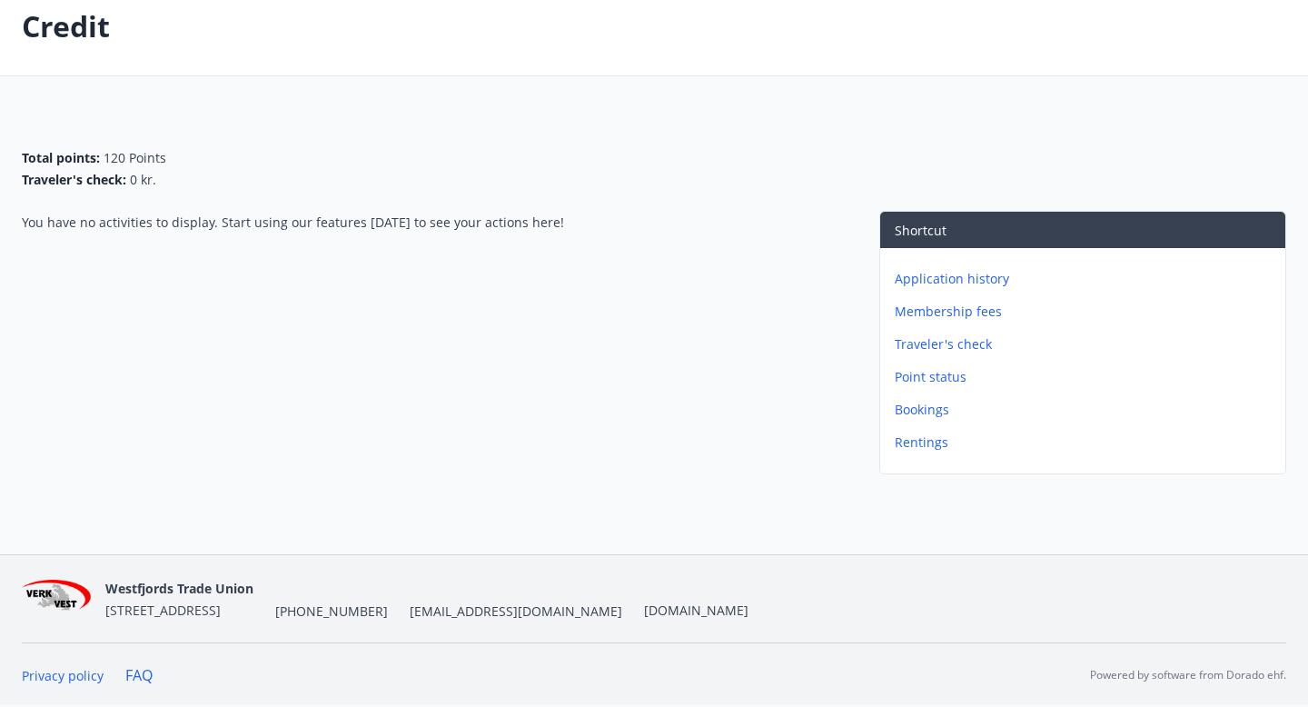
click at [987, 311] on font "Membership fees" at bounding box center [948, 311] width 107 height 17
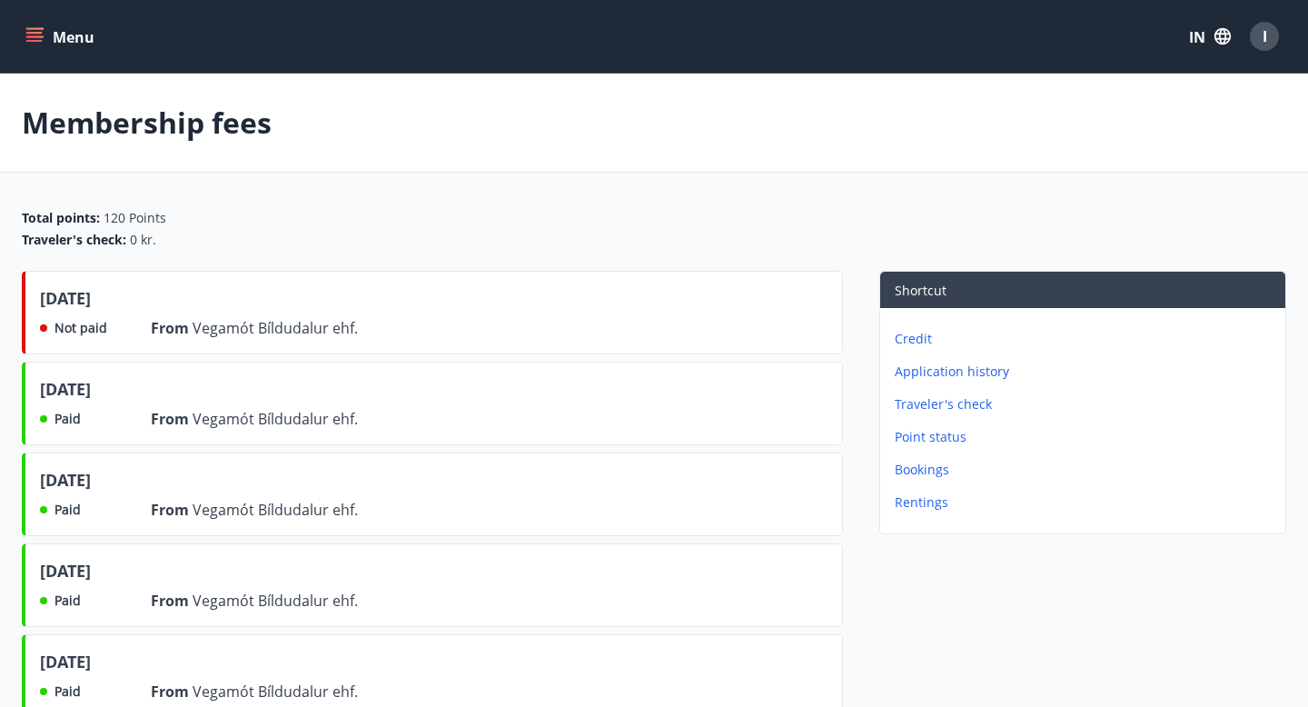
click at [273, 314] on div "August 2025" at bounding box center [199, 301] width 318 height 31
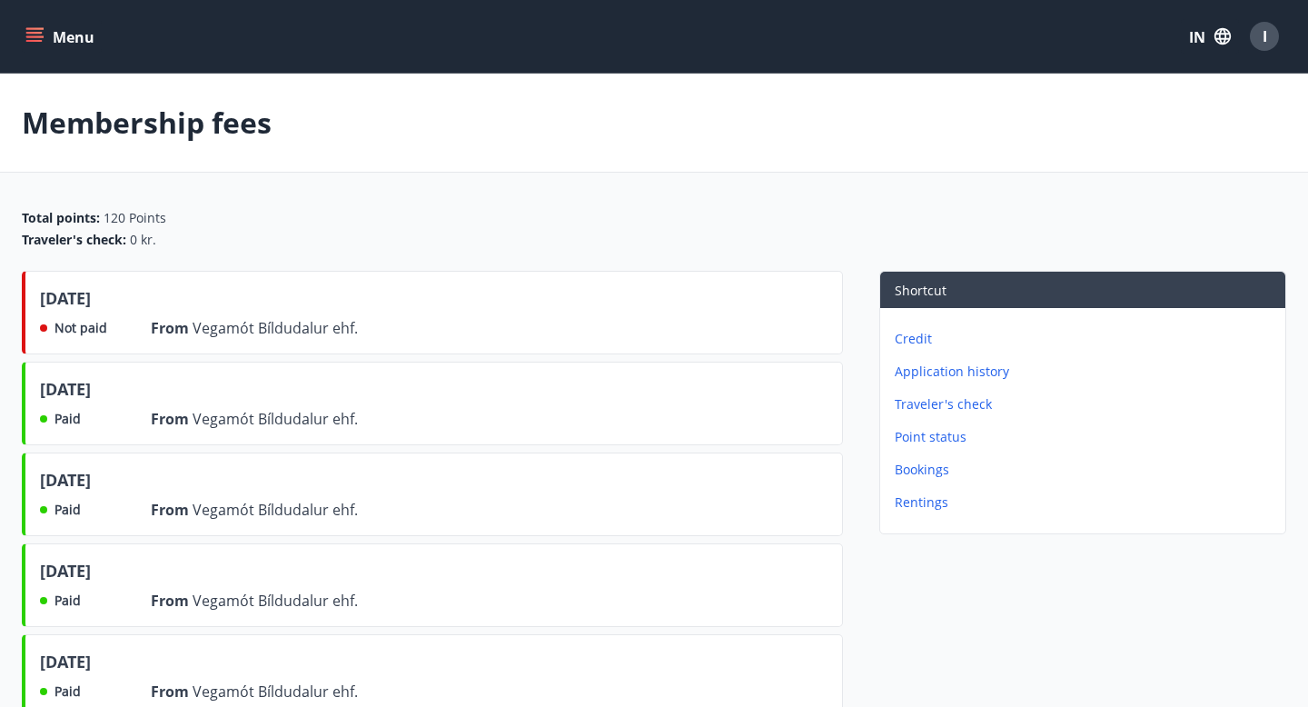
click at [35, 45] on button "Menu" at bounding box center [62, 36] width 80 height 33
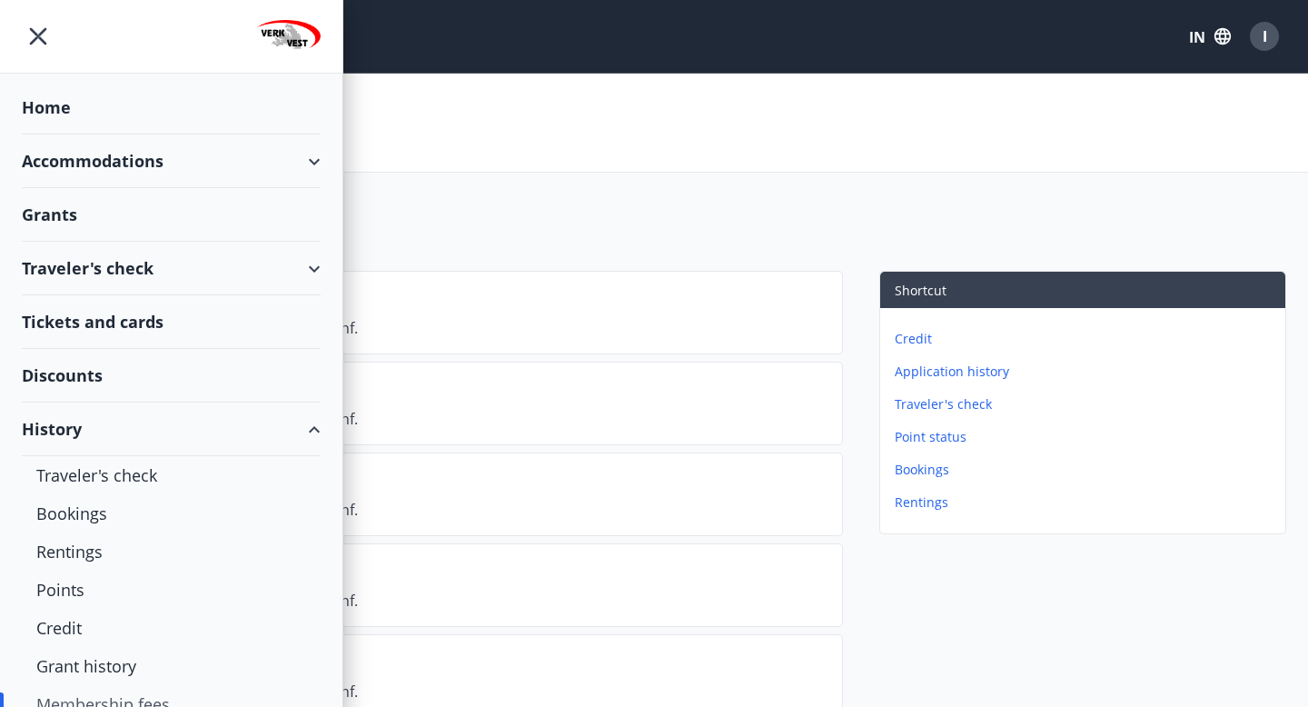
click at [47, 113] on font "Home" at bounding box center [46, 107] width 49 height 22
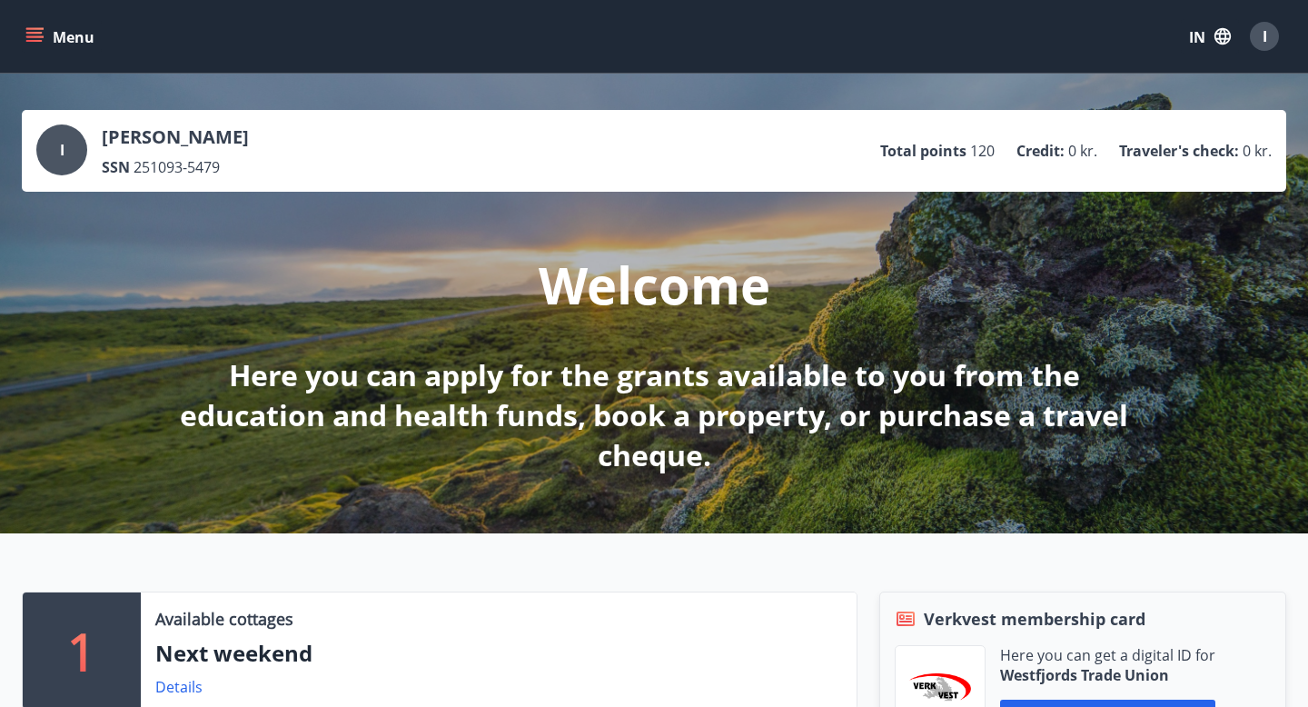
click at [1273, 38] on div "I" at bounding box center [1264, 36] width 29 height 29
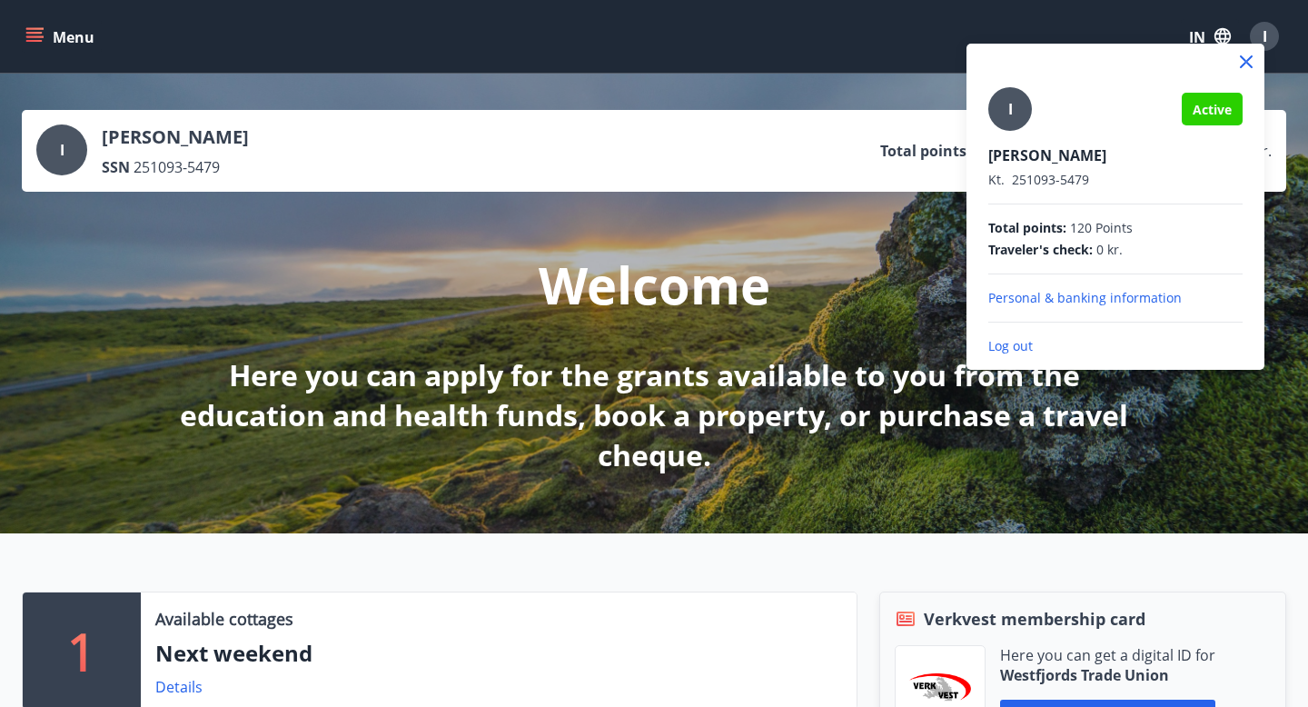
click at [1111, 345] on p "Log out" at bounding box center [1115, 346] width 254 height 18
